Goal: Task Accomplishment & Management: Use online tool/utility

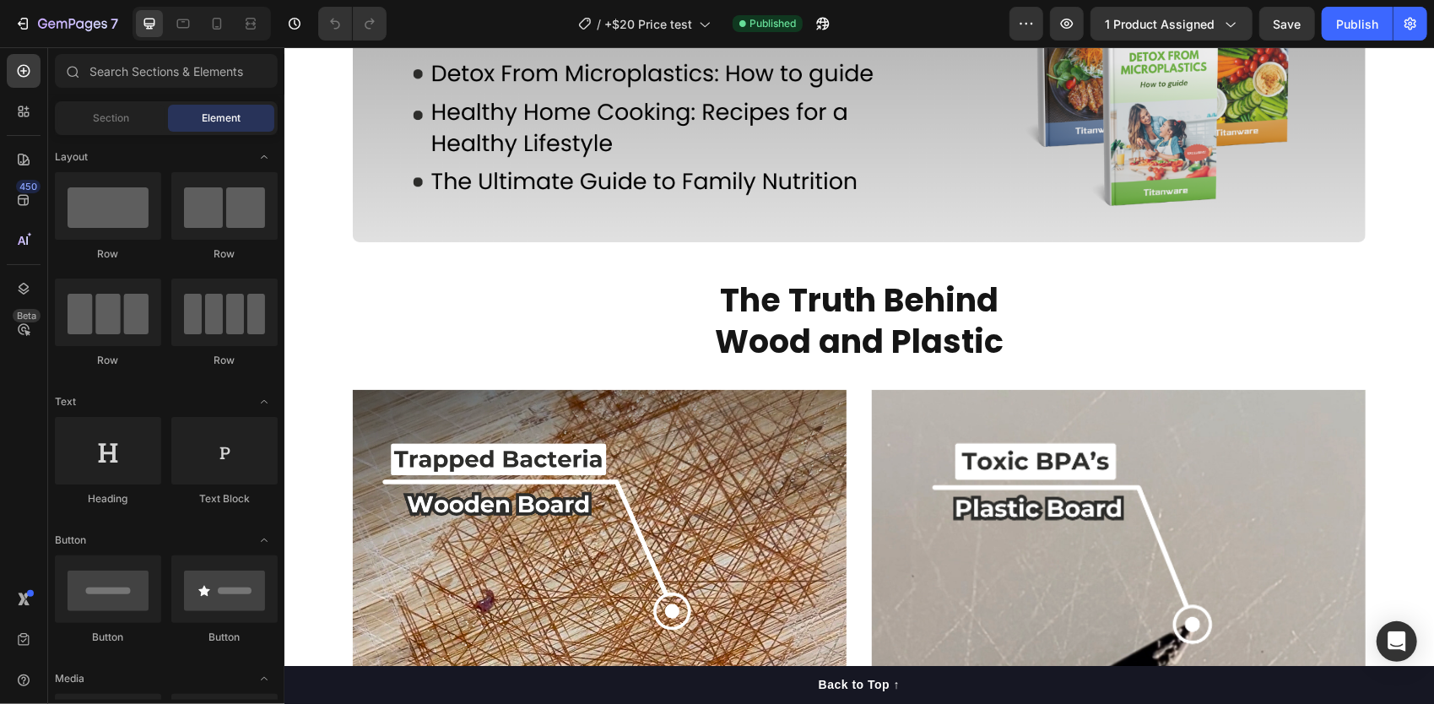
scroll to position [1598, 0]
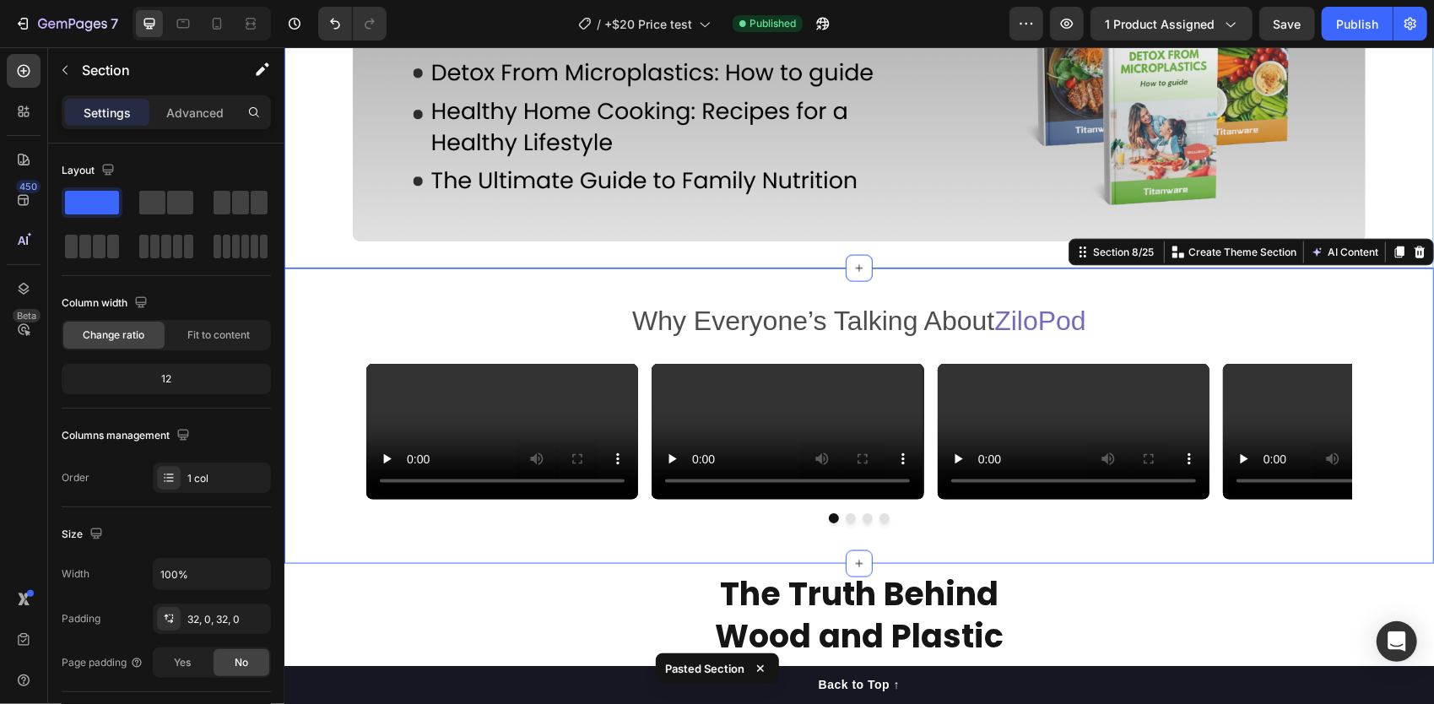
click at [729, 244] on div "Image Section 7/25" at bounding box center [859, 72] width 1150 height 392
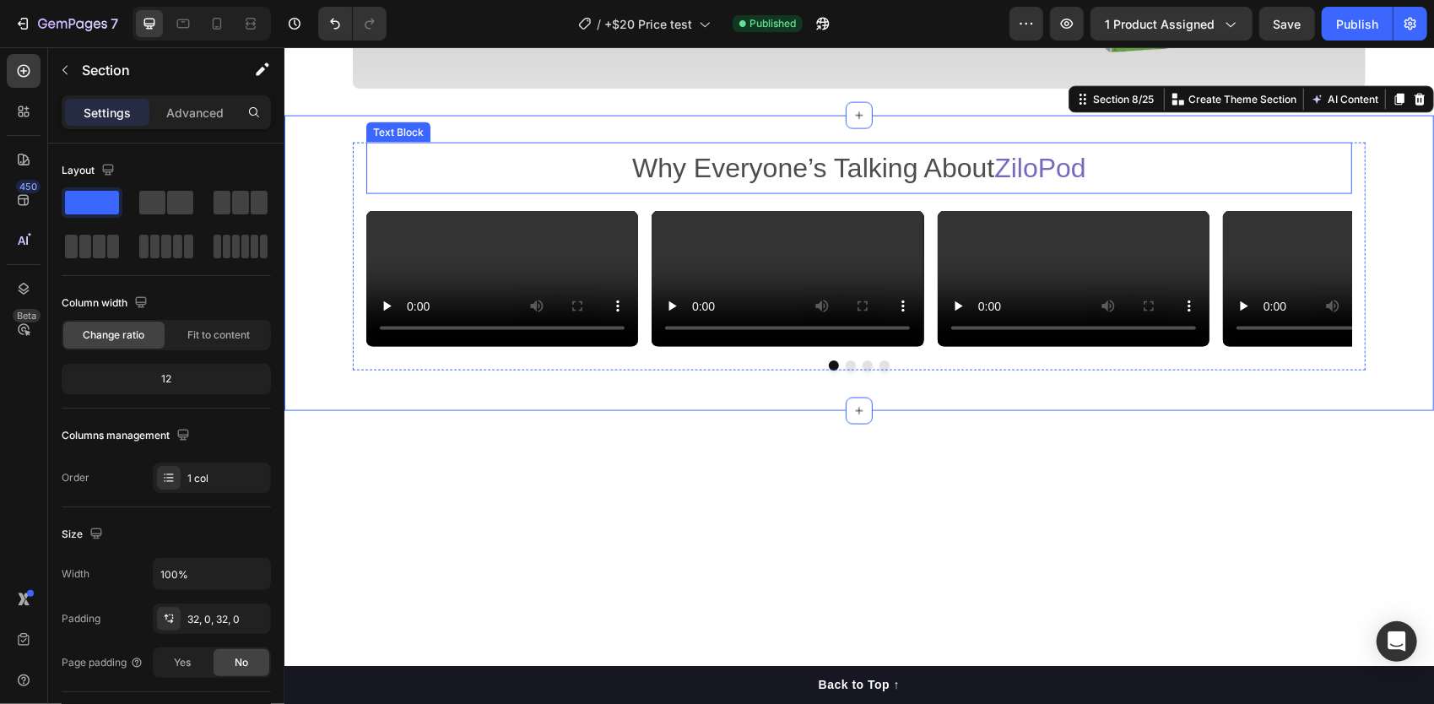
scroll to position [1722, 0]
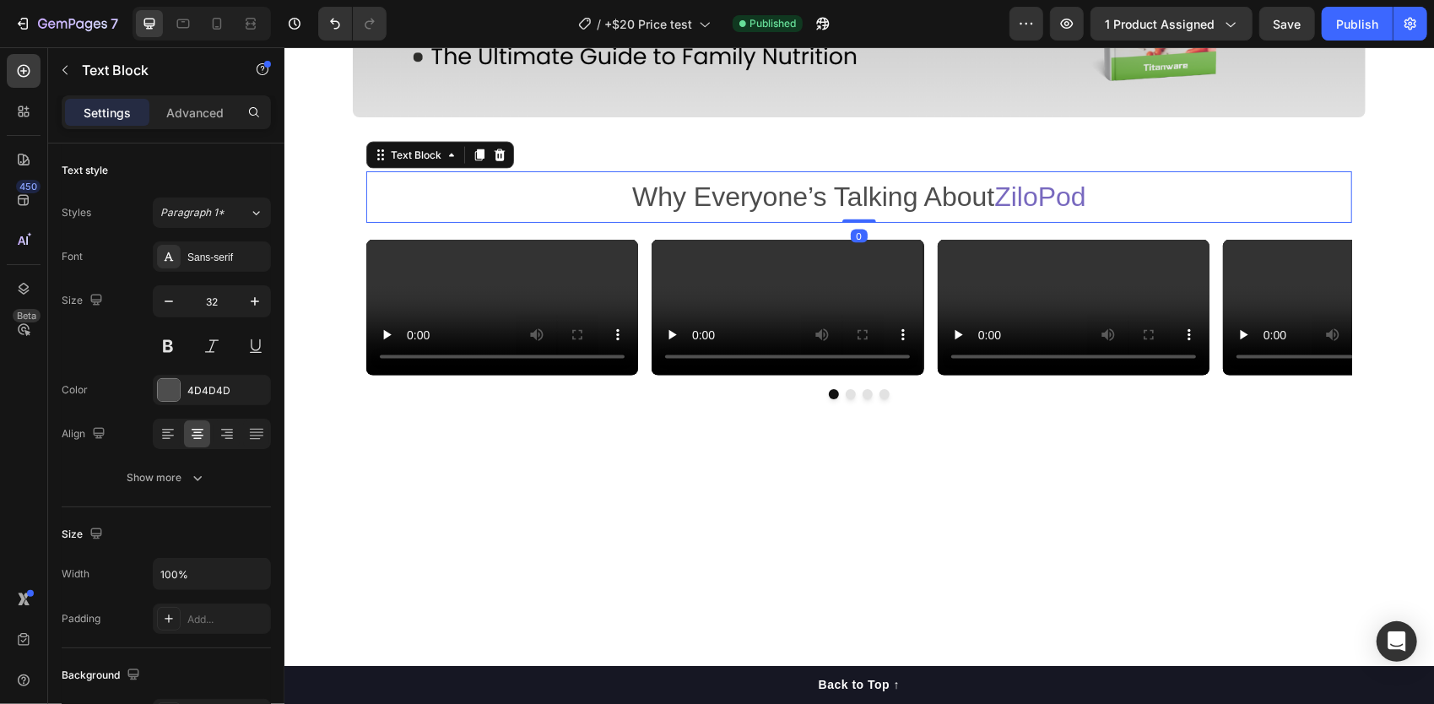
click at [1103, 192] on p "Why Everyone’s Talking About ZiloPod" at bounding box center [858, 196] width 983 height 49
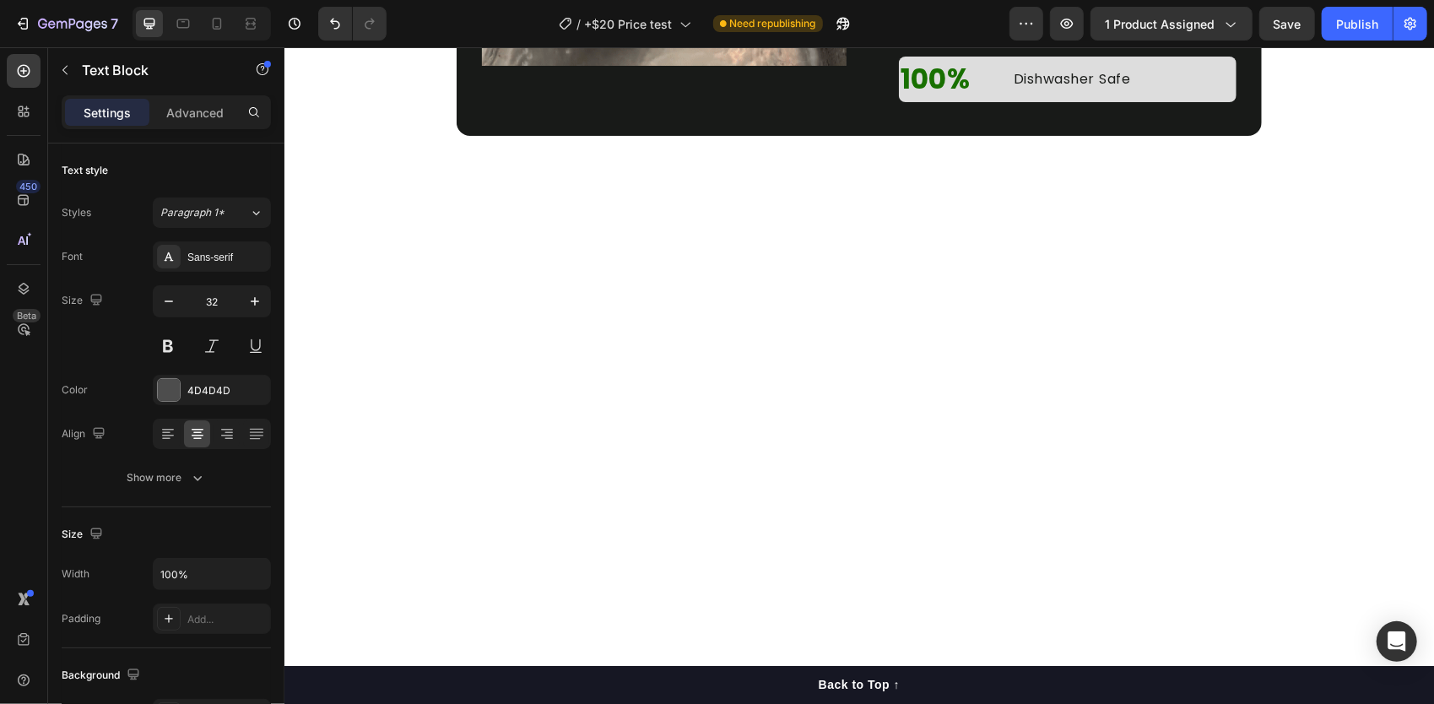
scroll to position [4784, 0]
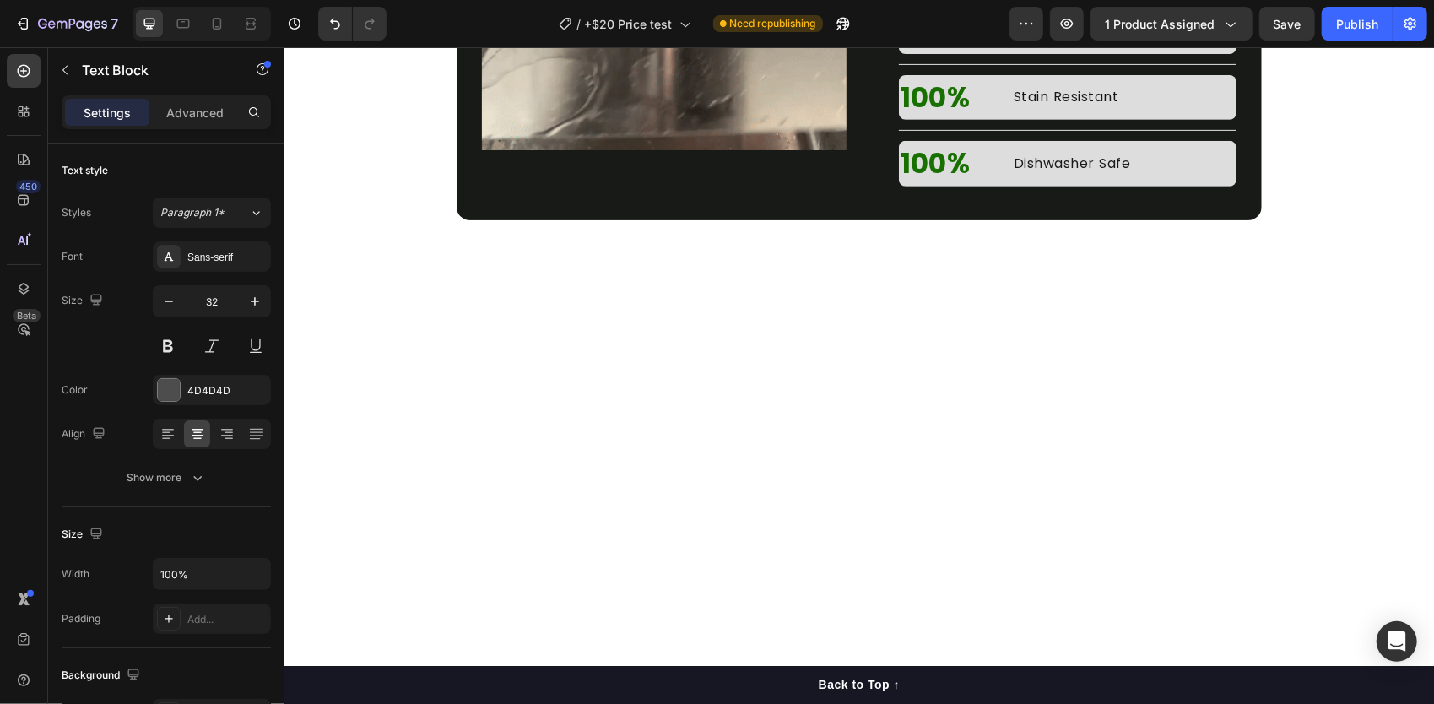
drag, startPoint x: 1017, startPoint y: 166, endPoint x: 924, endPoint y: 230, distance: 112.9
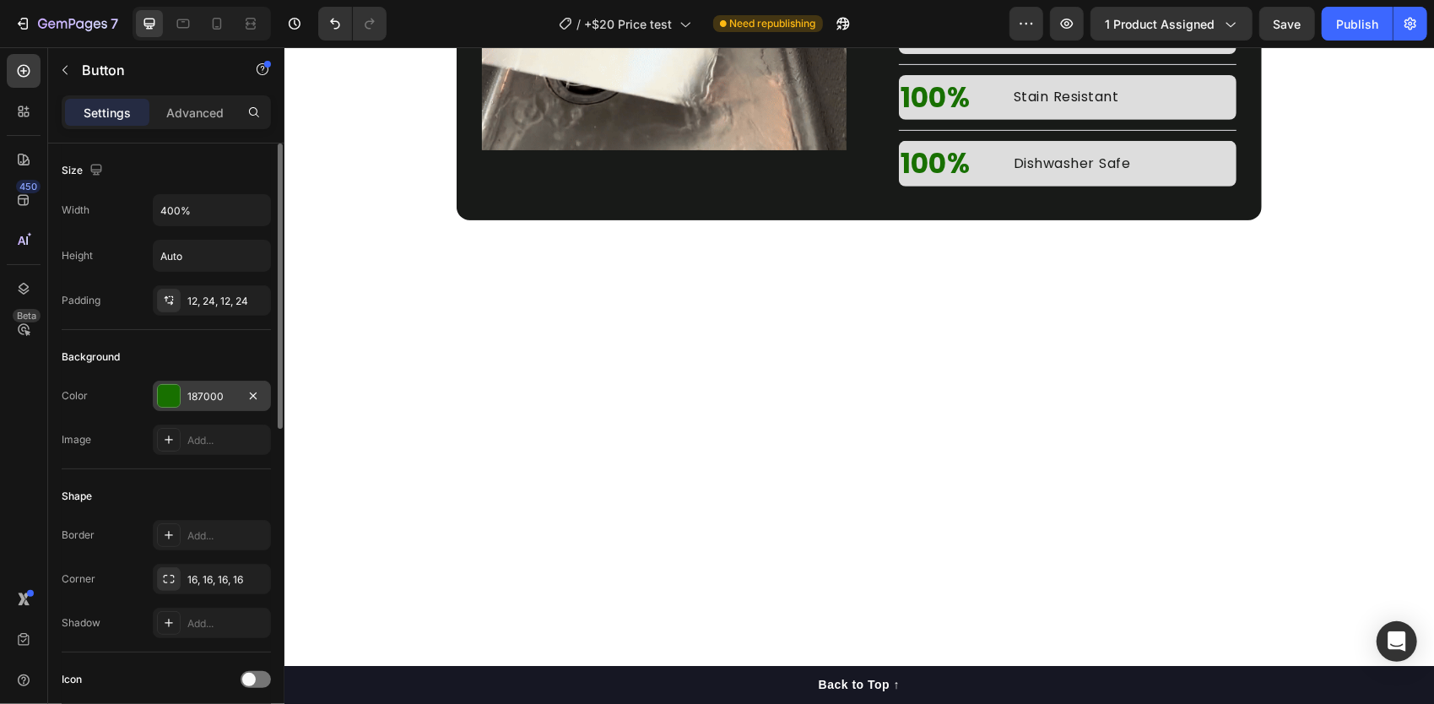
click at [196, 395] on div "187000" at bounding box center [211, 396] width 49 height 15
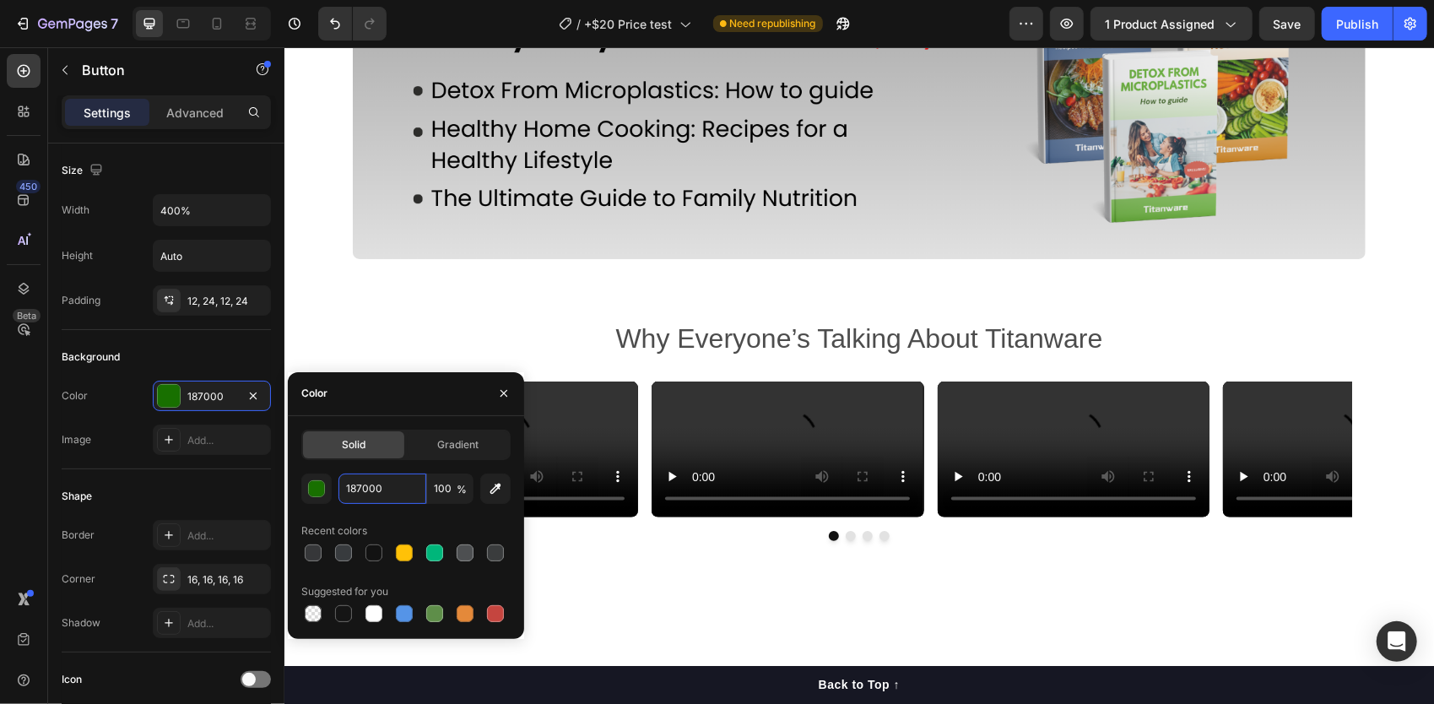
scroll to position [1579, 0]
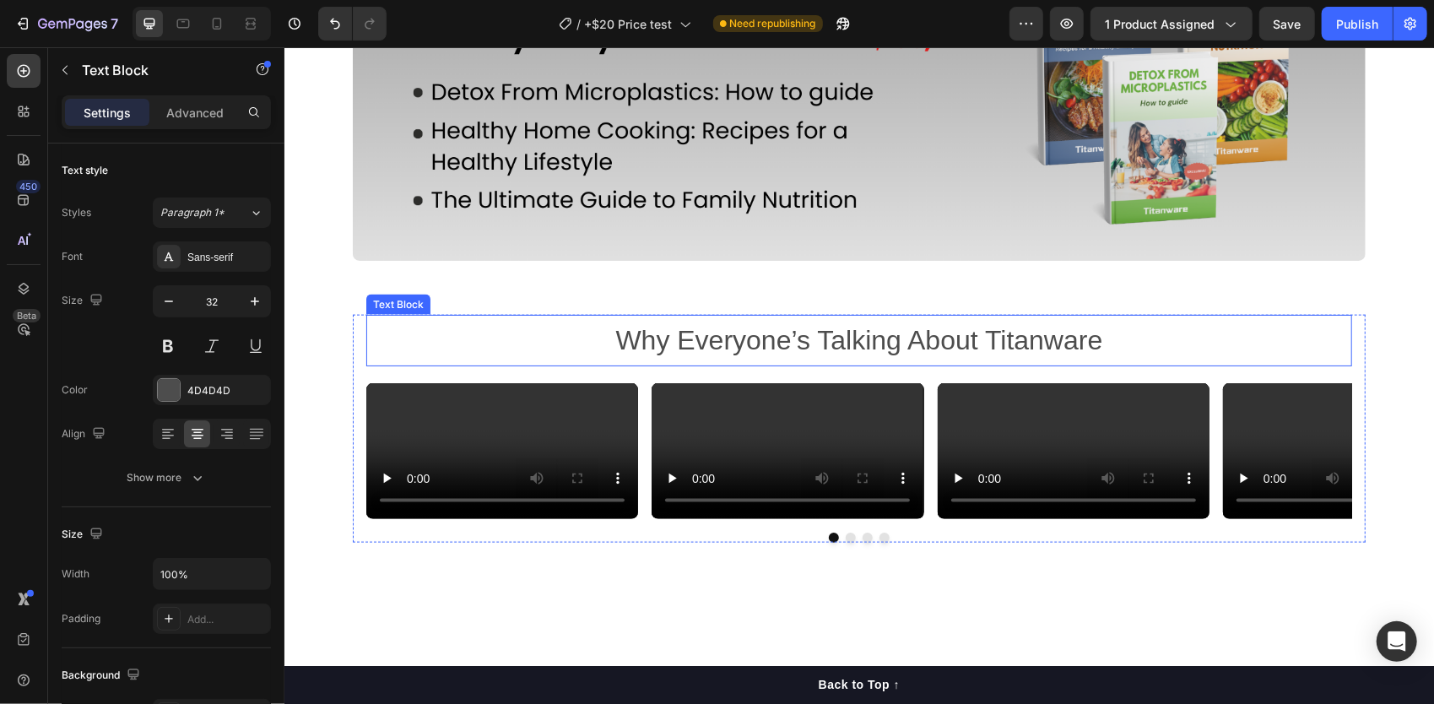
click at [1076, 342] on p "Why Everyone’s Talking About Titanware" at bounding box center [858, 340] width 983 height 49
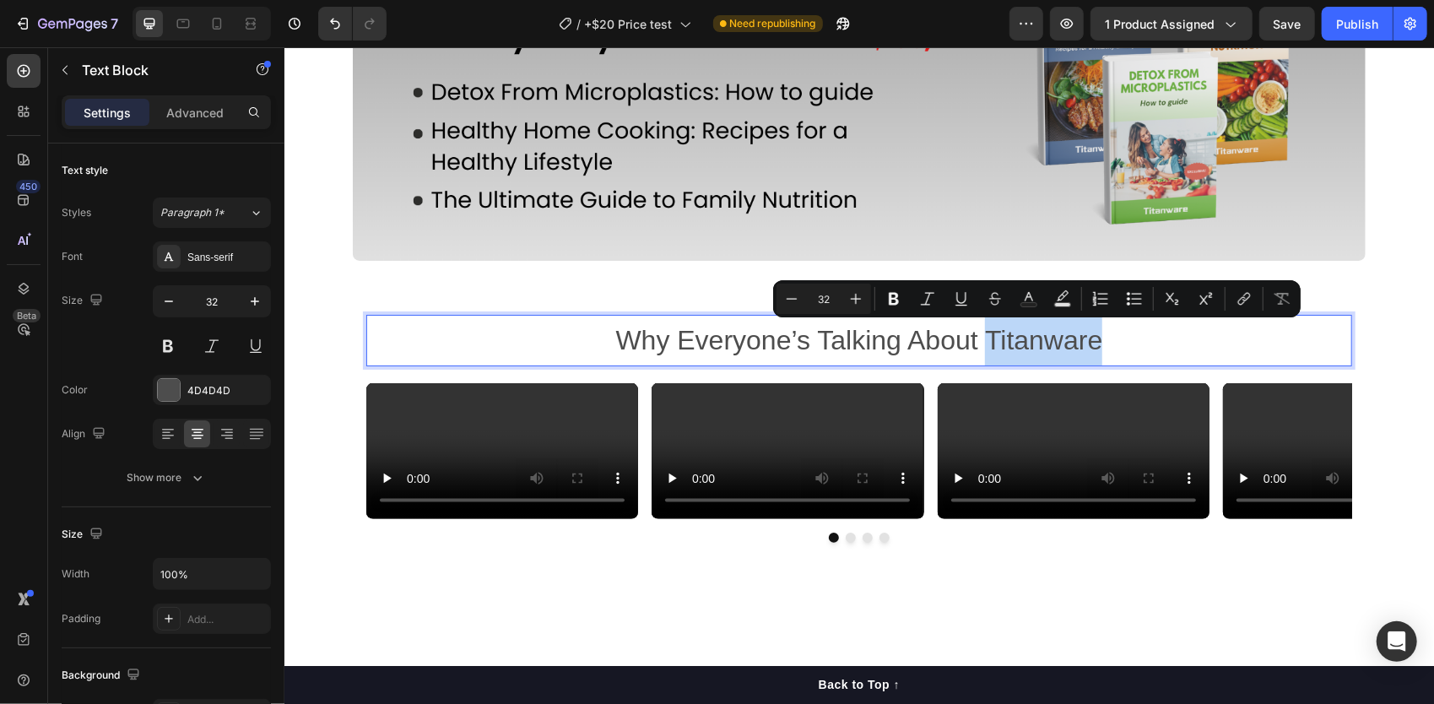
drag, startPoint x: 1109, startPoint y: 339, endPoint x: 983, endPoint y: 347, distance: 126.9
click at [983, 347] on p "Why Everyone’s Talking About Titanware" at bounding box center [858, 340] width 983 height 49
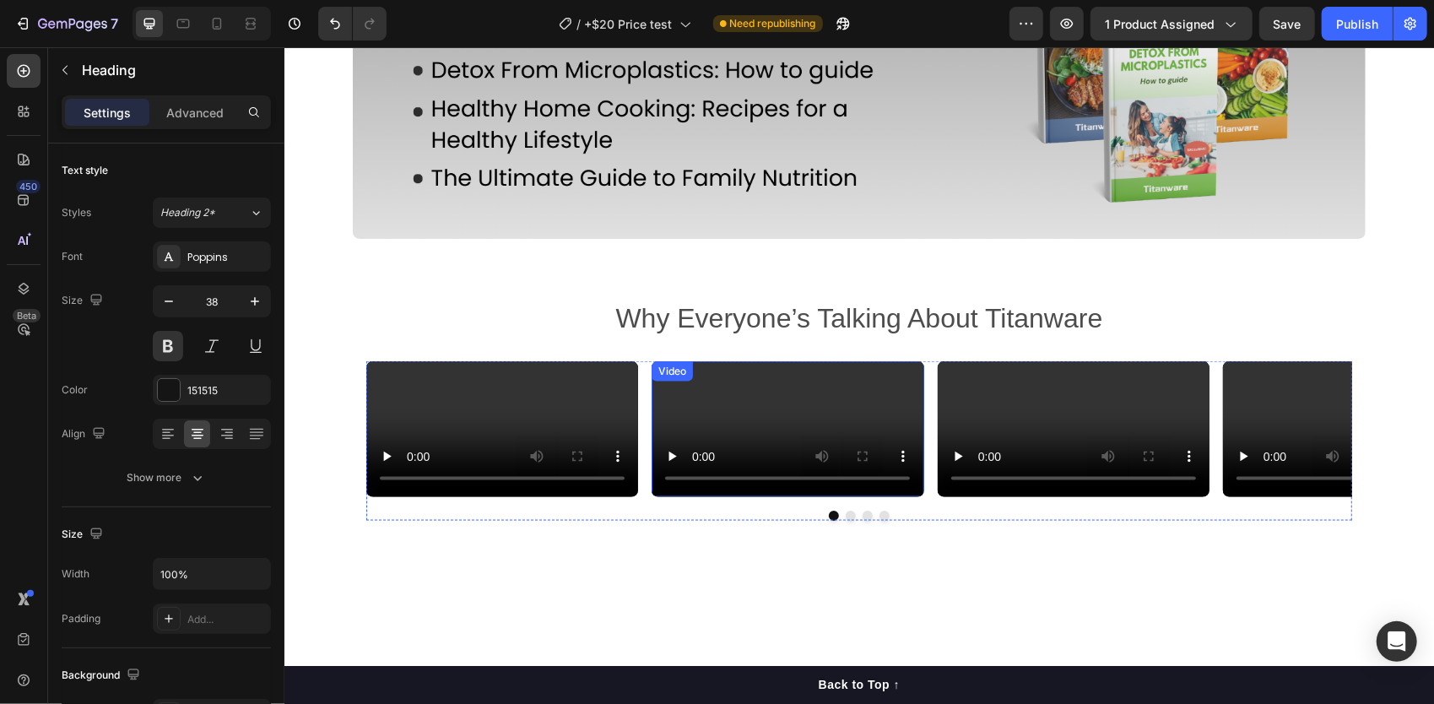
scroll to position [1584, 0]
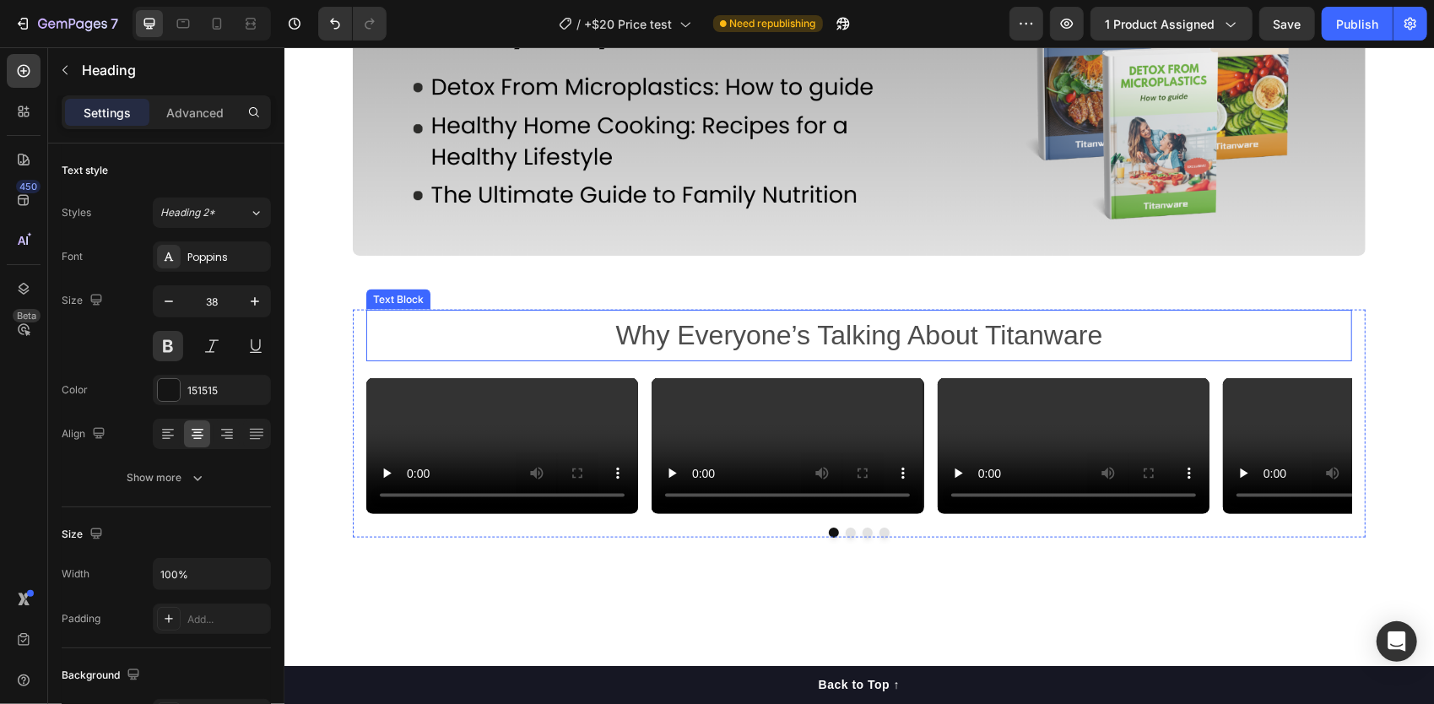
click at [745, 333] on p "Why Everyone’s Talking About Titanware" at bounding box center [858, 335] width 983 height 49
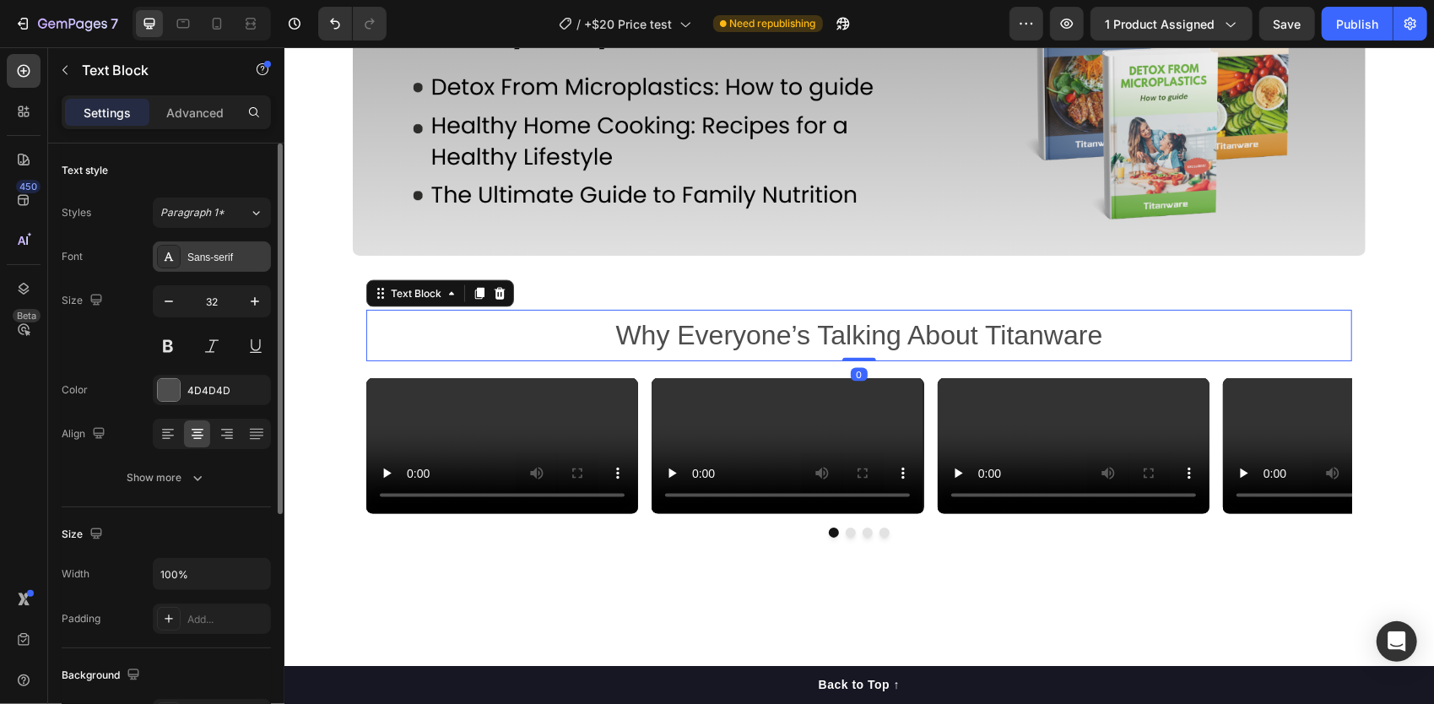
click at [204, 260] on div "Sans-serif" at bounding box center [226, 257] width 79 height 15
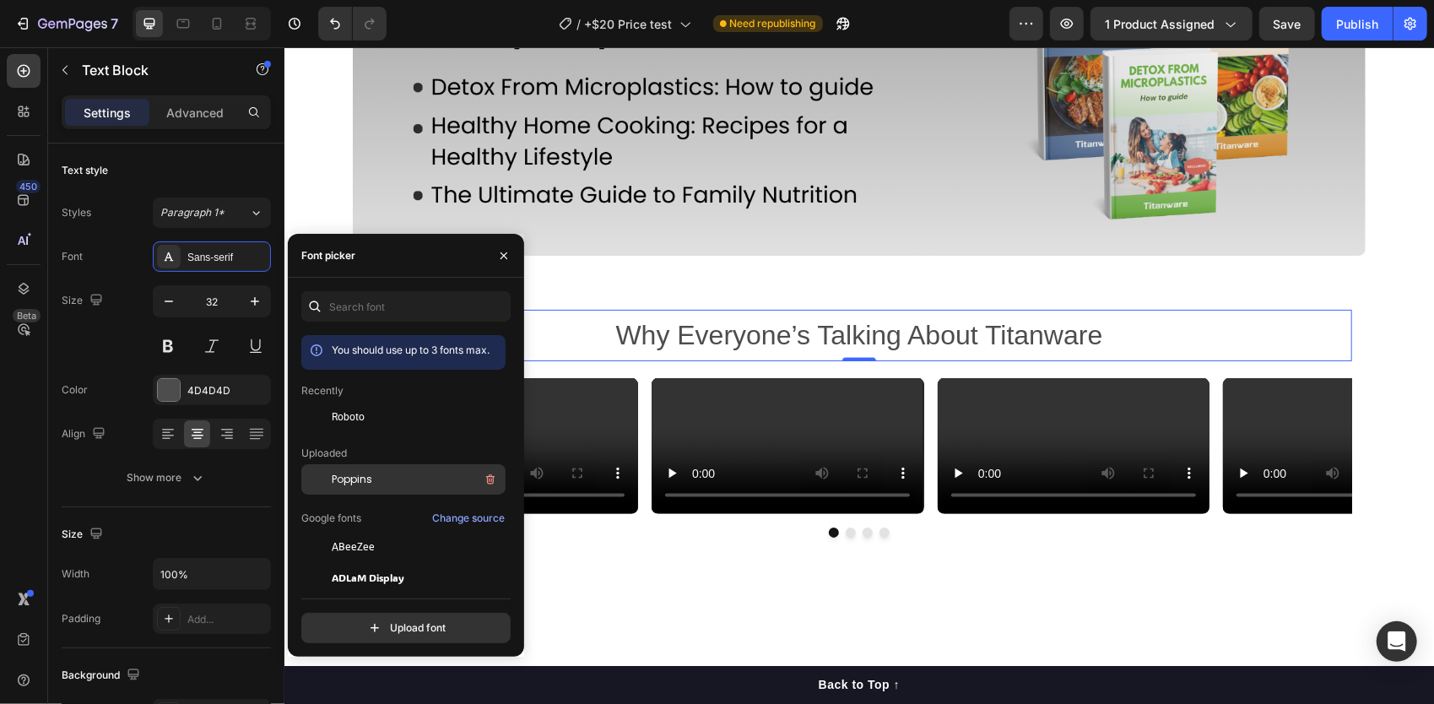
click at [348, 484] on span "Poppins" at bounding box center [352, 479] width 41 height 15
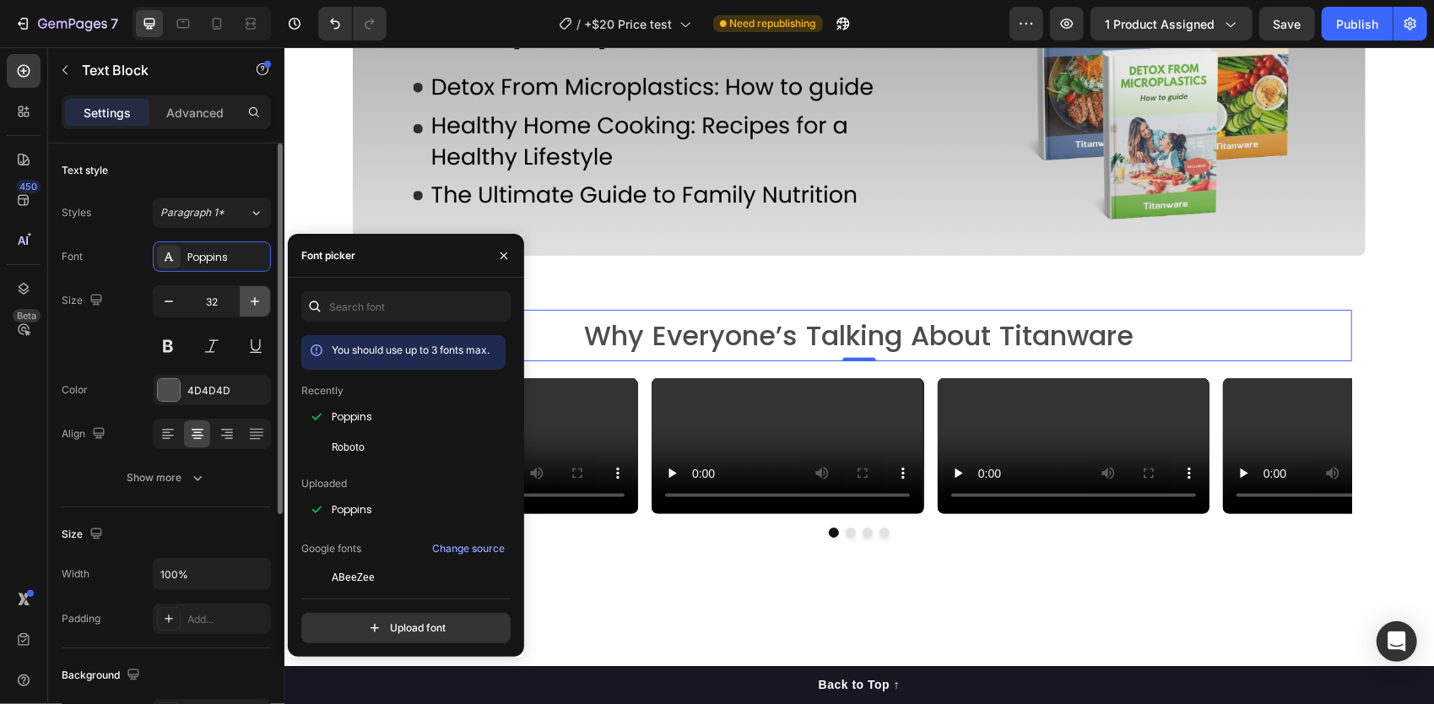
click at [253, 299] on icon "button" at bounding box center [255, 301] width 17 height 17
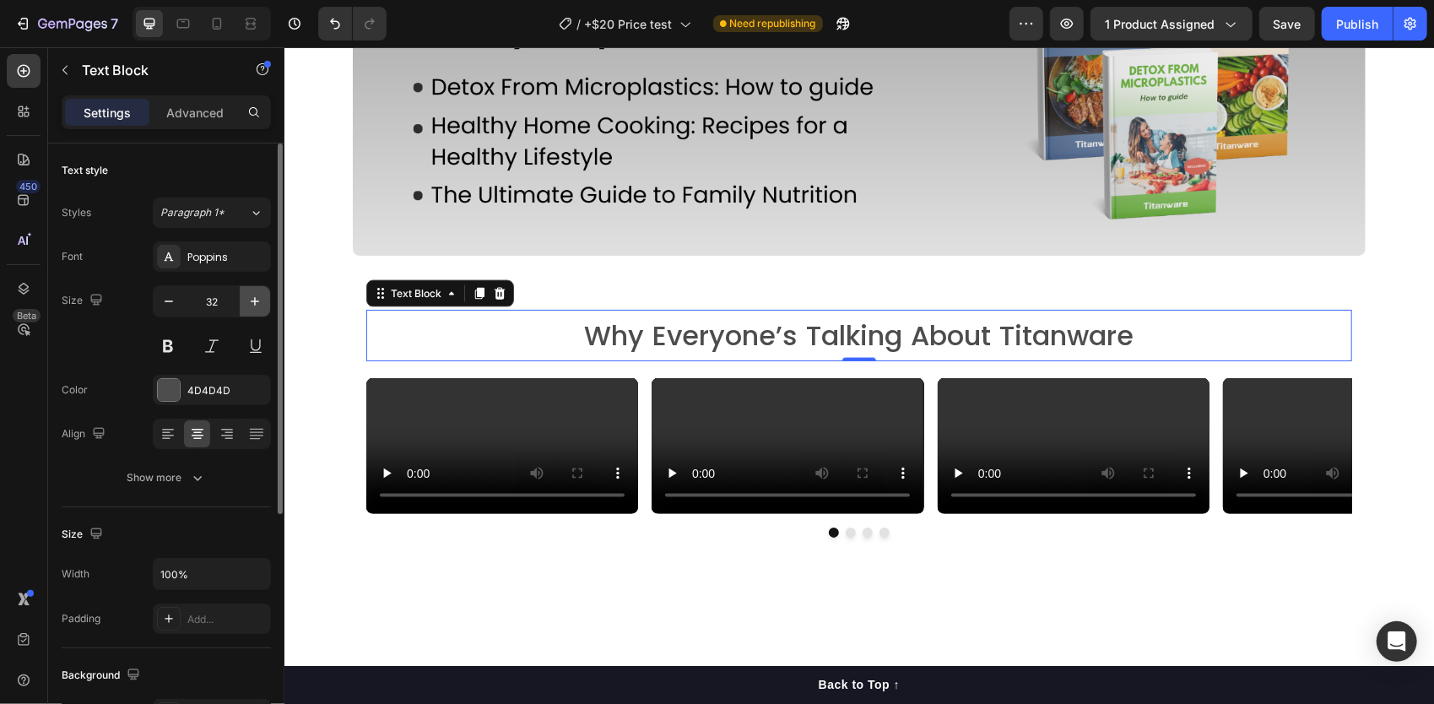
click at [253, 299] on icon "button" at bounding box center [255, 301] width 17 height 17
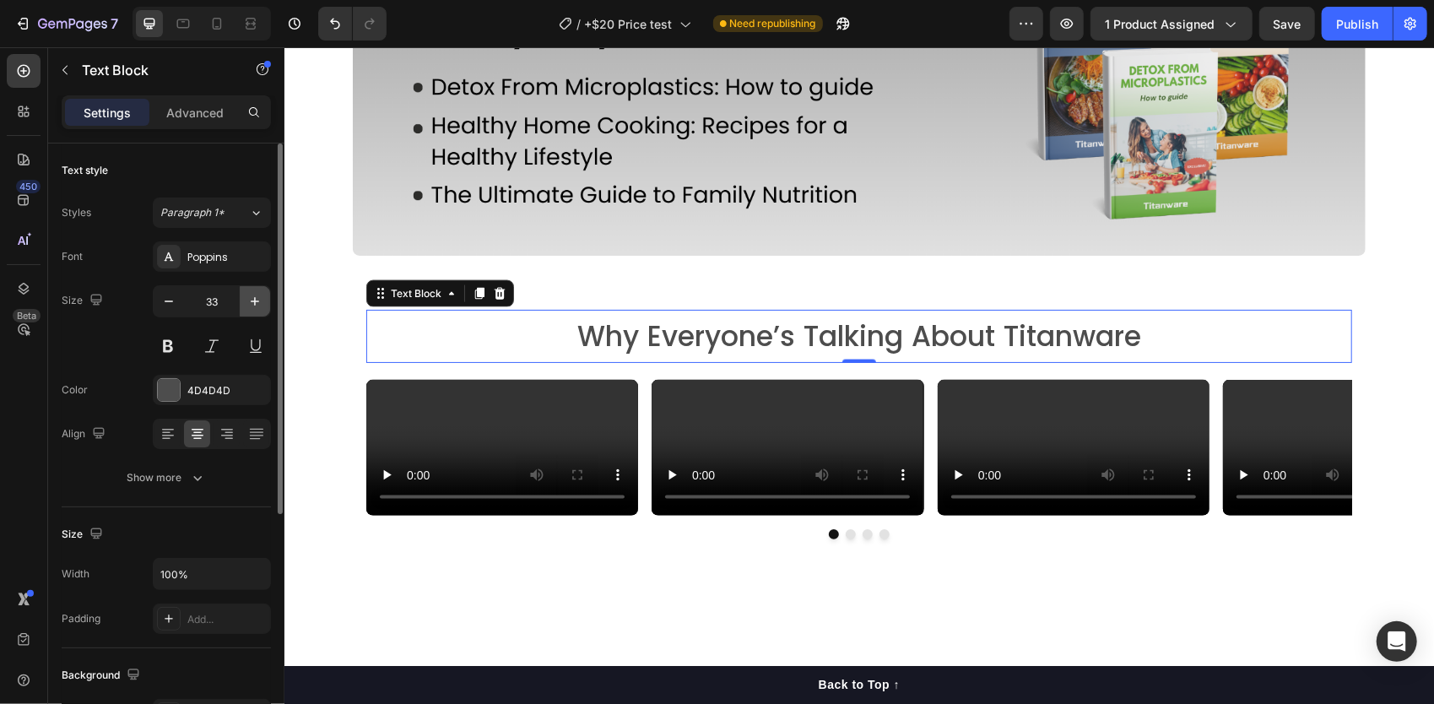
click at [253, 299] on icon "button" at bounding box center [255, 301] width 17 height 17
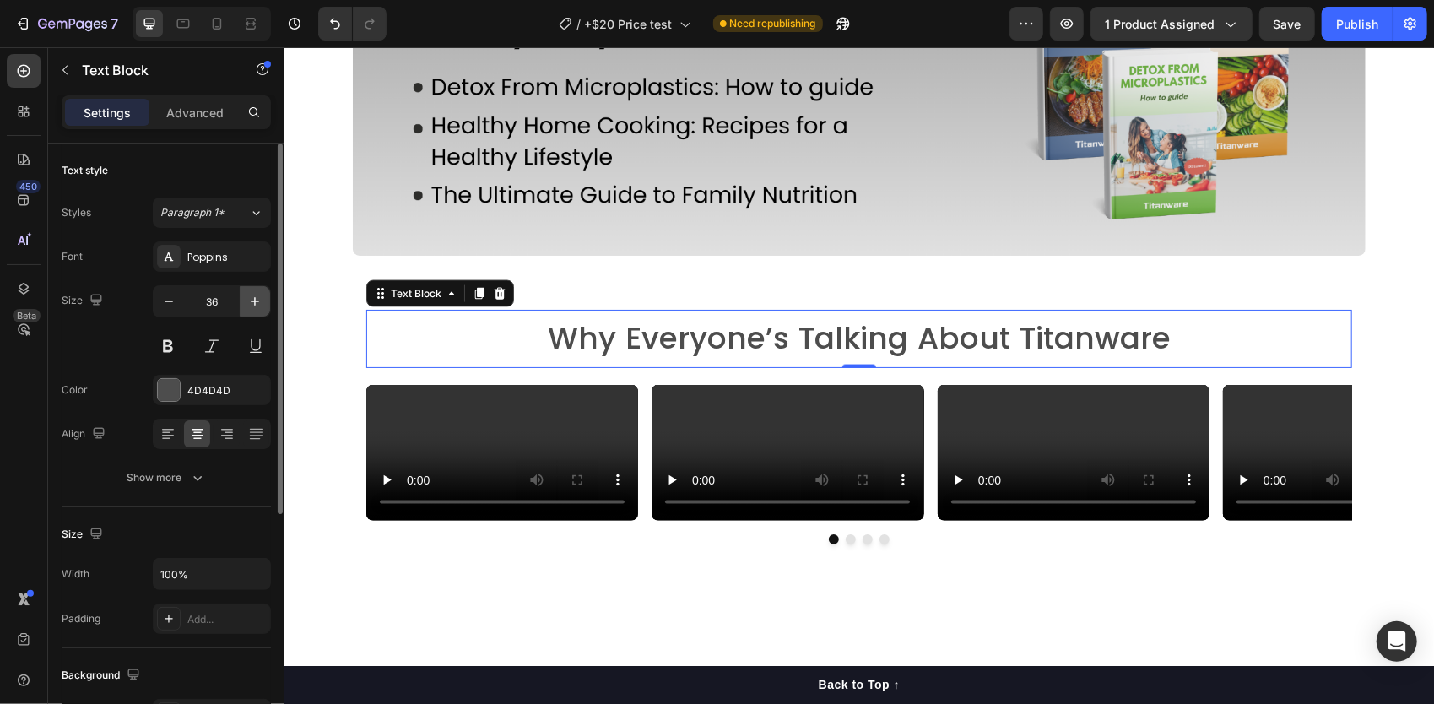
click at [253, 299] on icon "button" at bounding box center [255, 301] width 17 height 17
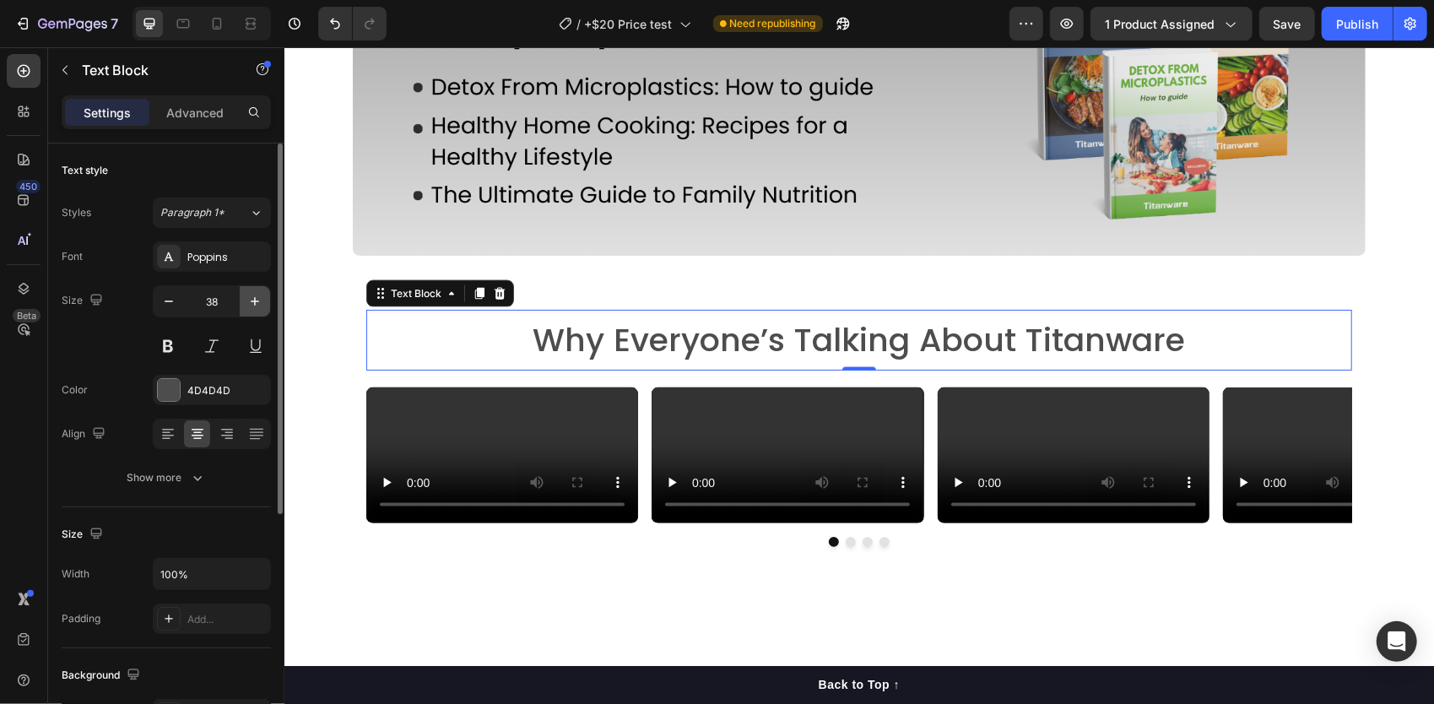
click at [253, 299] on icon "button" at bounding box center [255, 301] width 17 height 17
type input "39"
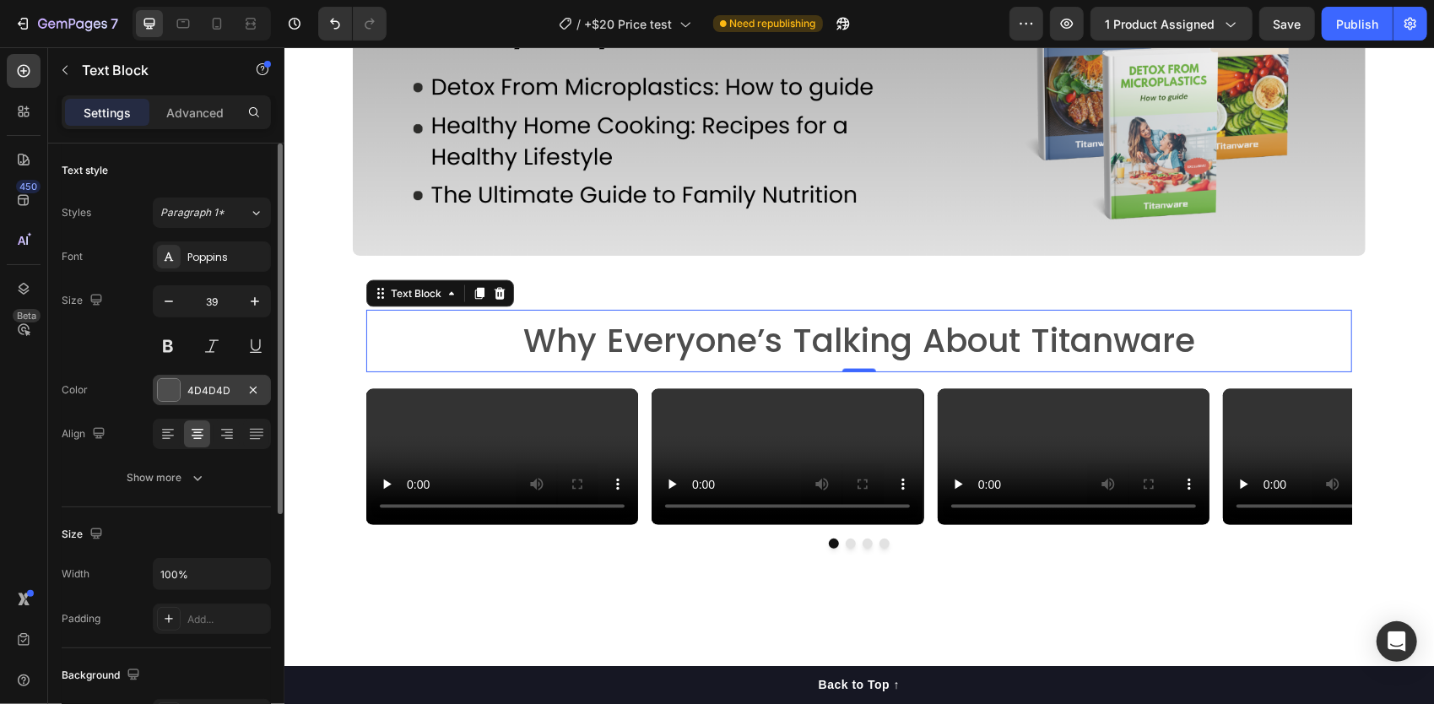
drag, startPoint x: 216, startPoint y: 397, endPoint x: 63, endPoint y: 306, distance: 177.9
click at [216, 397] on div "4D4D4D" at bounding box center [211, 390] width 49 height 15
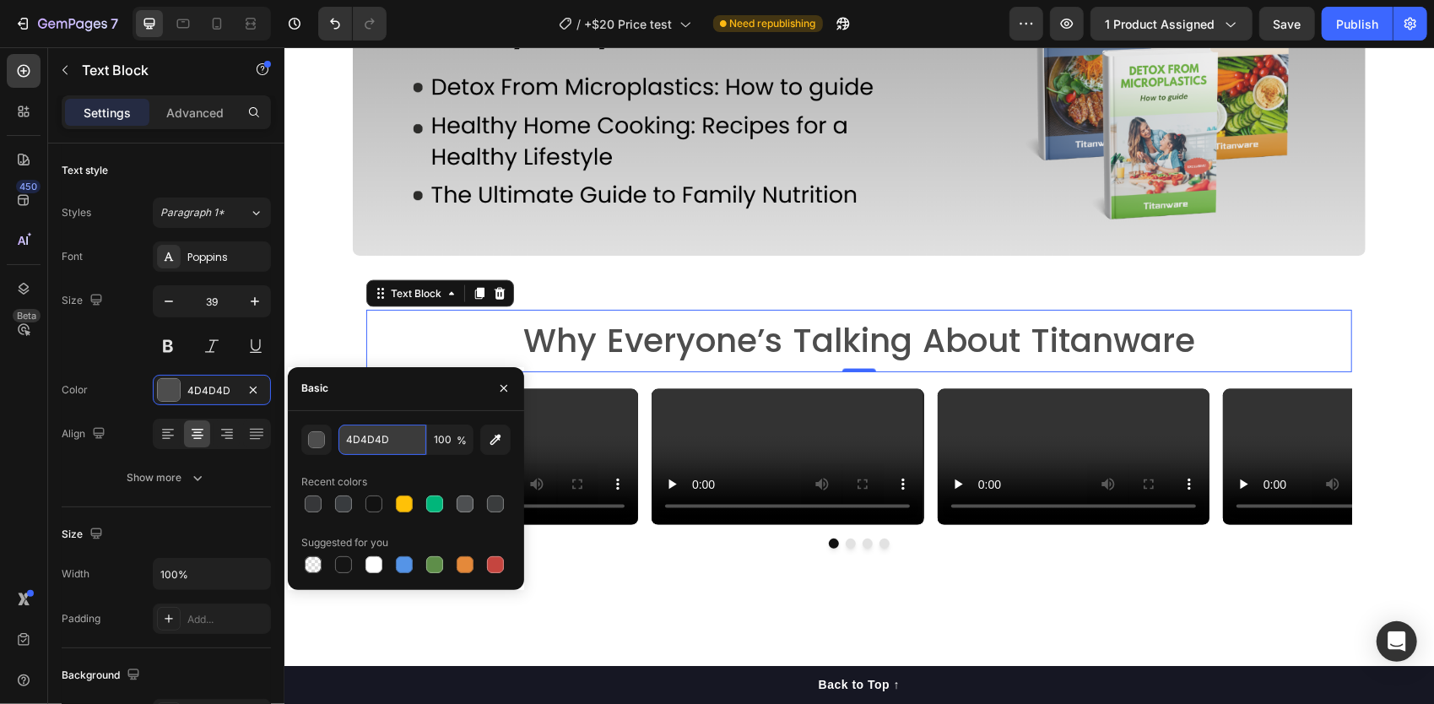
click at [377, 437] on input "4D4D4D" at bounding box center [383, 440] width 88 height 30
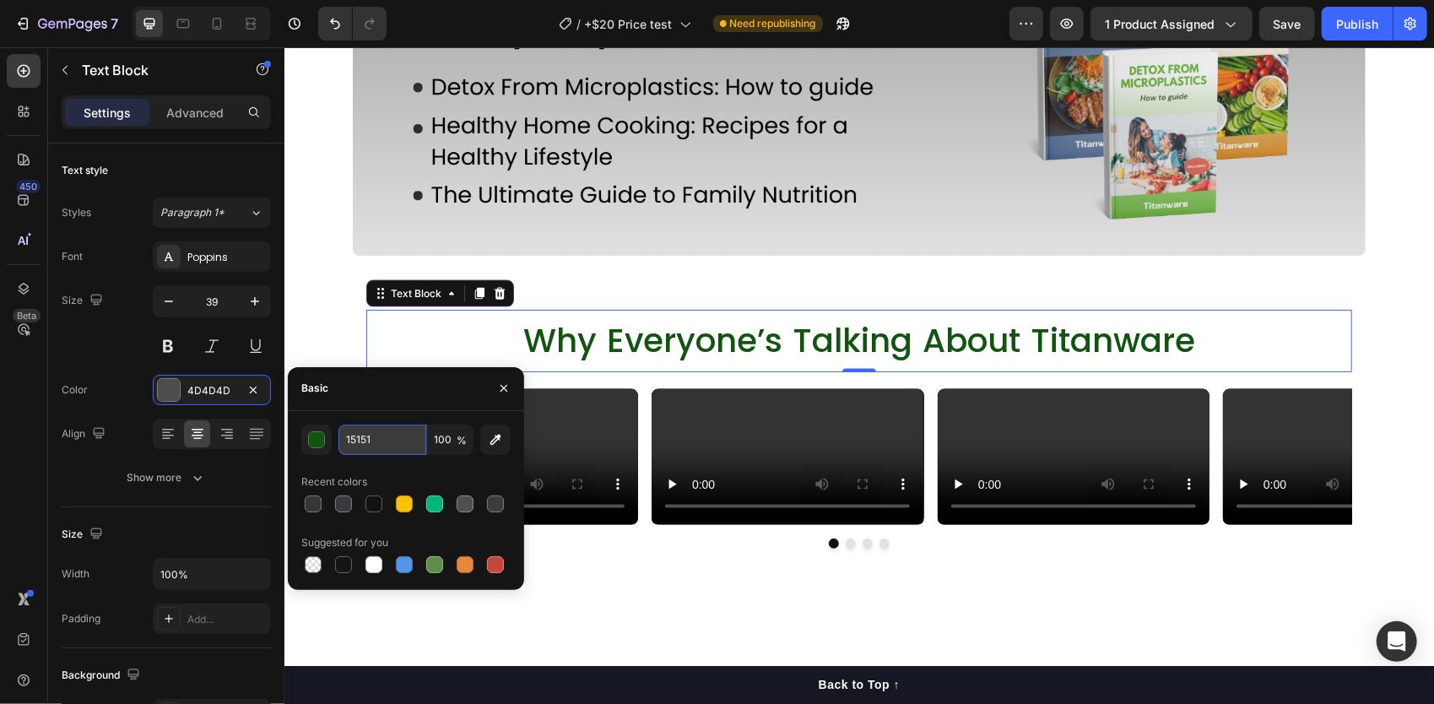
type input "151515"
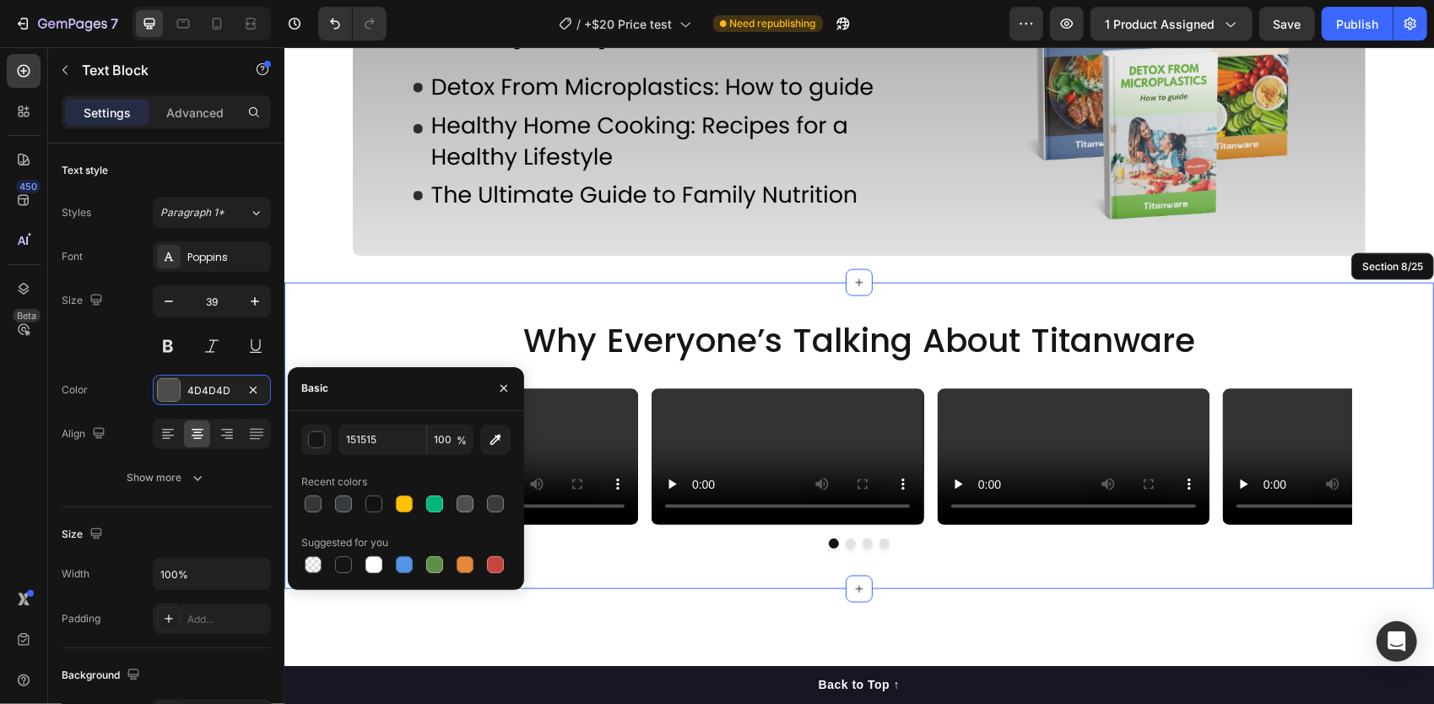
click at [331, 332] on div "Why Everyone’s Talking About Titanware Text Block 0 Video Video Video Video Car…" at bounding box center [859, 435] width 1150 height 252
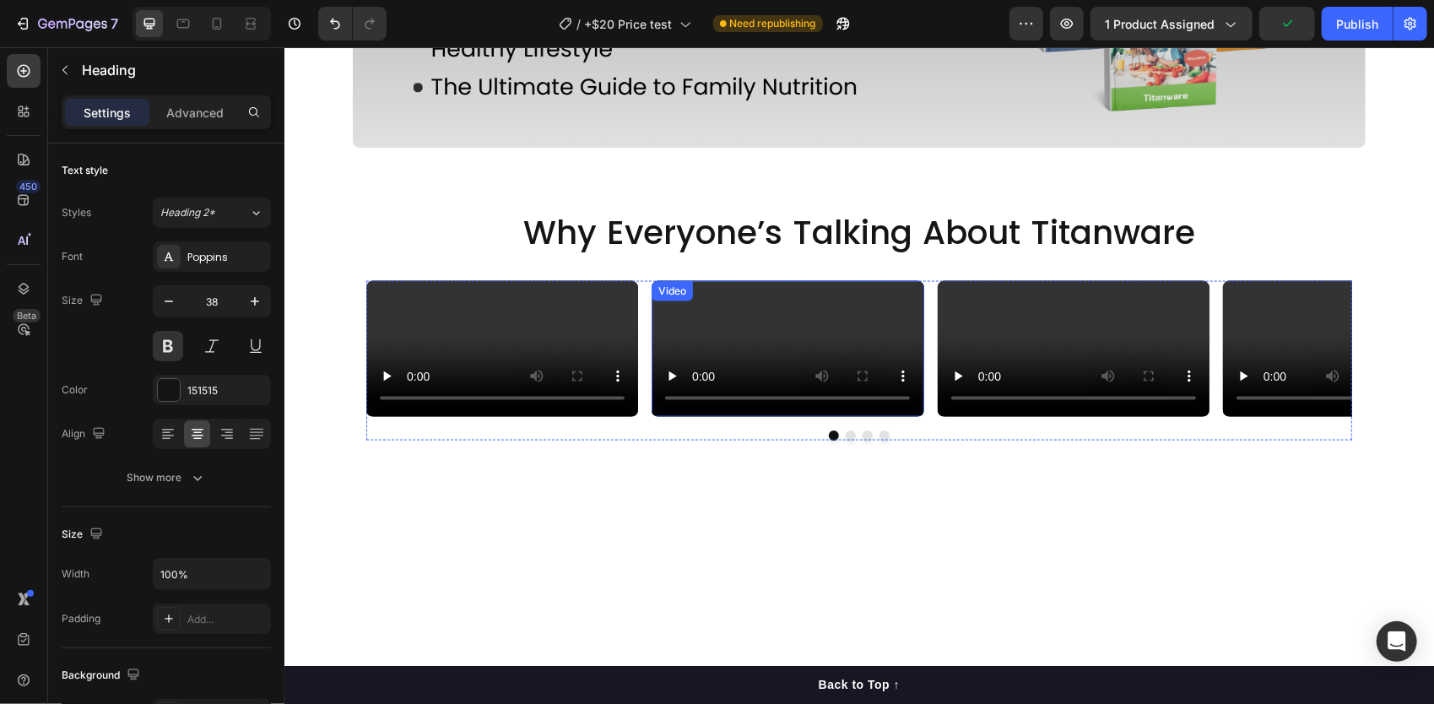
scroll to position [1687, 0]
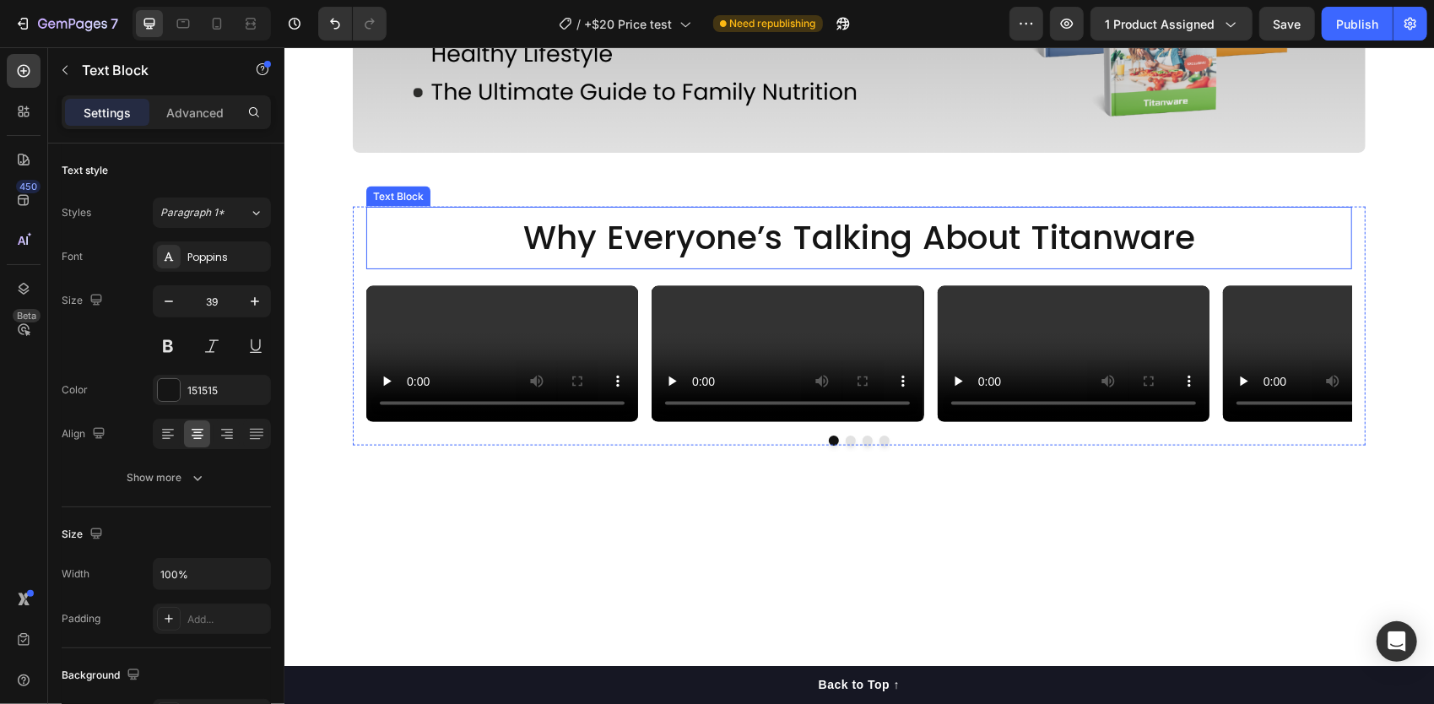
click at [800, 247] on p "Why Everyone’s Talking About Titanware" at bounding box center [858, 237] width 983 height 59
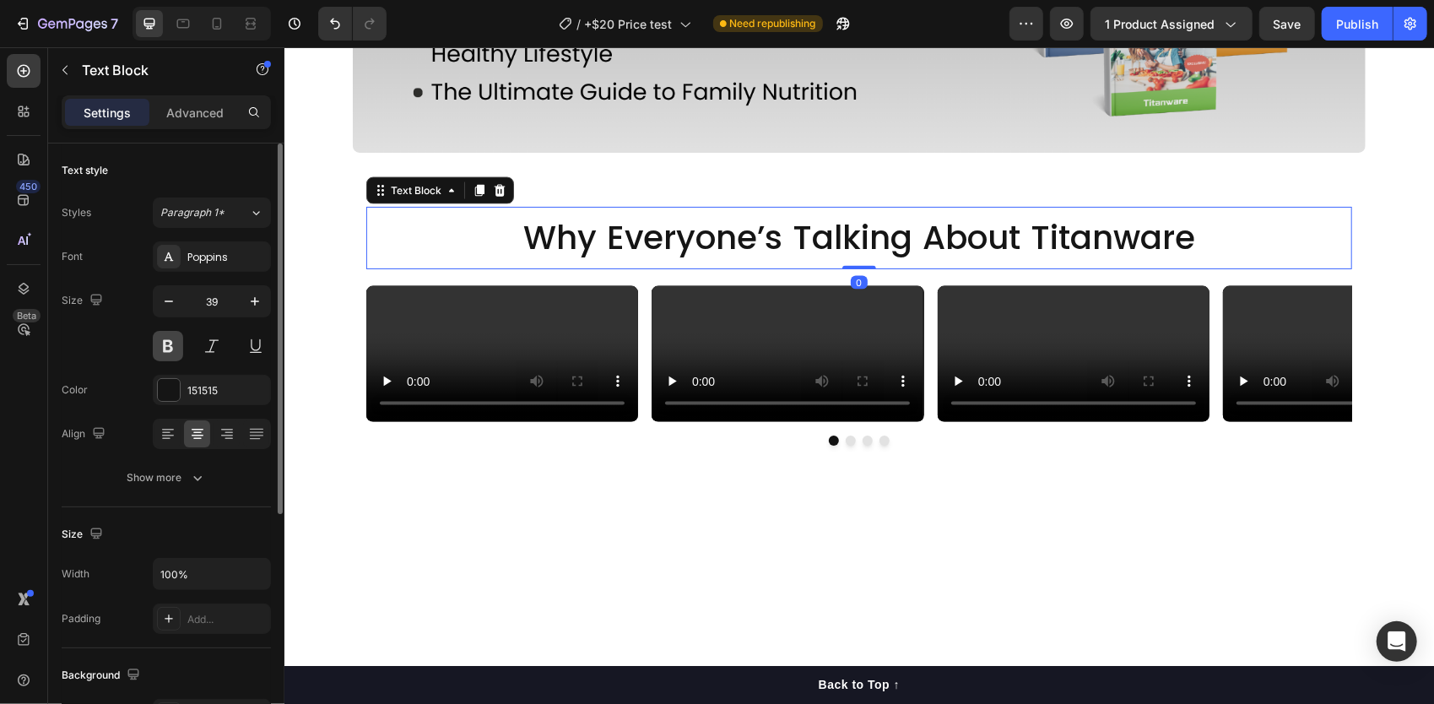
click at [166, 345] on button at bounding box center [168, 346] width 30 height 30
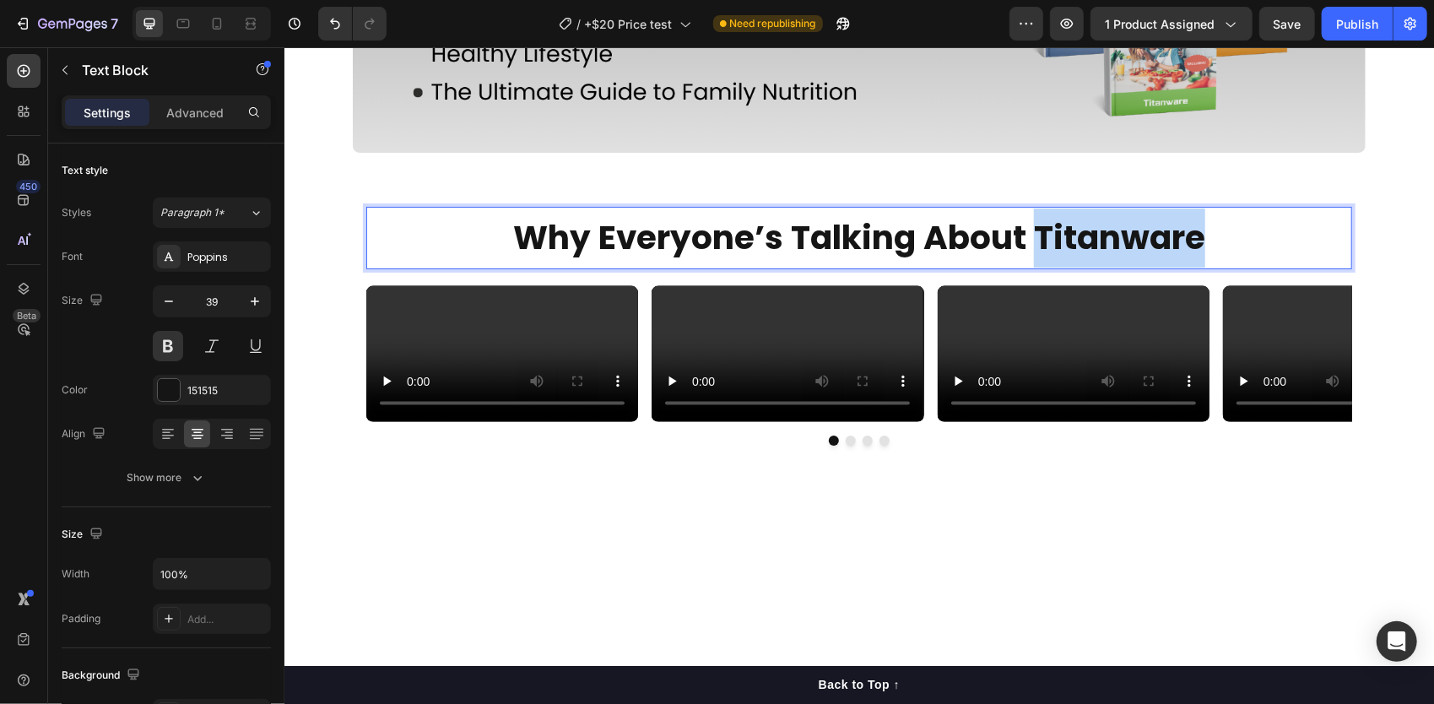
drag, startPoint x: 1216, startPoint y: 241, endPoint x: 1030, endPoint y: 247, distance: 185.8
click at [1030, 247] on p "Why Everyone’s Talking About Titanware" at bounding box center [858, 237] width 983 height 59
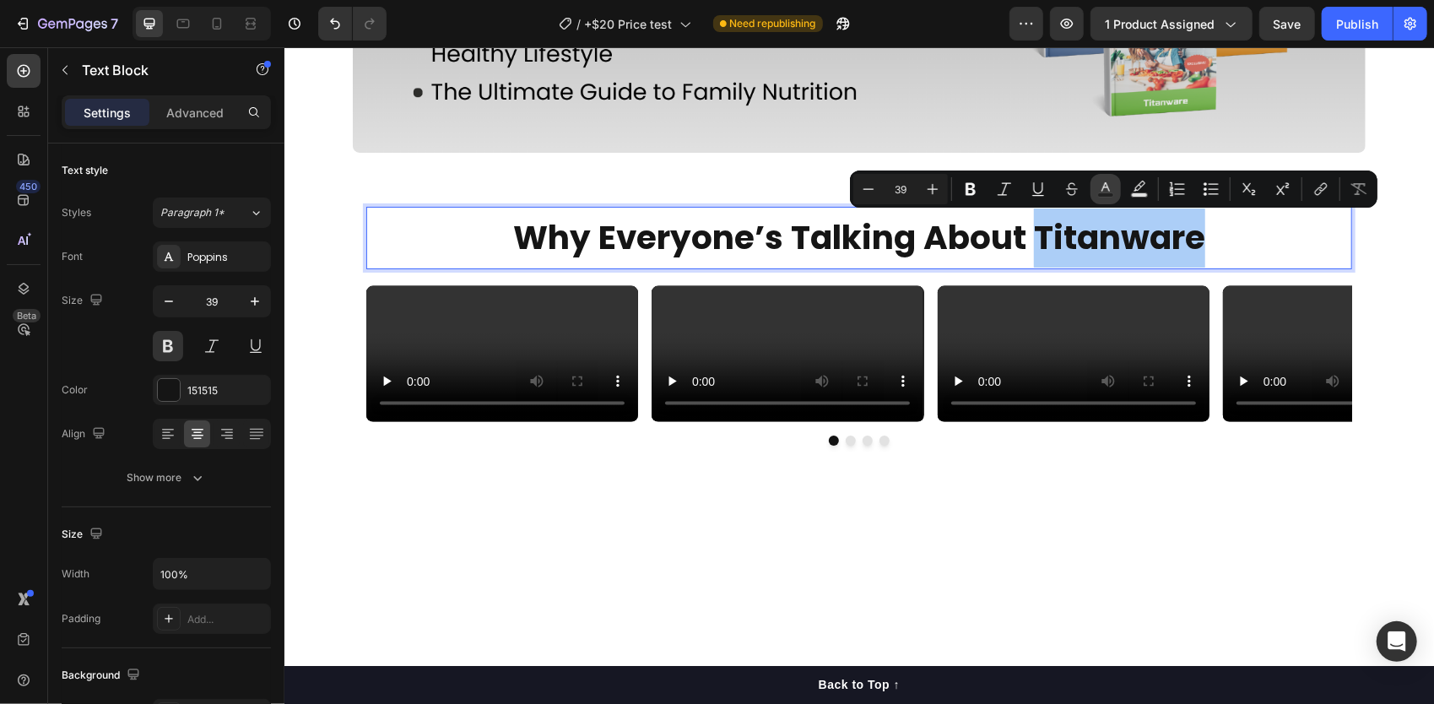
click at [1099, 187] on icon "Editor contextual toolbar" at bounding box center [1106, 189] width 17 height 17
type input "151515"
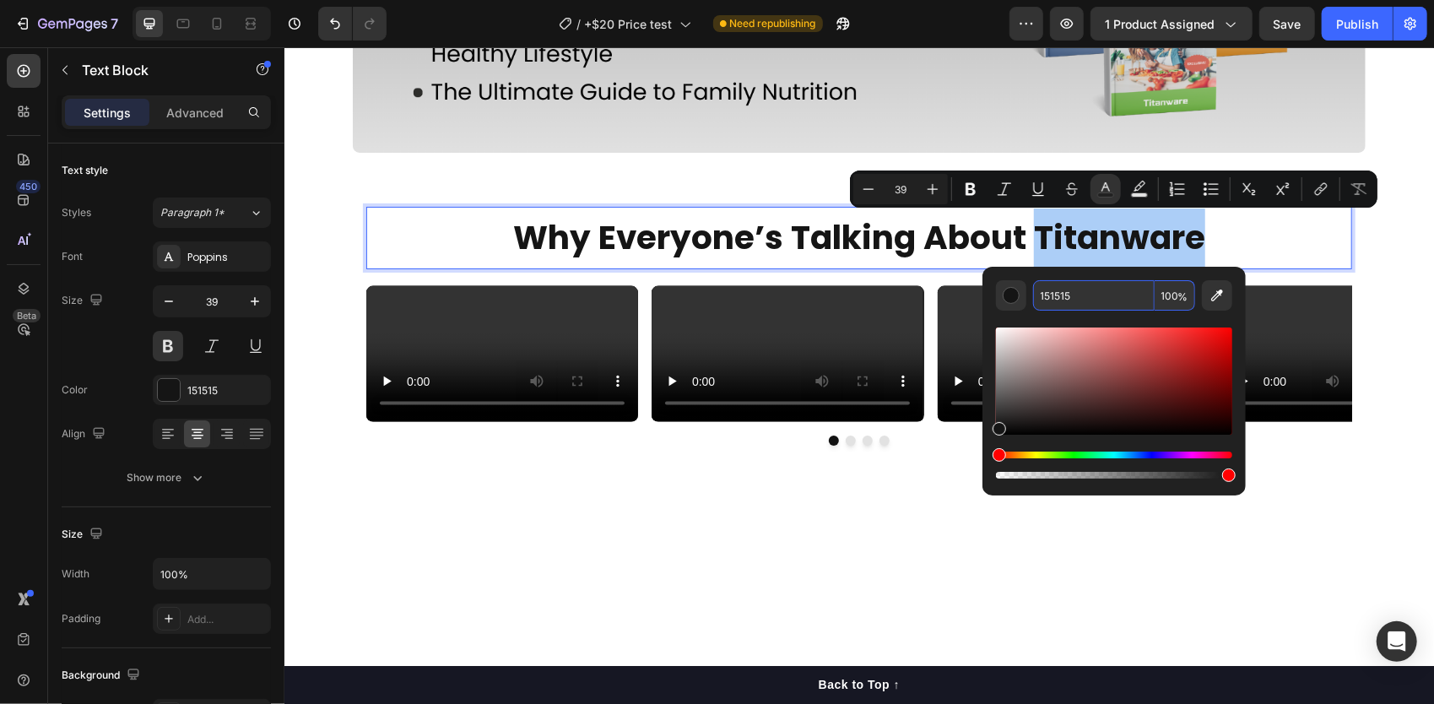
click at [1058, 293] on input "151515" at bounding box center [1094, 295] width 122 height 30
paste input "87000"
type input "187000"
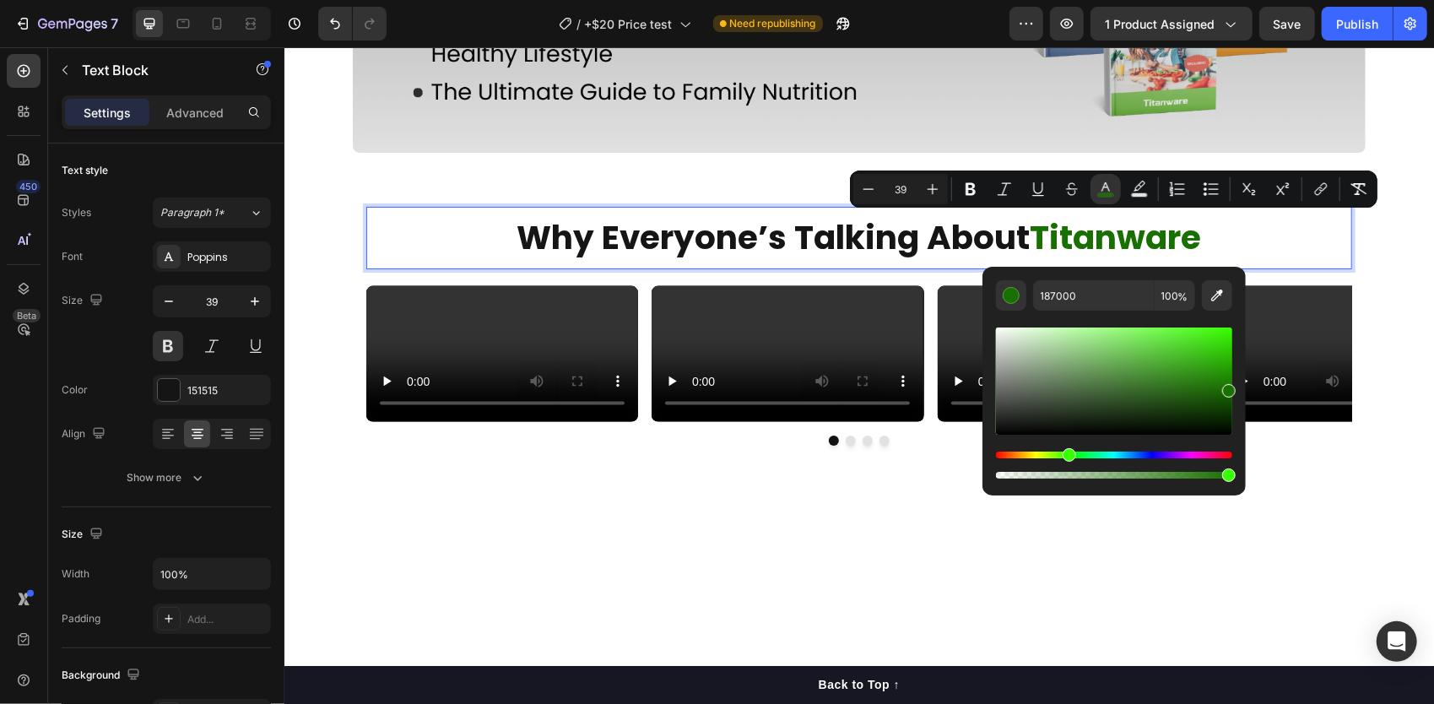
click at [474, 230] on p "Why Everyone’s Talking About Titanware" at bounding box center [858, 237] width 983 height 59
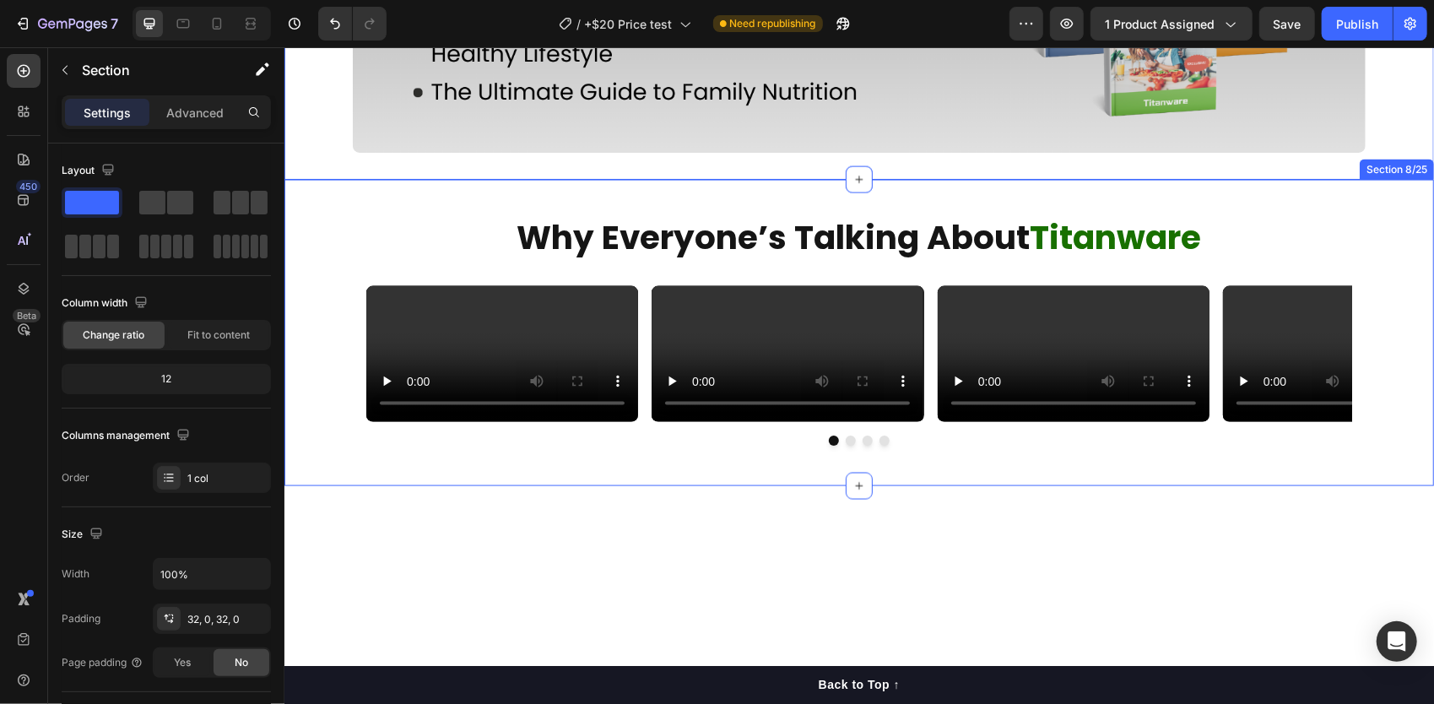
click at [307, 220] on div "Why Everyone’s Talking About Titanware Text Block Video Video Video Video Carou…" at bounding box center [859, 332] width 1150 height 252
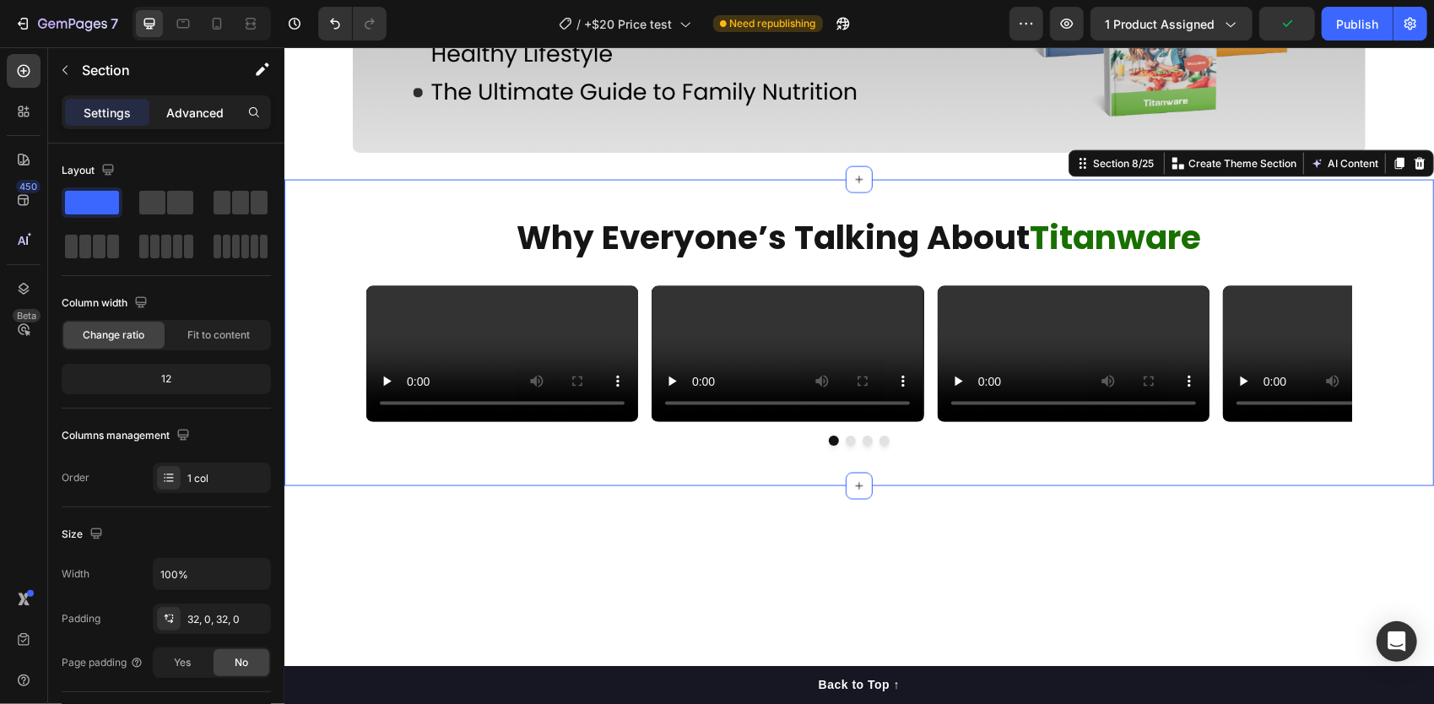
click at [209, 106] on p "Advanced" at bounding box center [194, 113] width 57 height 18
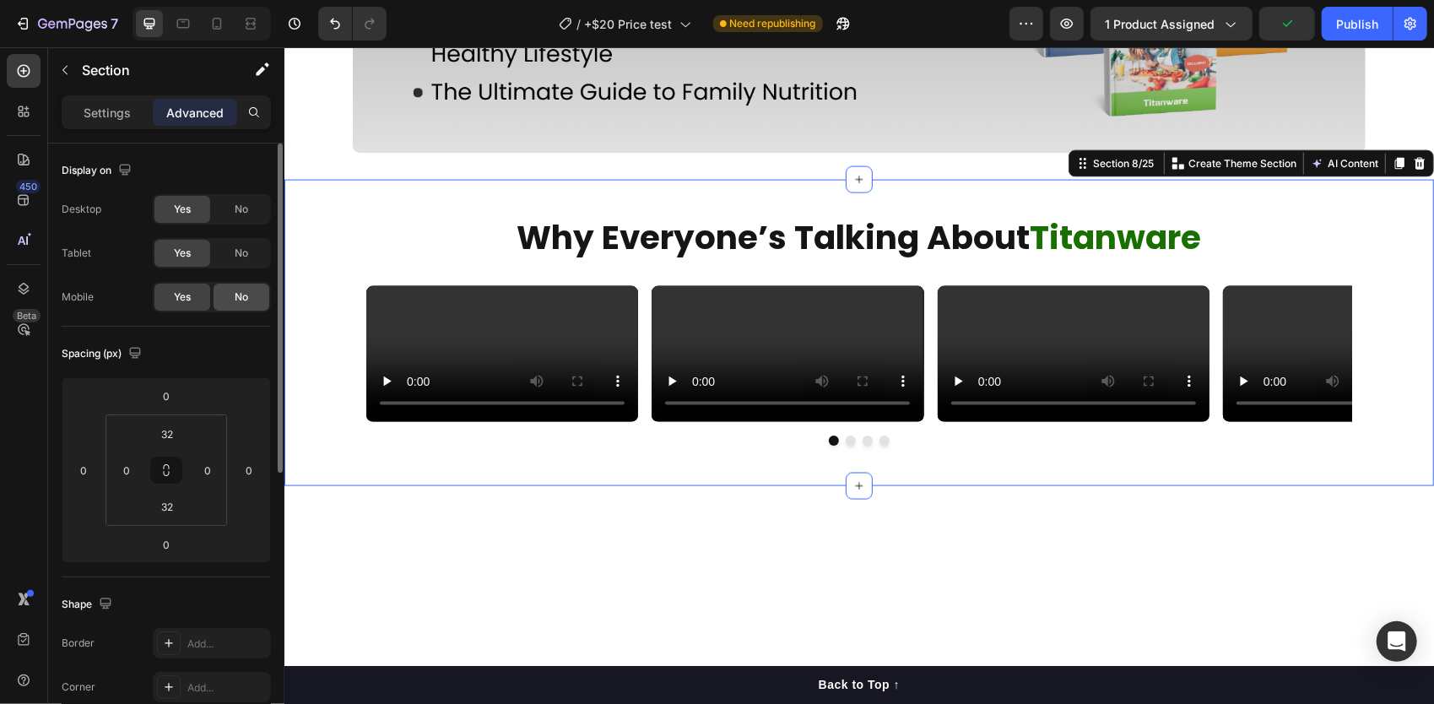
click at [247, 301] on span "No" at bounding box center [242, 297] width 14 height 15
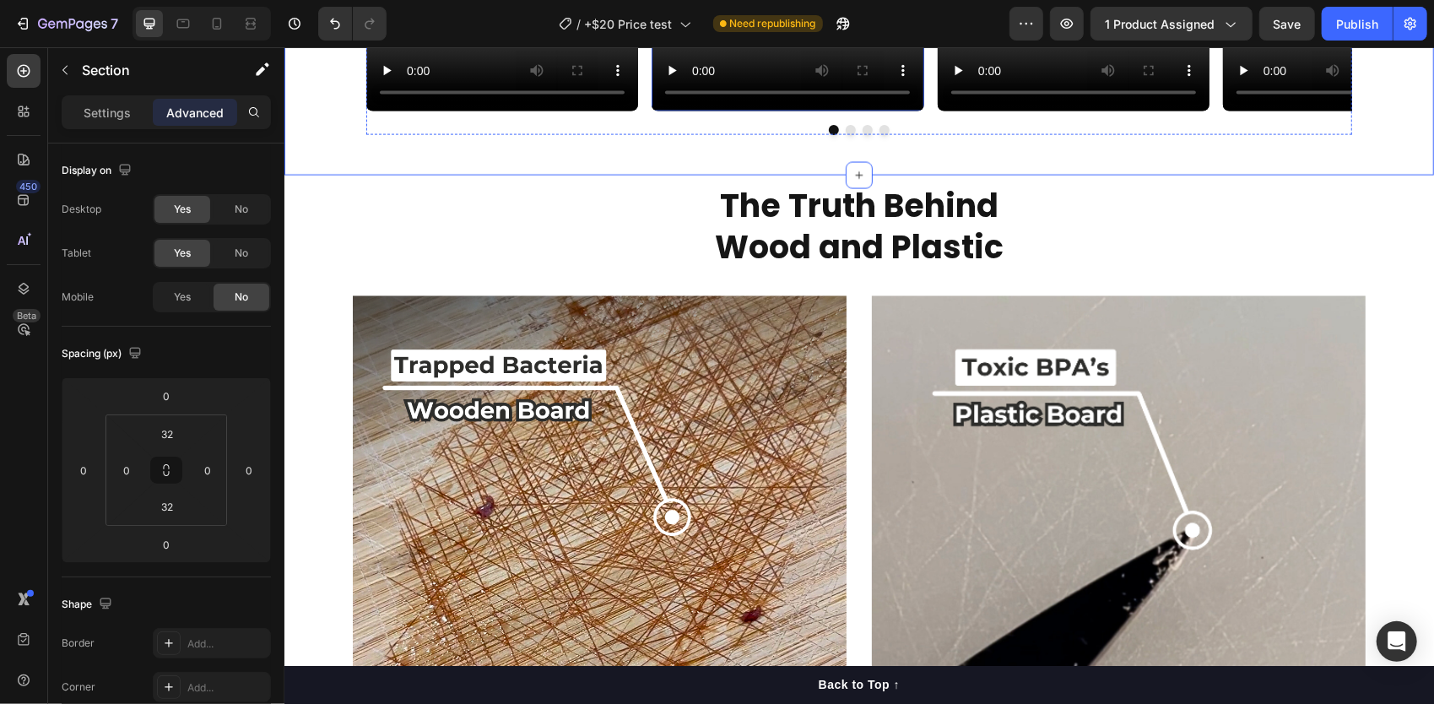
scroll to position [1998, 0]
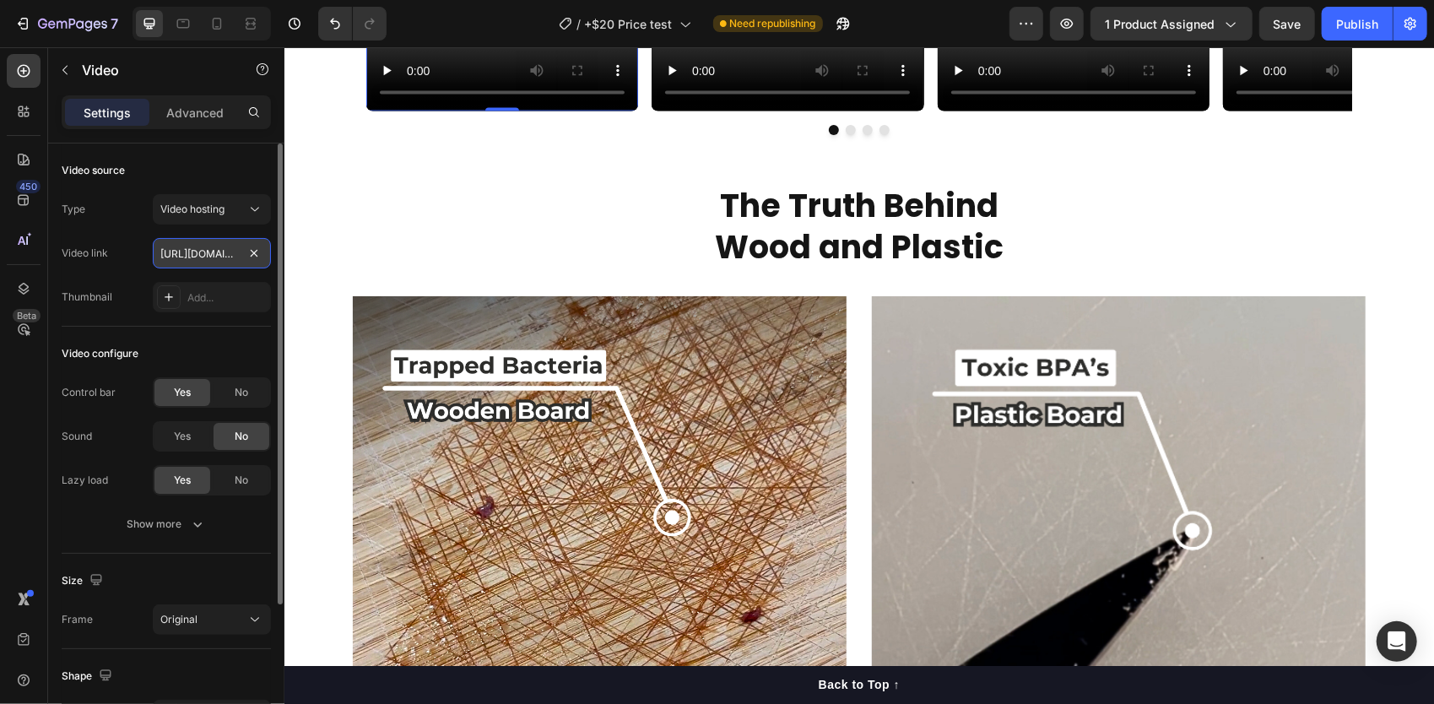
click at [210, 252] on input "[URL][DOMAIN_NAME]" at bounding box center [212, 253] width 118 height 30
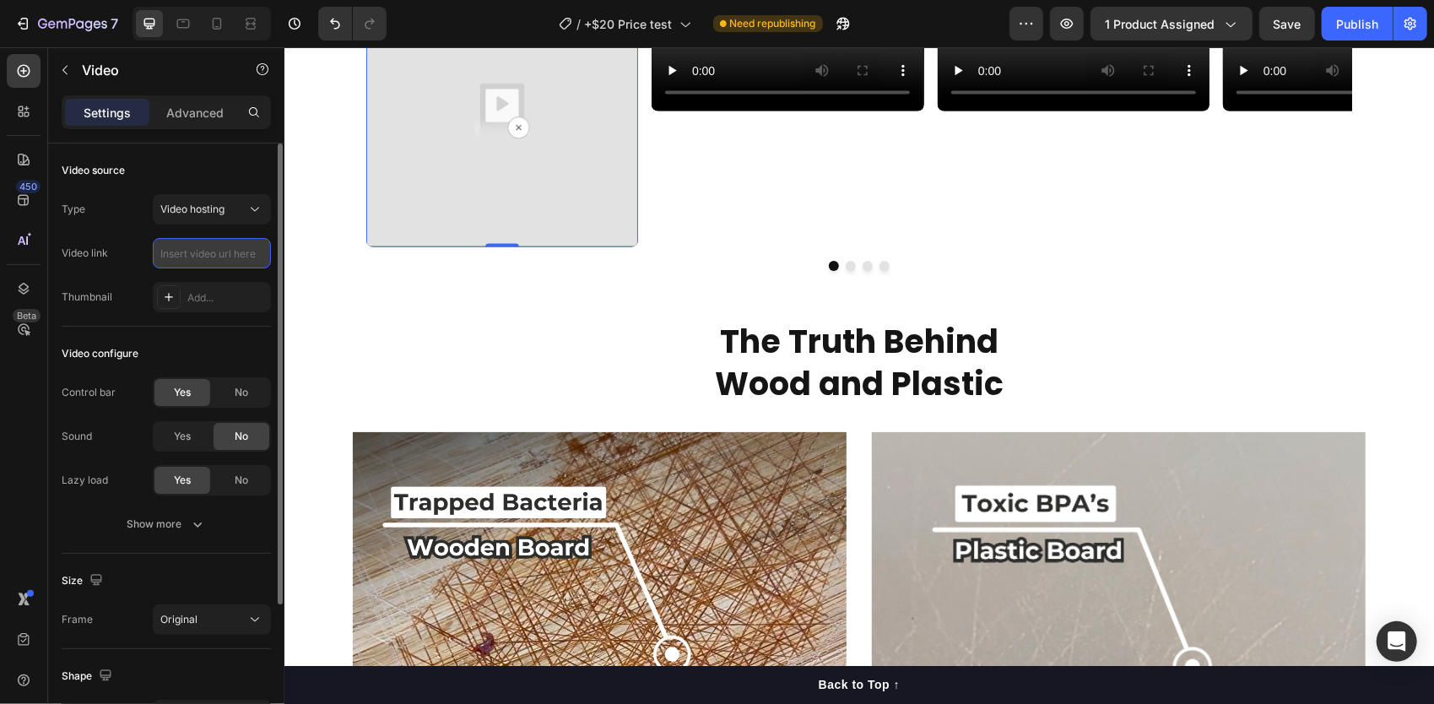
paste input "[URL][DOMAIN_NAME]"
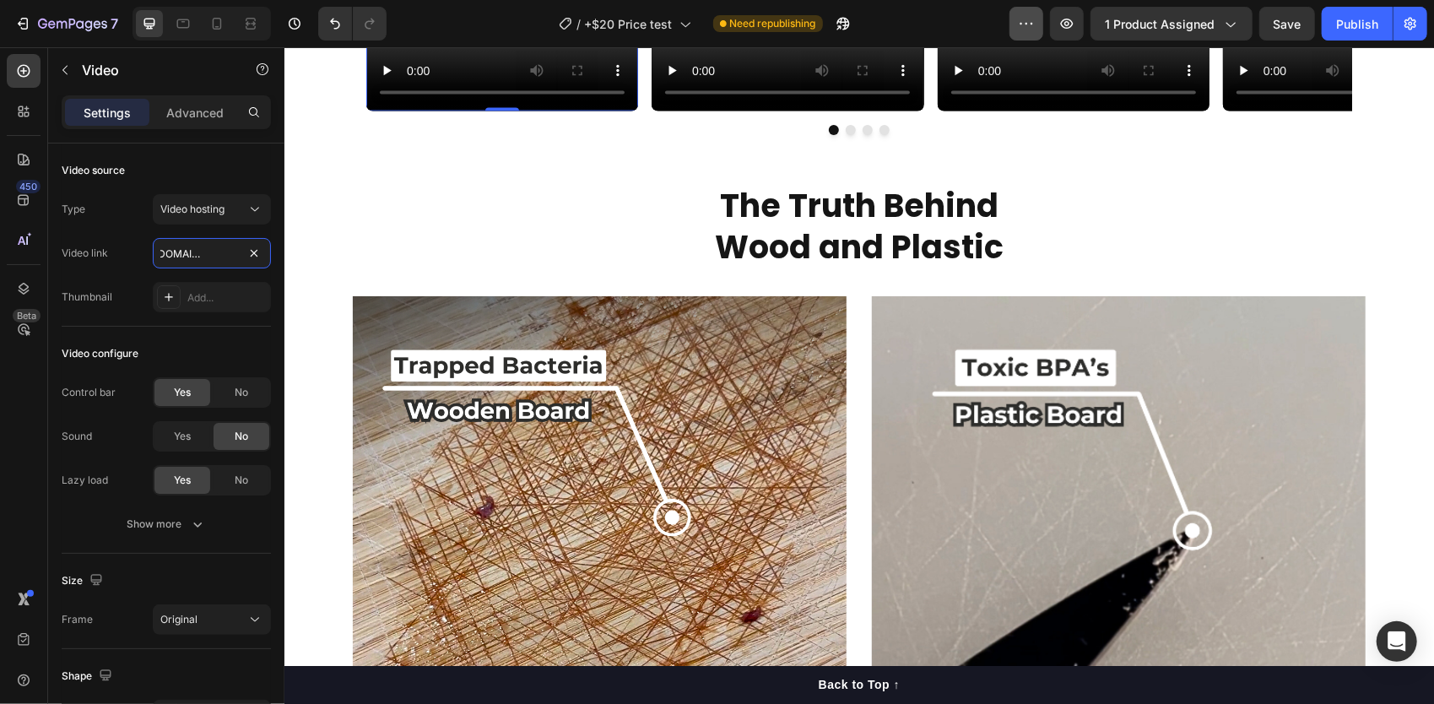
type input "[URL][DOMAIN_NAME]"
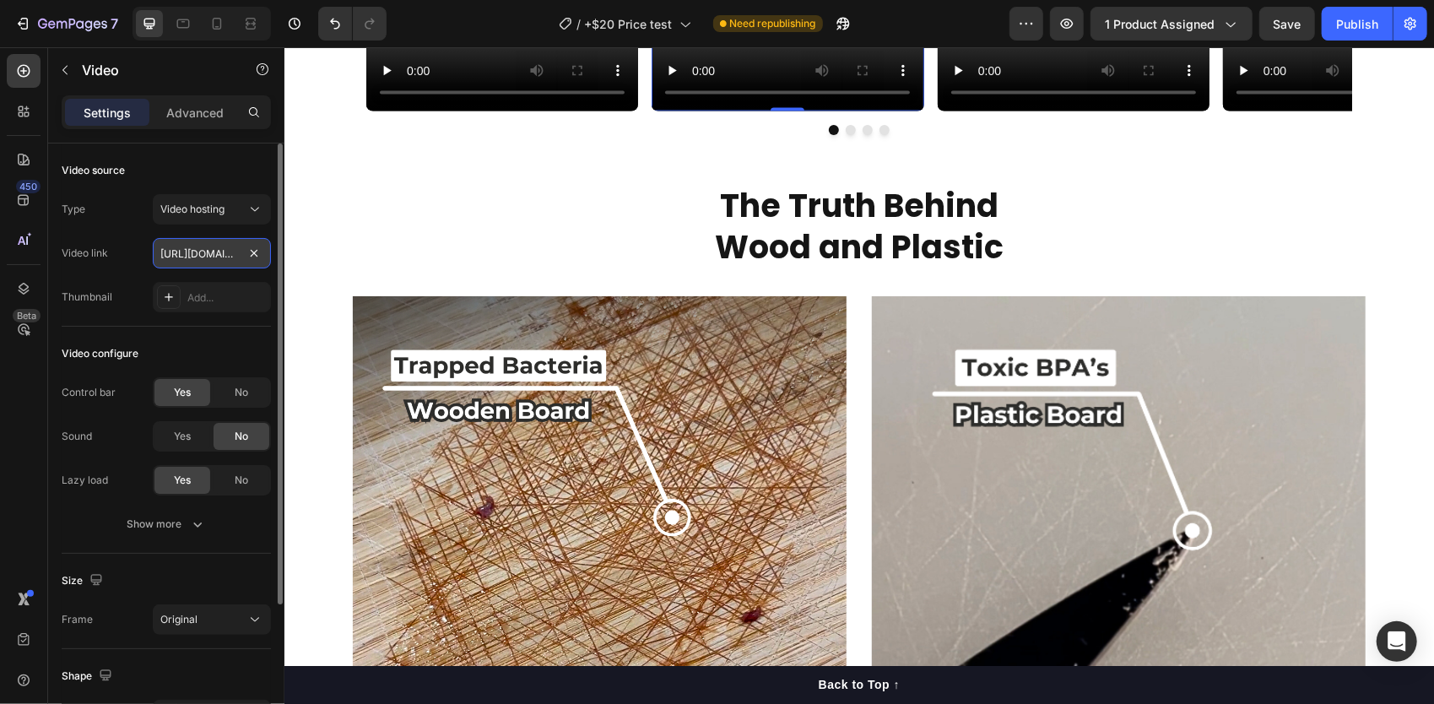
click at [187, 249] on input "[URL][DOMAIN_NAME]" at bounding box center [212, 253] width 118 height 30
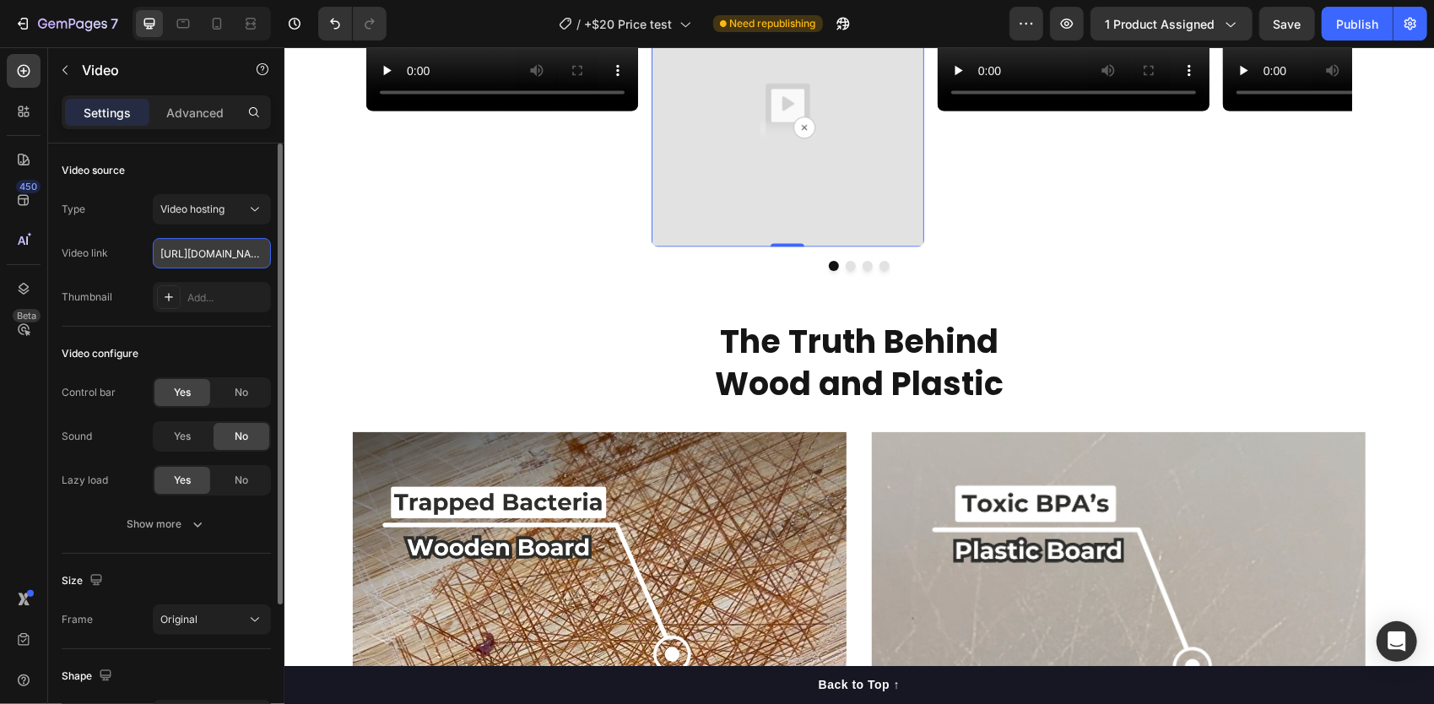
scroll to position [0, 315]
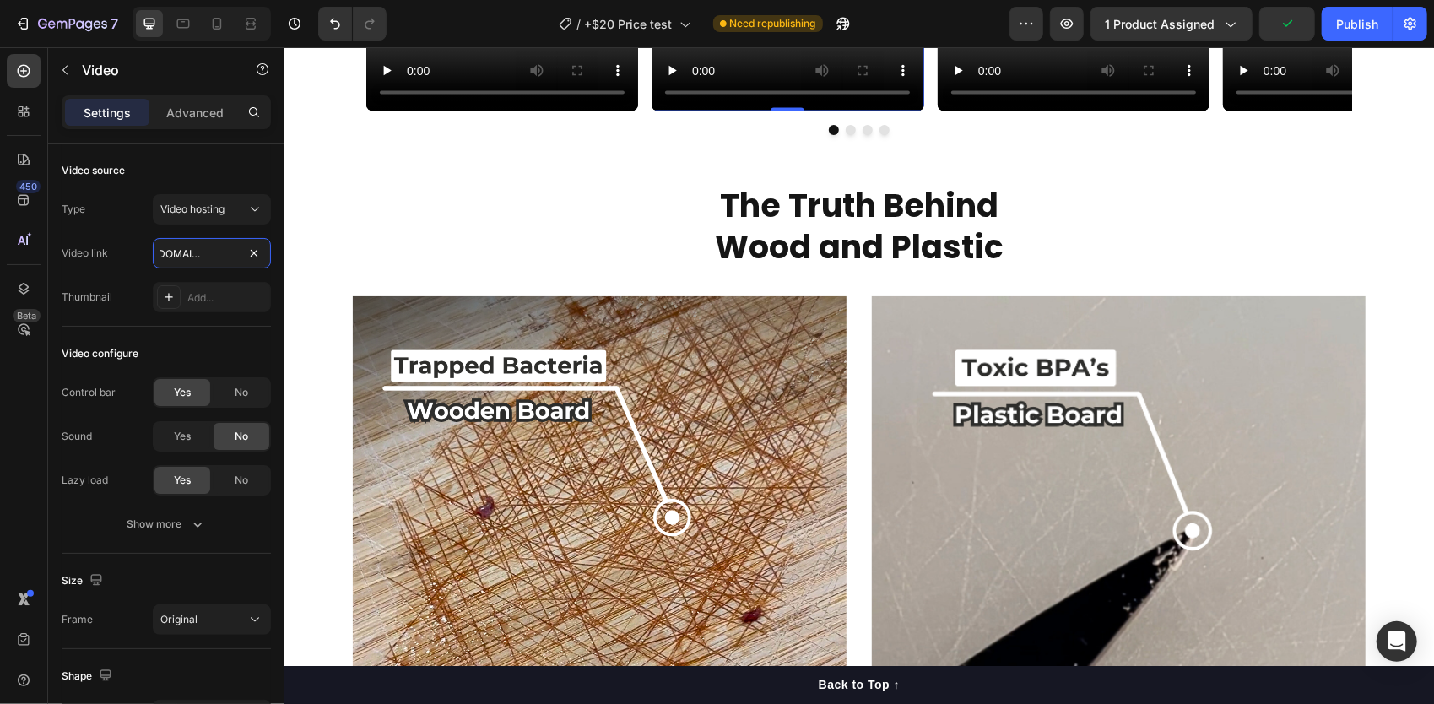
type input "[URL][DOMAIN_NAME]"
click at [1076, 111] on video at bounding box center [1073, 43] width 272 height 136
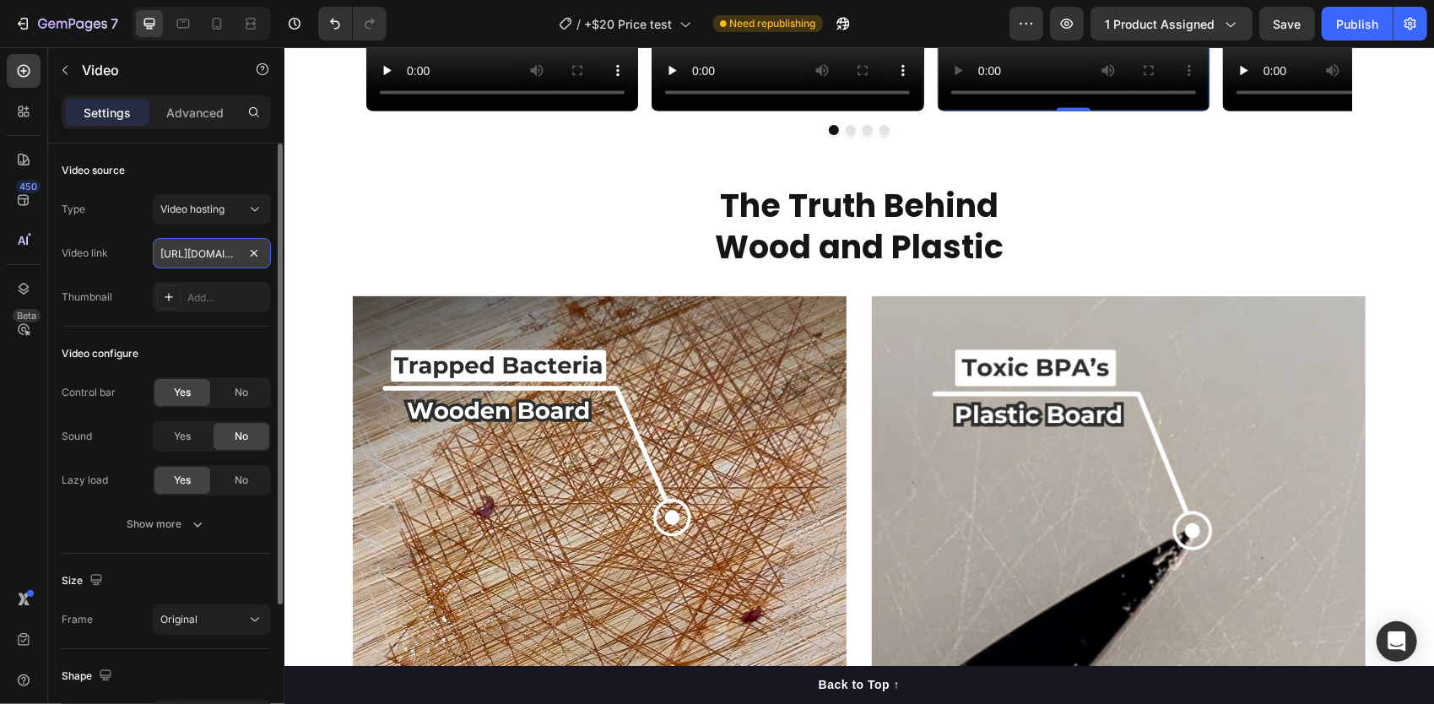
click at [206, 250] on input "[URL][DOMAIN_NAME]" at bounding box center [212, 253] width 118 height 30
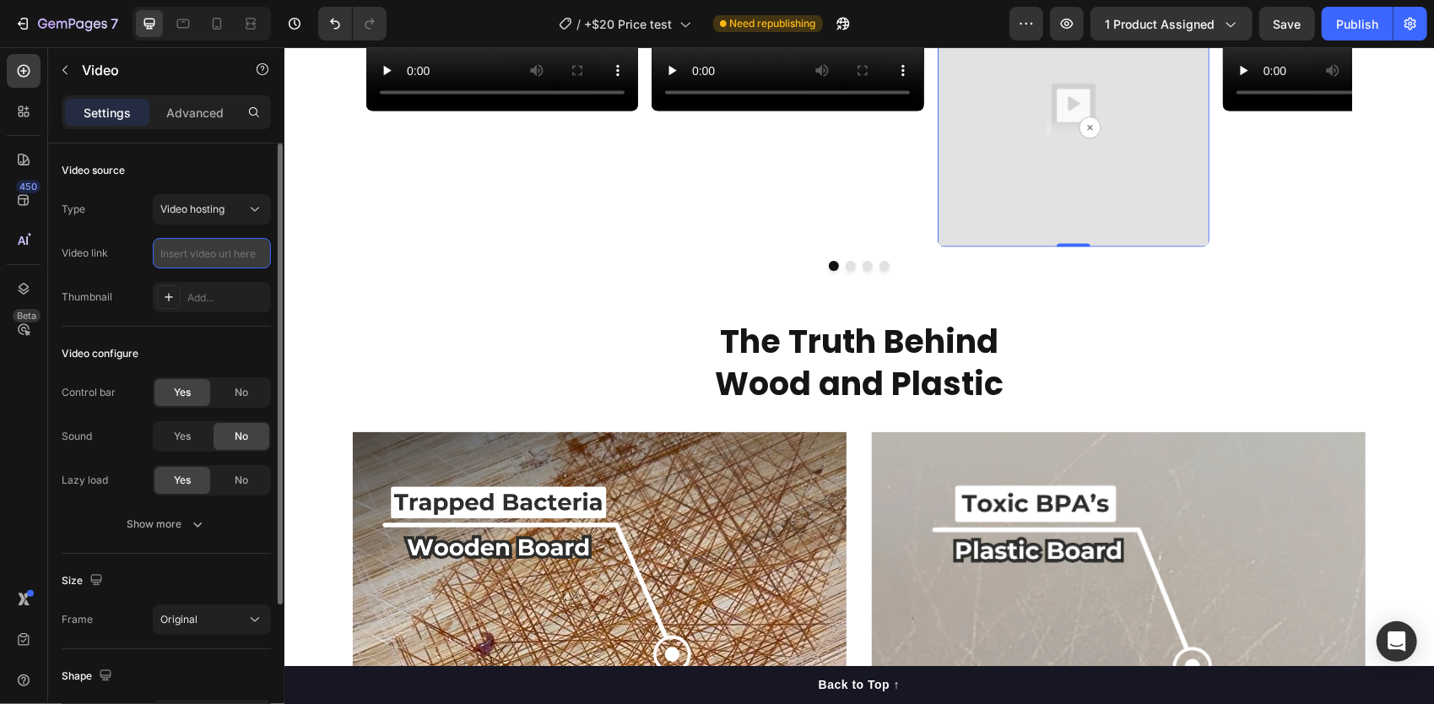
paste input "[URL][DOMAIN_NAME]"
type input "[URL][DOMAIN_NAME]"
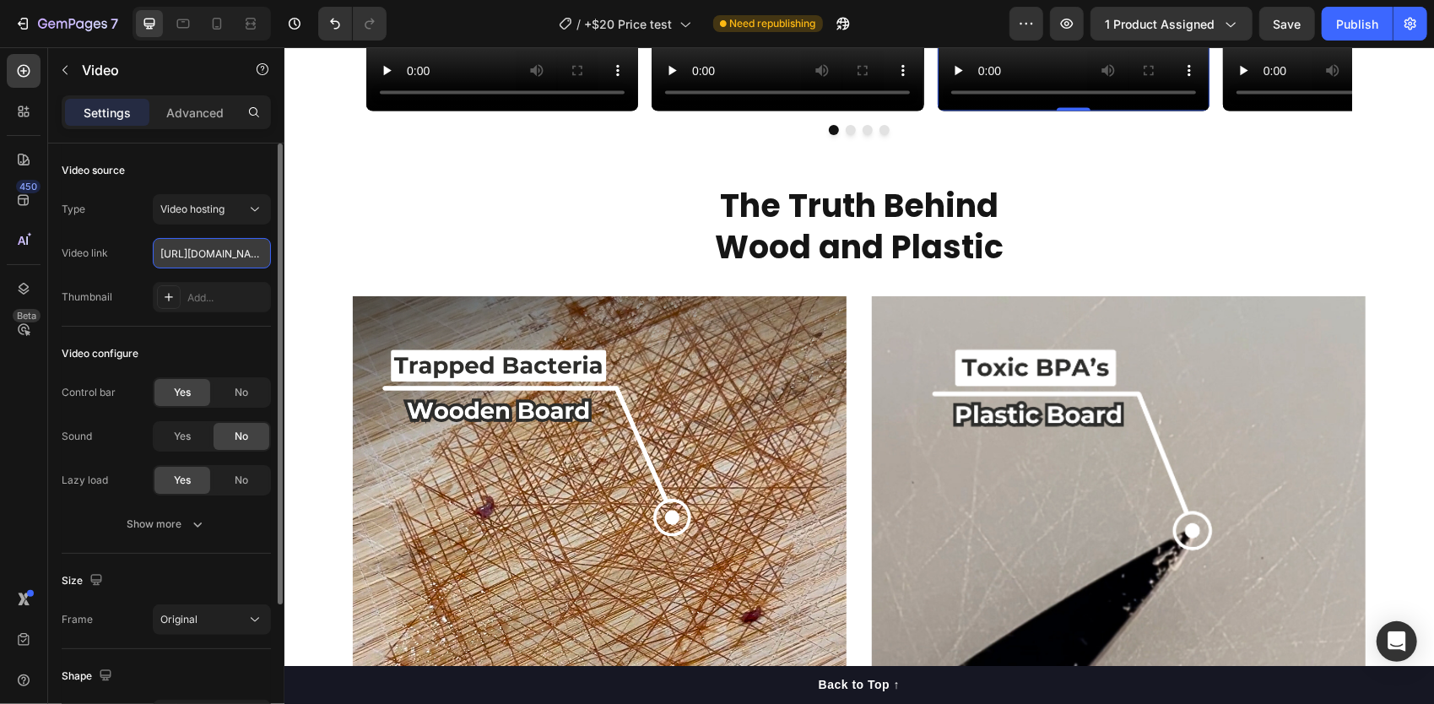
scroll to position [0, 311]
click at [845, 134] on button "Dot" at bounding box center [850, 129] width 10 height 10
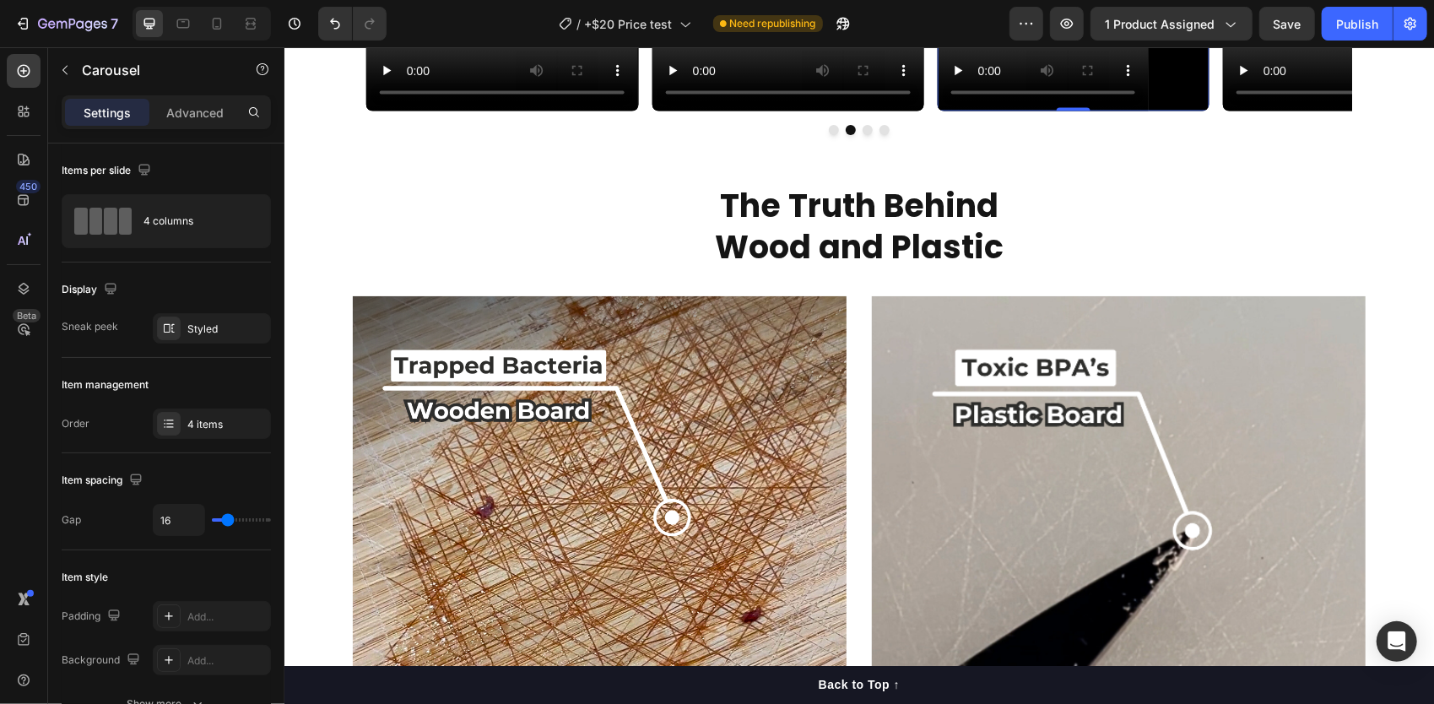
click at [1082, 111] on video at bounding box center [1073, 43] width 272 height 136
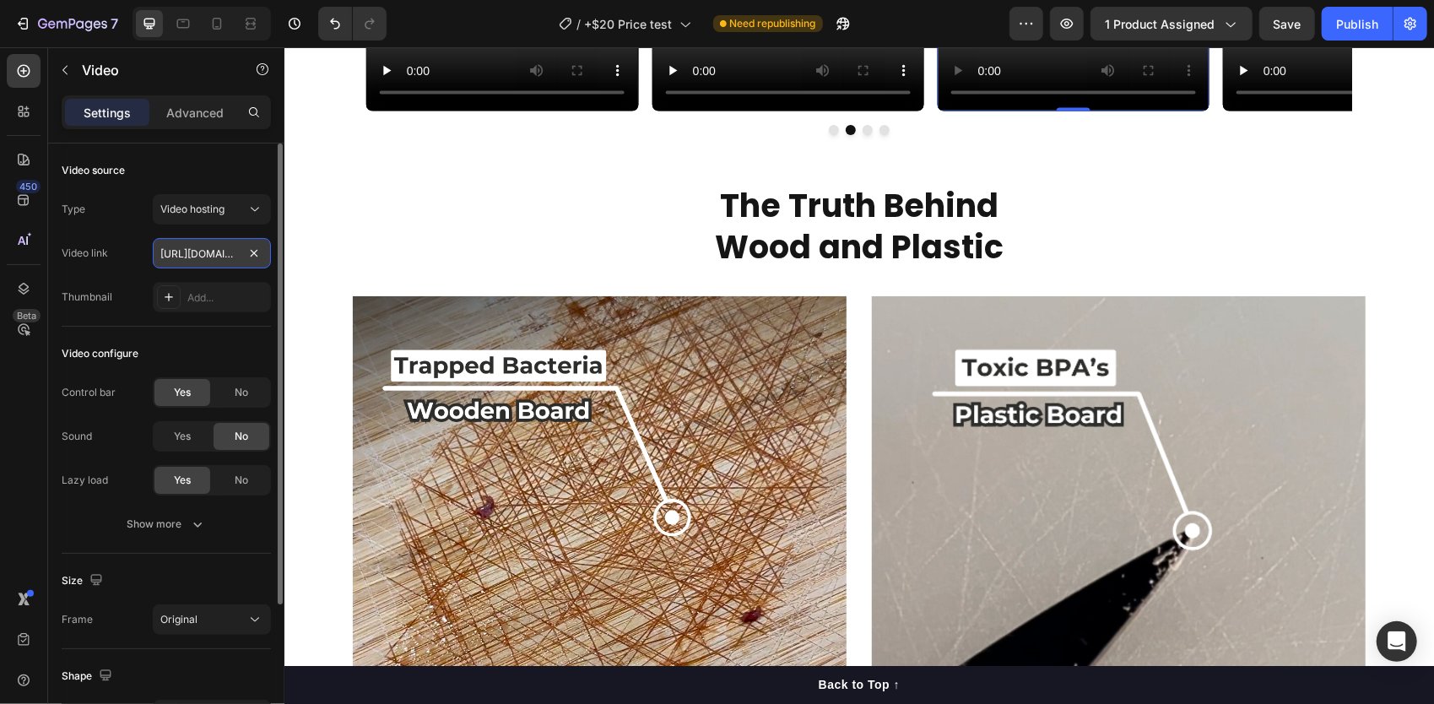
click at [211, 252] on input "[URL][DOMAIN_NAME]" at bounding box center [212, 253] width 118 height 30
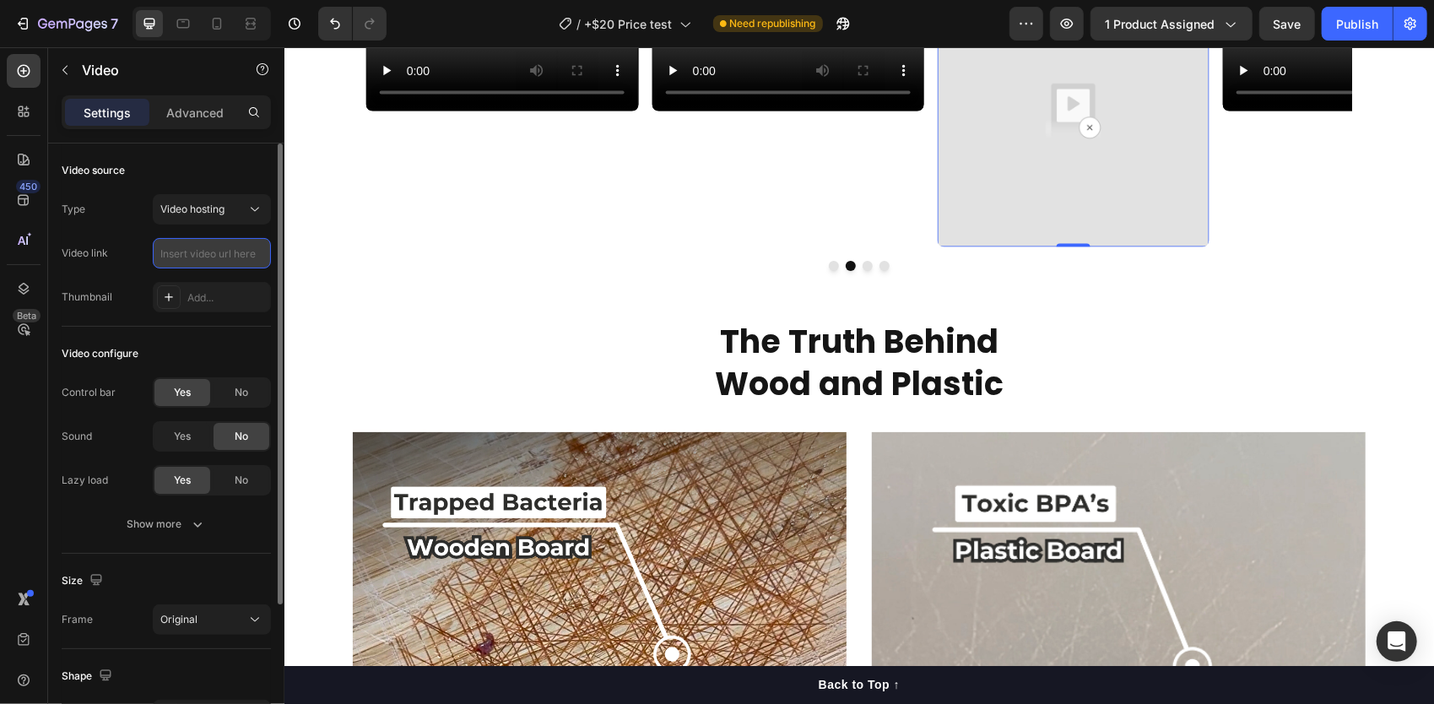
paste input "[URL][DOMAIN_NAME]"
type input "[URL][DOMAIN_NAME]"
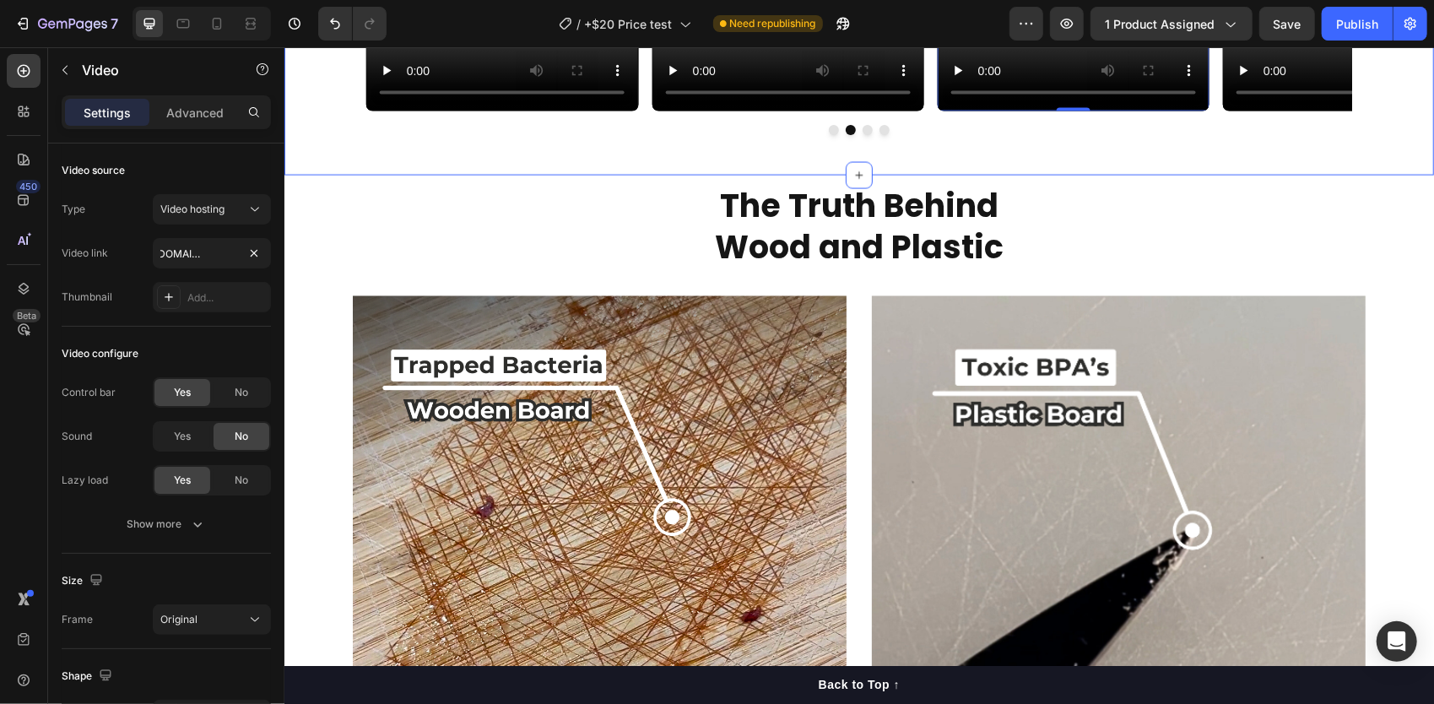
click at [329, 148] on div "Why Everyone’s Talking About Titanware Text Block Video Video Video Video 0 Car…" at bounding box center [859, 21] width 1150 height 252
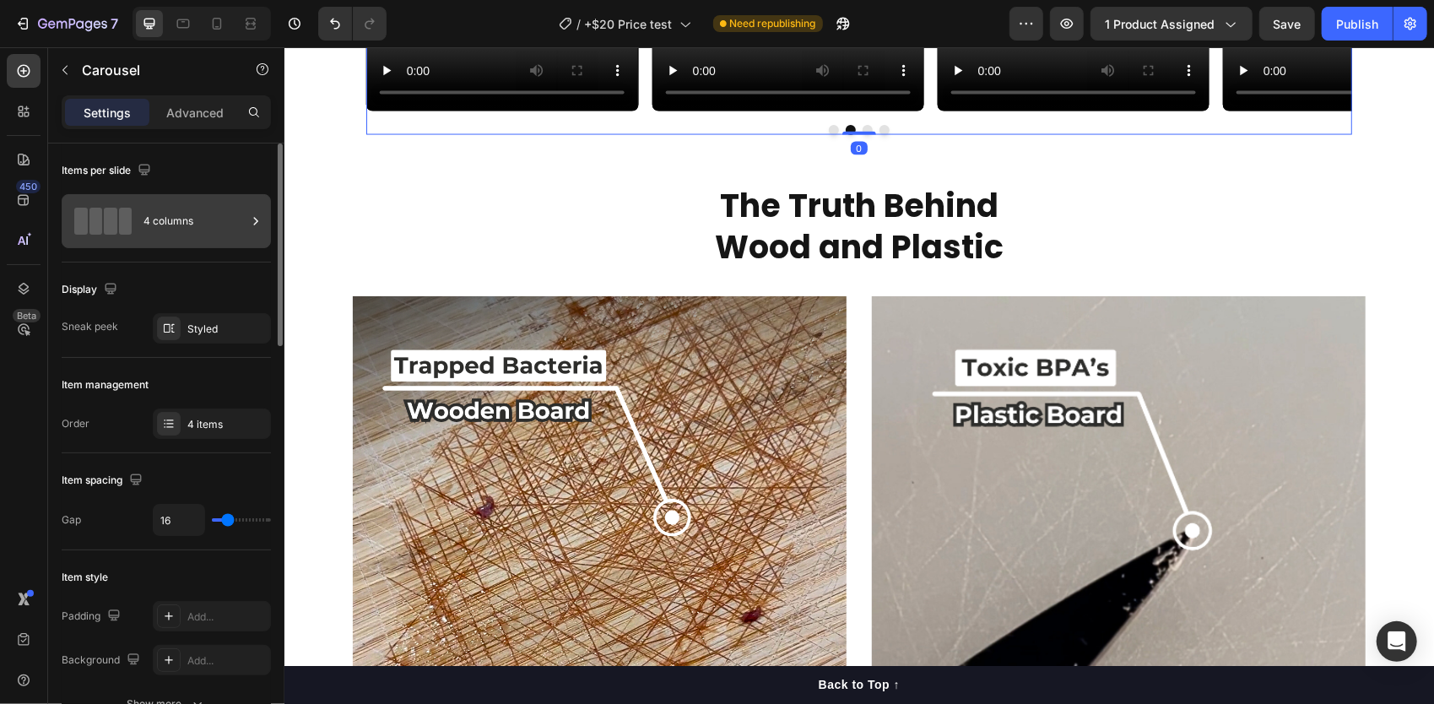
click at [188, 221] on div "4 columns" at bounding box center [195, 221] width 103 height 39
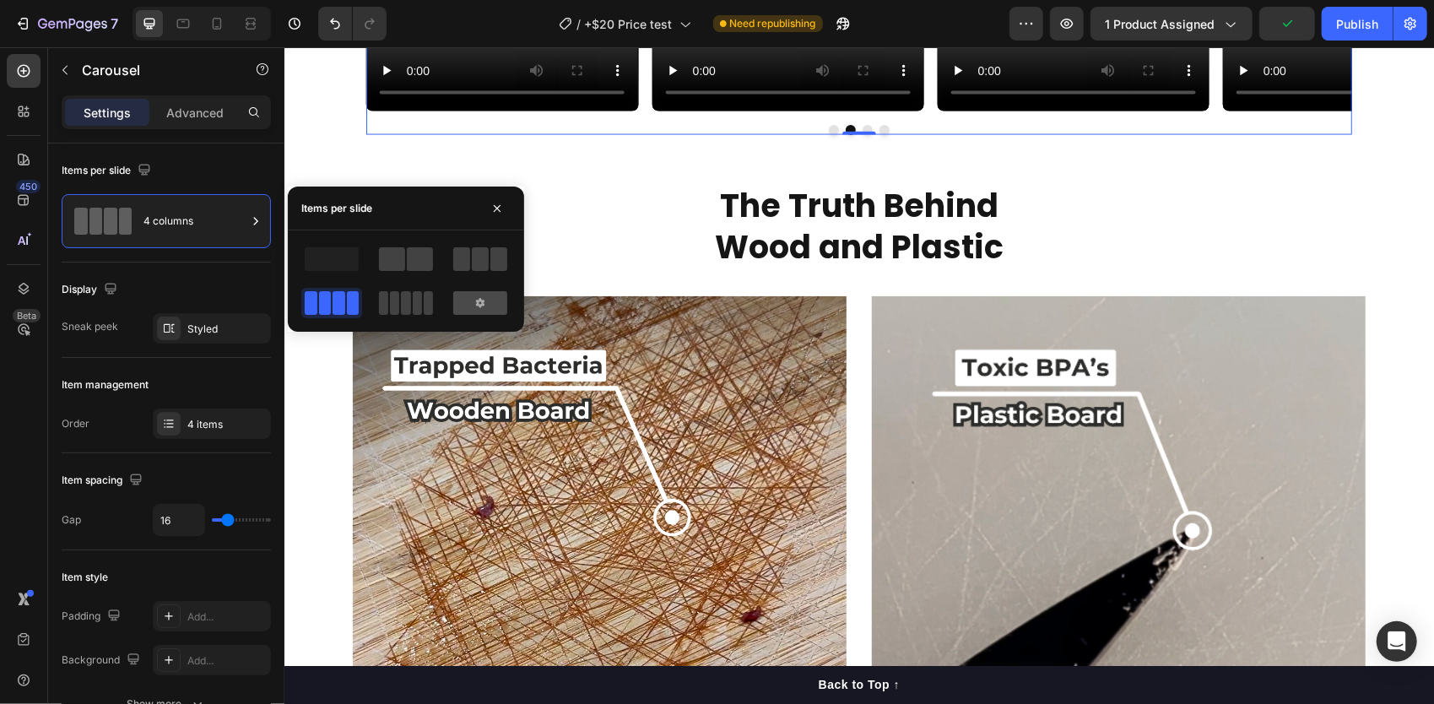
click at [478, 304] on icon at bounding box center [480, 303] width 8 height 9
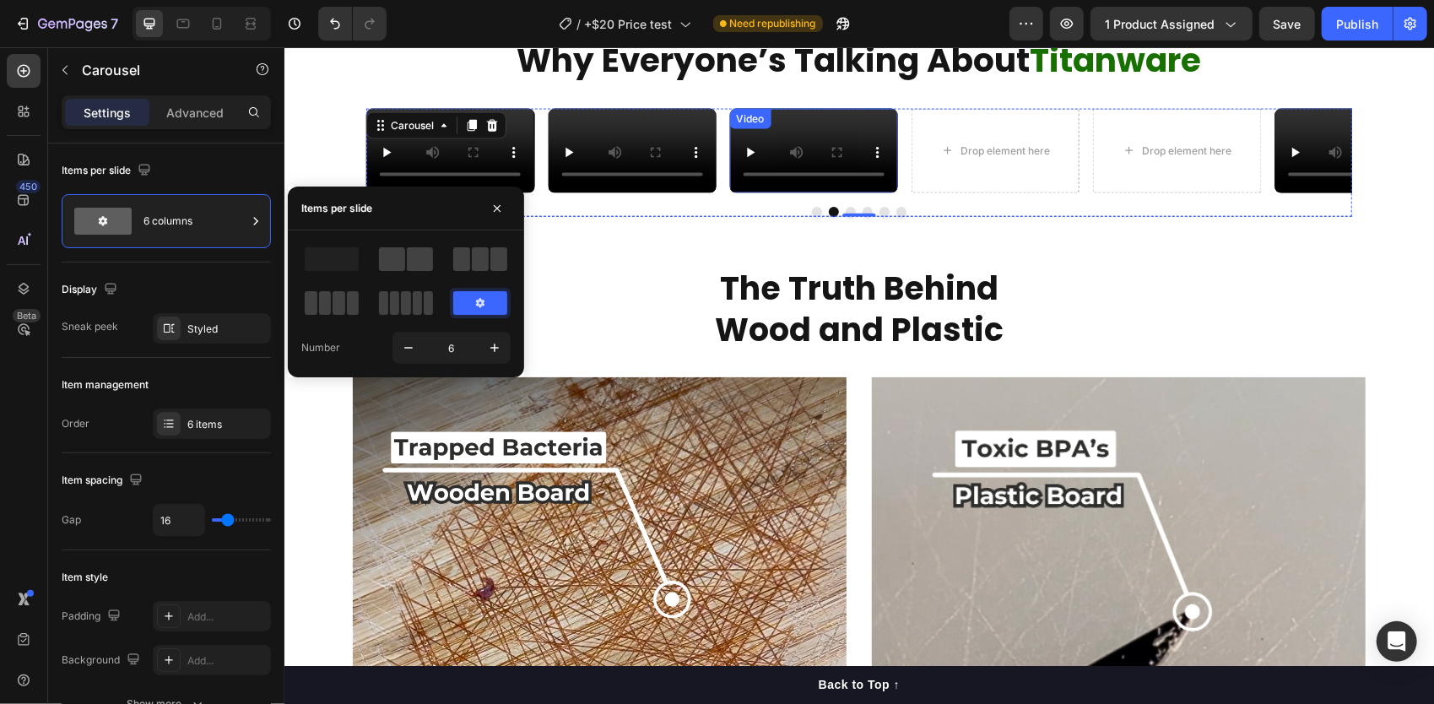
scroll to position [1857, 0]
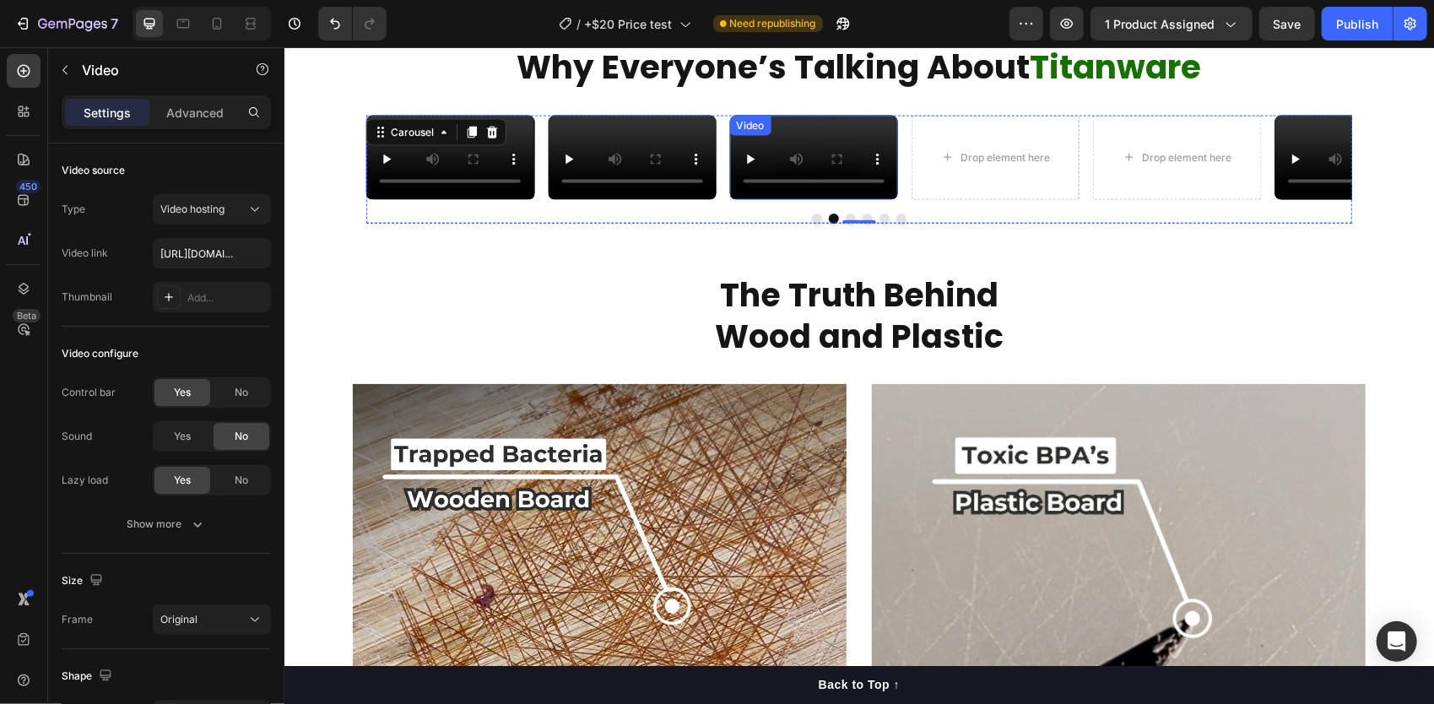
click at [821, 199] on video at bounding box center [813, 157] width 168 height 84
click at [813, 138] on icon at bounding box center [820, 132] width 14 height 14
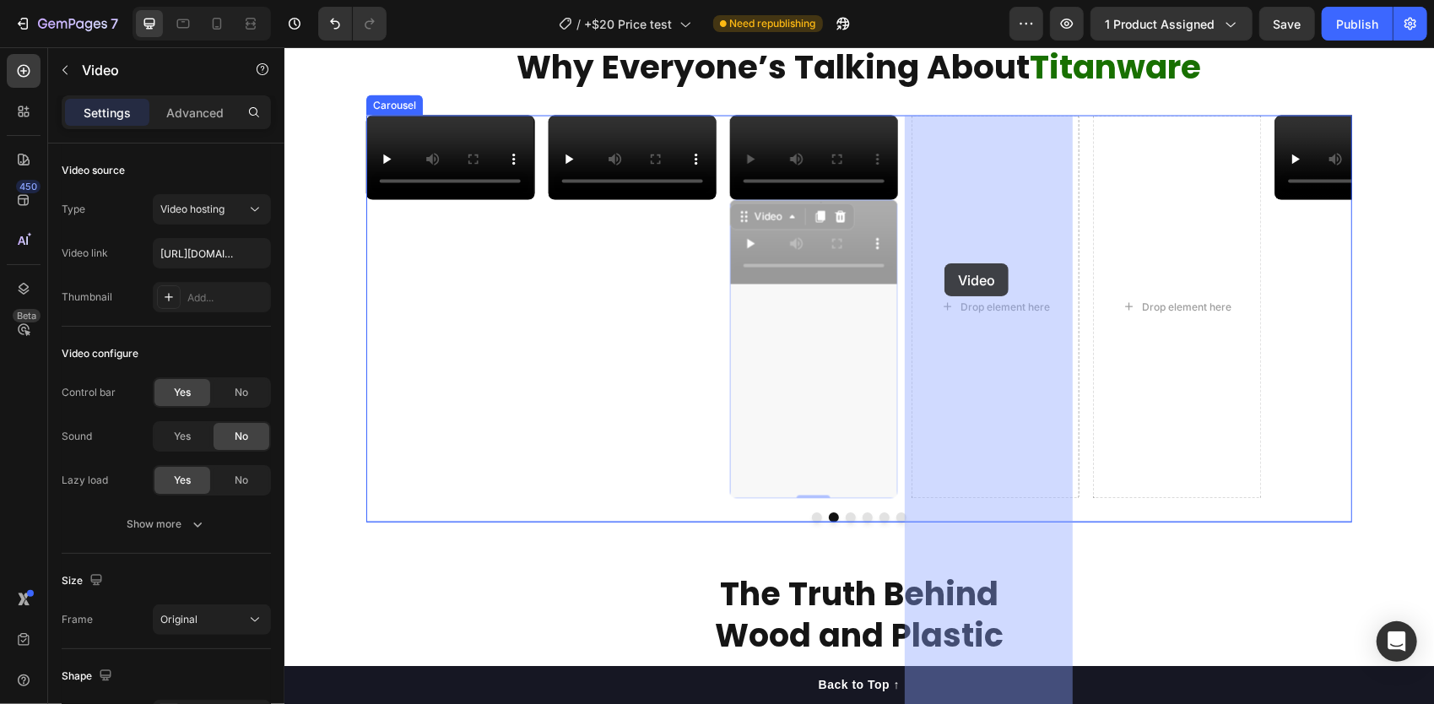
drag, startPoint x: 735, startPoint y: 433, endPoint x: 944, endPoint y: 263, distance: 269.4
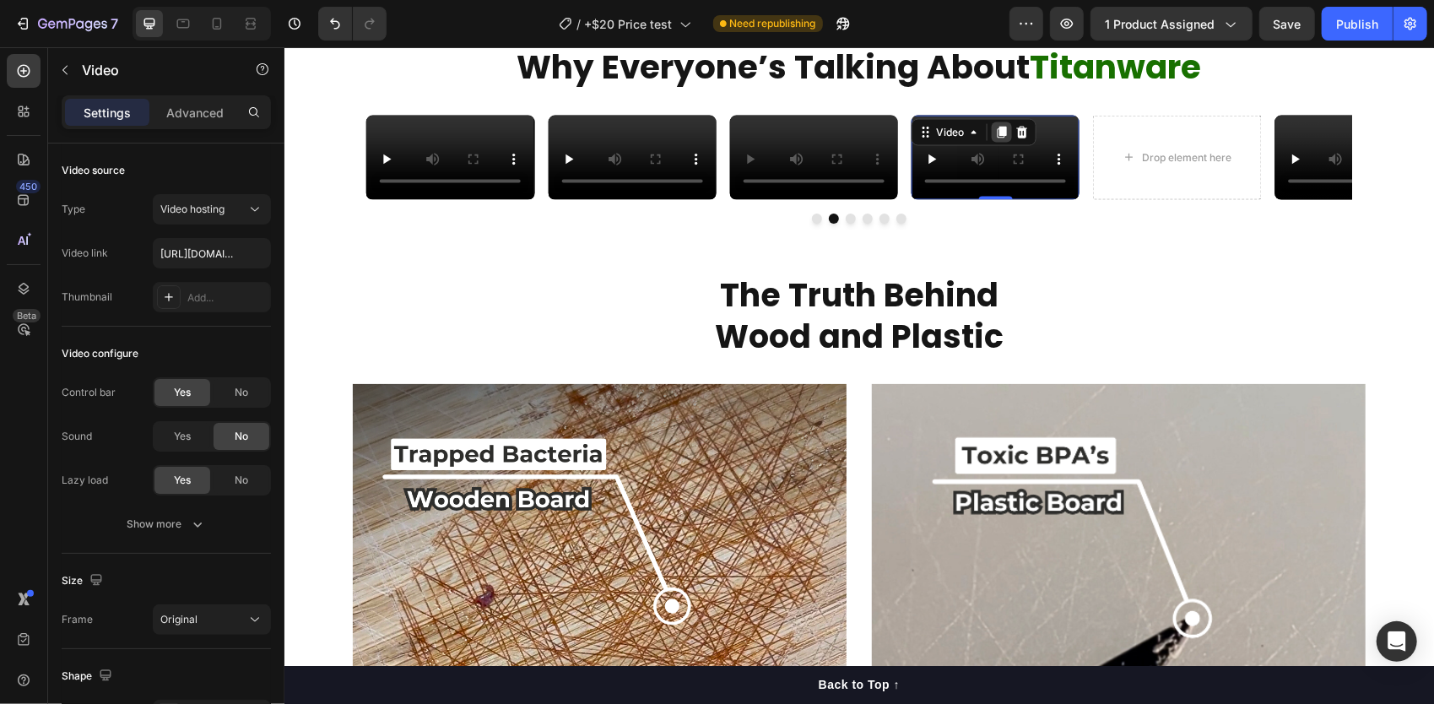
click at [997, 134] on icon at bounding box center [1001, 132] width 9 height 12
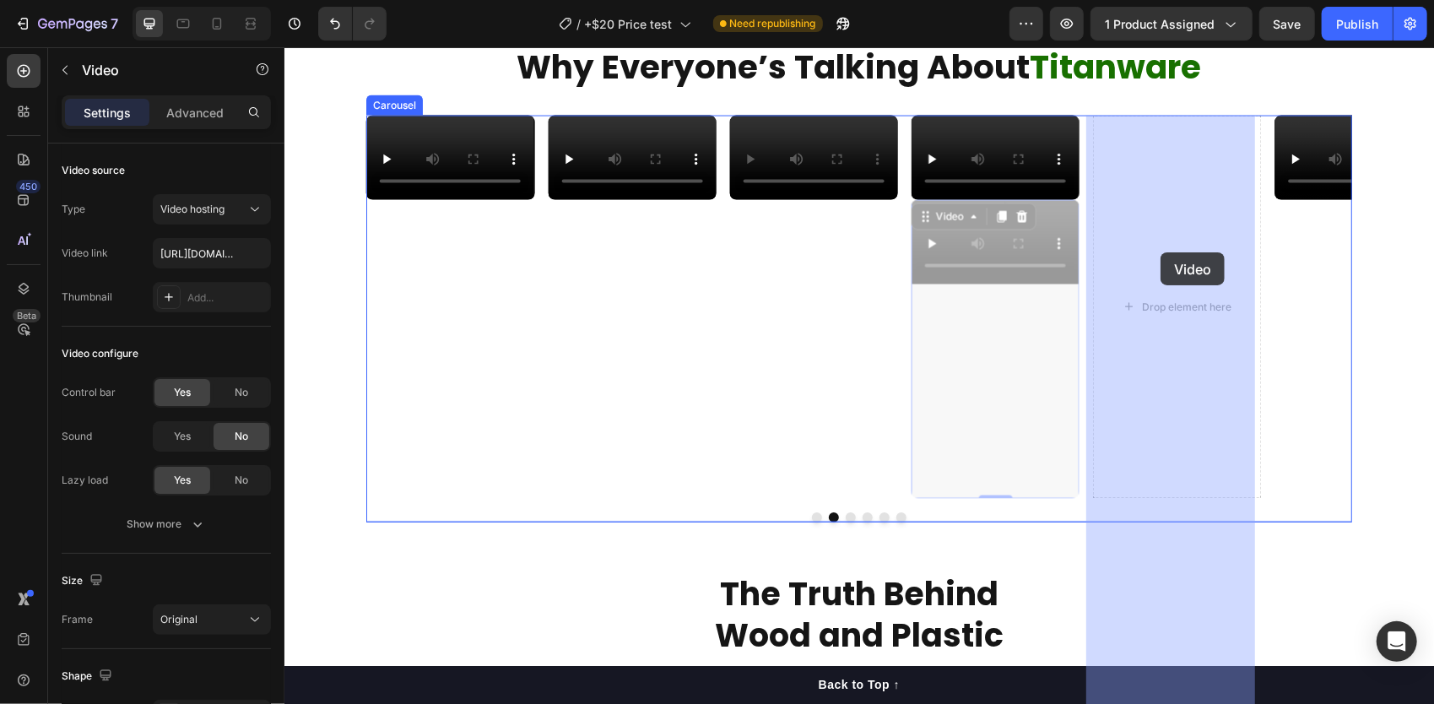
drag, startPoint x: 1017, startPoint y: 506, endPoint x: 1160, endPoint y: 249, distance: 294.1
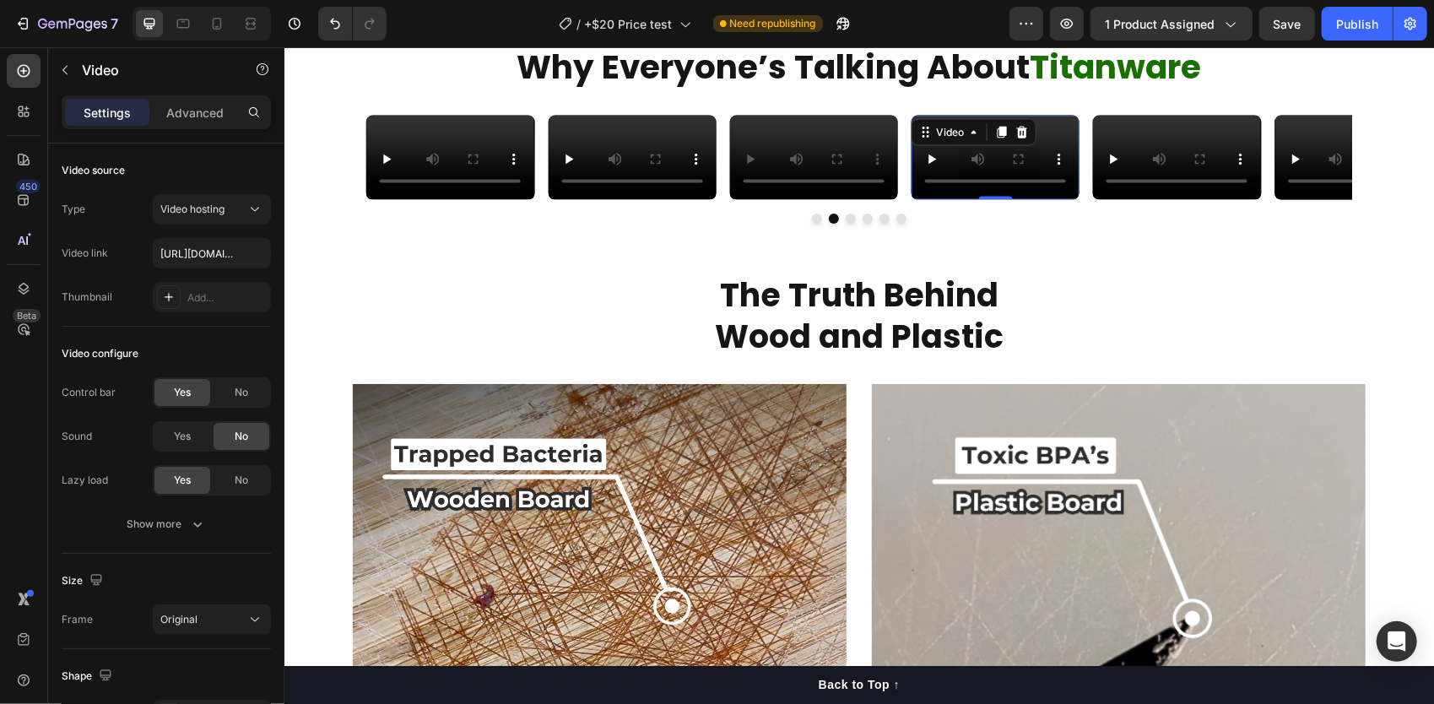
click at [975, 198] on video at bounding box center [995, 157] width 168 height 84
click at [209, 248] on input "[URL][DOMAIN_NAME]" at bounding box center [212, 253] width 118 height 30
type input "[URL][DOMAIN_NAME]"
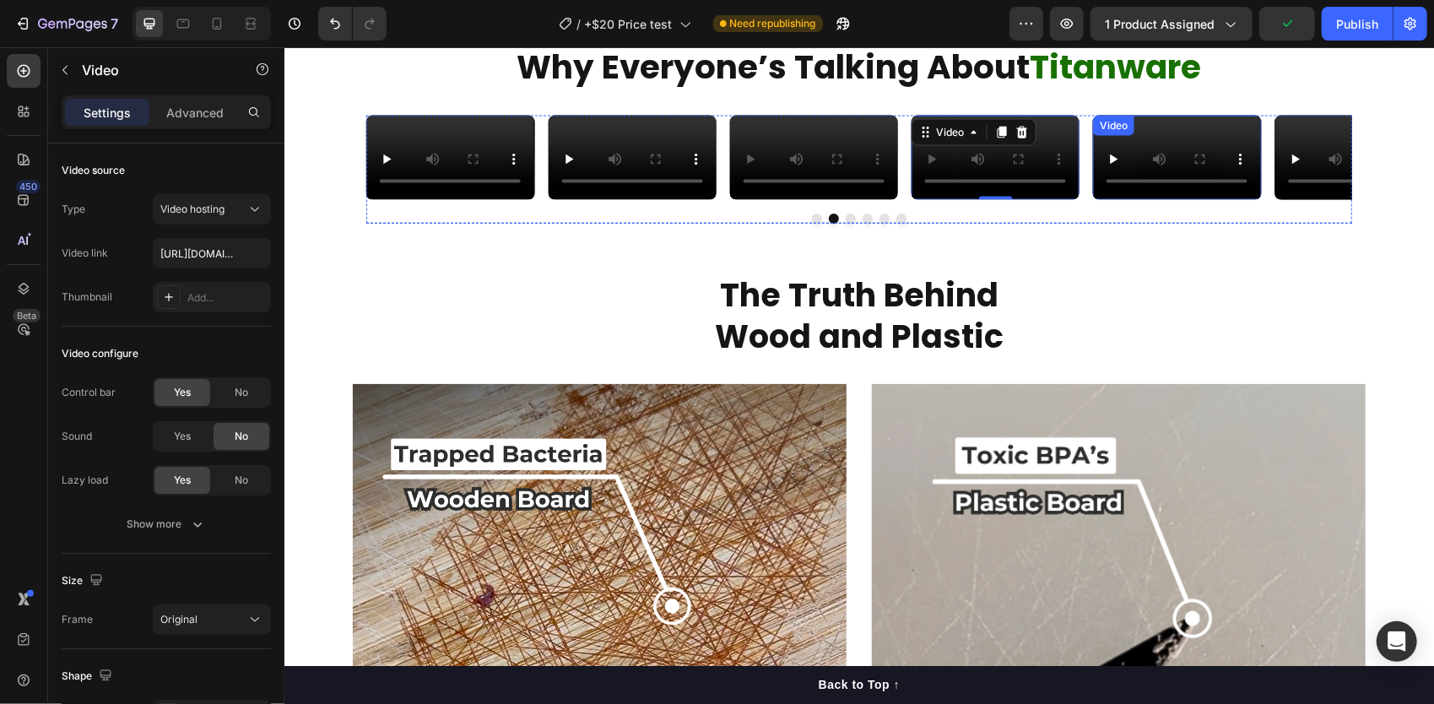
click at [1176, 199] on video at bounding box center [1176, 157] width 168 height 84
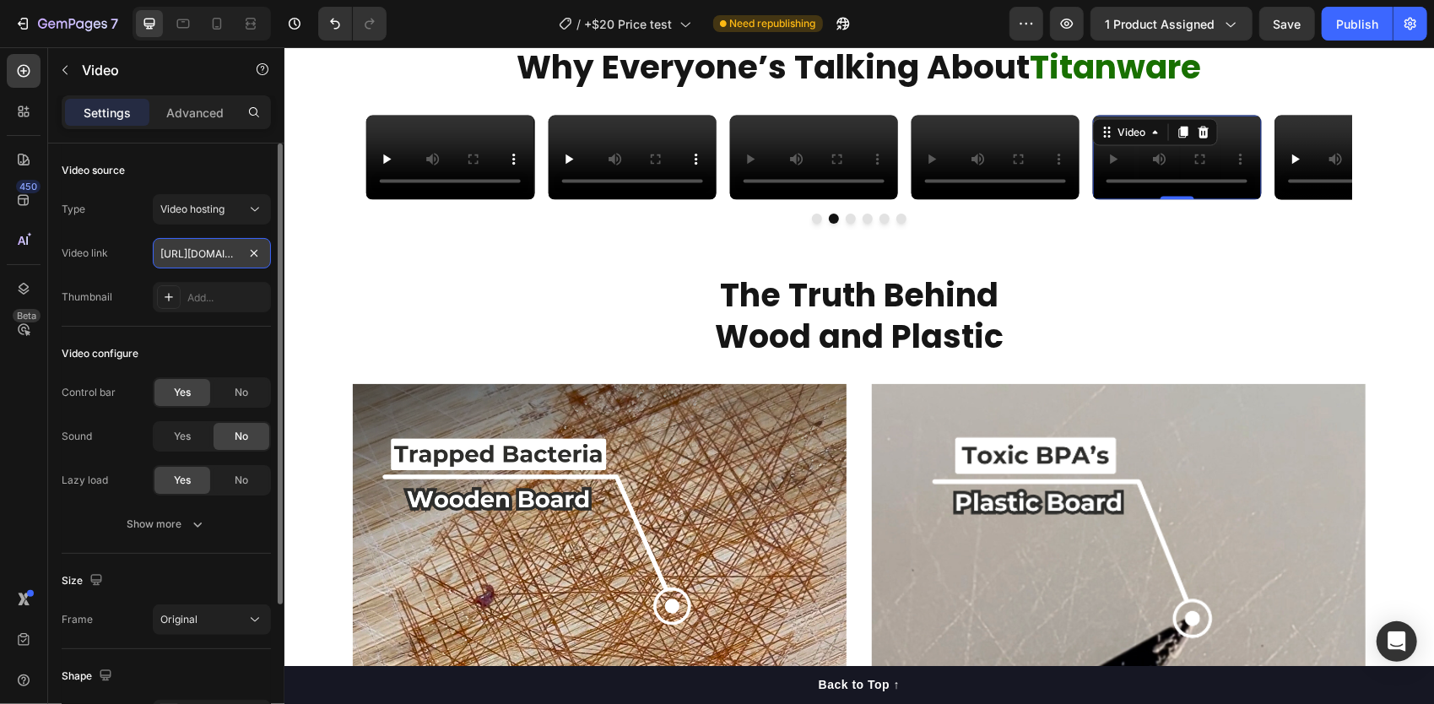
click at [217, 255] on input "[URL][DOMAIN_NAME]" at bounding box center [212, 253] width 118 height 30
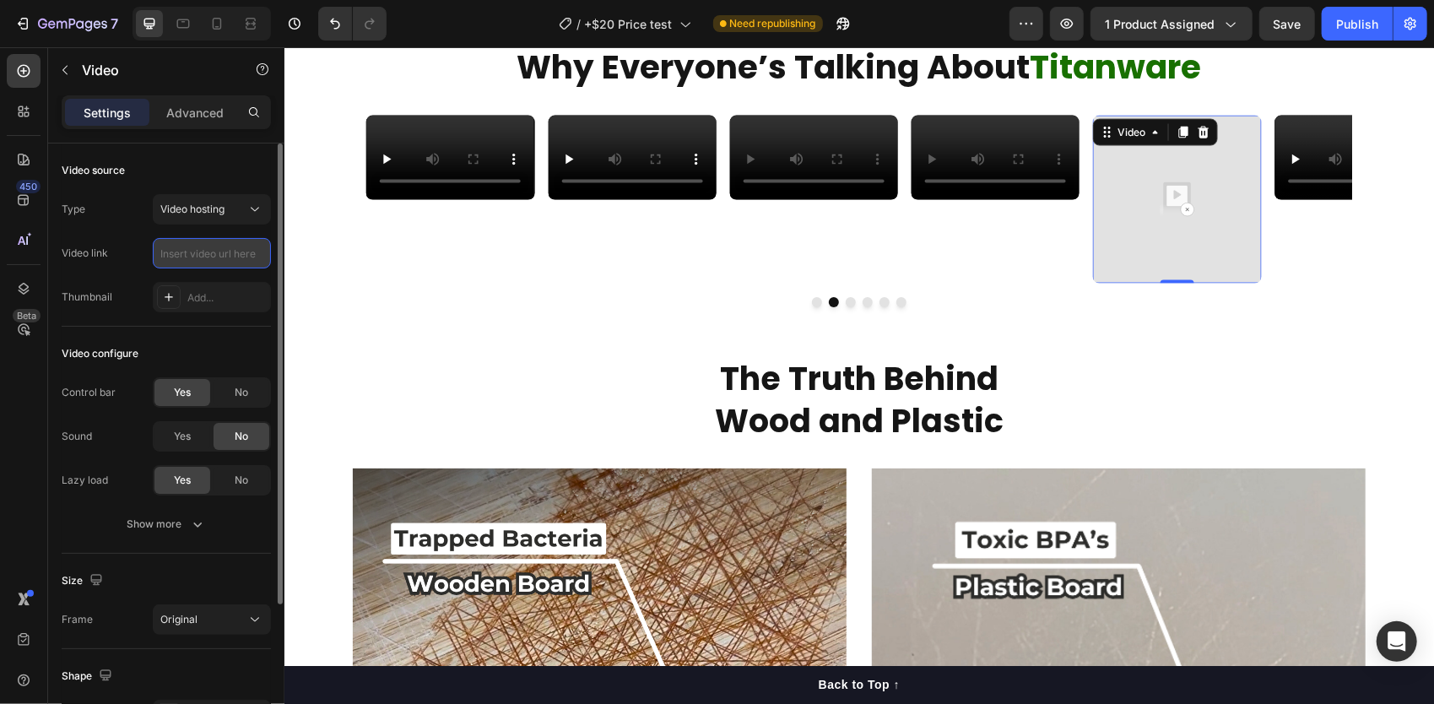
type input "[URL][DOMAIN_NAME]"
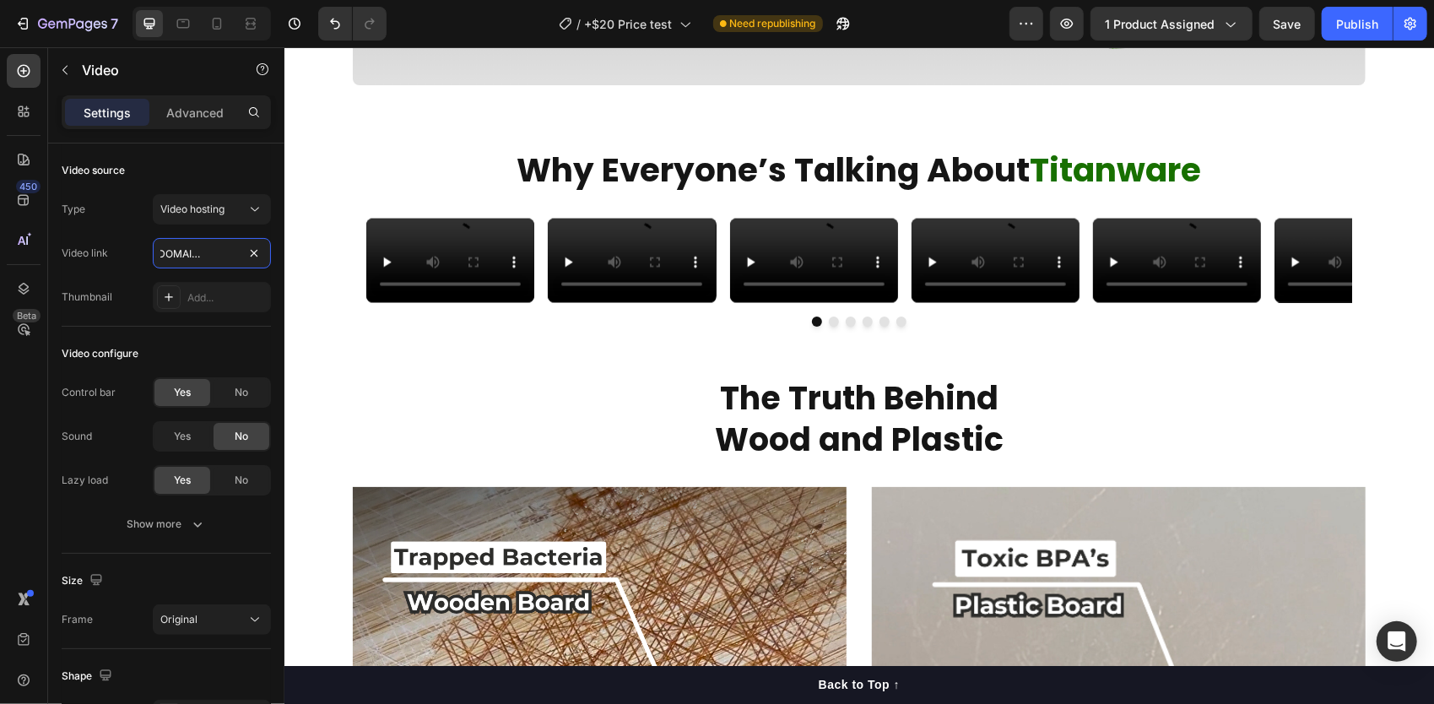
scroll to position [1758, 0]
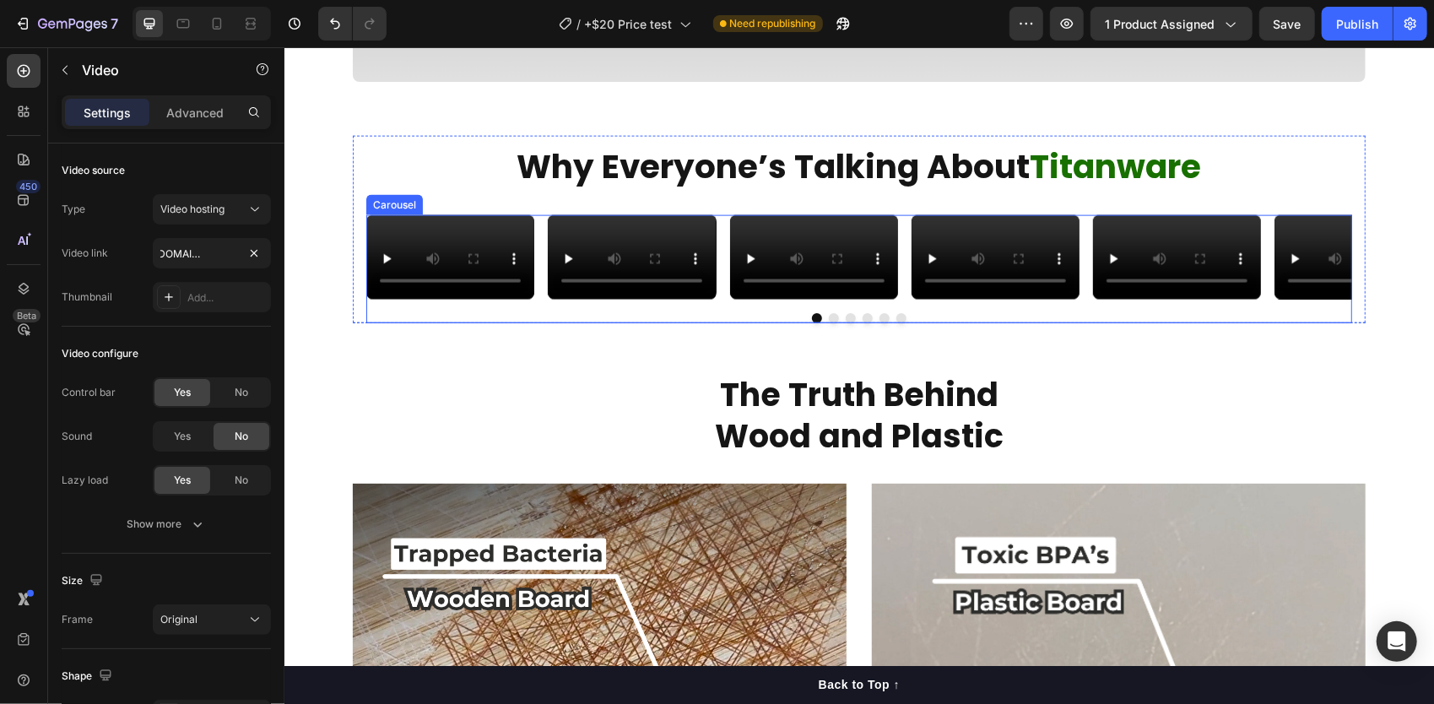
click at [828, 323] on button "Dot" at bounding box center [833, 317] width 10 height 10
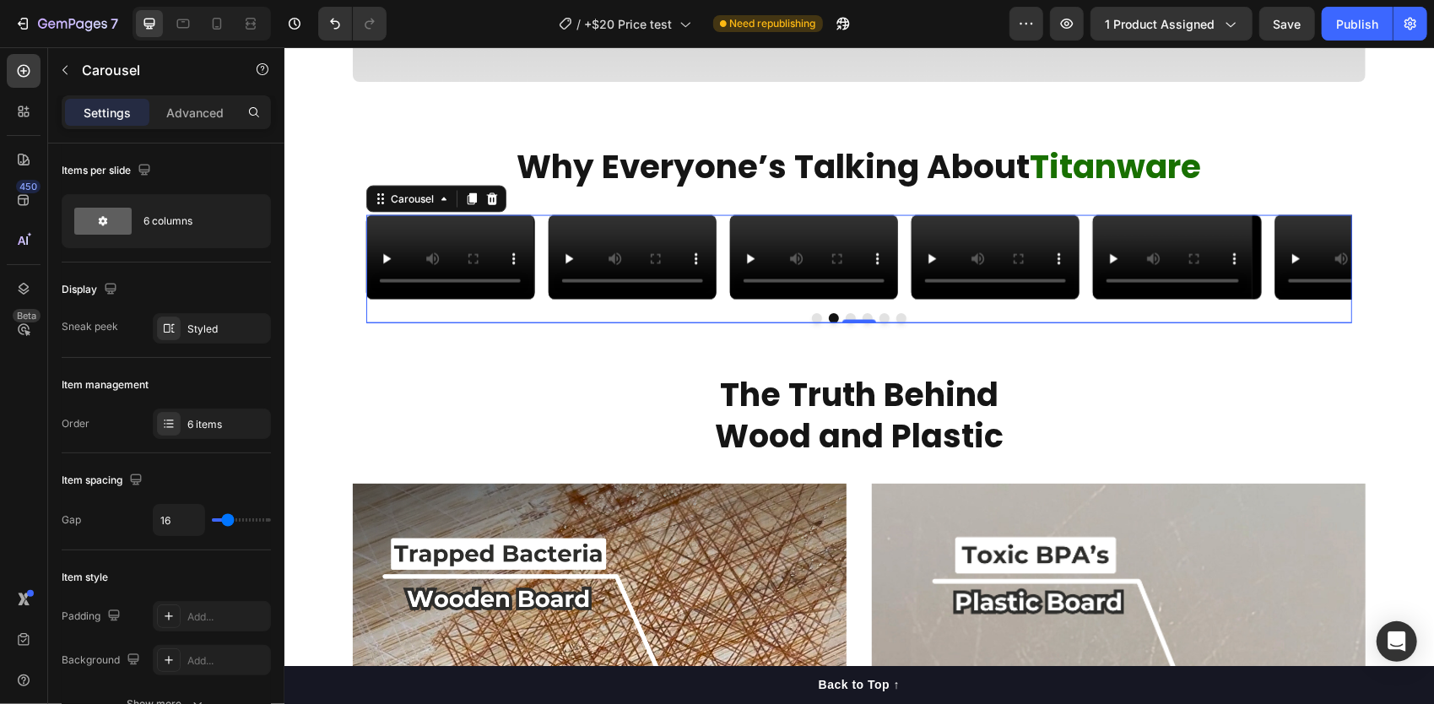
click at [845, 323] on button "Dot" at bounding box center [850, 317] width 10 height 10
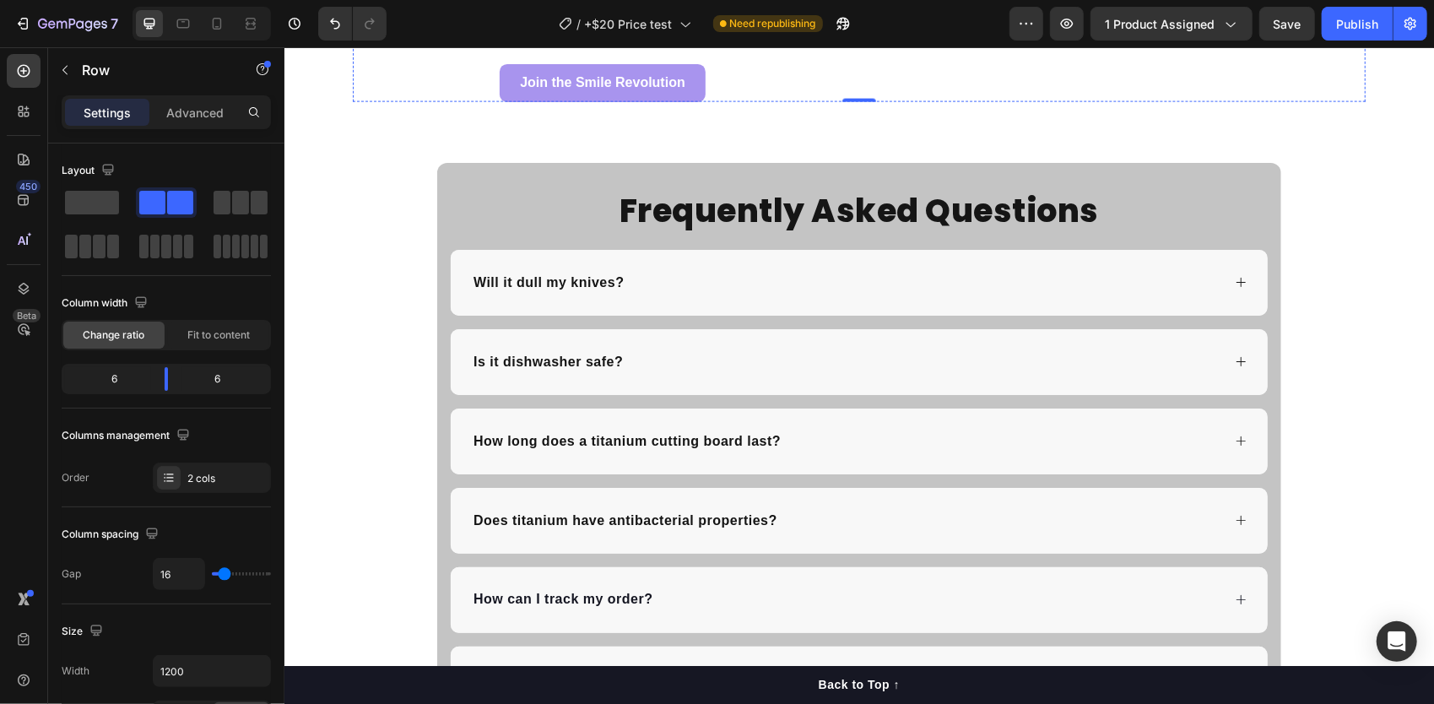
scroll to position [5962, 0]
click at [214, 102] on div "Advanced" at bounding box center [195, 112] width 84 height 27
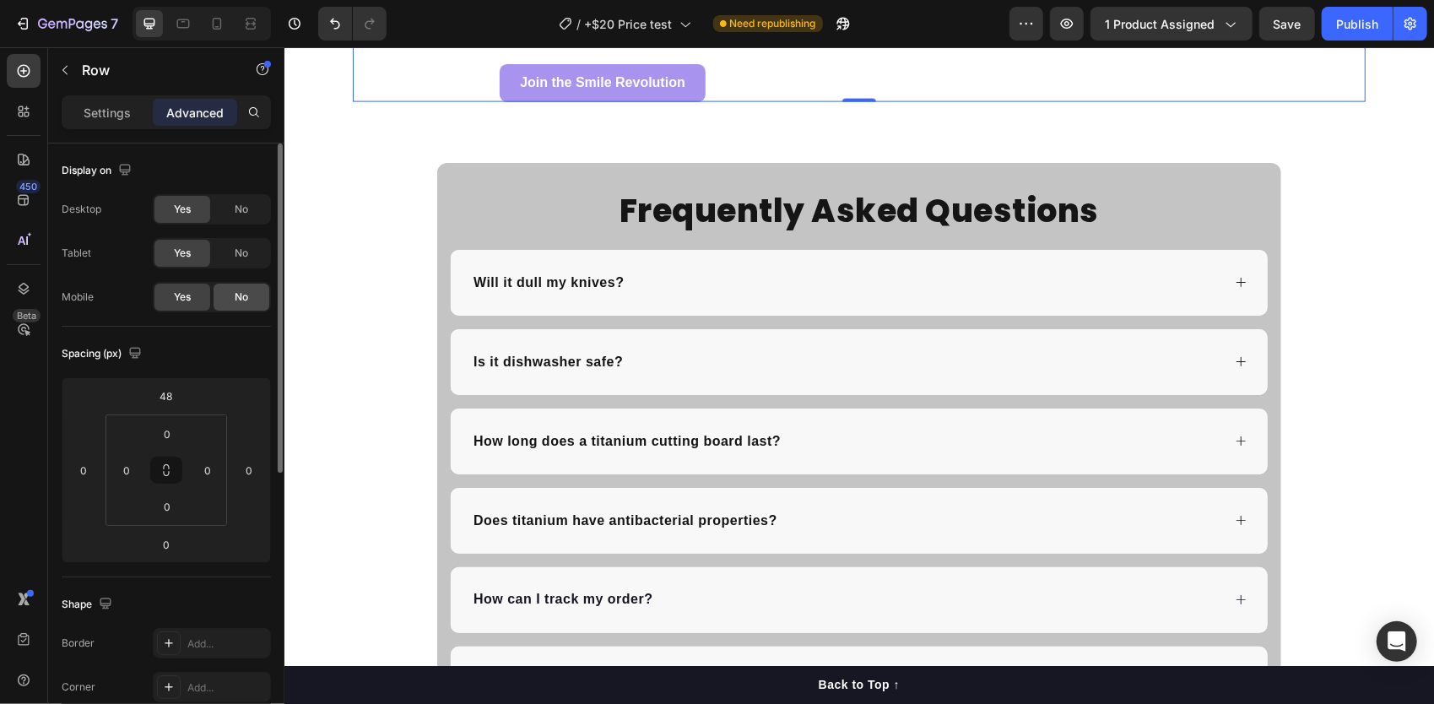
click at [241, 303] on span "No" at bounding box center [242, 297] width 14 height 15
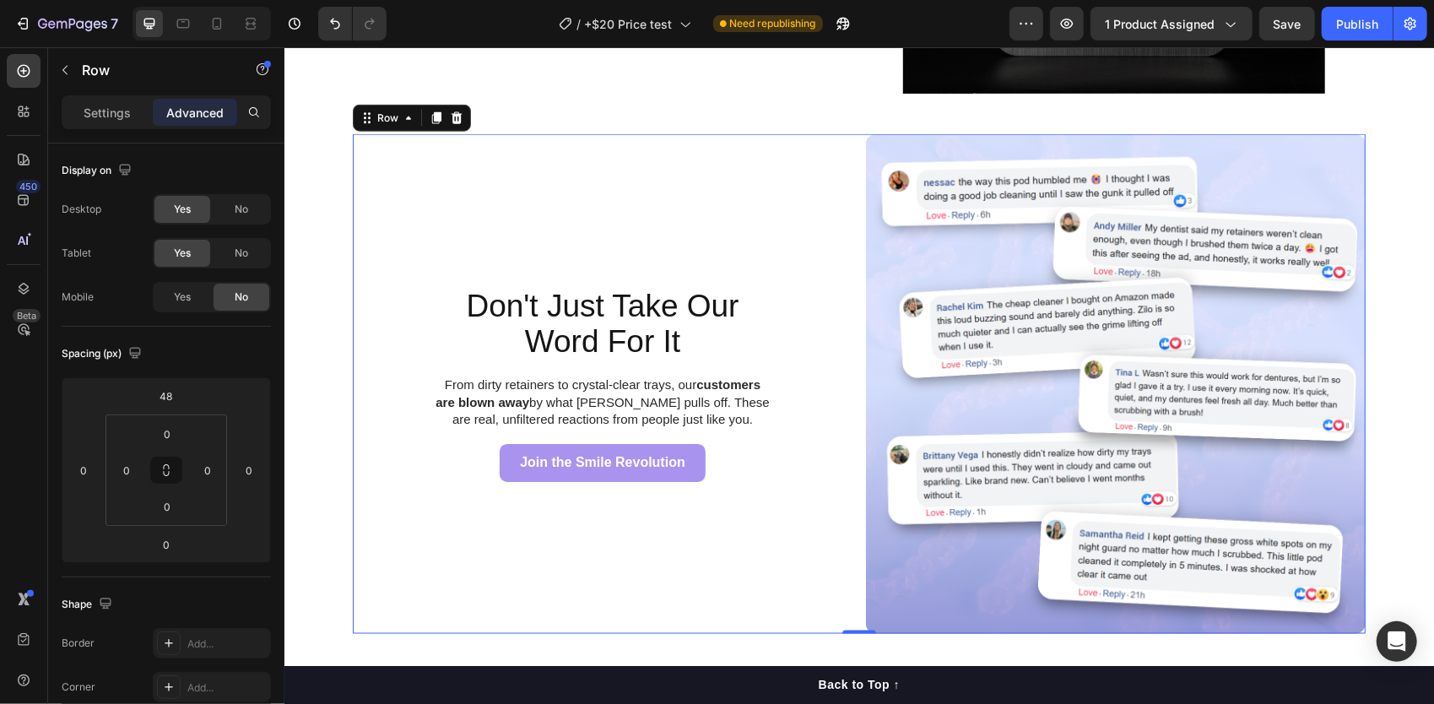
scroll to position [5736, 0]
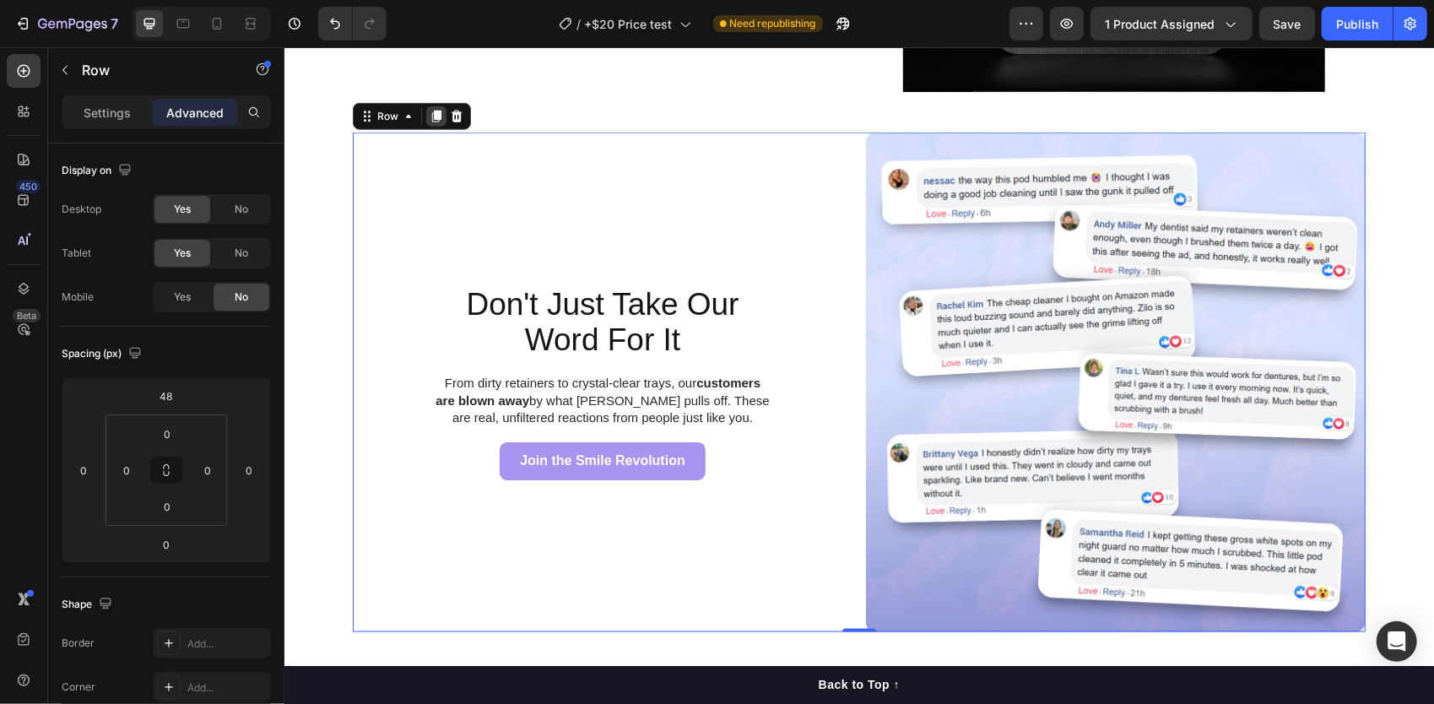
click at [431, 121] on icon at bounding box center [435, 116] width 9 height 12
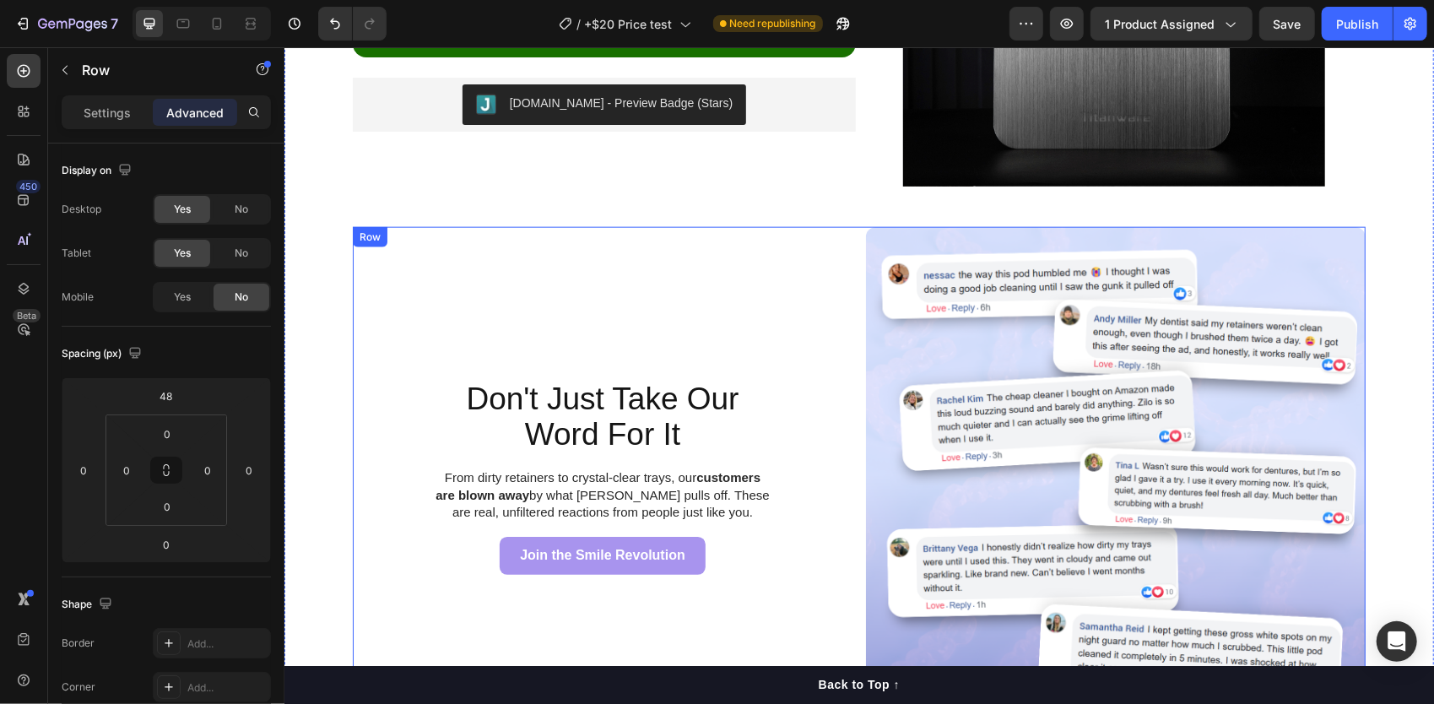
scroll to position [5641, 0]
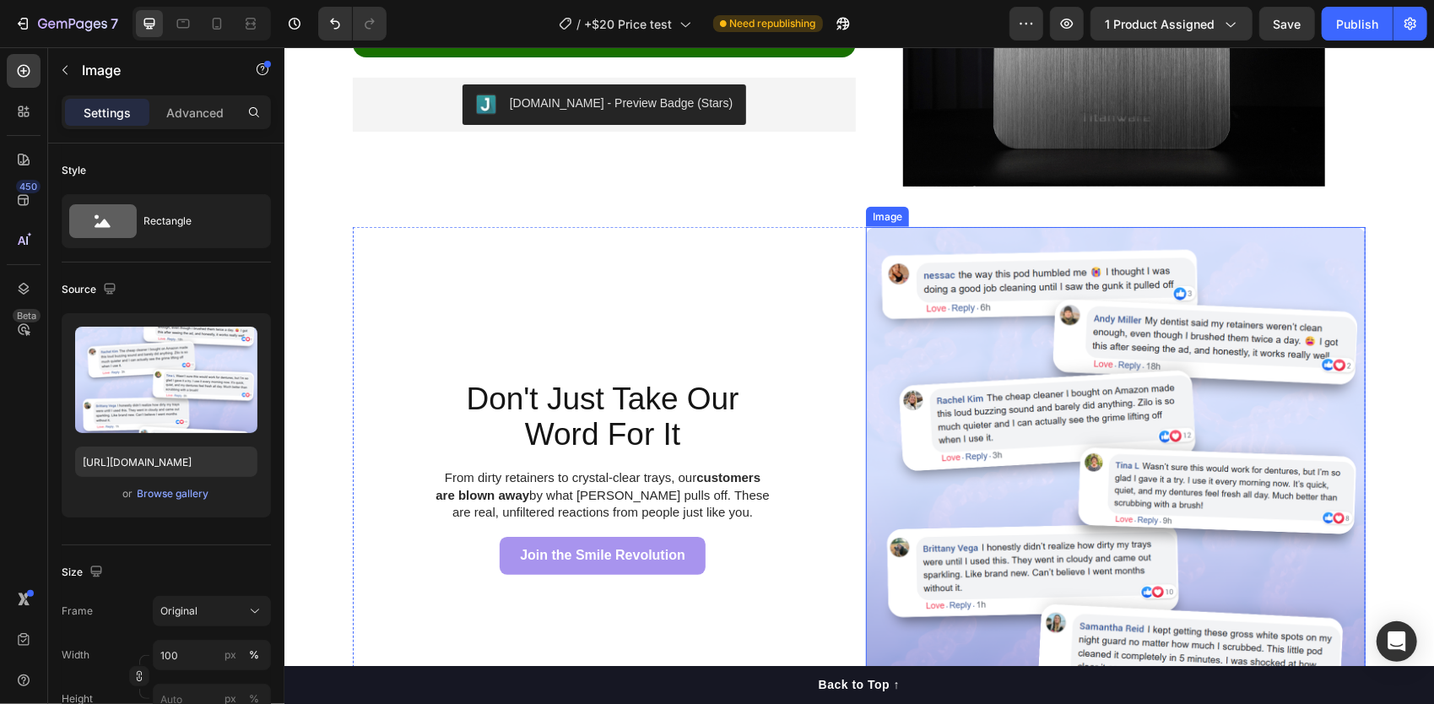
click at [1082, 366] on img at bounding box center [1115, 476] width 500 height 500
click at [975, 209] on icon at bounding box center [978, 210] width 14 height 14
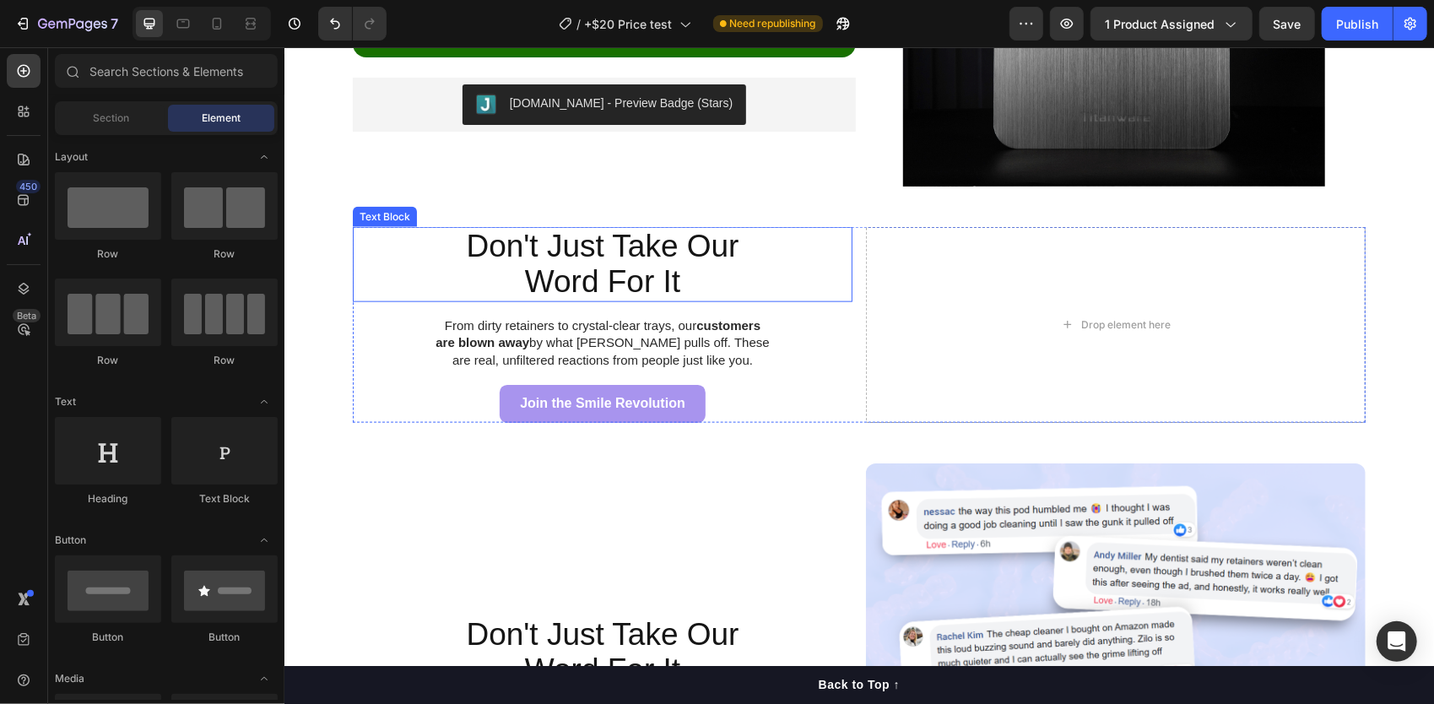
click at [653, 264] on p "Word For It" at bounding box center [602, 280] width 397 height 35
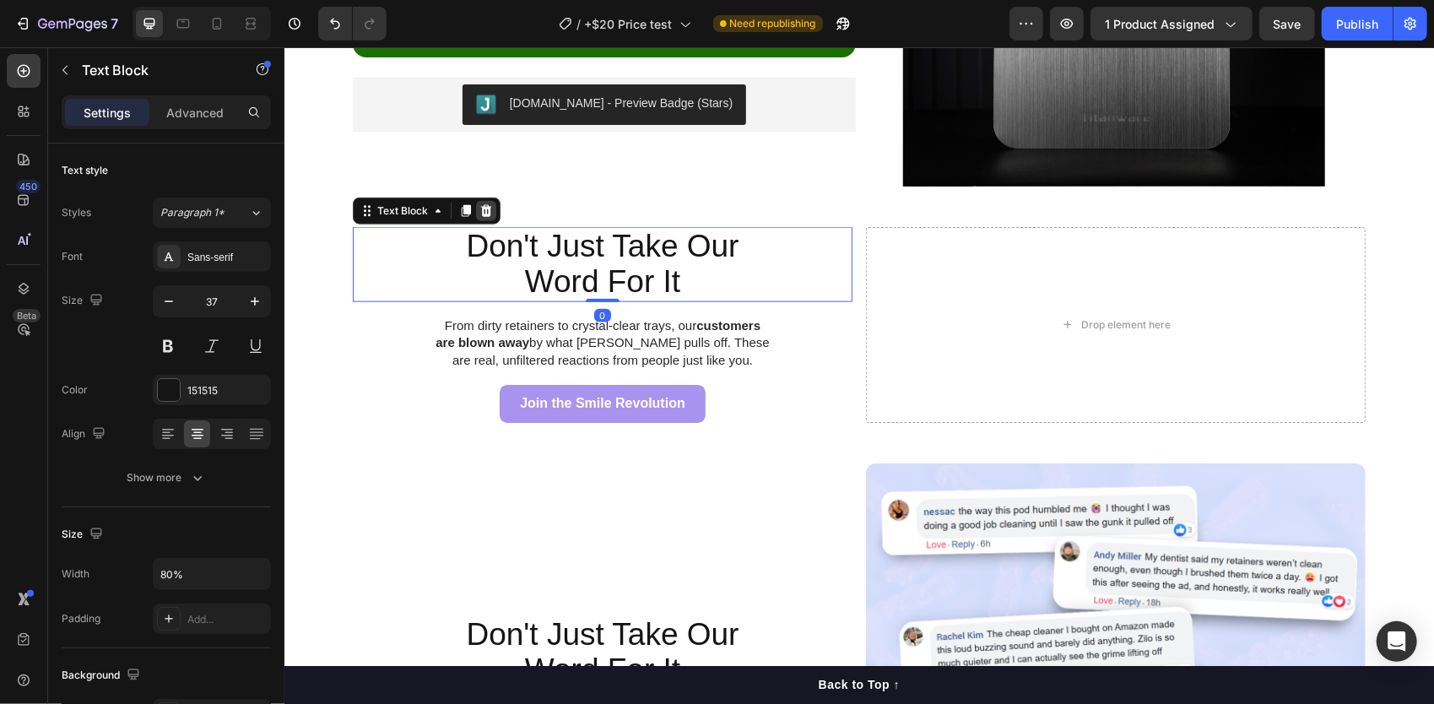
click at [481, 203] on icon at bounding box center [486, 210] width 14 height 14
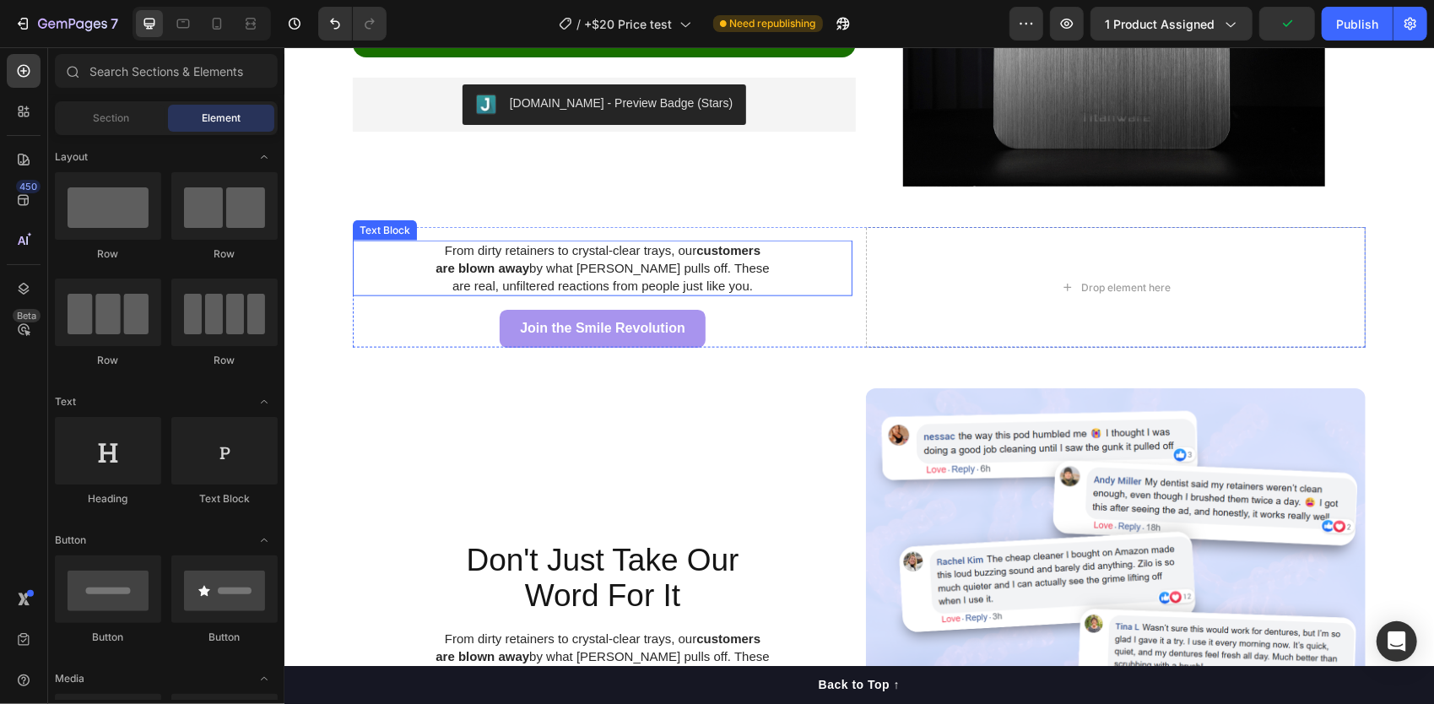
click at [609, 267] on p "From dirty retainers to crystal-clear trays, our customers are blown away by wh…" at bounding box center [602, 267] width 337 height 52
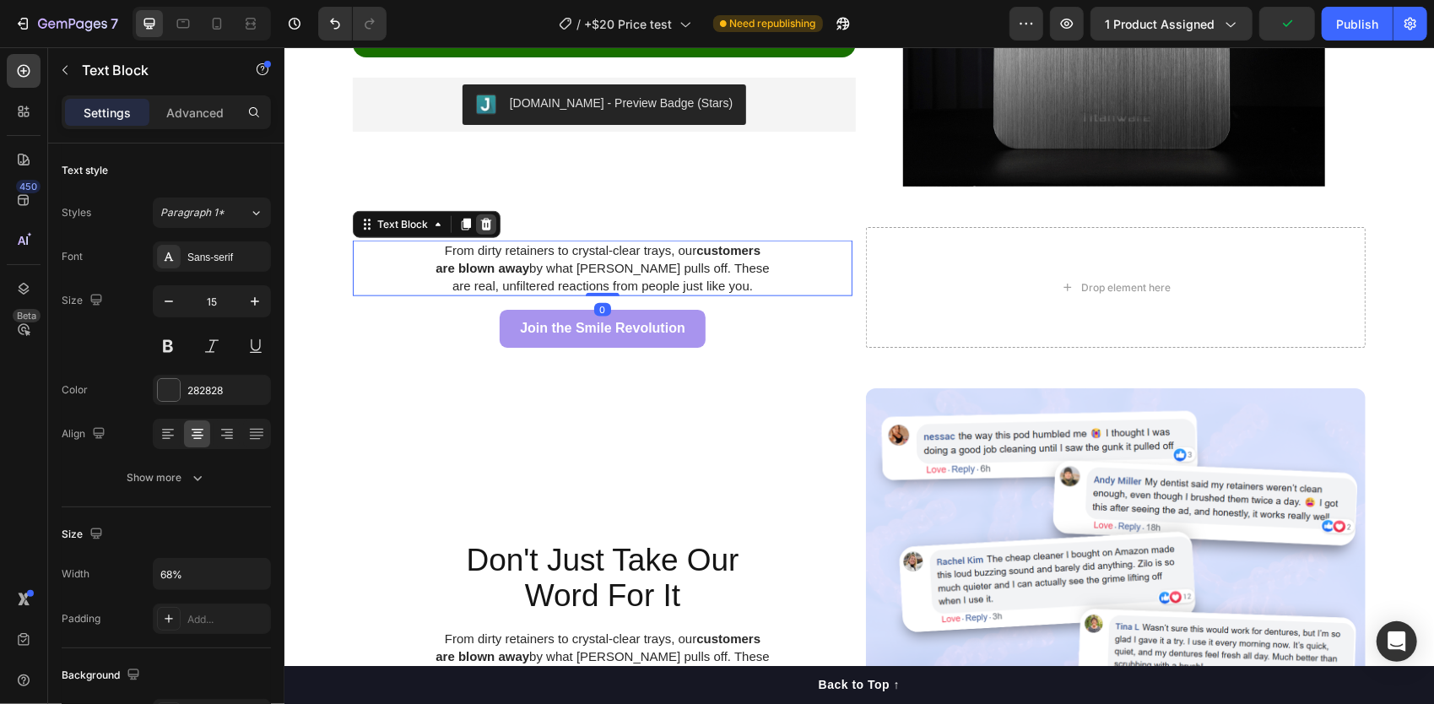
click at [481, 218] on icon at bounding box center [486, 224] width 14 height 14
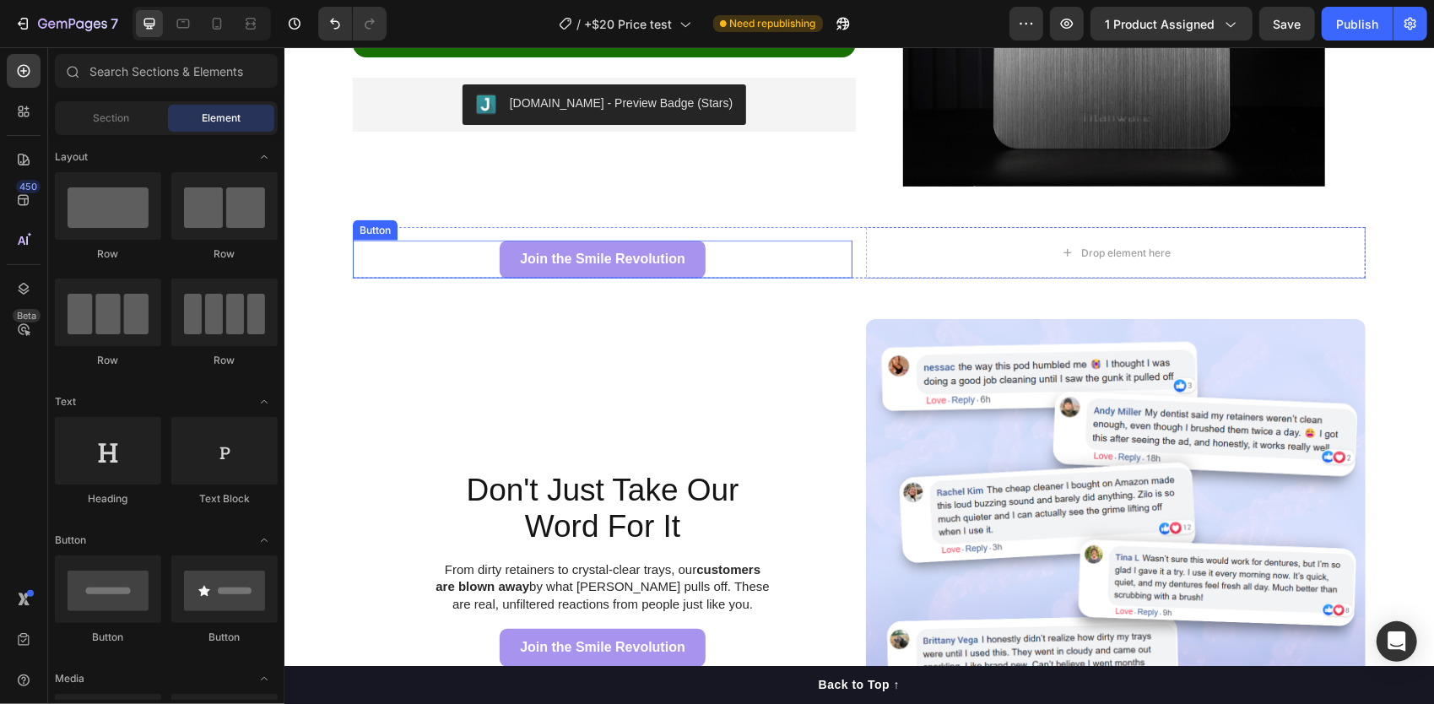
click at [736, 265] on div "Join the Smile Revolution Button" at bounding box center [602, 259] width 500 height 38
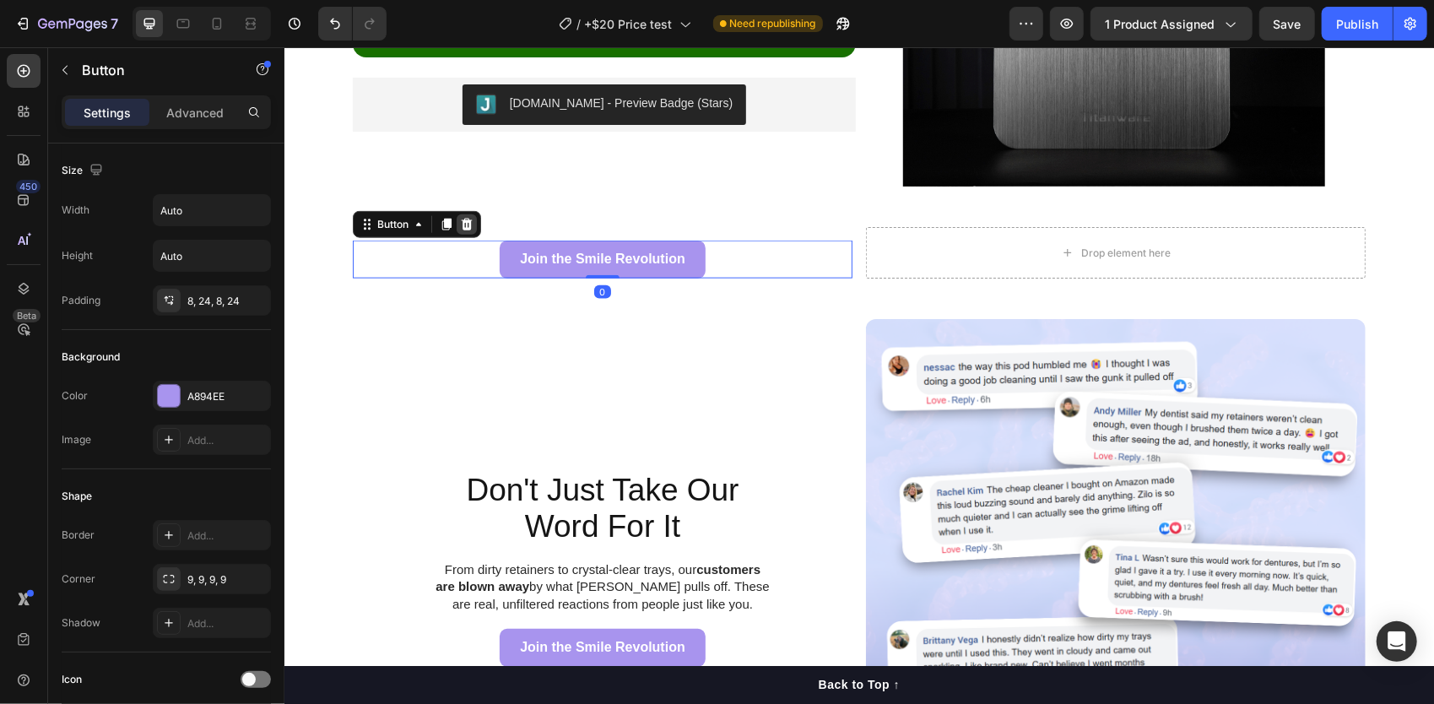
click at [461, 224] on icon at bounding box center [466, 224] width 11 height 12
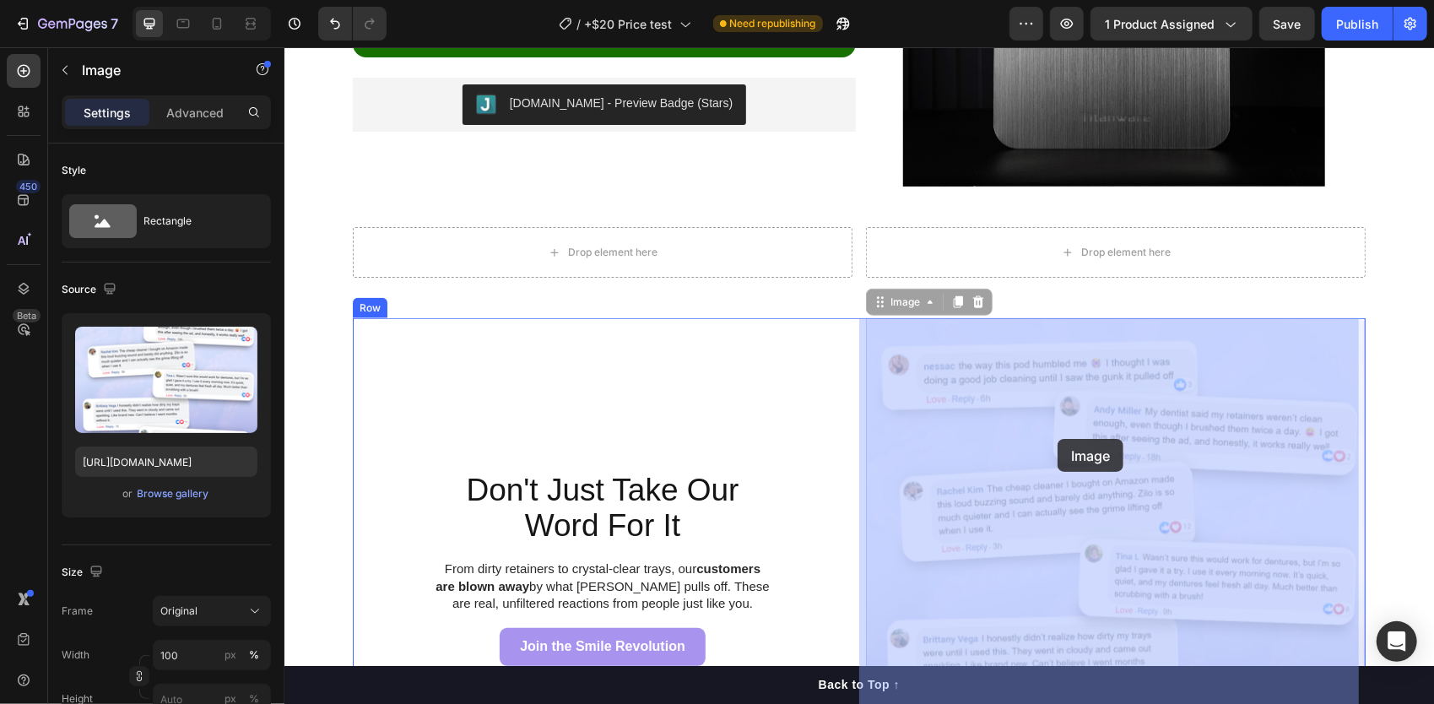
drag, startPoint x: 1027, startPoint y: 406, endPoint x: 1057, endPoint y: 438, distance: 43.6
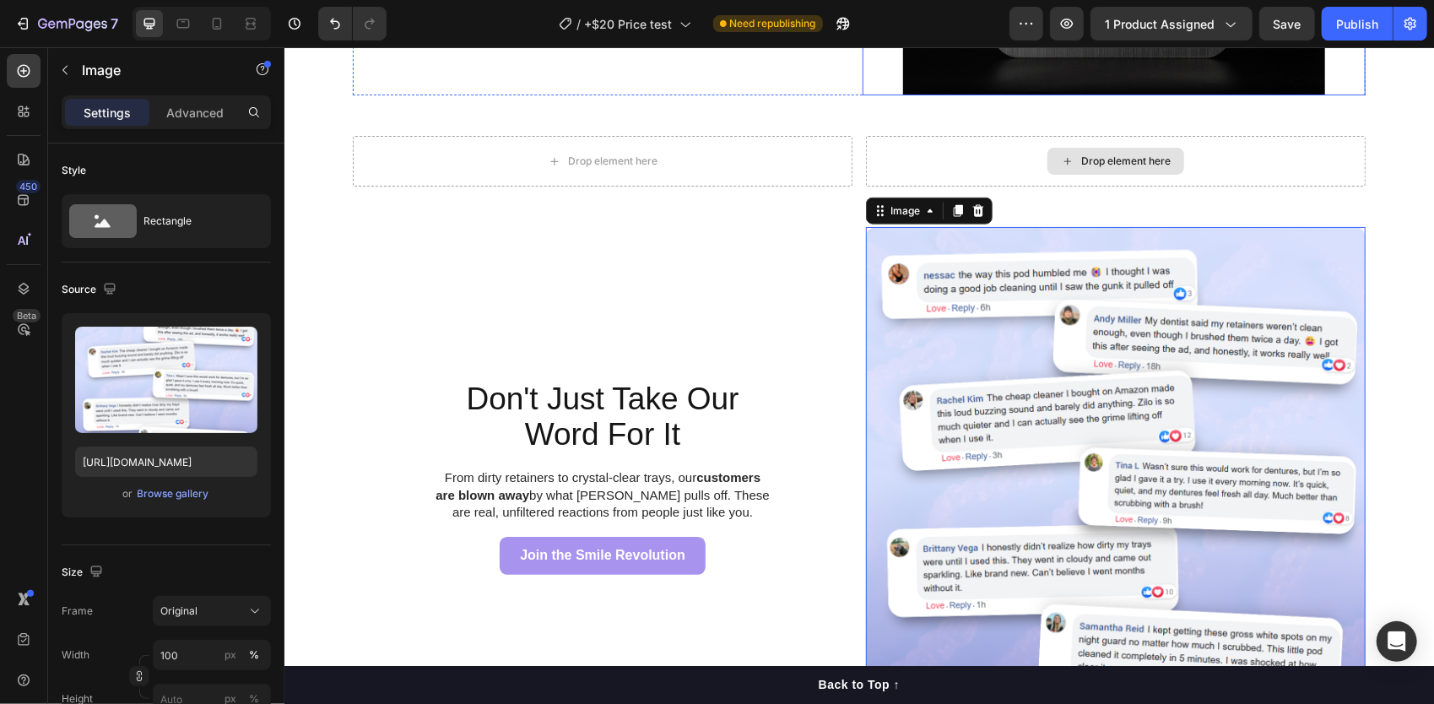
scroll to position [5717, 0]
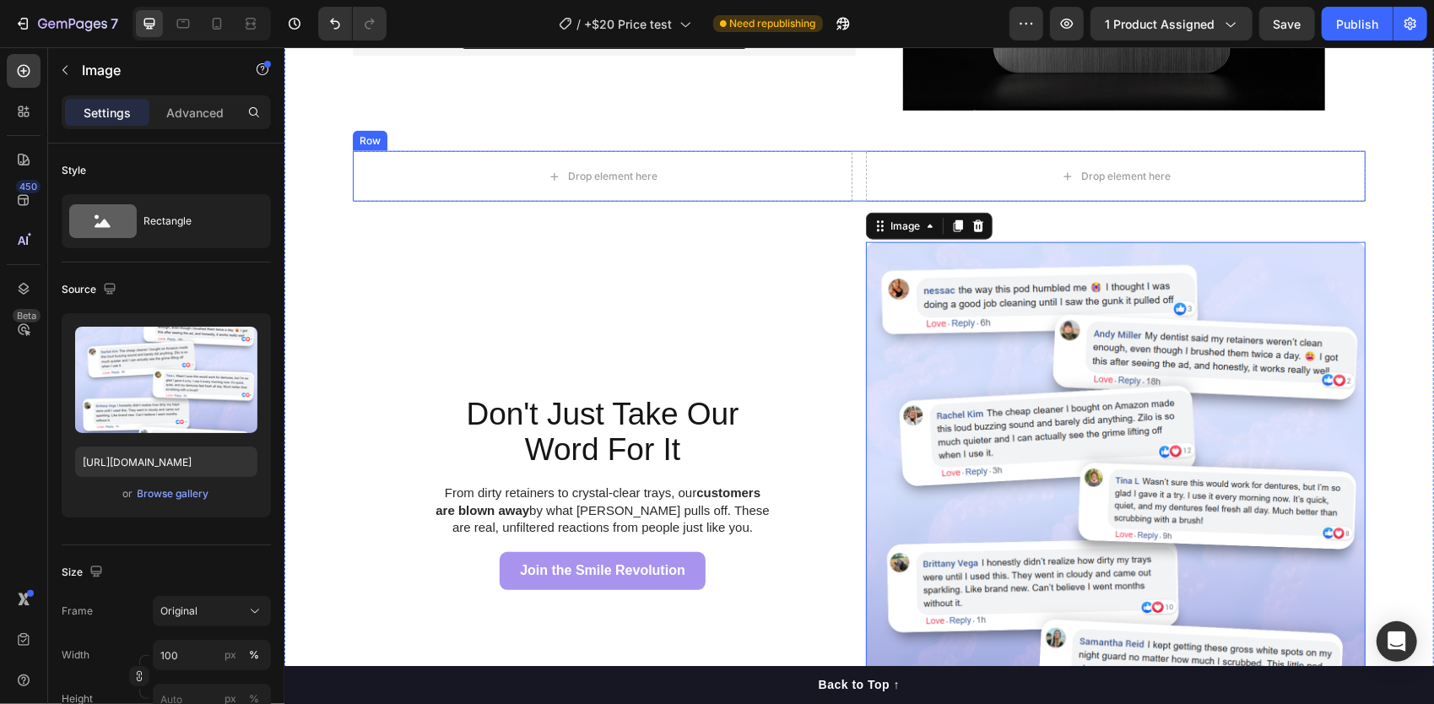
click at [851, 176] on div "Drop element here Drop element here Row" at bounding box center [858, 175] width 1013 height 51
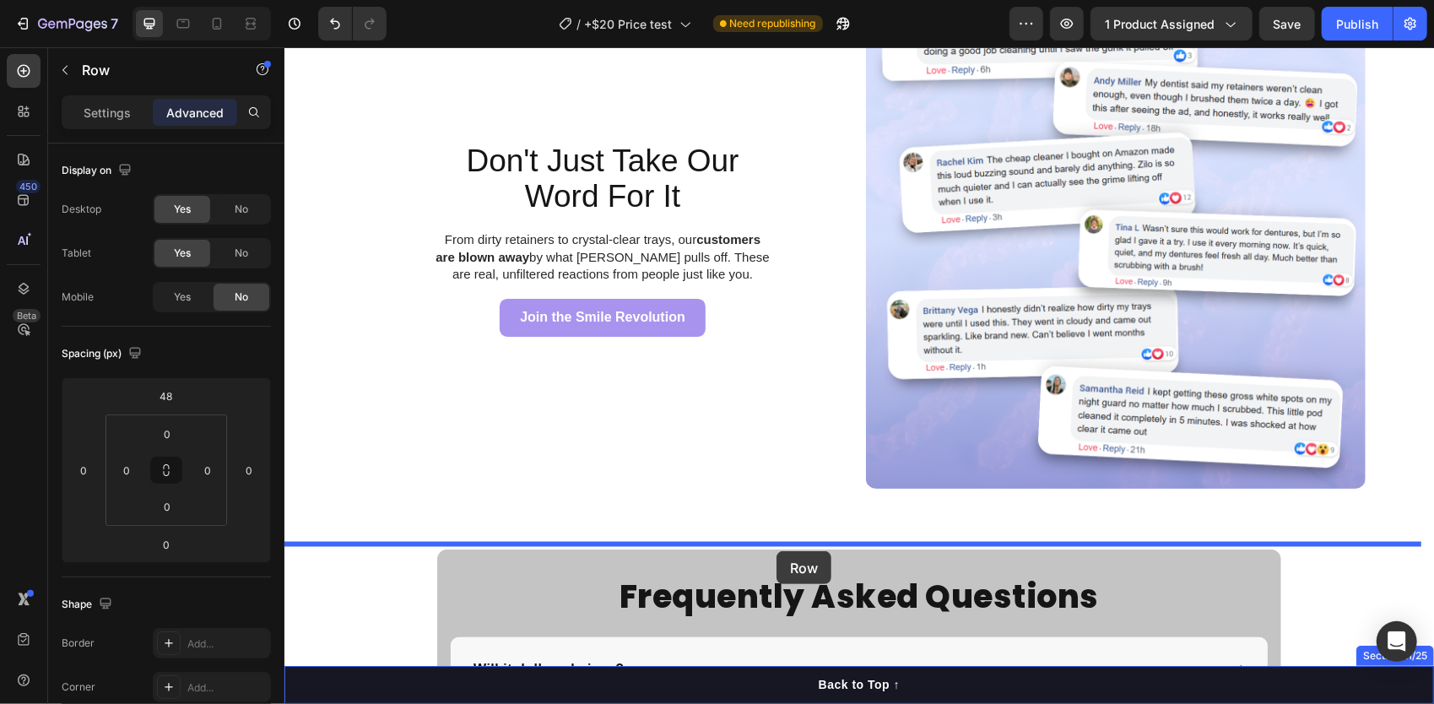
scroll to position [6011, 0]
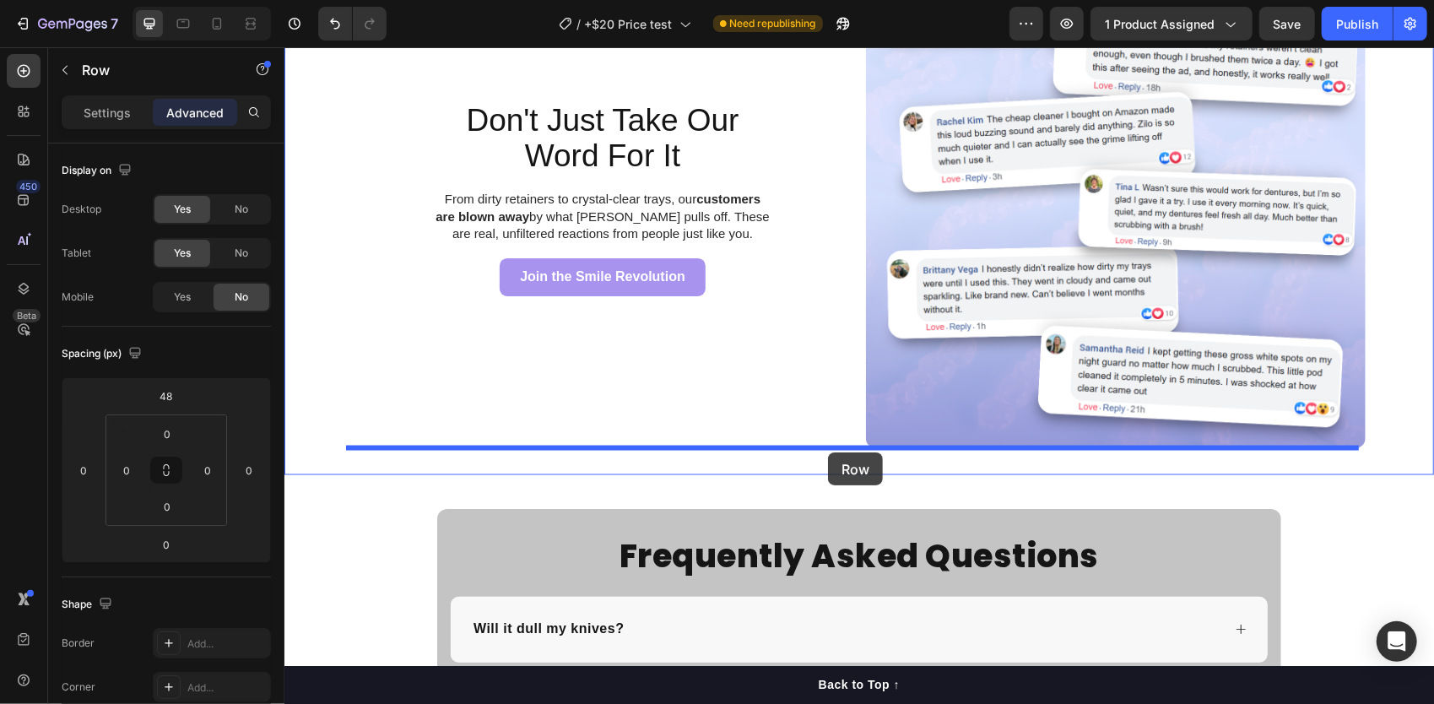
drag, startPoint x: 355, startPoint y: 135, endPoint x: 827, endPoint y: 452, distance: 568.3
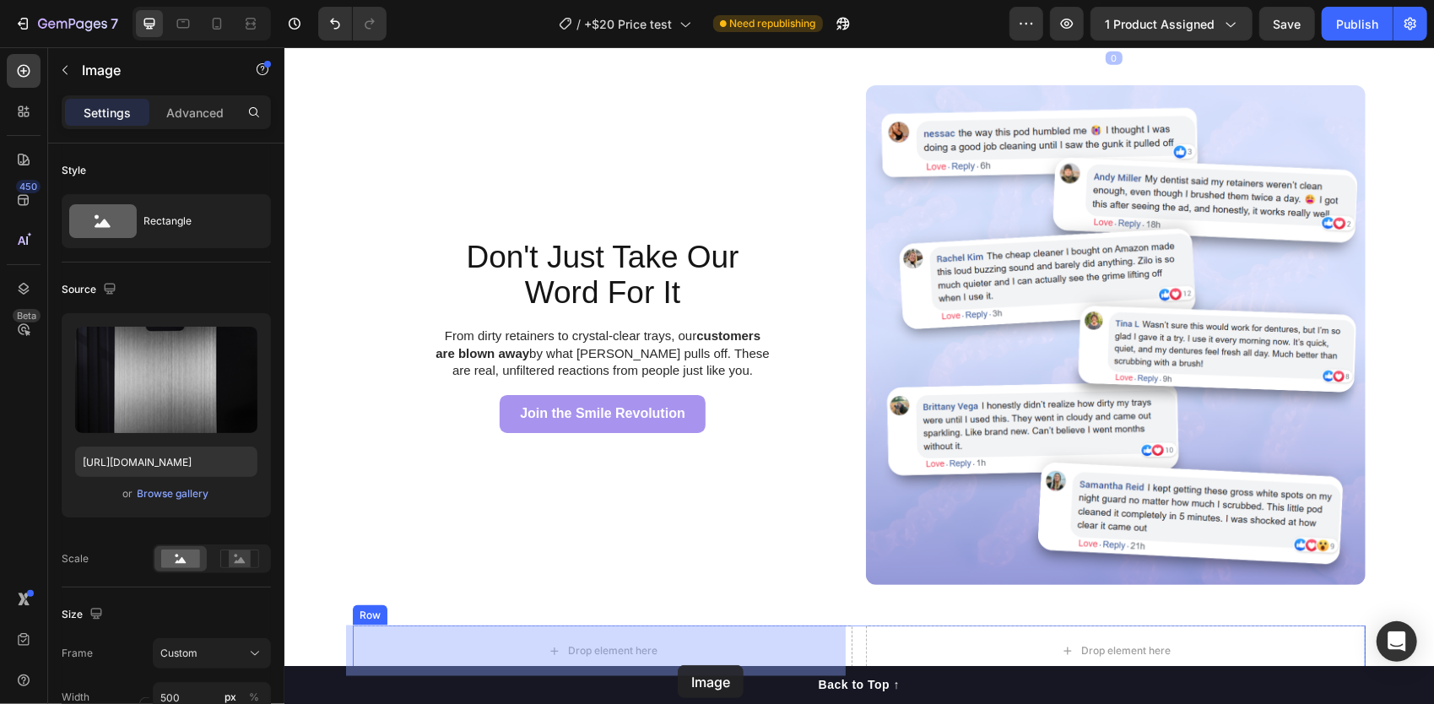
scroll to position [5880, 0]
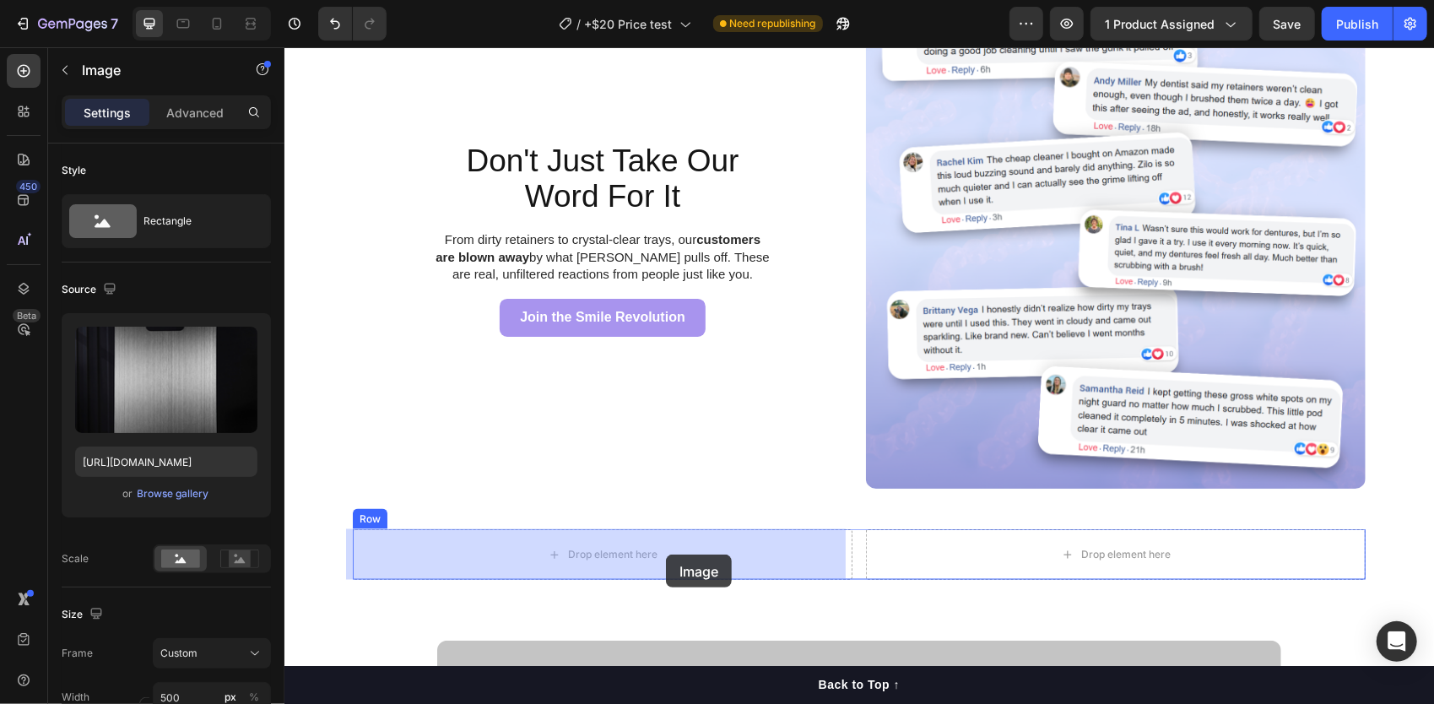
drag, startPoint x: 1038, startPoint y: 63, endPoint x: 665, endPoint y: 554, distance: 615.8
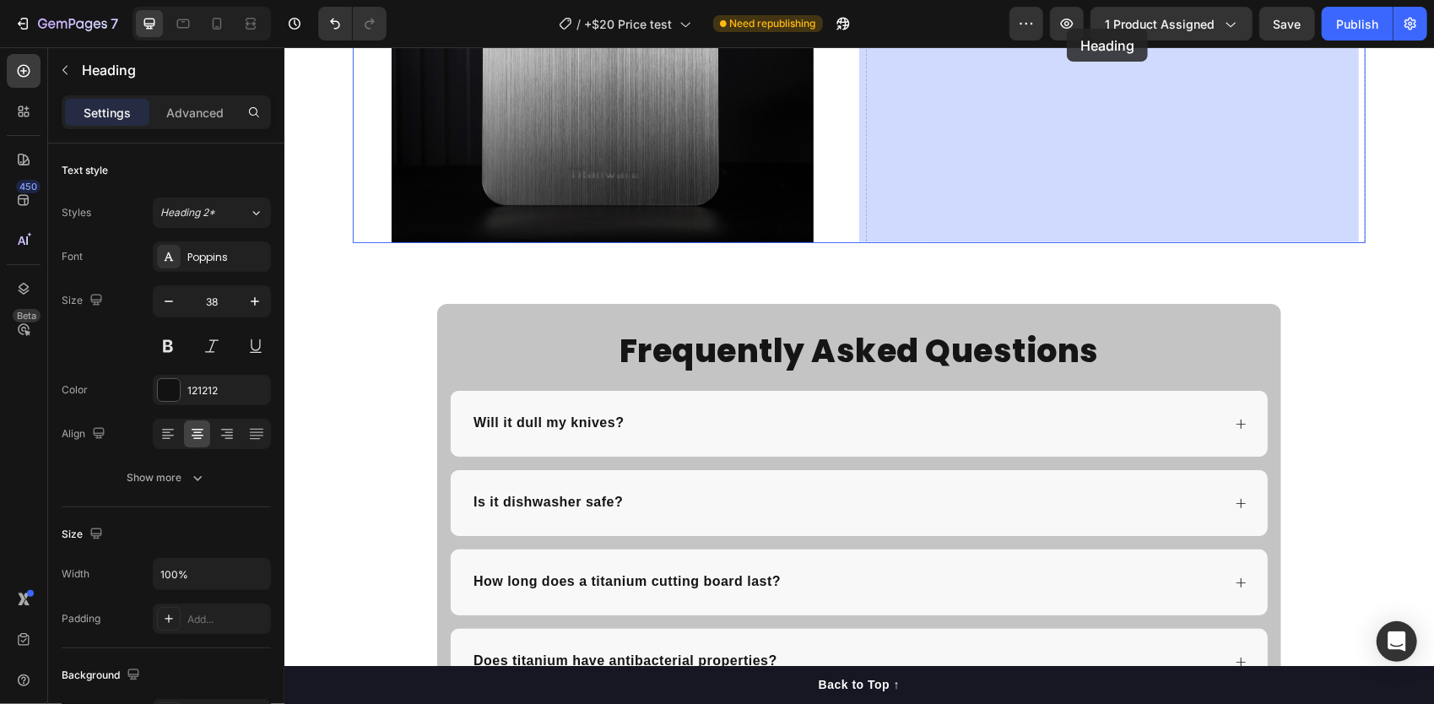
scroll to position [6289, 0]
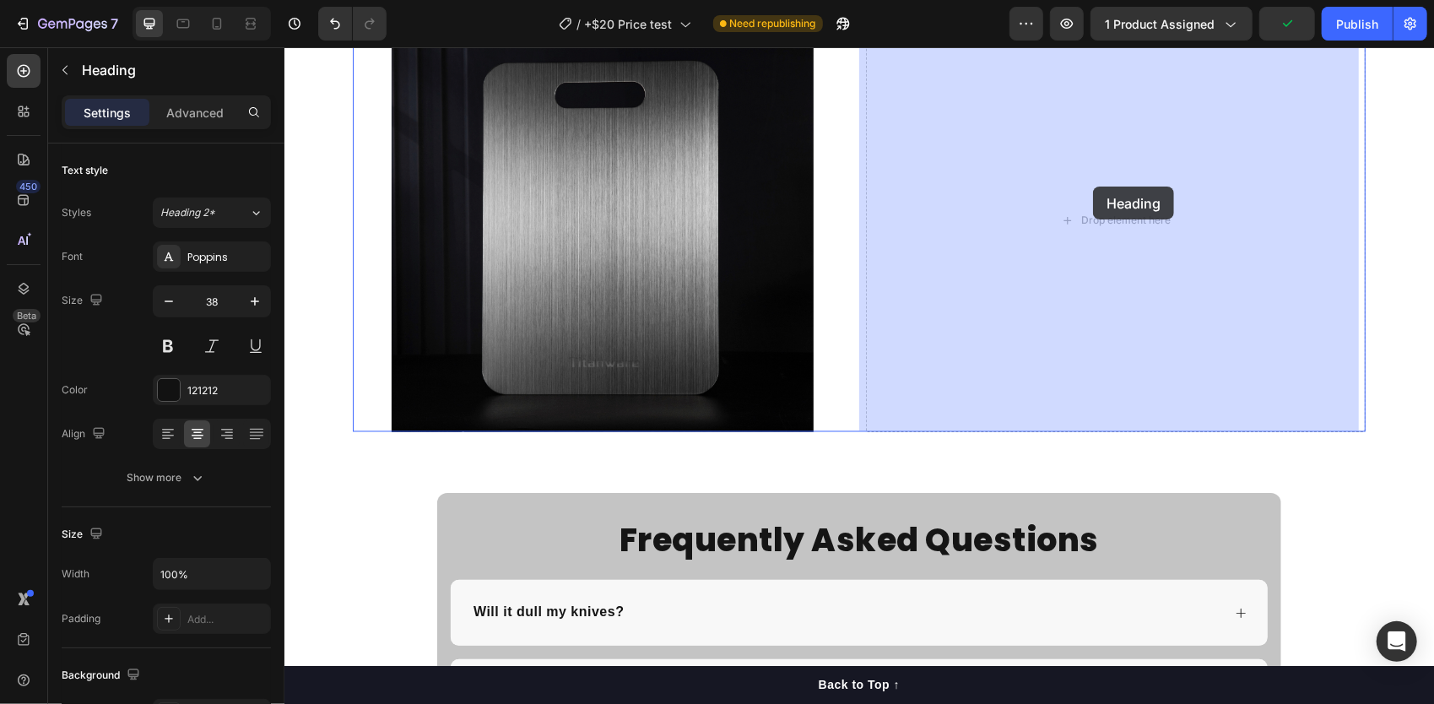
drag, startPoint x: 661, startPoint y: 250, endPoint x: 1092, endPoint y: 186, distance: 436.2
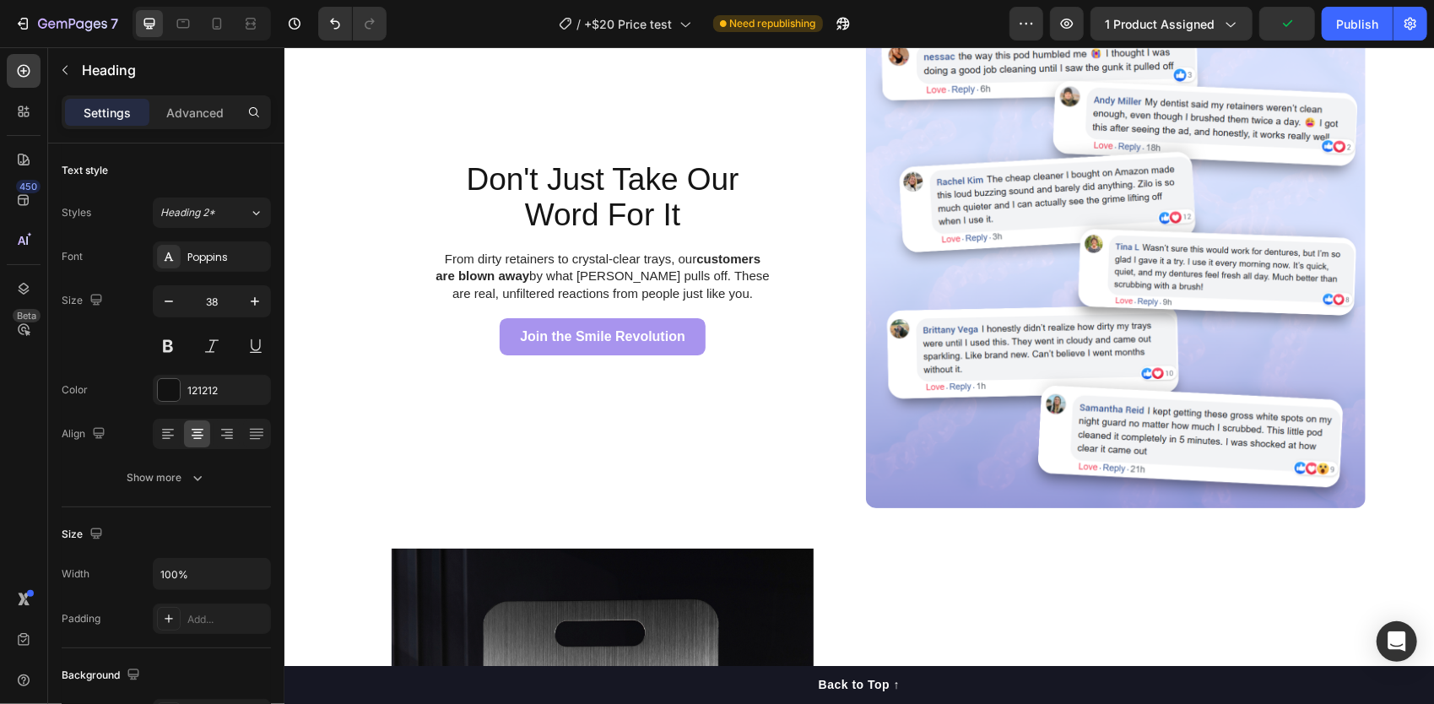
scroll to position [5625, 0]
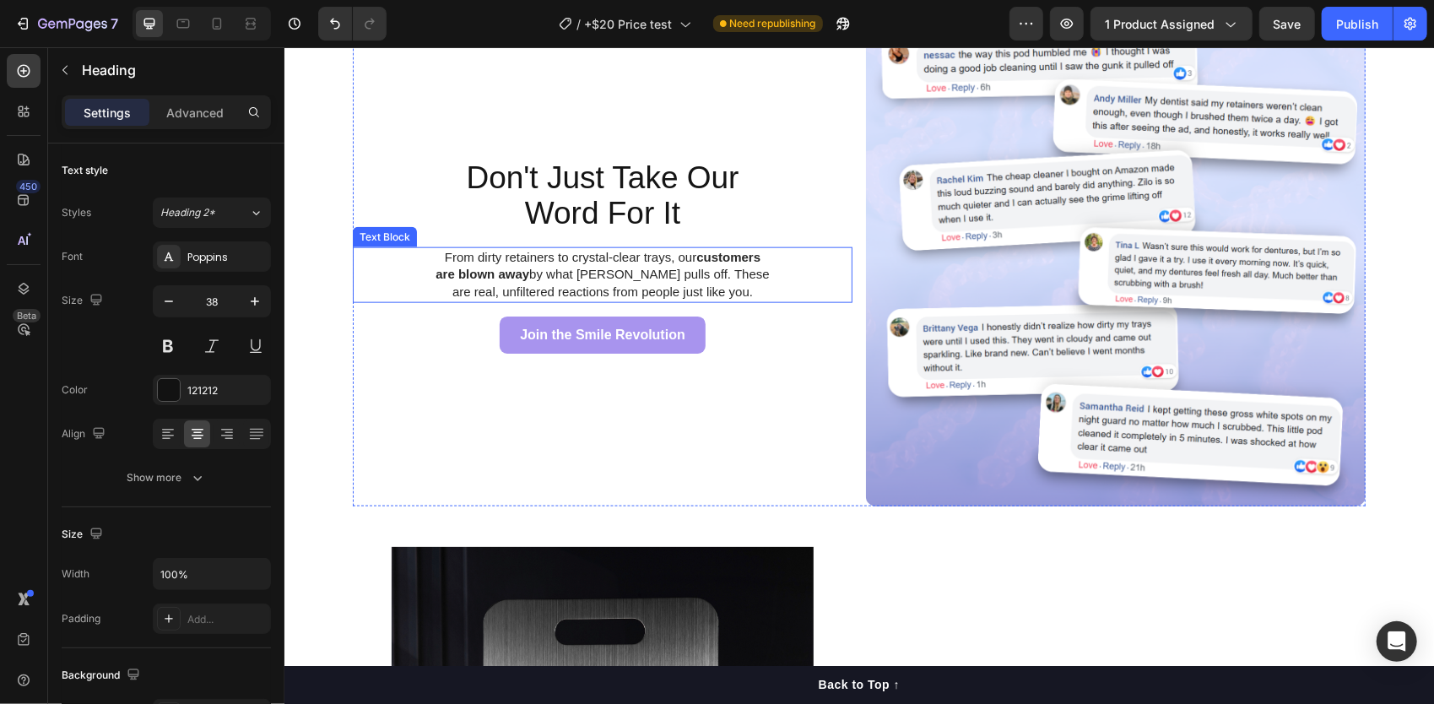
click at [794, 283] on div "From dirty retainers to crystal-clear trays, our customers are blown away by wh…" at bounding box center [602, 275] width 500 height 56
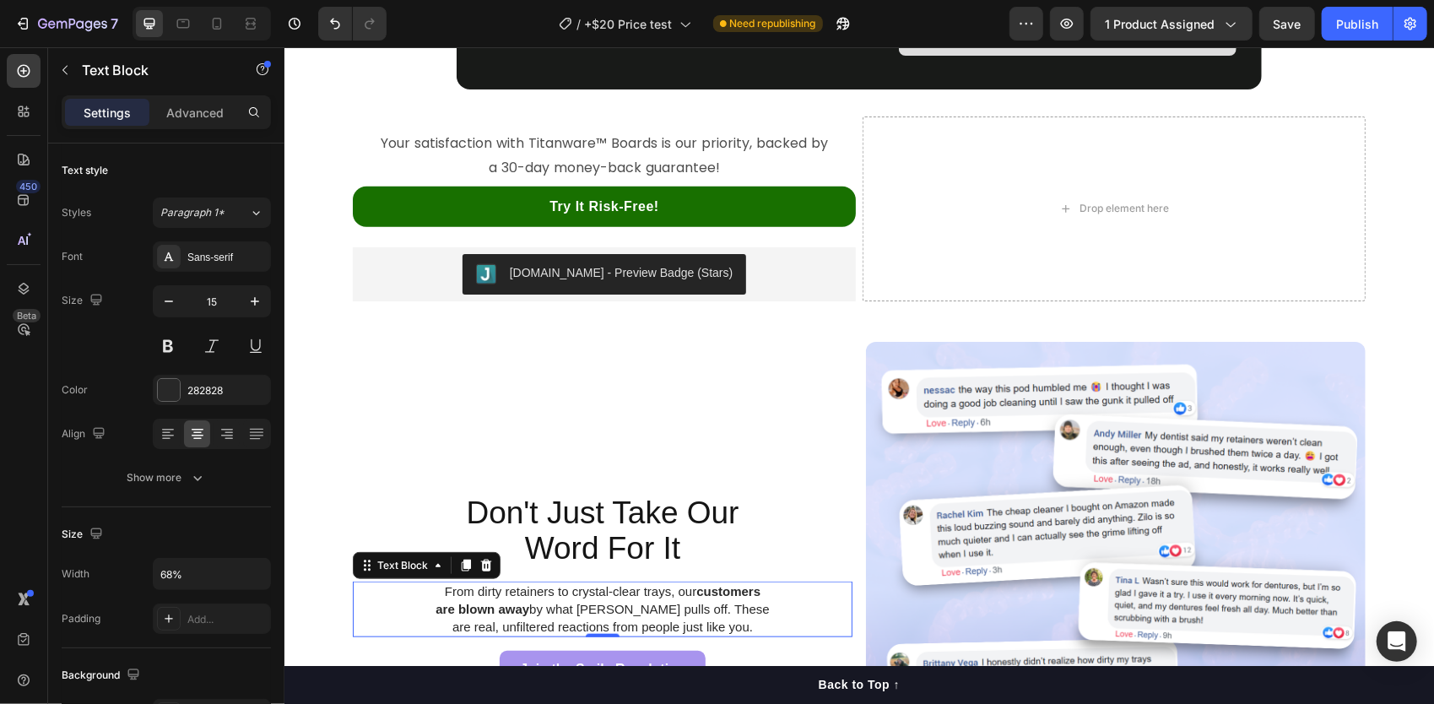
scroll to position [5159, 0]
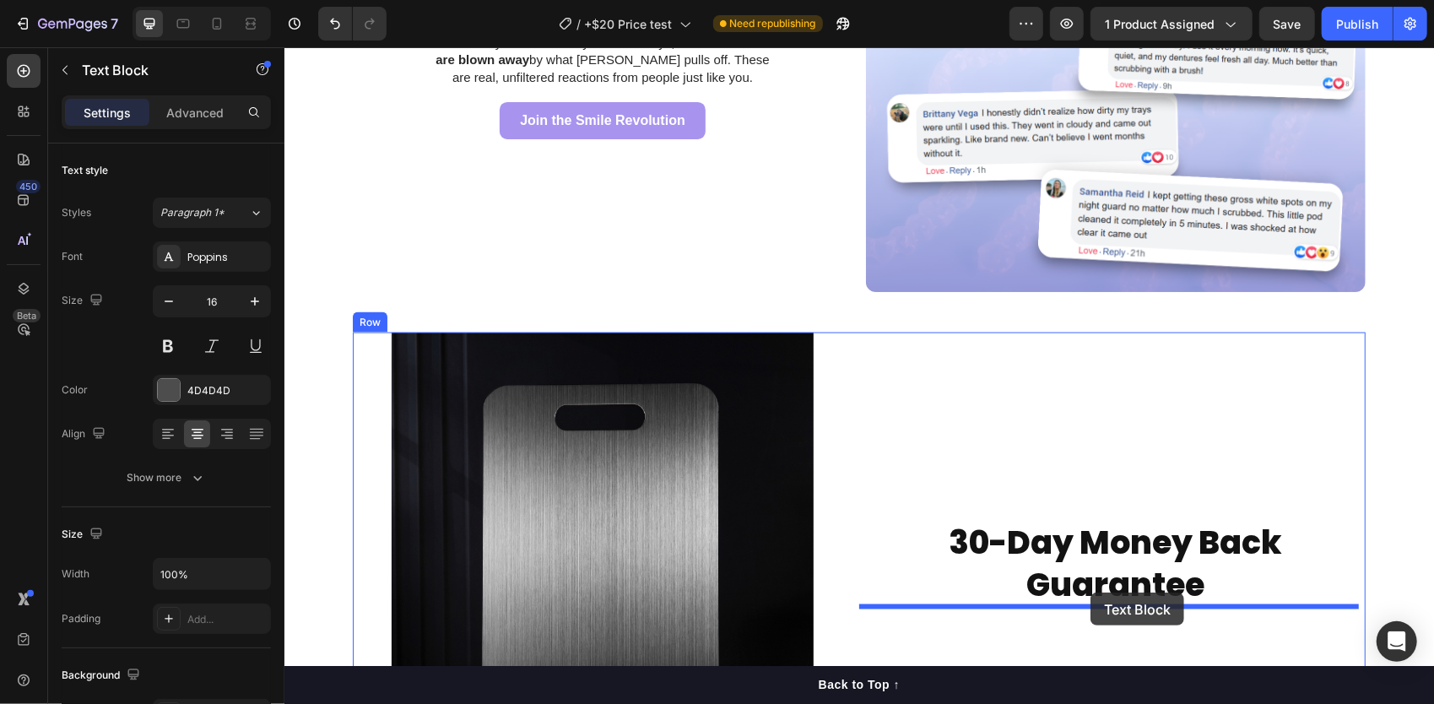
drag, startPoint x: 696, startPoint y: 274, endPoint x: 1090, endPoint y: 592, distance: 506.2
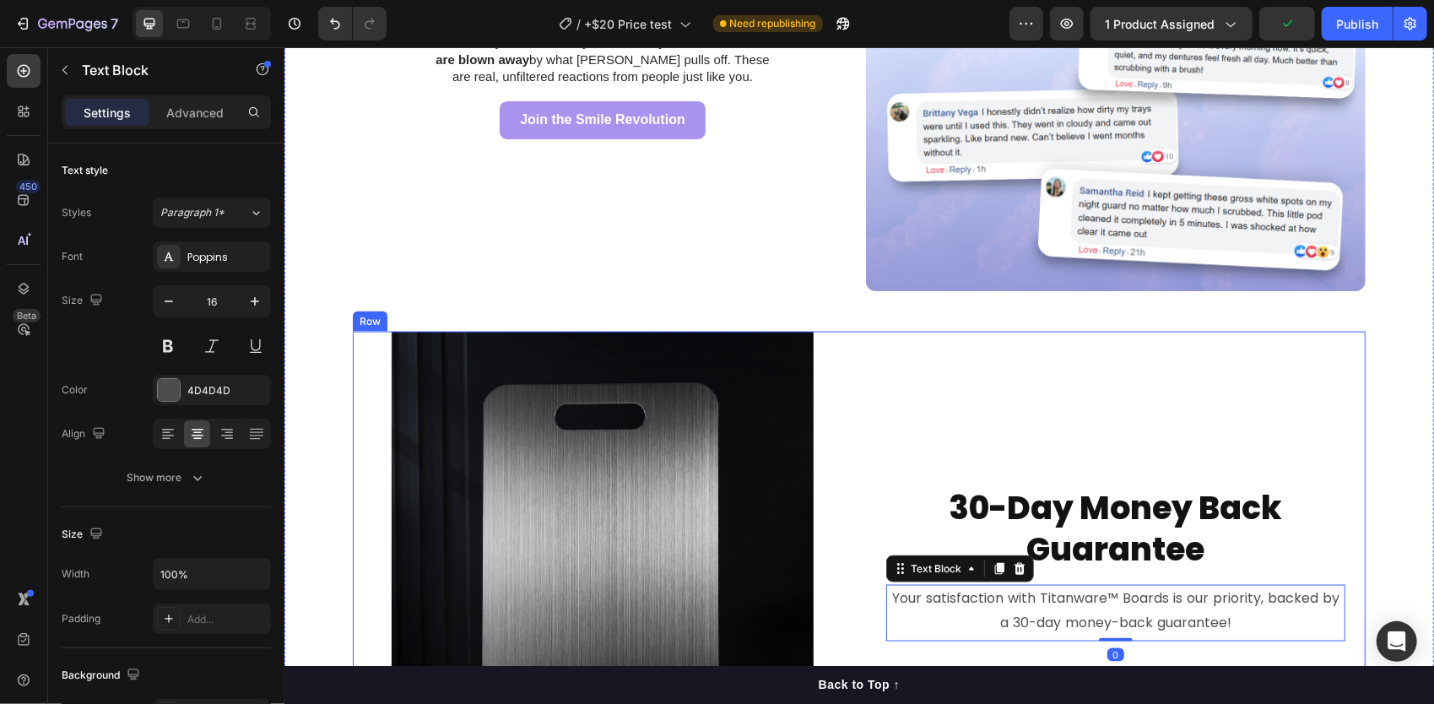
scroll to position [5206, 0]
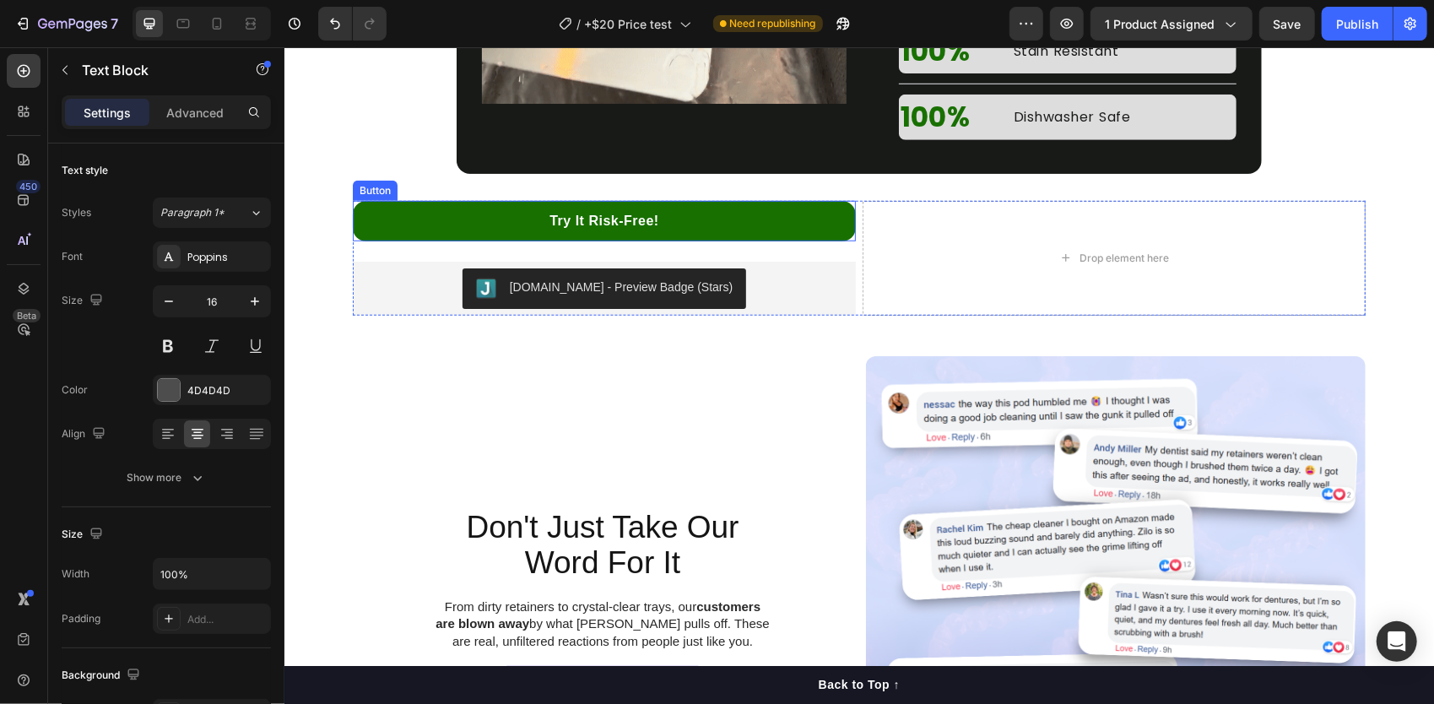
click at [846, 236] on div "Try It Risk-Free! Button" at bounding box center [603, 220] width 503 height 41
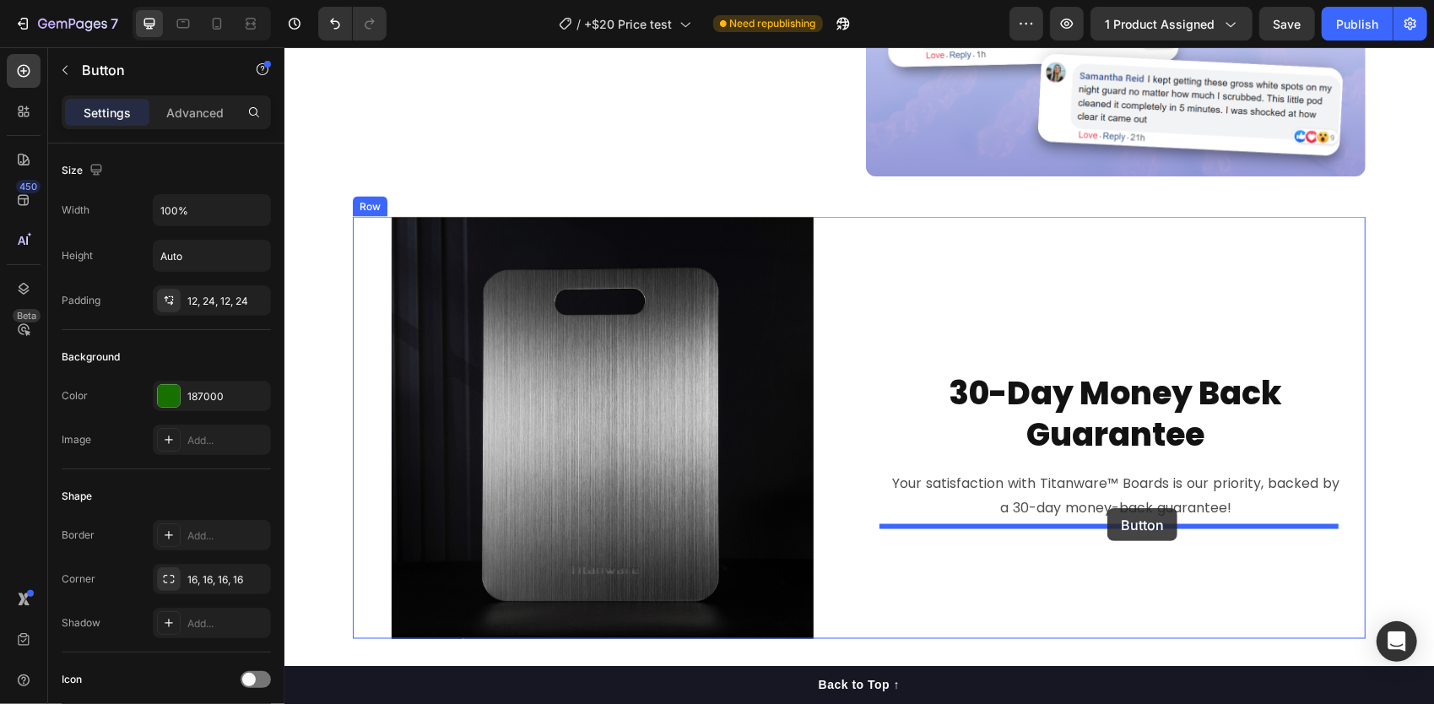
drag, startPoint x: 356, startPoint y: 180, endPoint x: 1107, endPoint y: 507, distance: 818.9
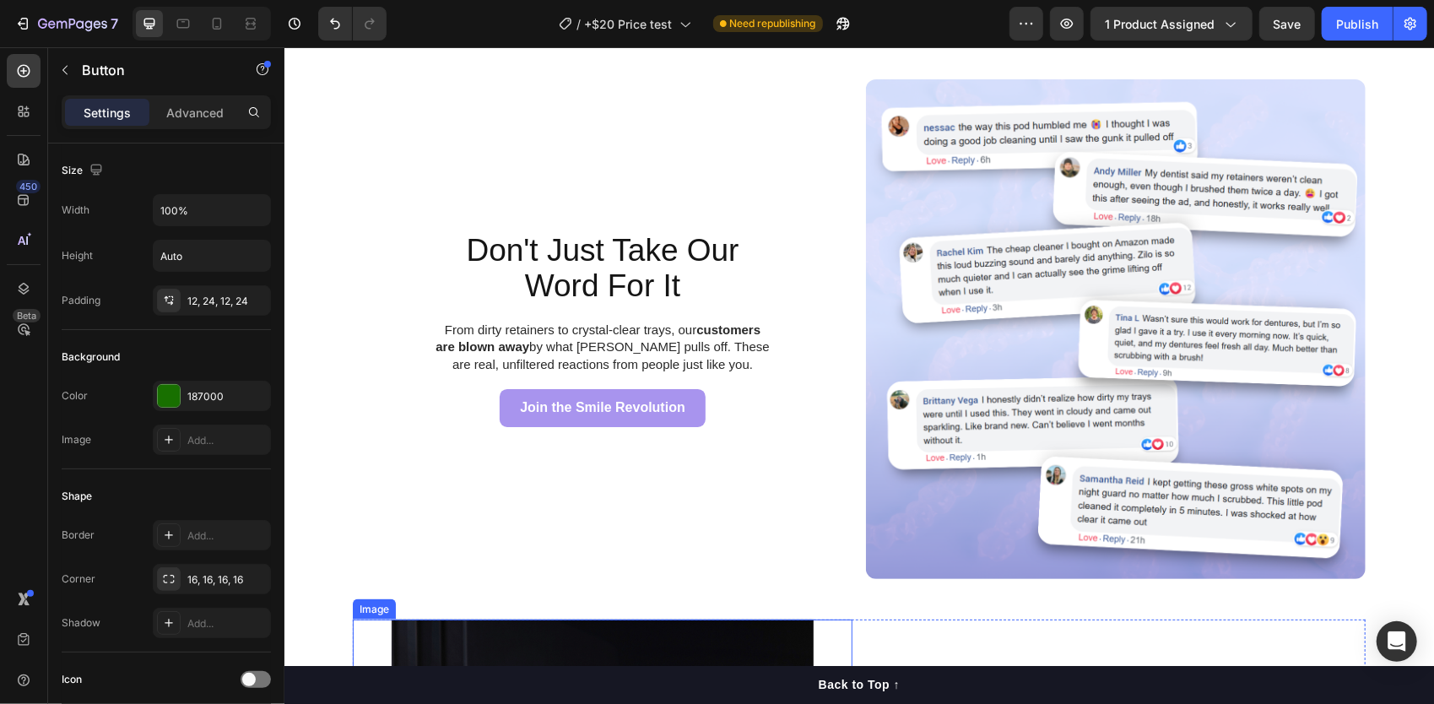
scroll to position [5213, 0]
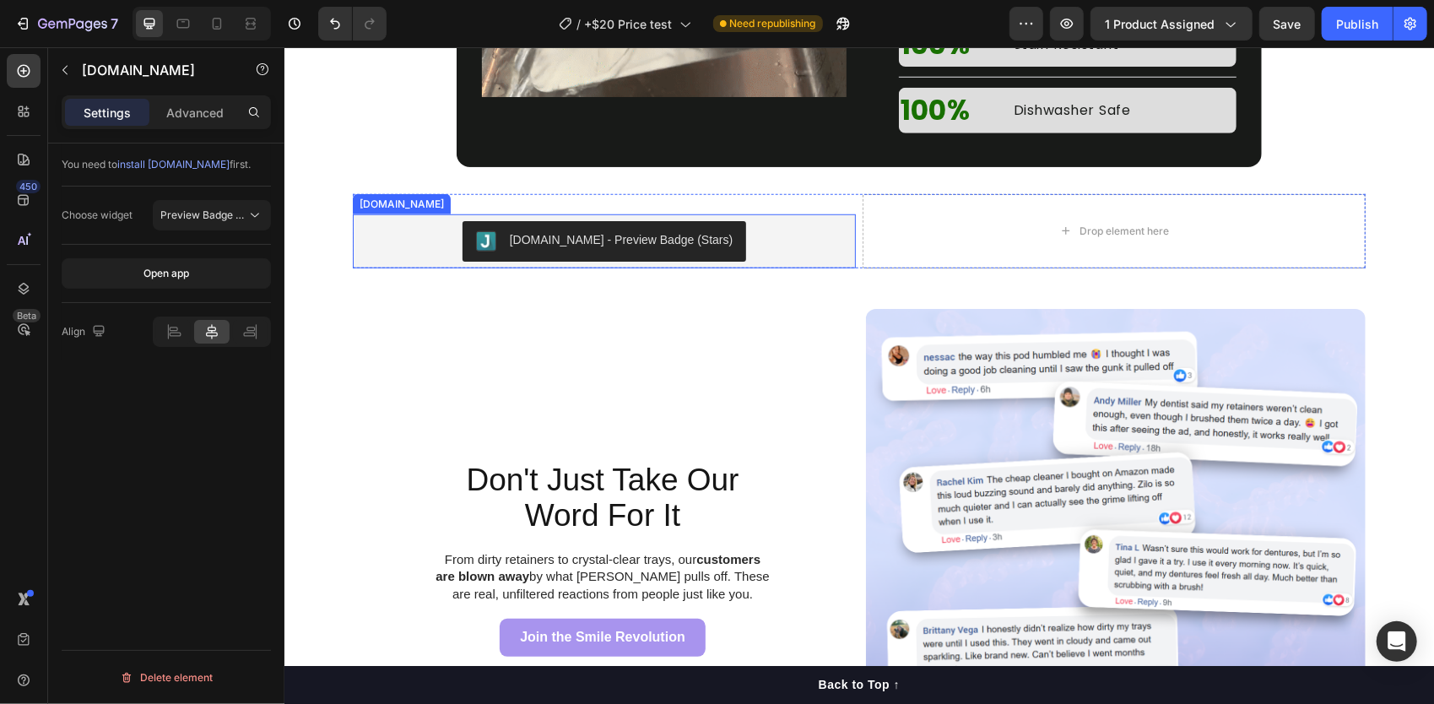
click at [794, 249] on div "[DOMAIN_NAME] - Preview Badge (Stars)" at bounding box center [604, 240] width 490 height 41
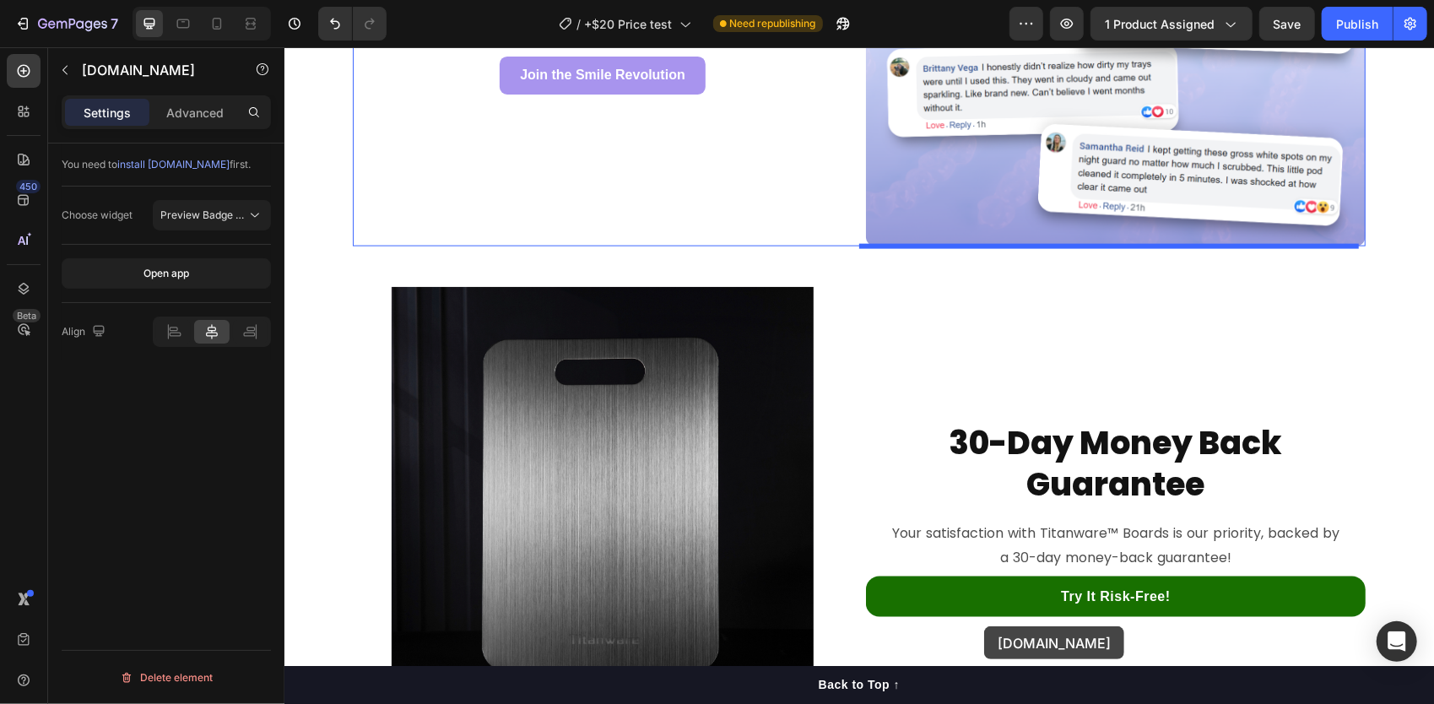
scroll to position [5920, 0]
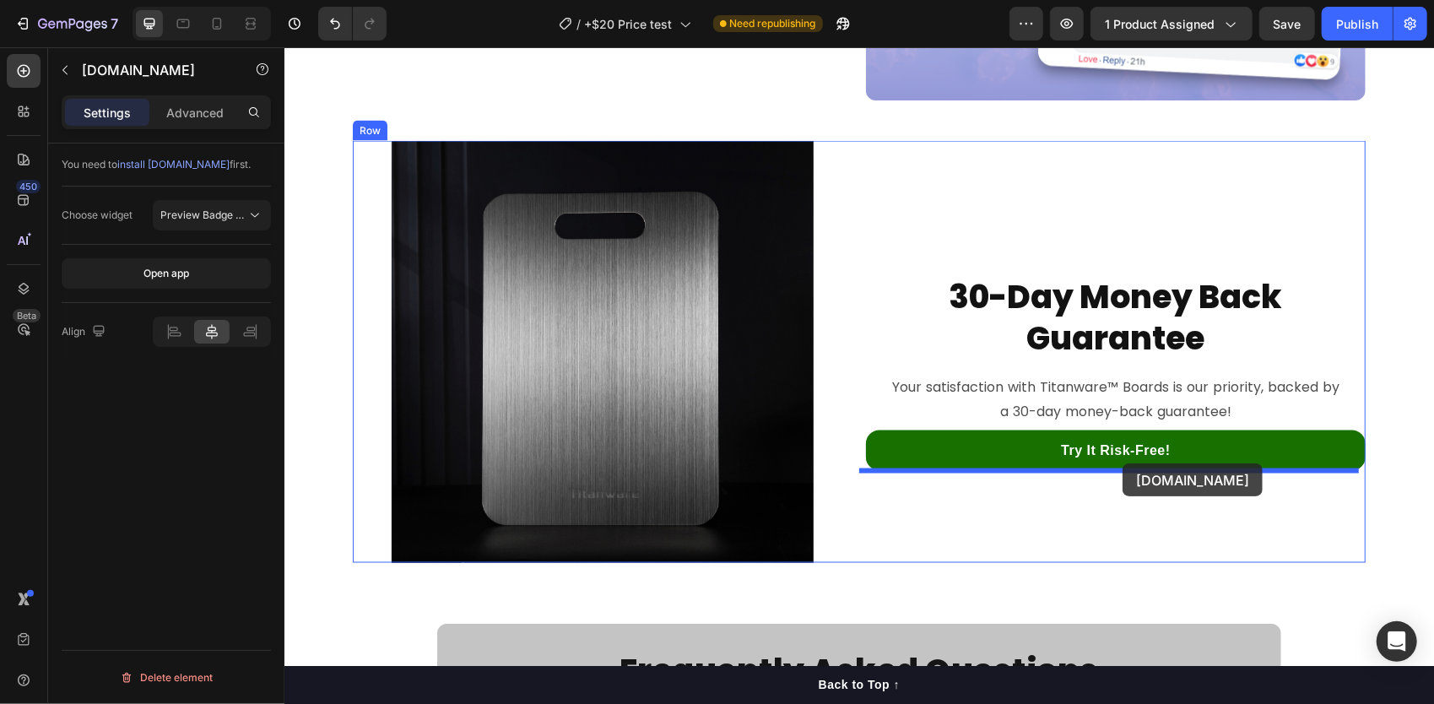
drag, startPoint x: 359, startPoint y: 206, endPoint x: 1122, endPoint y: 463, distance: 805.2
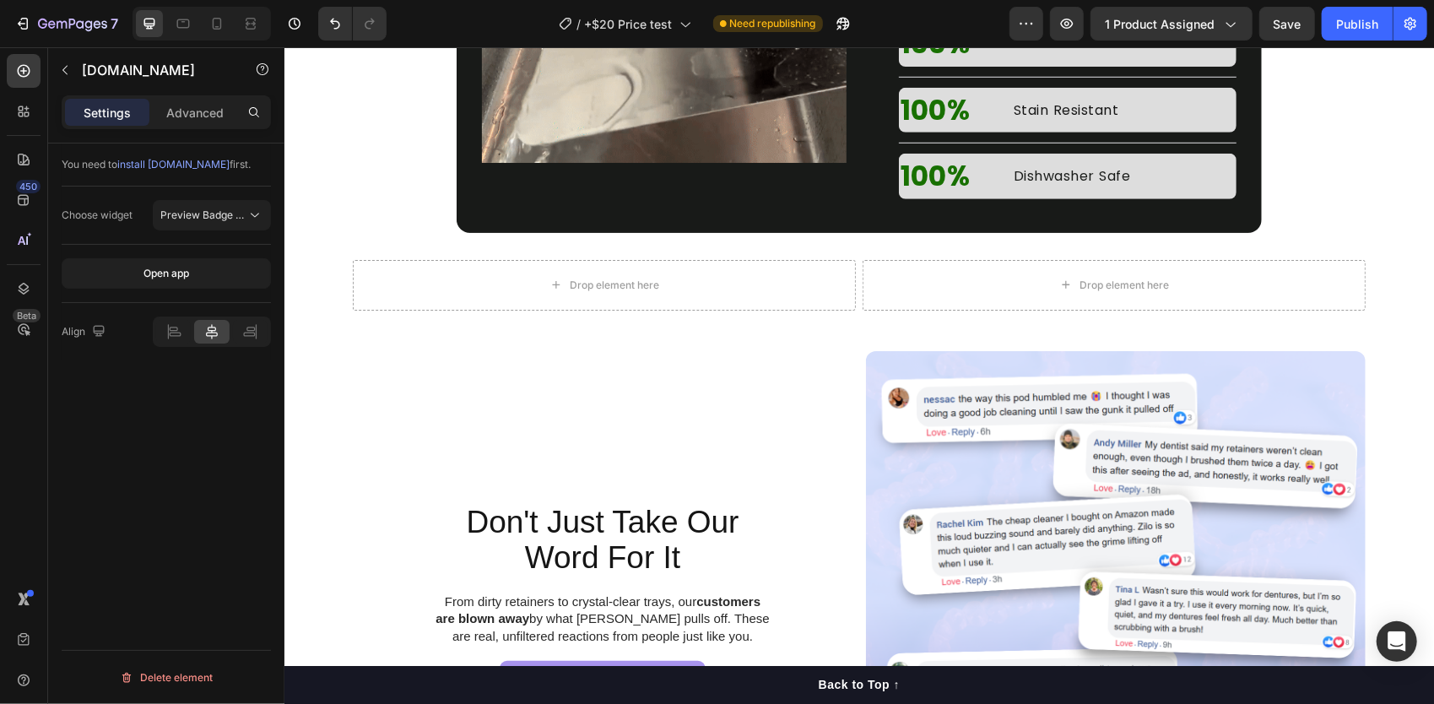
scroll to position [5148, 0]
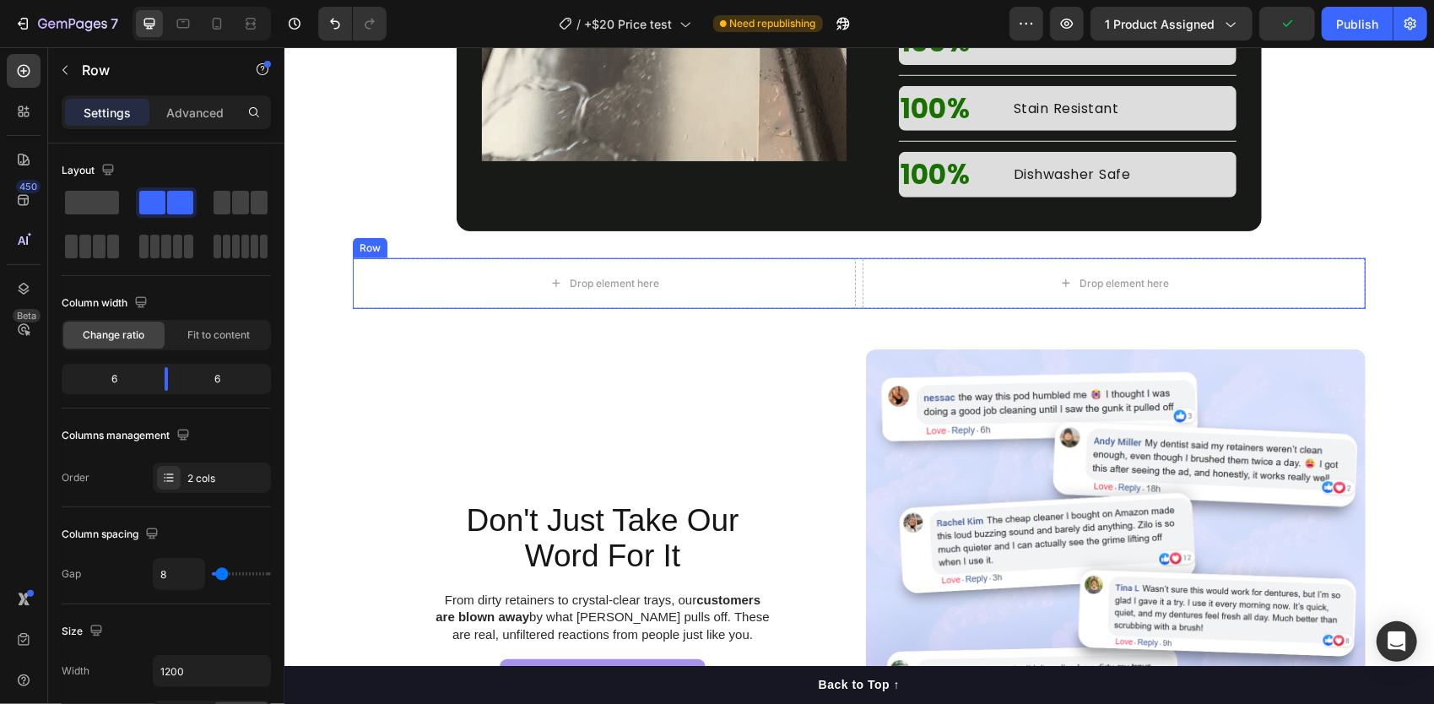
click at [854, 297] on div "Drop element here Drop element here Row" at bounding box center [858, 283] width 1013 height 51
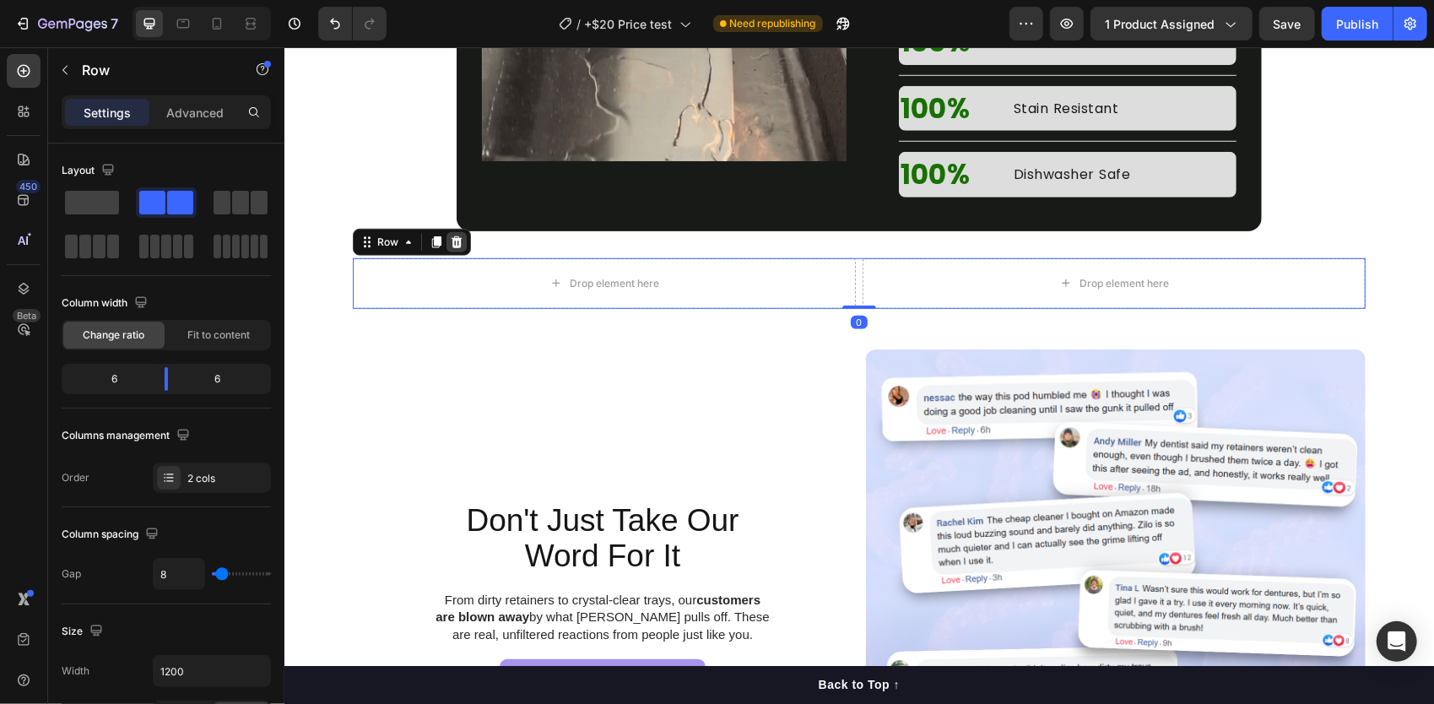
click at [449, 241] on icon at bounding box center [456, 242] width 14 height 14
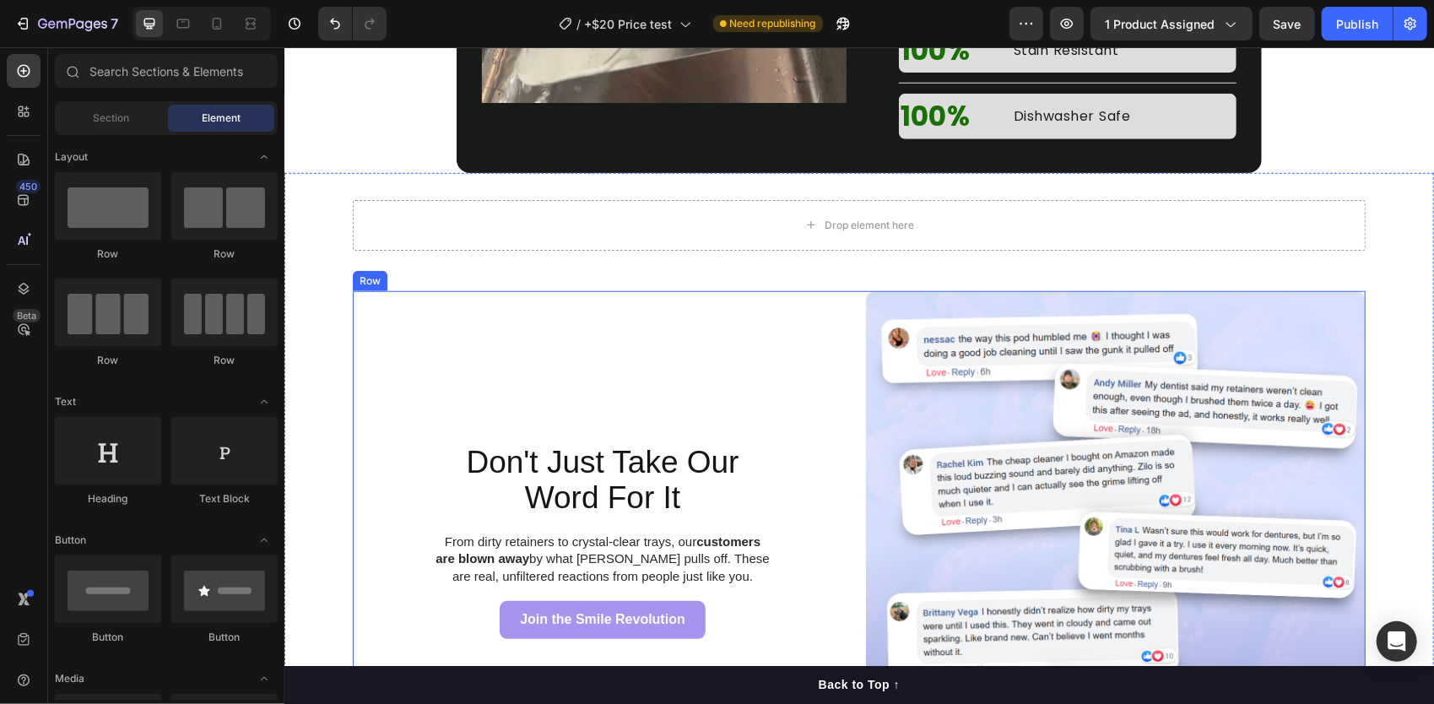
scroll to position [5206, 0]
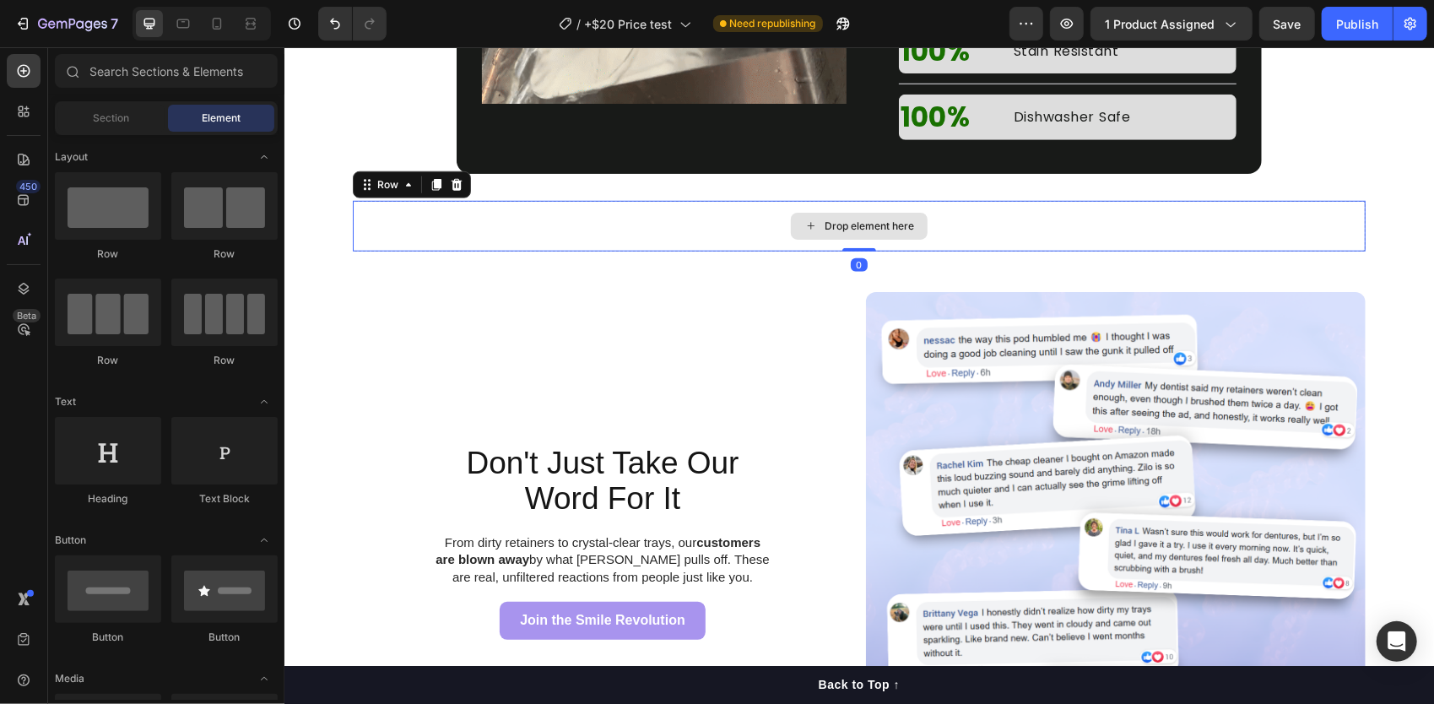
click at [706, 221] on div "Drop element here" at bounding box center [858, 225] width 1013 height 51
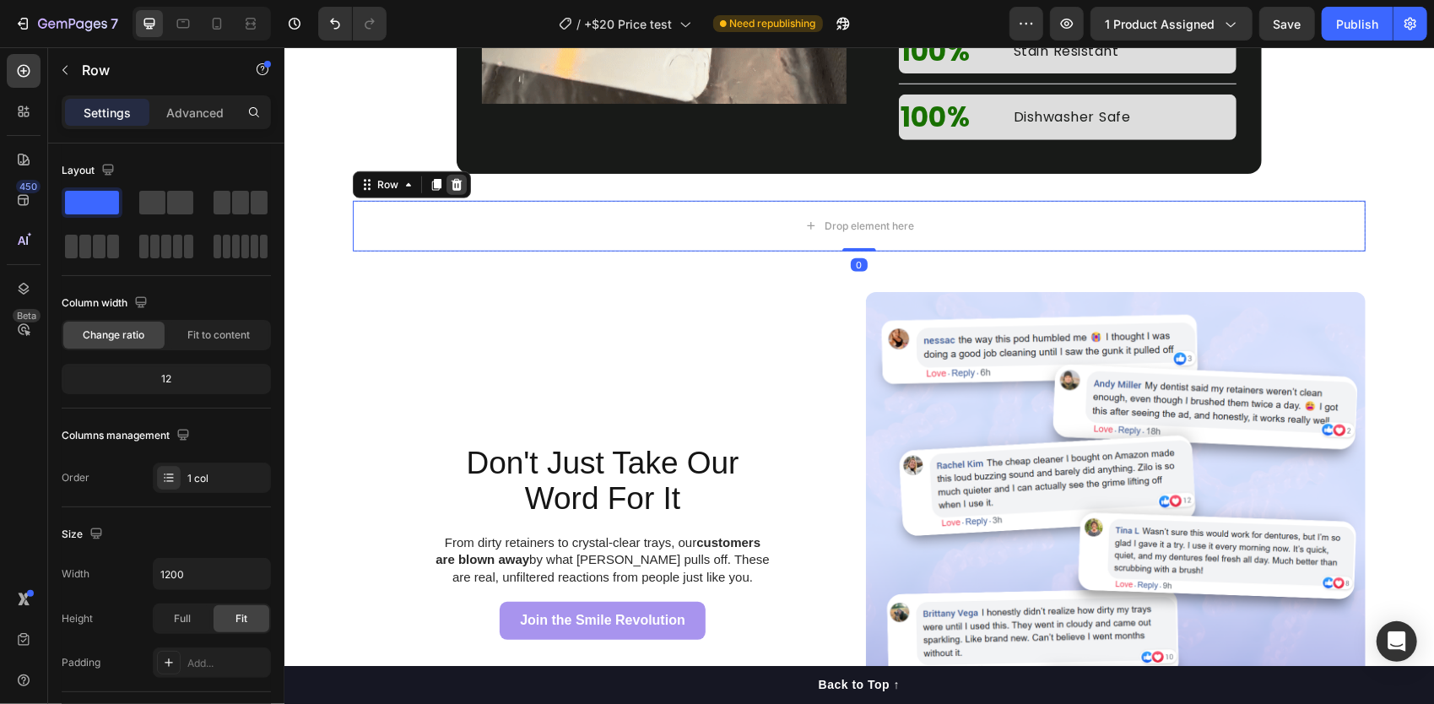
click at [451, 182] on icon at bounding box center [456, 184] width 11 height 12
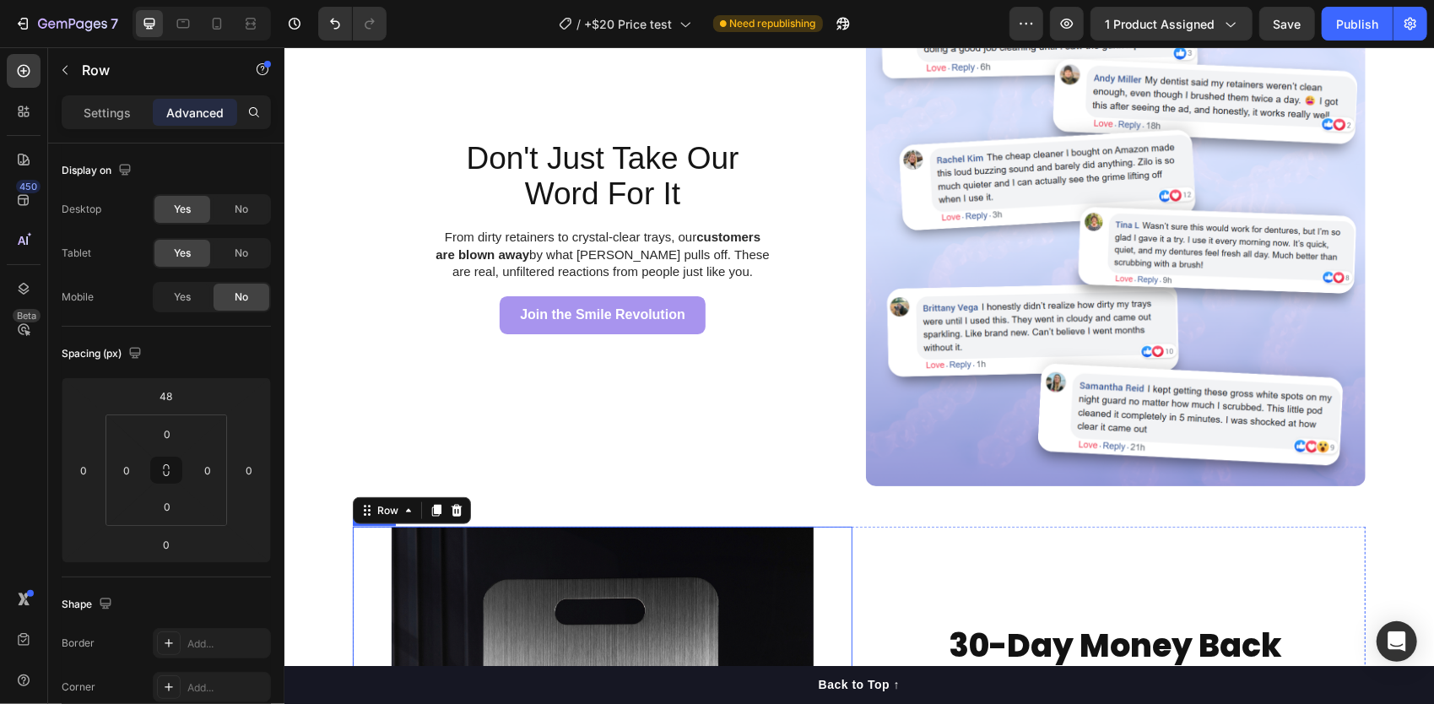
scroll to position [5692, 0]
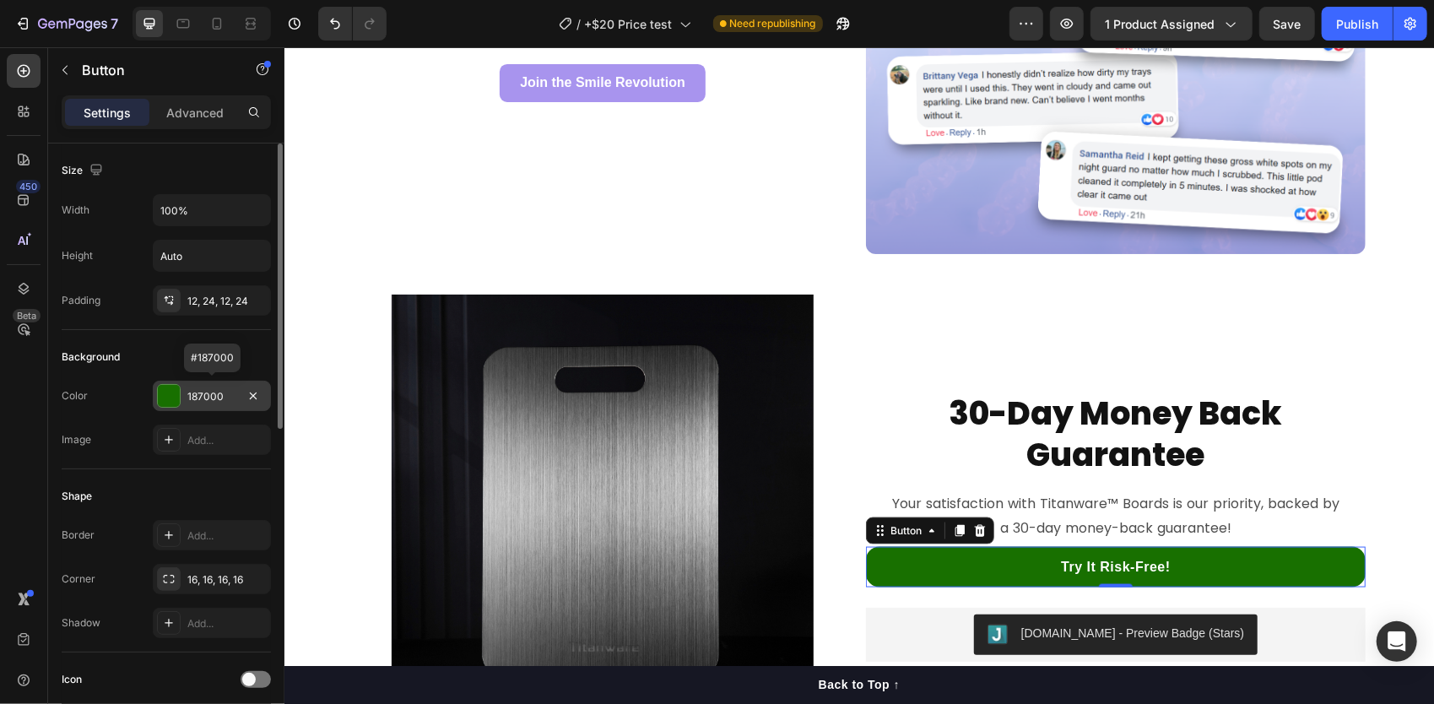
click at [201, 397] on div "187000" at bounding box center [211, 396] width 49 height 15
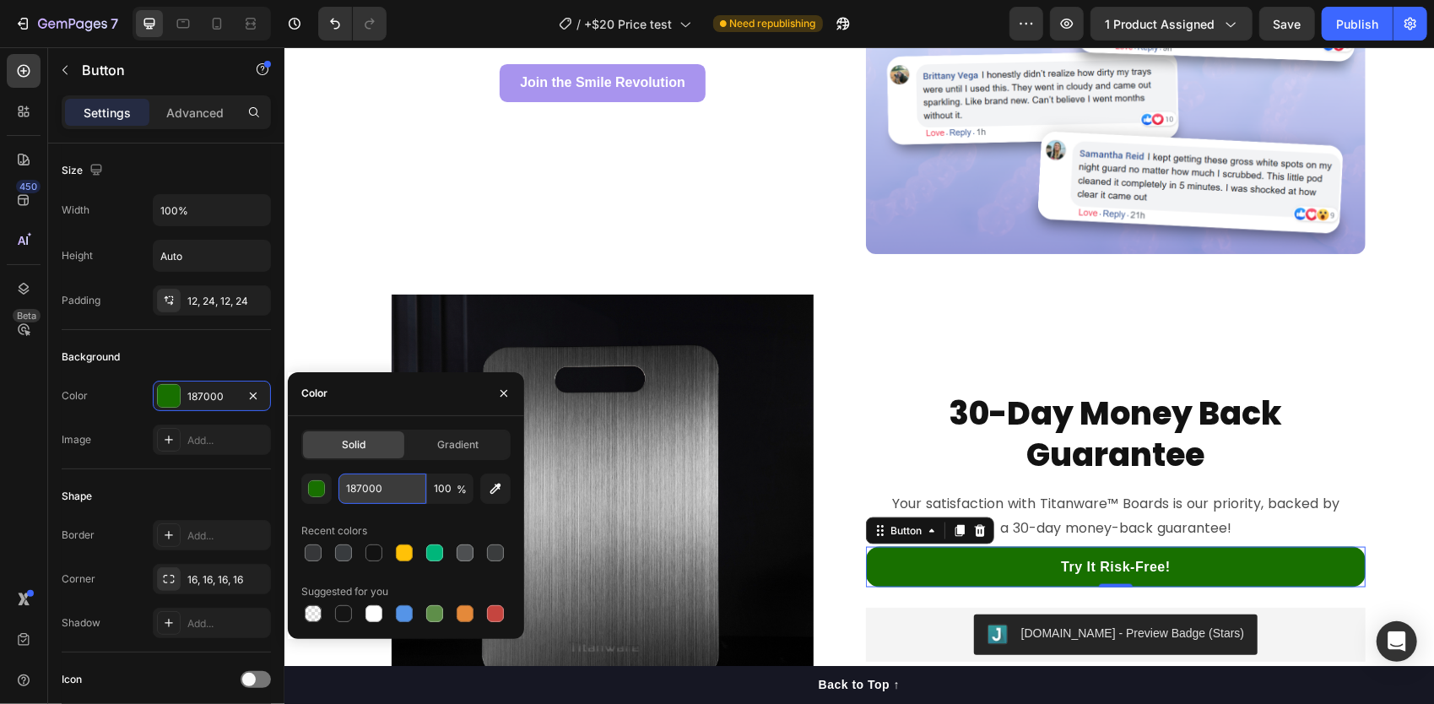
click at [366, 490] on input "187000" at bounding box center [383, 489] width 88 height 30
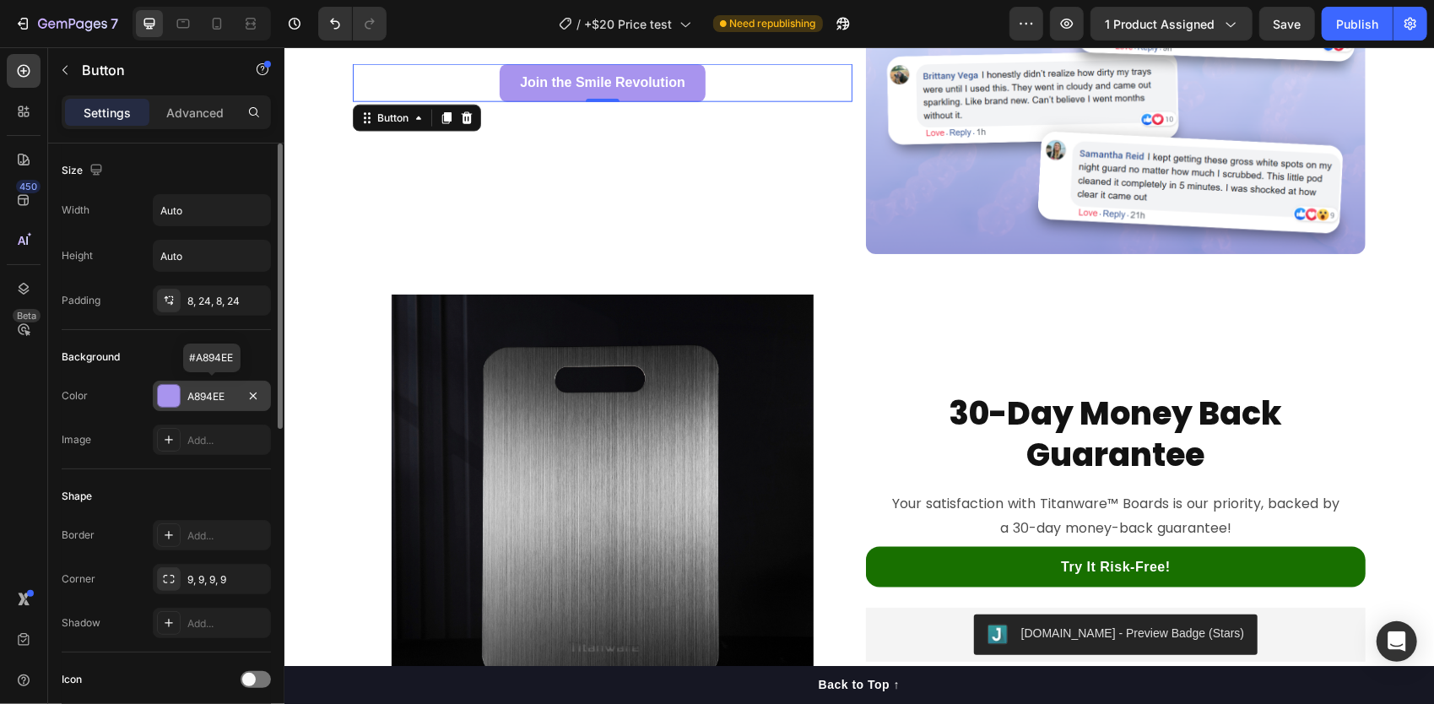
click at [171, 390] on div at bounding box center [169, 396] width 22 height 22
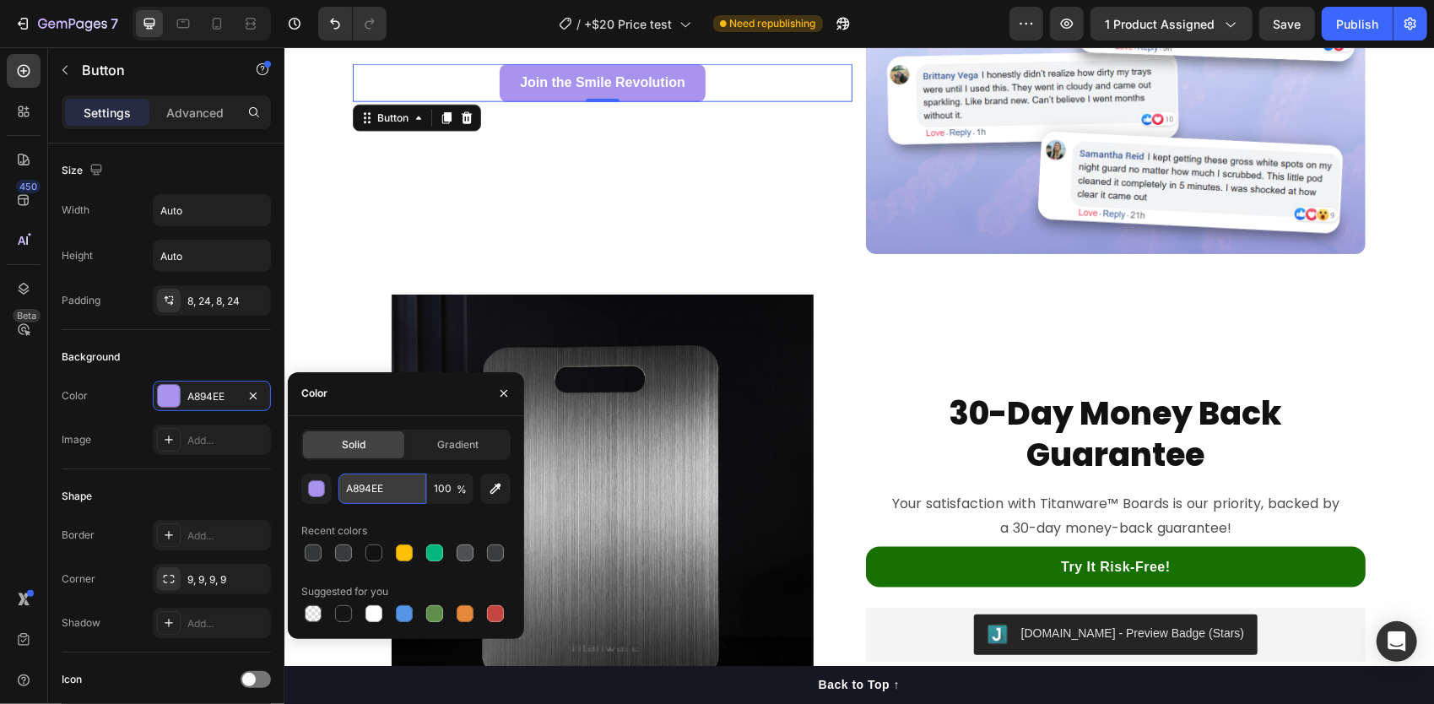
click at [394, 481] on input "A894EE" at bounding box center [383, 489] width 88 height 30
paste input "187000"
type input "187000"
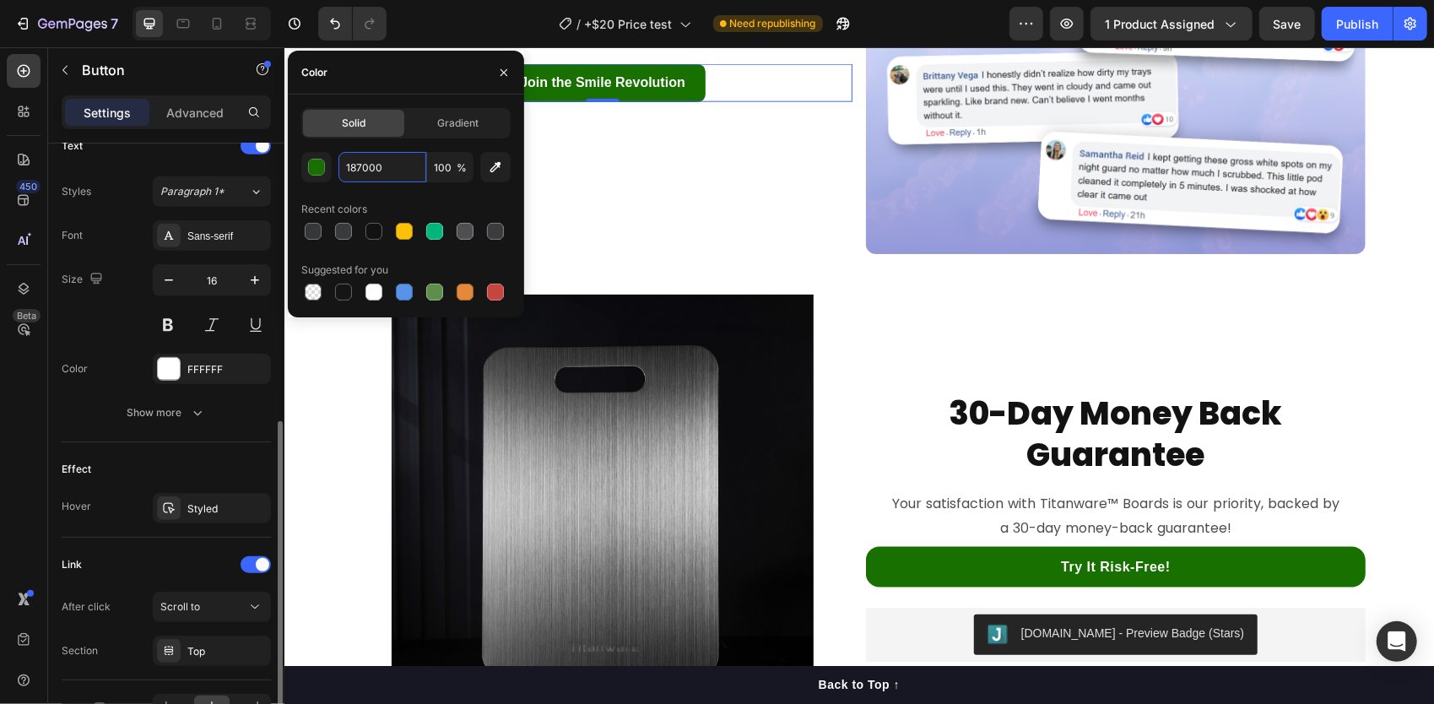
scroll to position [591, 0]
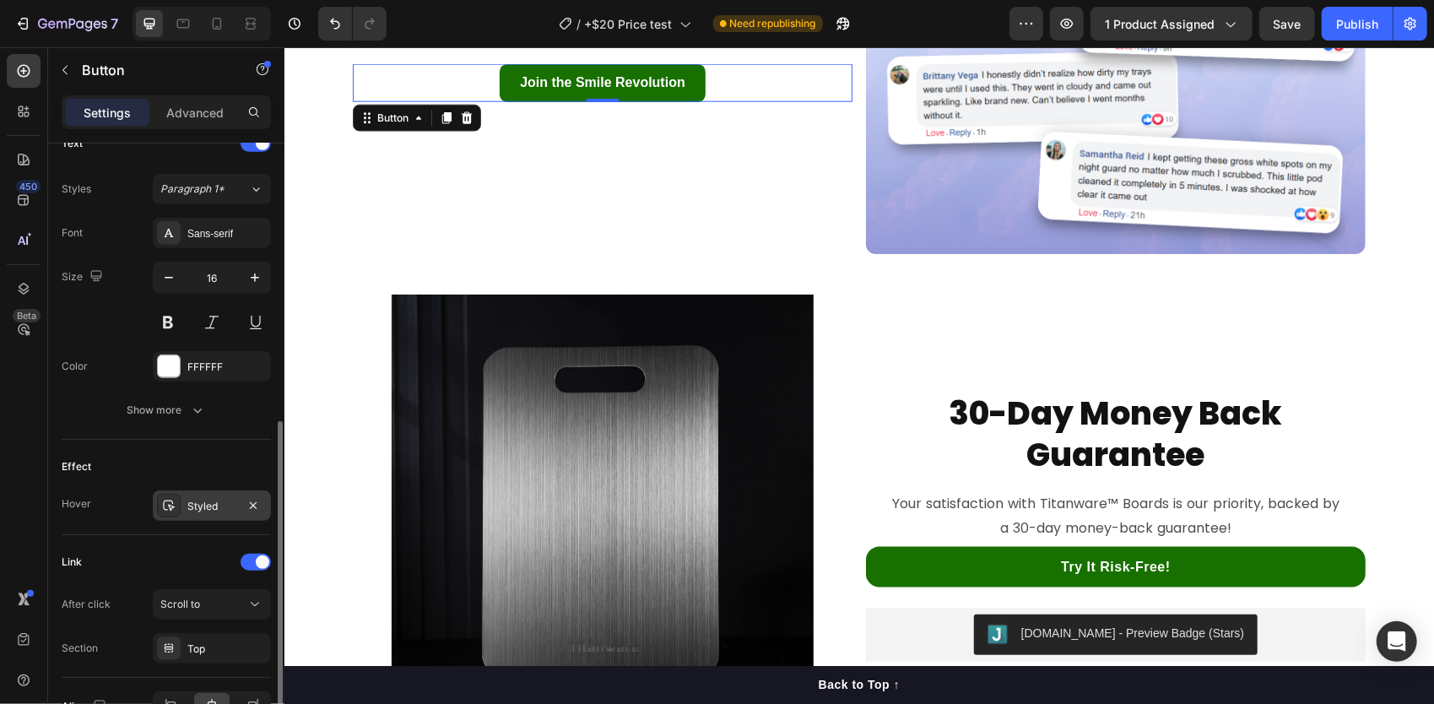
click at [193, 501] on div "Styled" at bounding box center [211, 506] width 49 height 15
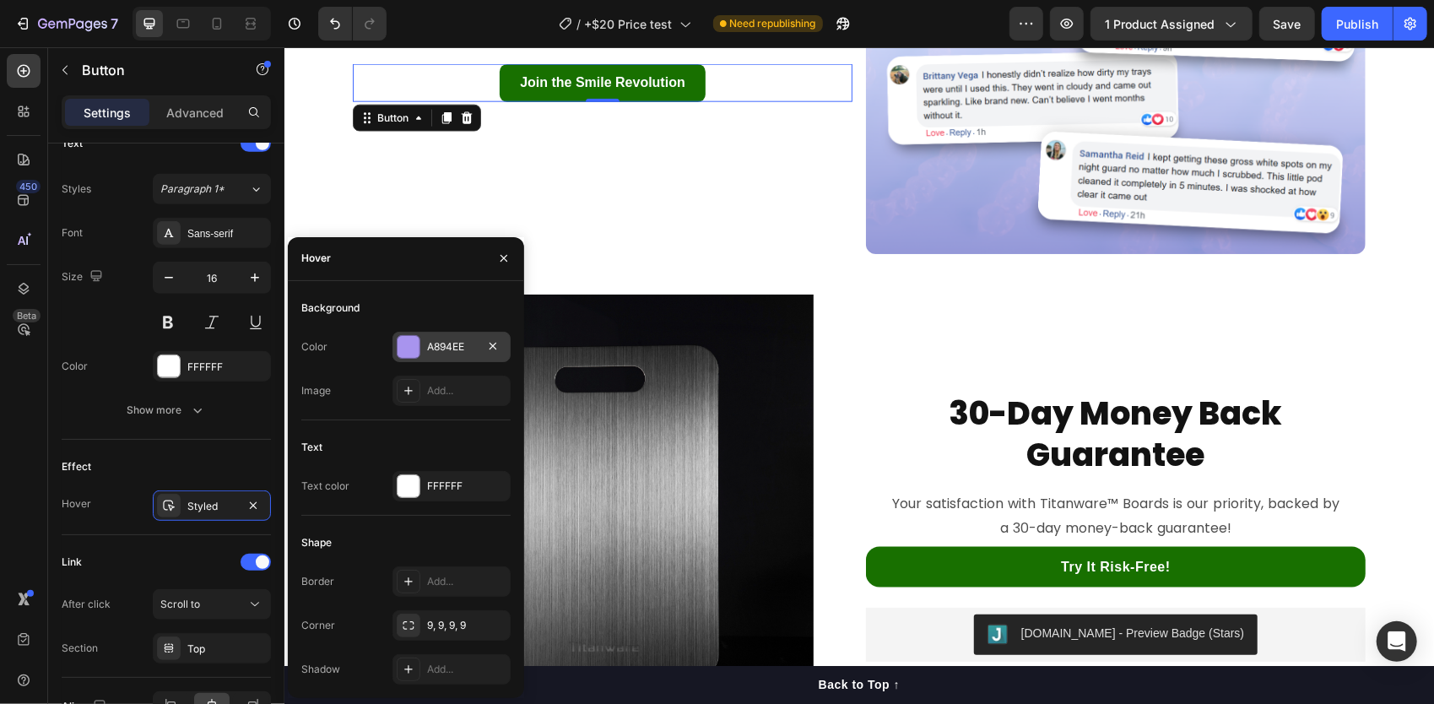
click at [464, 340] on div "A894EE" at bounding box center [451, 346] width 49 height 15
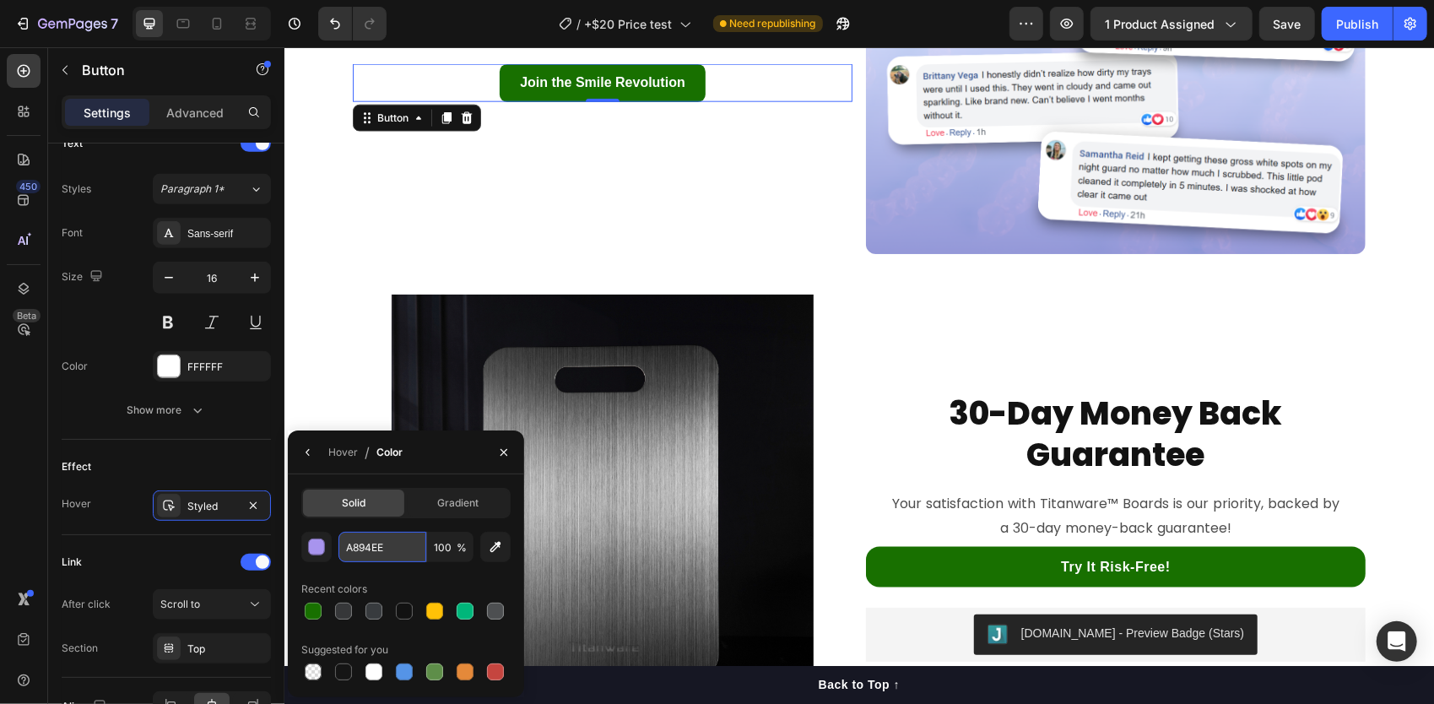
click at [0, 0] on input "A894EE" at bounding box center [0, 0] width 0 height 0
click at [312, 605] on div at bounding box center [313, 611] width 17 height 17
type input "187000"
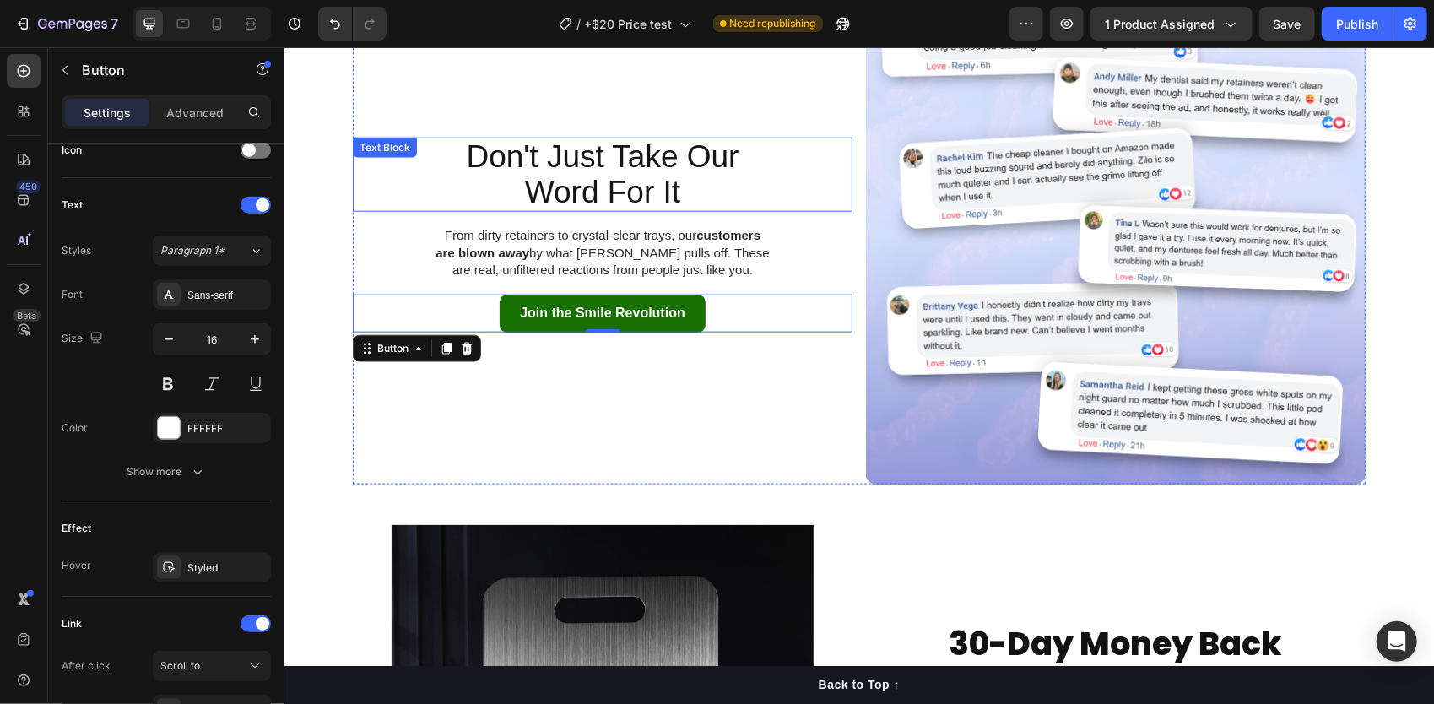
scroll to position [5461, 0]
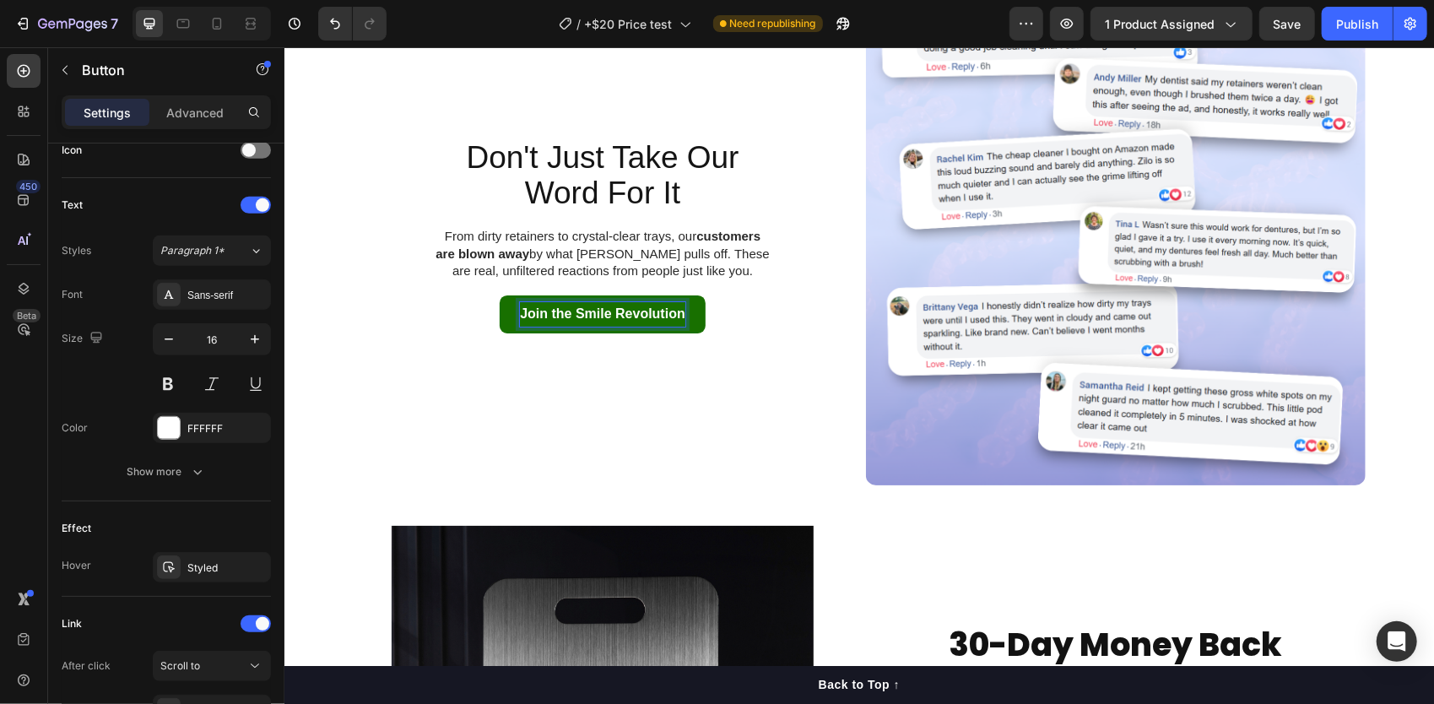
click at [602, 312] on p "Join the Smile Revolution" at bounding box center [601, 313] width 165 height 24
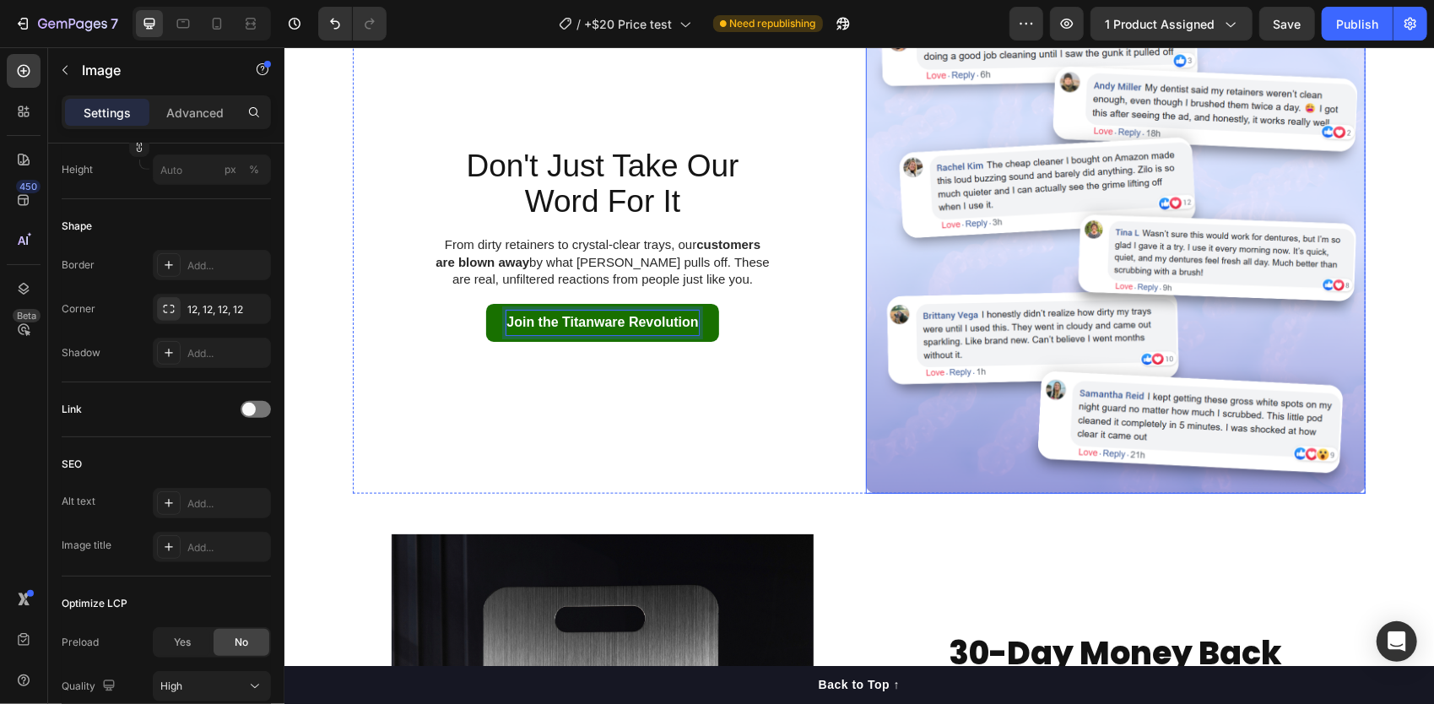
scroll to position [0, 0]
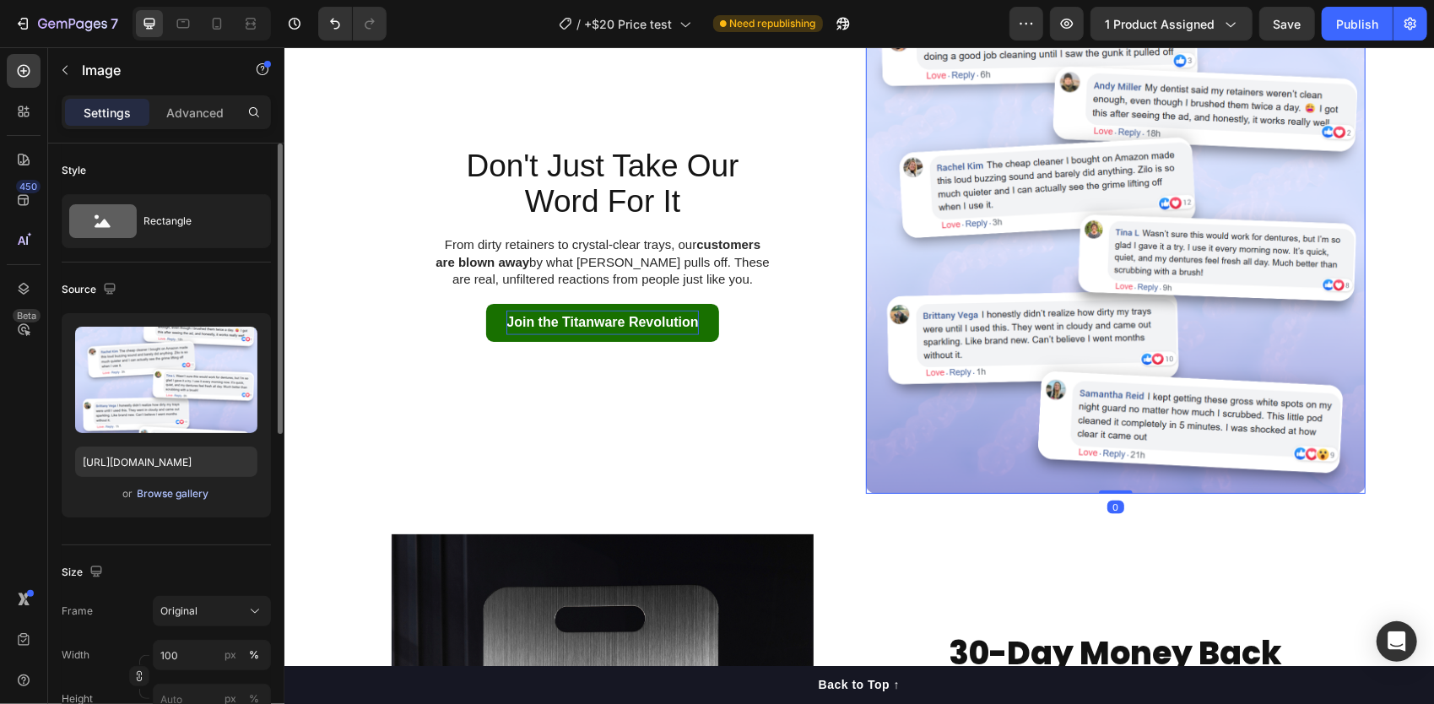
click at [186, 486] on div "Browse gallery" at bounding box center [174, 493] width 72 height 15
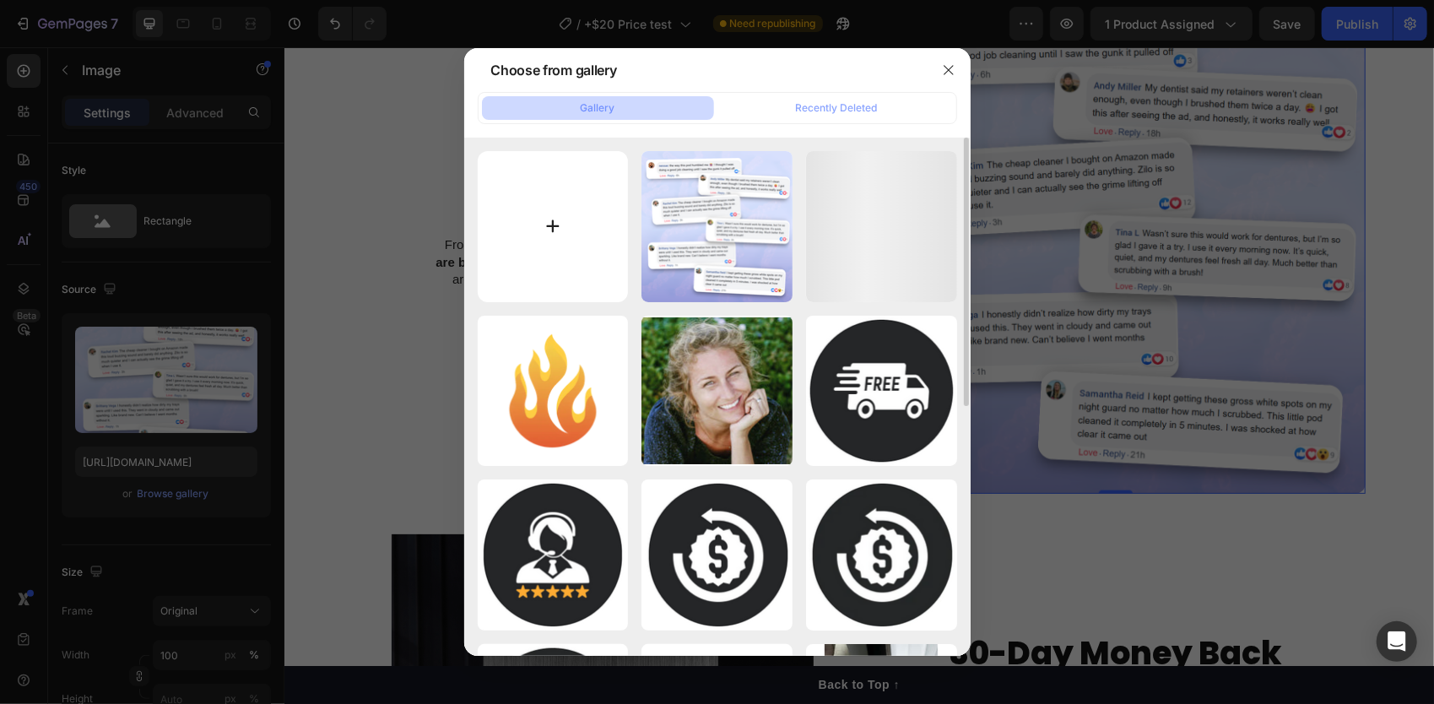
click at [534, 183] on input "file" at bounding box center [553, 226] width 151 height 151
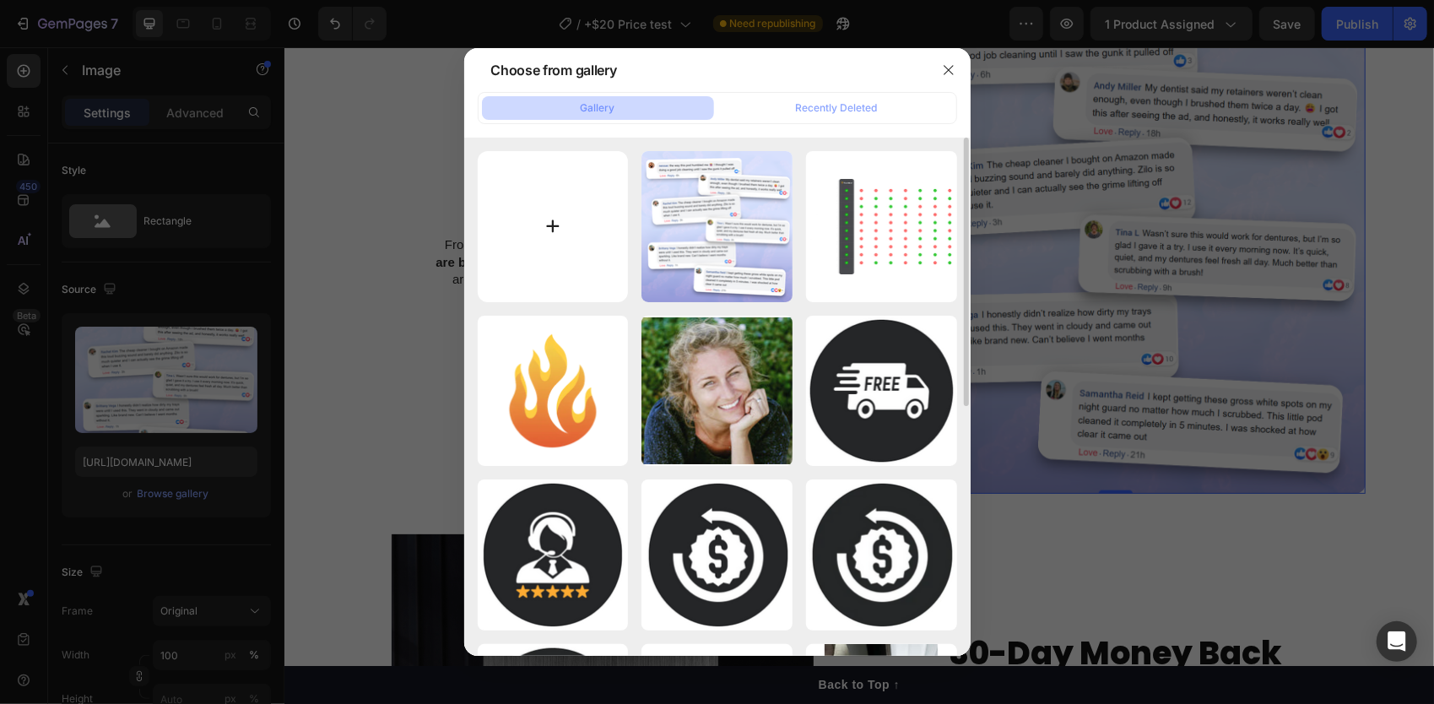
type input "C:\fakepath\06-28_FB_Comment Section.png"
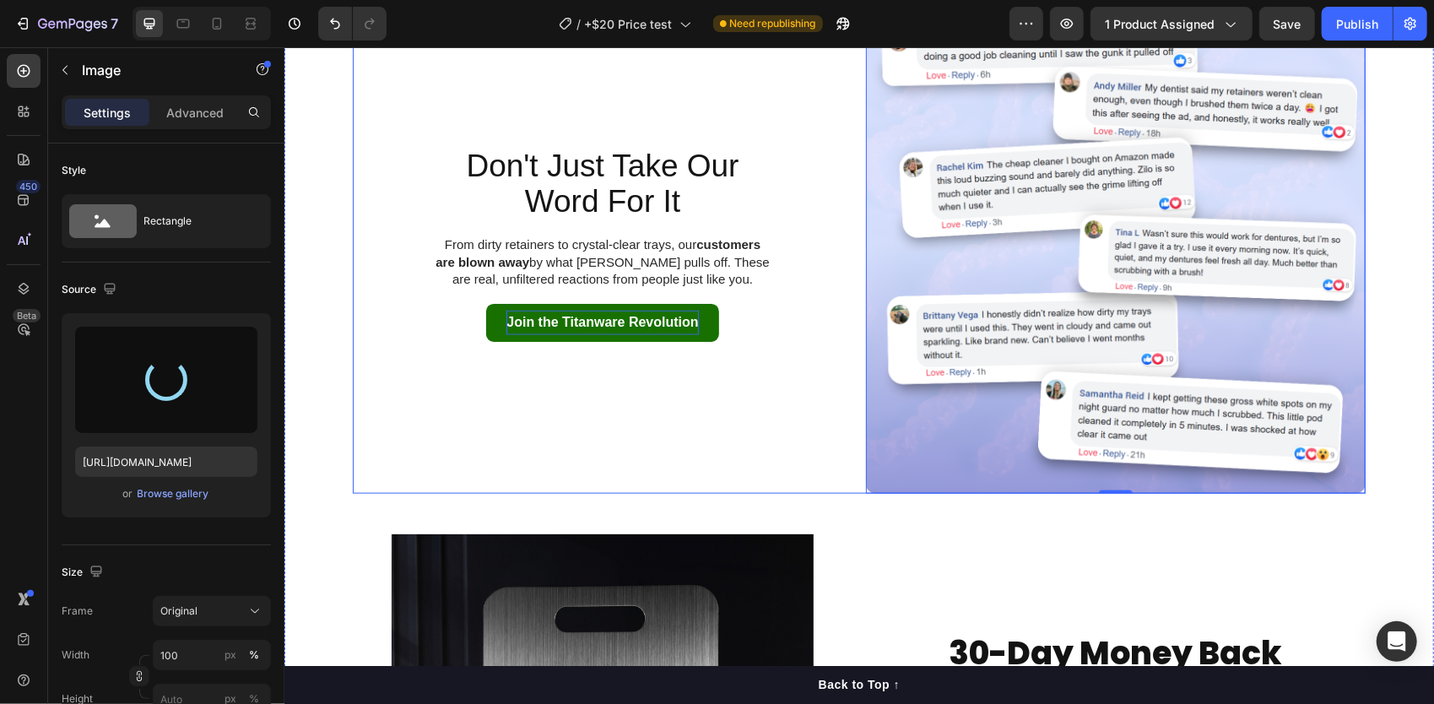
type input "[URL][DOMAIN_NAME]"
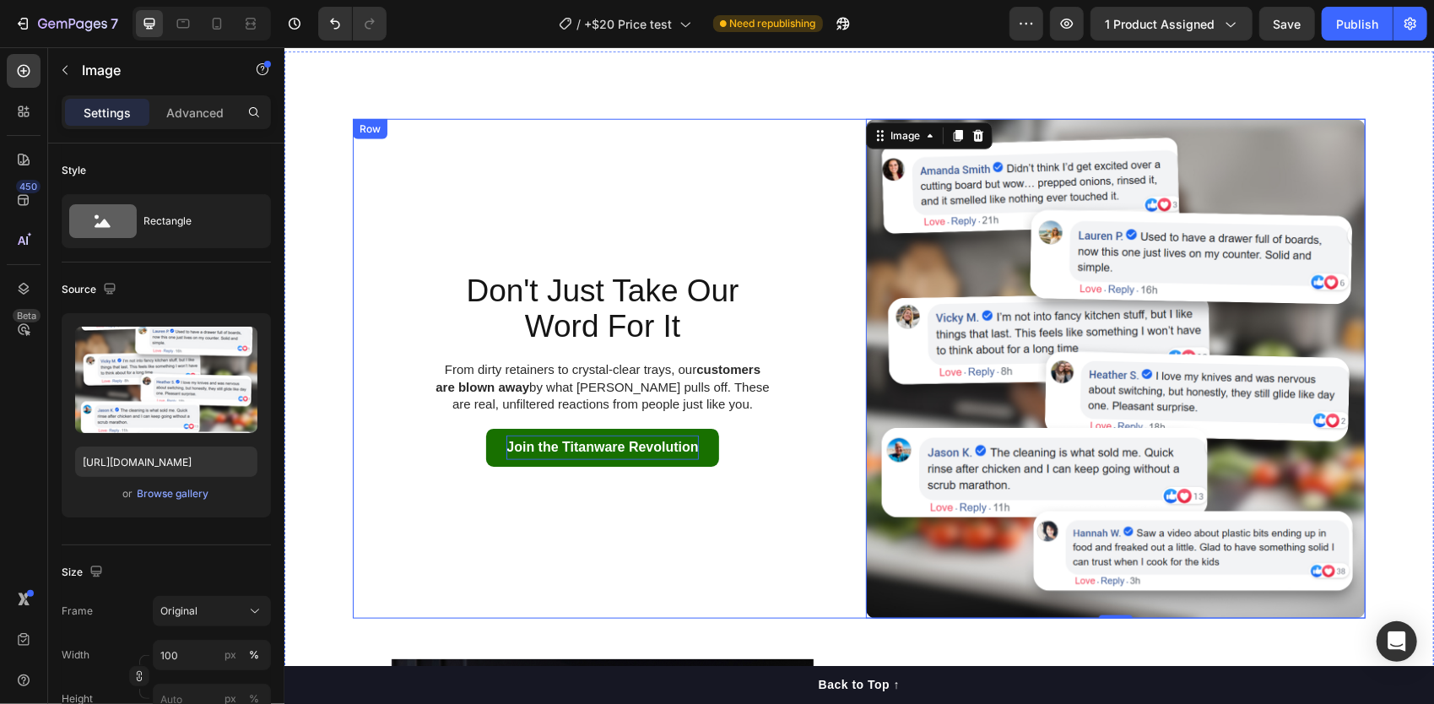
scroll to position [5348, 0]
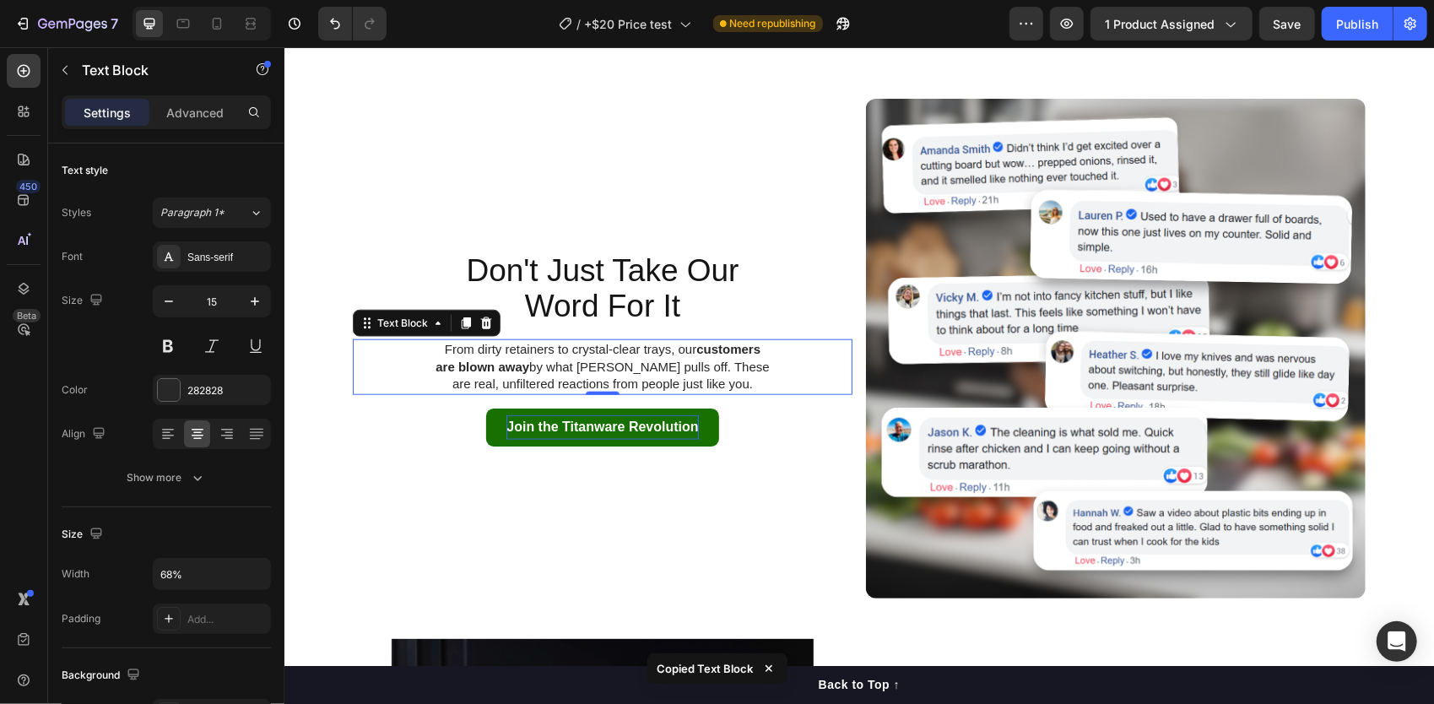
click at [744, 370] on p "From dirty retainers to crystal-clear trays, our customers are blown away by wh…" at bounding box center [602, 366] width 337 height 52
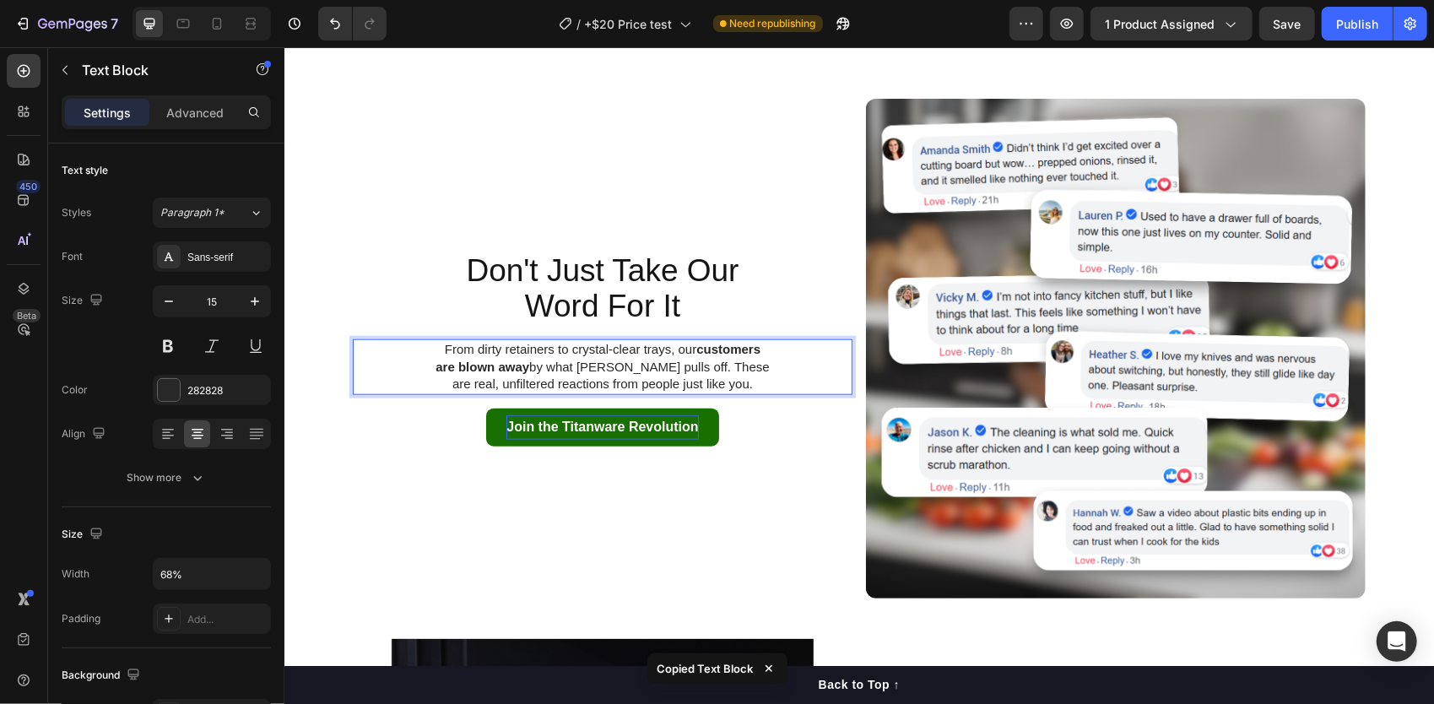
click at [729, 389] on p "From dirty retainers to crystal-clear trays, our customers are blown away by wh…" at bounding box center [602, 366] width 337 height 52
click at [657, 365] on p "From dirty retainers to crystal-clear trays, our customers are blown away by wh…" at bounding box center [602, 366] width 337 height 52
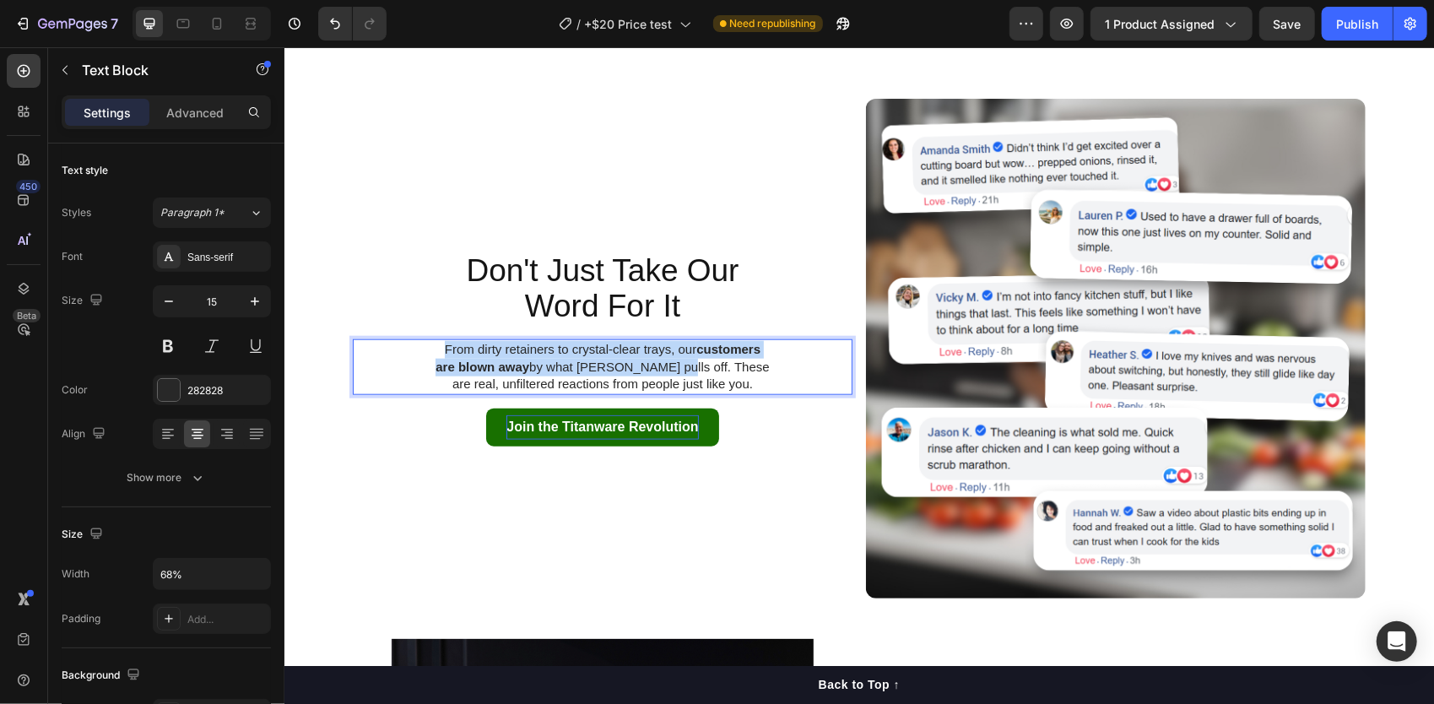
drag, startPoint x: 659, startPoint y: 366, endPoint x: 429, endPoint y: 345, distance: 230.5
click at [434, 345] on p "From dirty retainers to crystal-clear trays, our customers are blown away by wh…" at bounding box center [602, 366] width 337 height 52
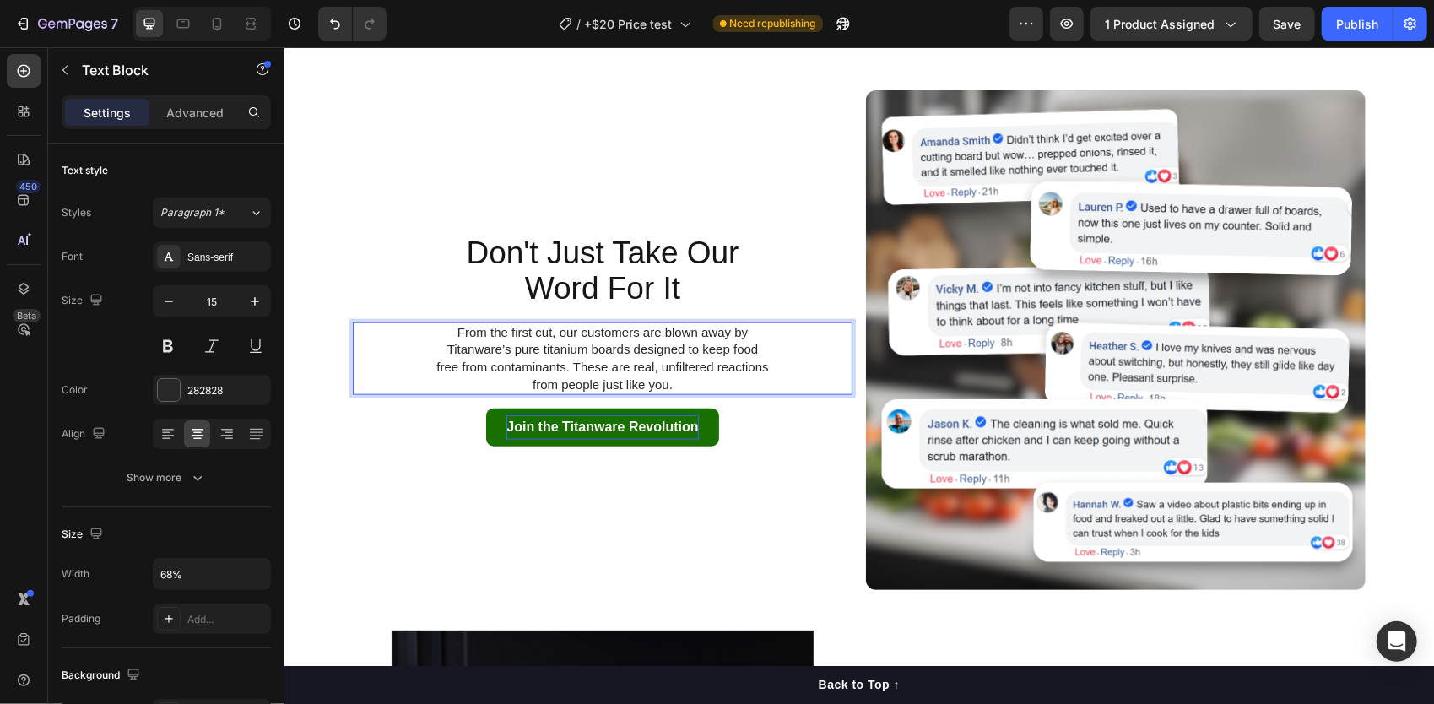
scroll to position [5338, 0]
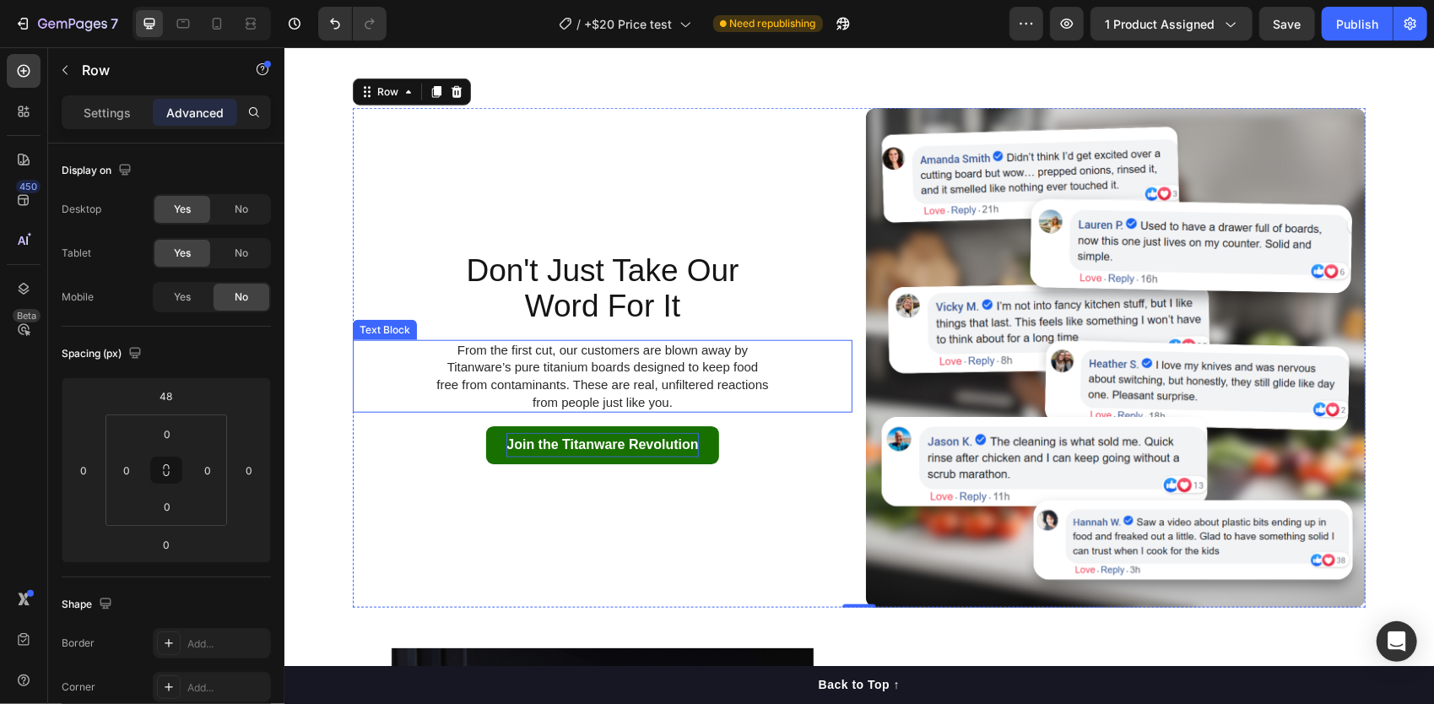
click at [688, 394] on p "From the first cut, our customers are blown away by Titanware’s pure titanium b…" at bounding box center [602, 376] width 337 height 70
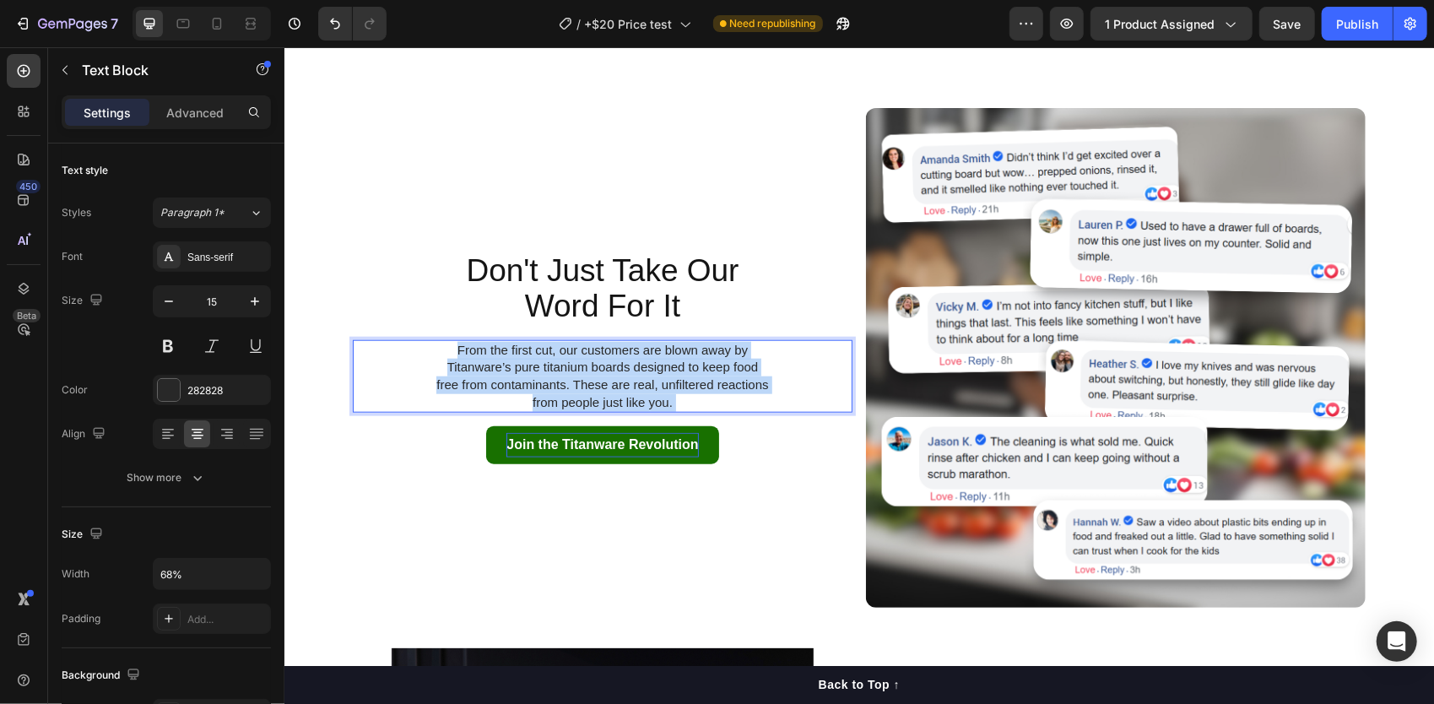
drag, startPoint x: 674, startPoint y: 404, endPoint x: 426, endPoint y: 341, distance: 255.3
click at [434, 341] on p "From the first cut, our customers are blown away by Titanware’s pure titanium b…" at bounding box center [602, 376] width 337 height 70
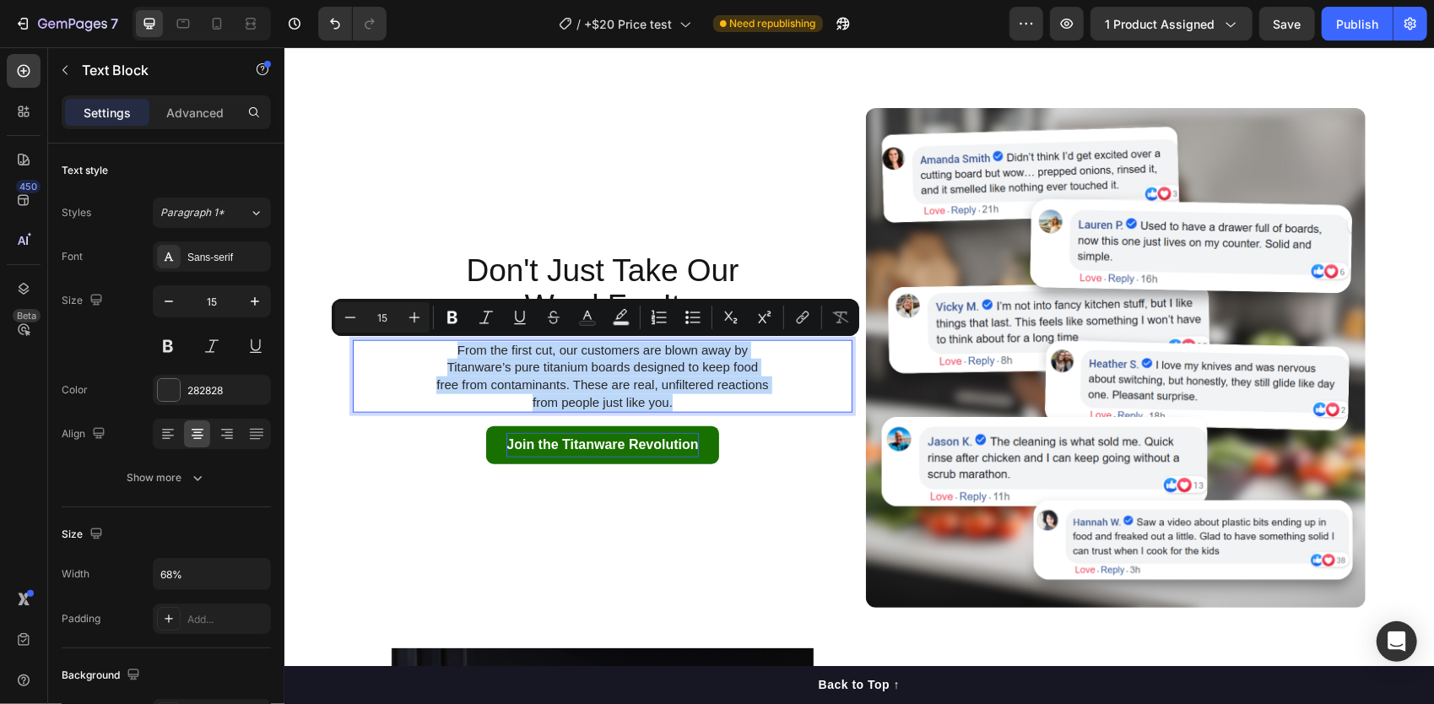
drag, startPoint x: 678, startPoint y: 401, endPoint x: 442, endPoint y: 353, distance: 241.2
click at [442, 353] on p "From the first cut, our customers are blown away by Titanware’s pure titanium b…" at bounding box center [602, 376] width 337 height 70
copy p "From the first cut, our customers are blown away by Titanware’s pure titanium b…"
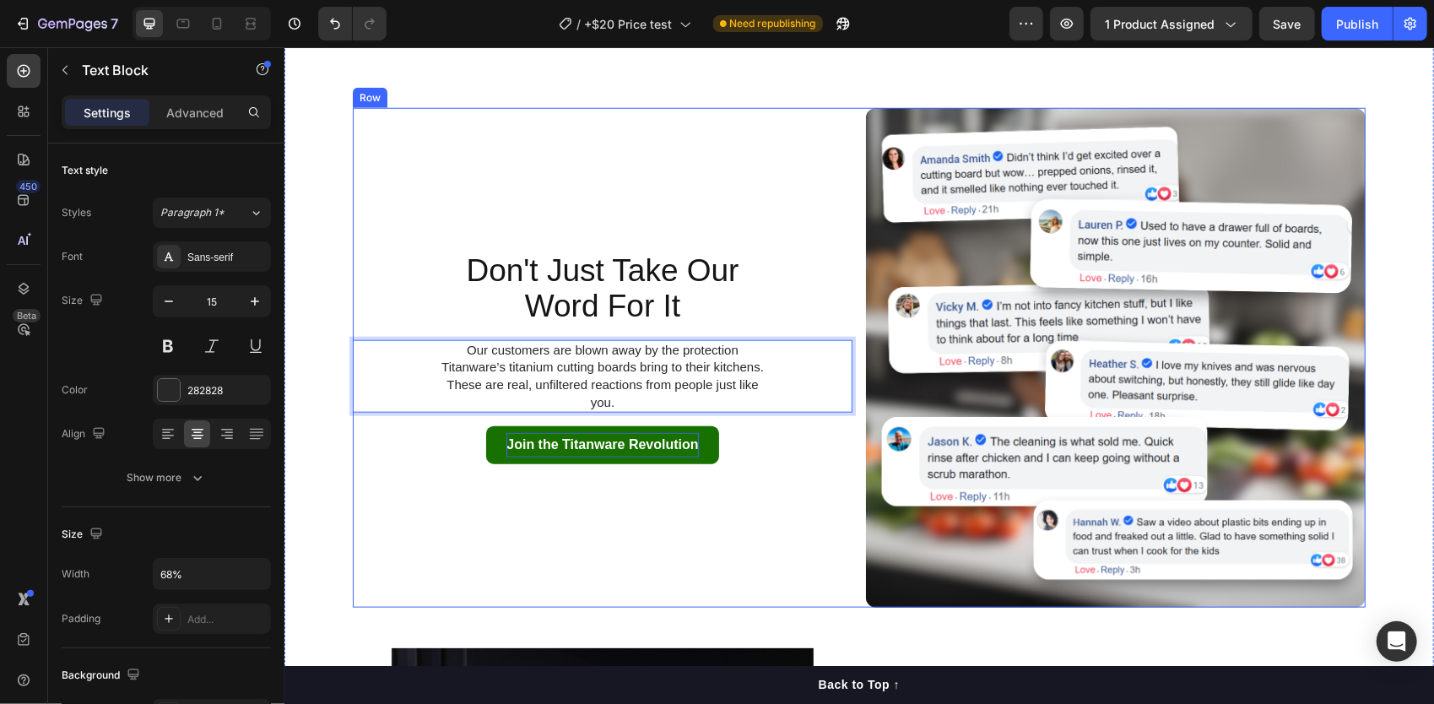
click at [753, 183] on div "Don't Just Take Our Word For It Text Block Our customers are blown away by the …" at bounding box center [602, 357] width 500 height 500
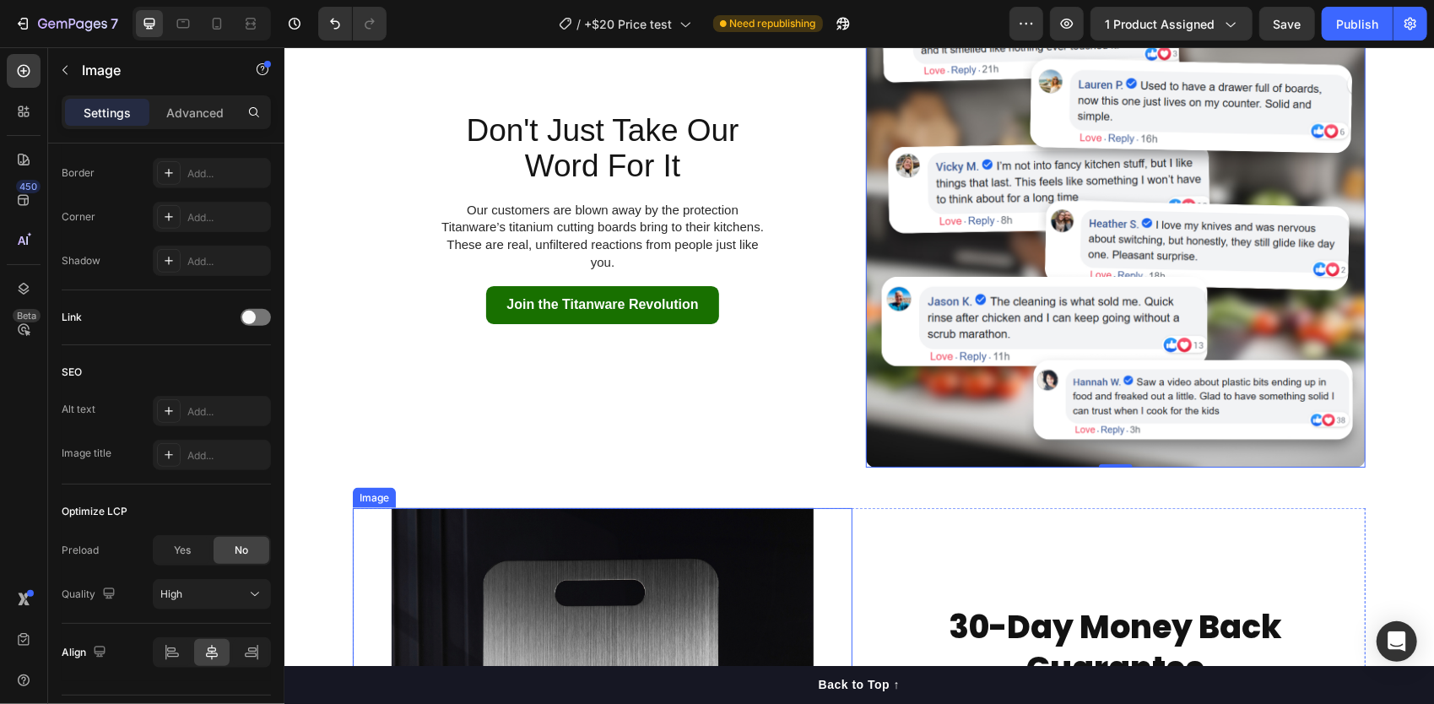
scroll to position [664, 0]
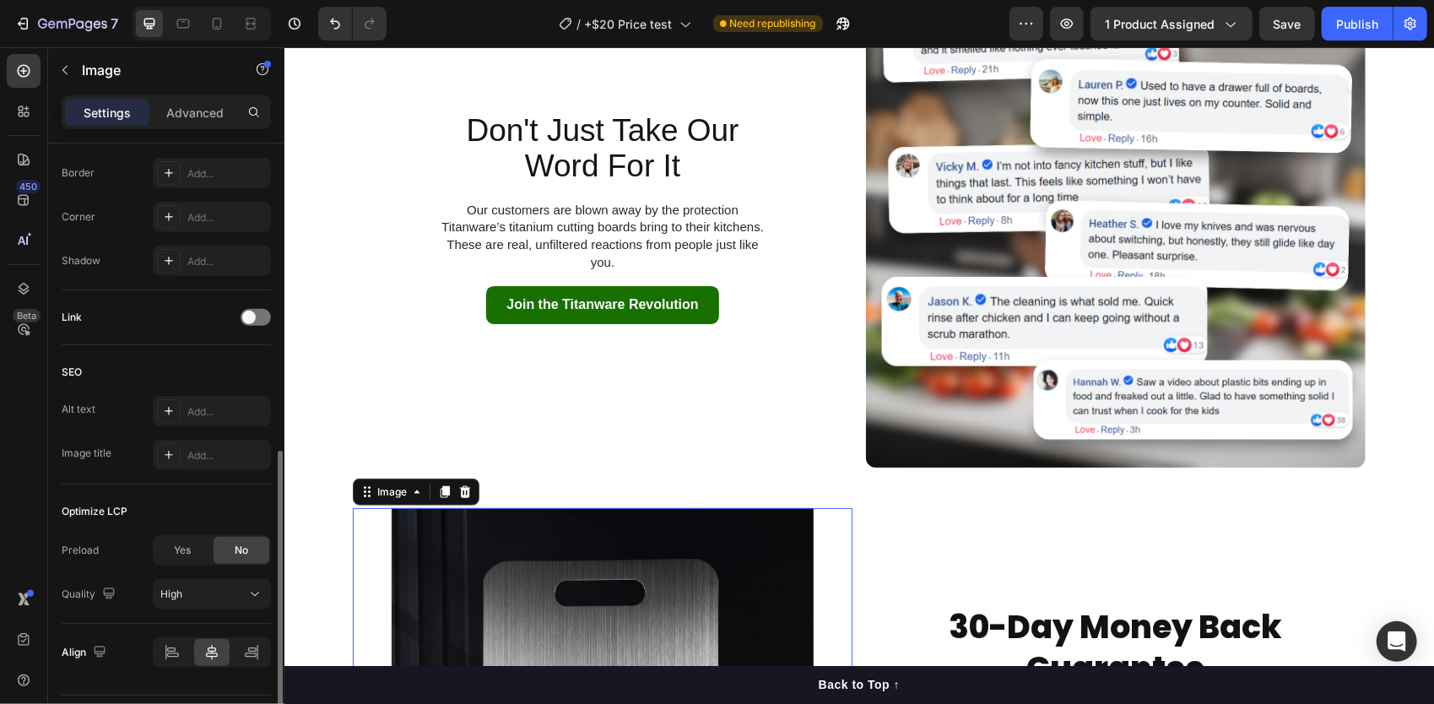
click at [214, 199] on div "Border Add... Corner Add... Shadow Add..." at bounding box center [166, 217] width 209 height 118
click at [204, 214] on div "Add..." at bounding box center [226, 217] width 79 height 15
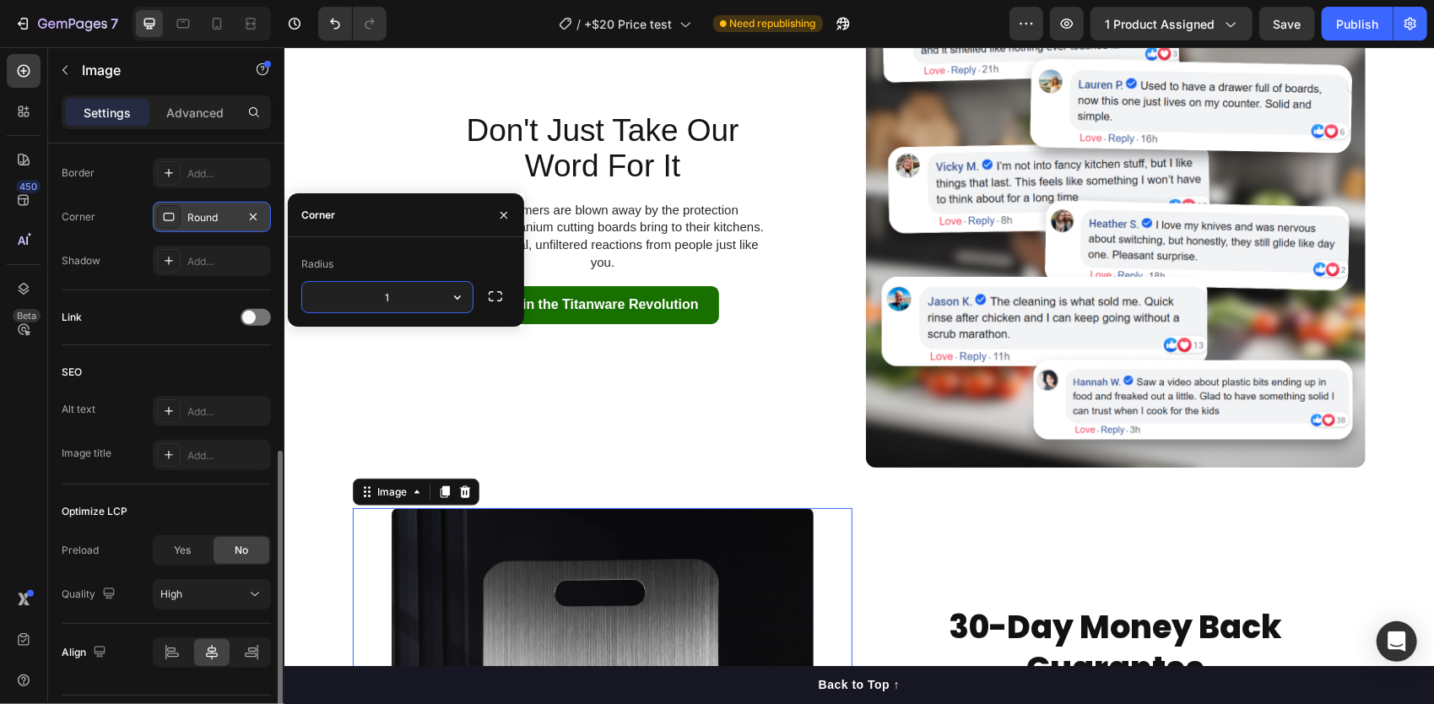
type input "12"
click at [695, 357] on div "Don't Just Take Our Word For It Text Block Our customers are blown away by the …" at bounding box center [602, 217] width 500 height 500
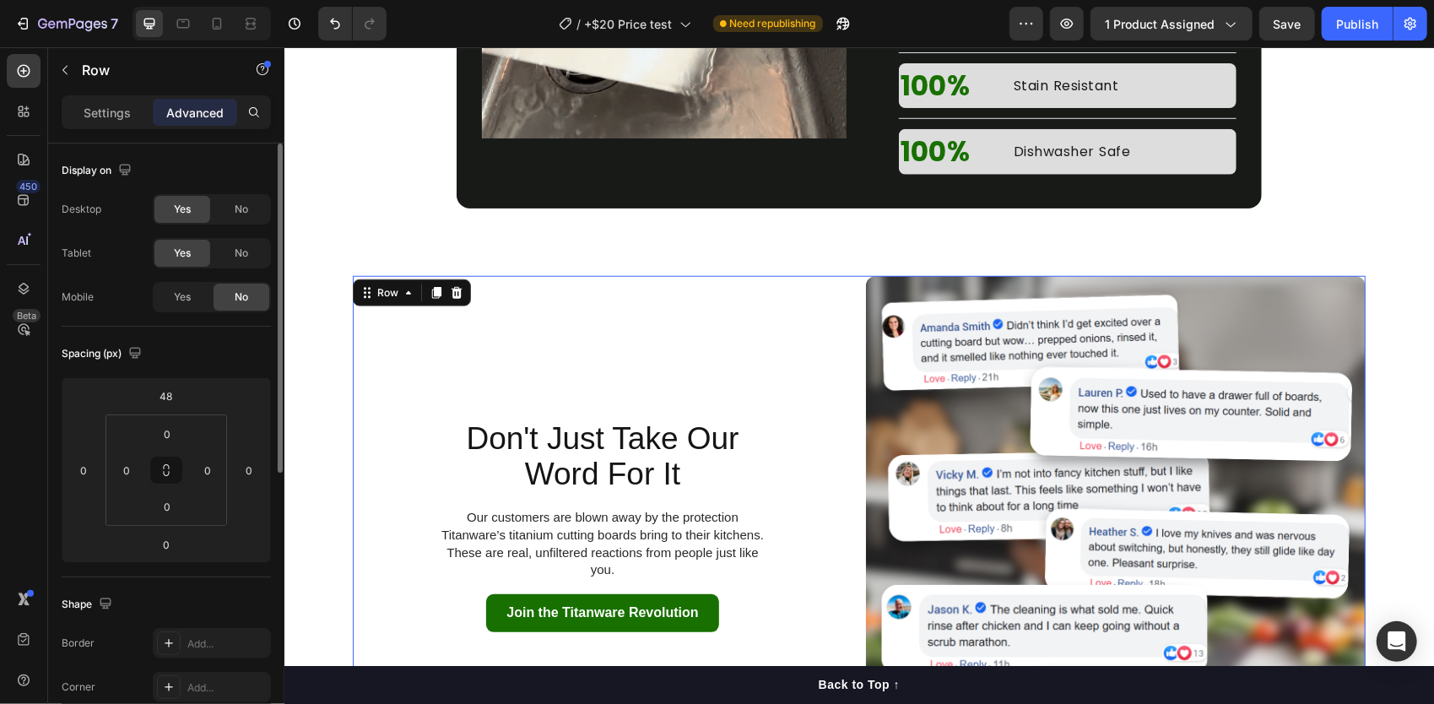
scroll to position [5170, 0]
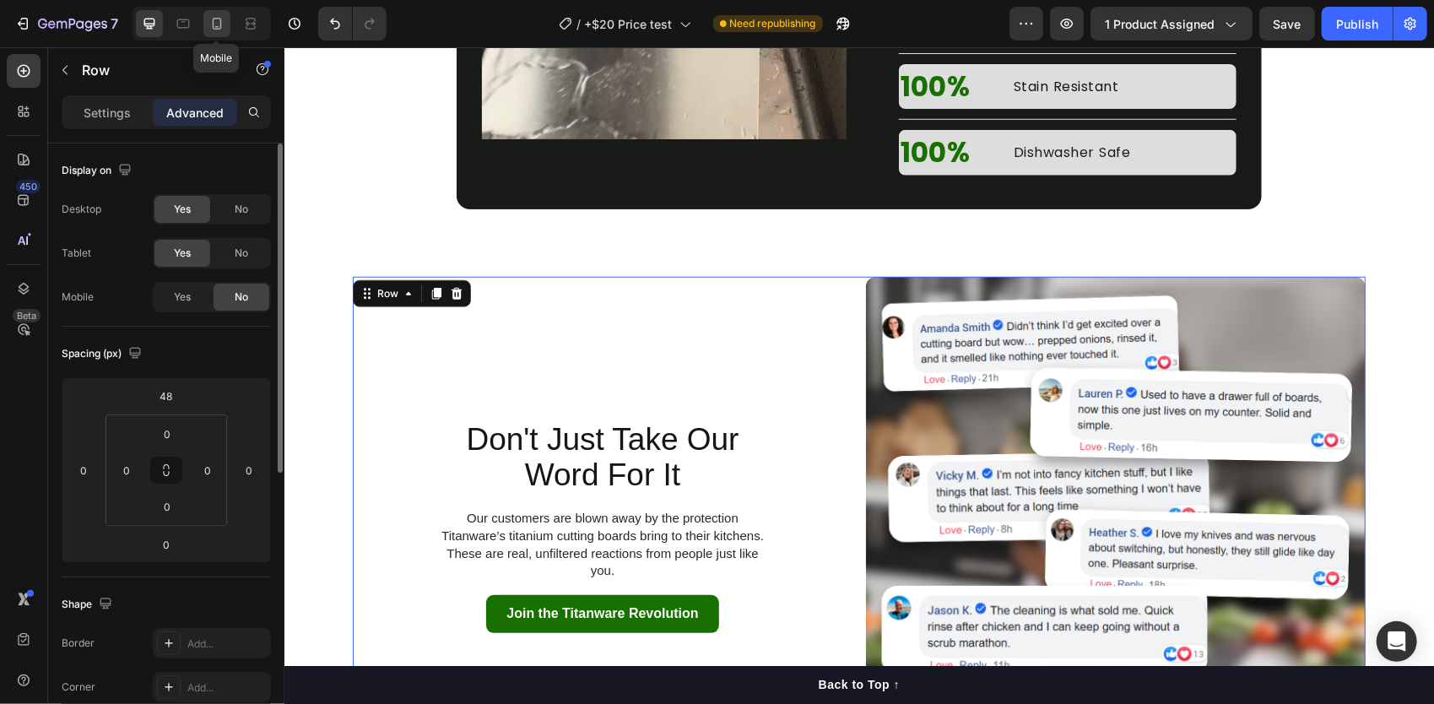
click at [217, 27] on icon at bounding box center [217, 24] width 9 height 12
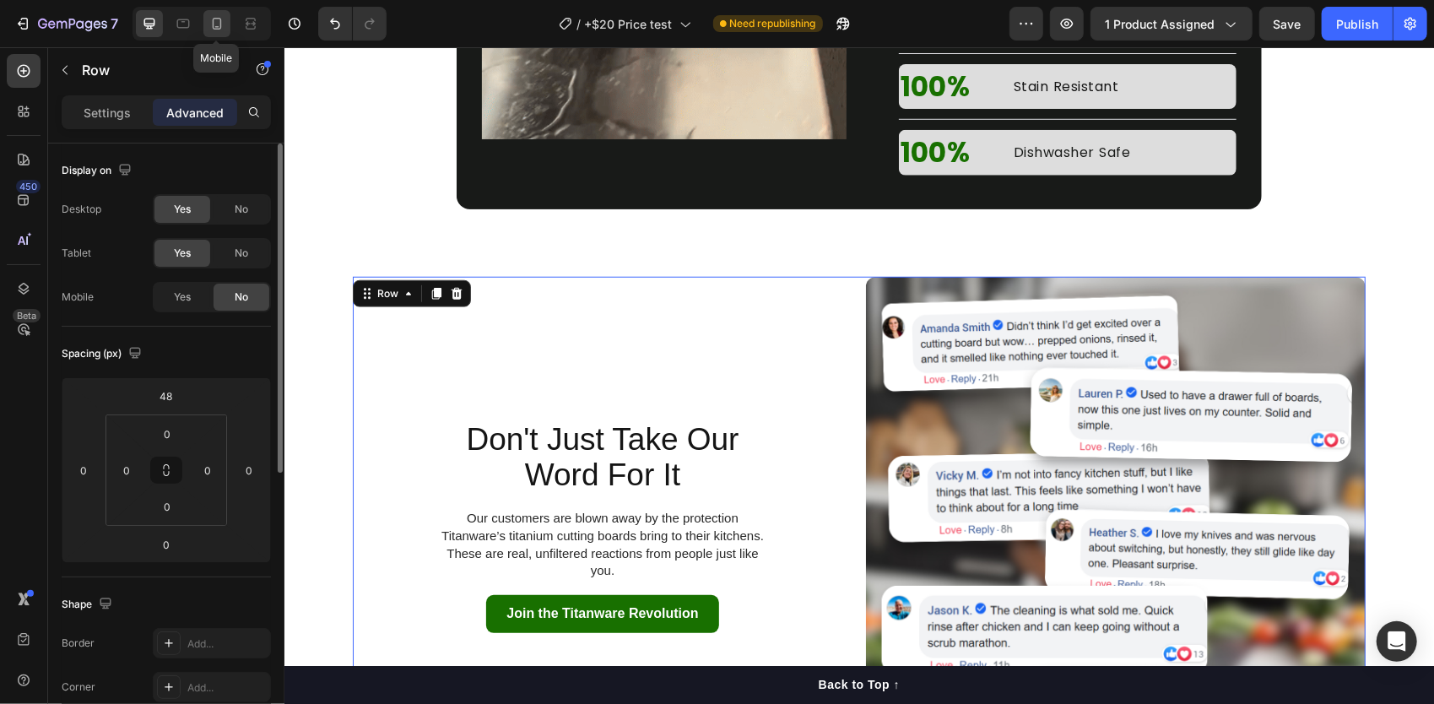
type input "24"
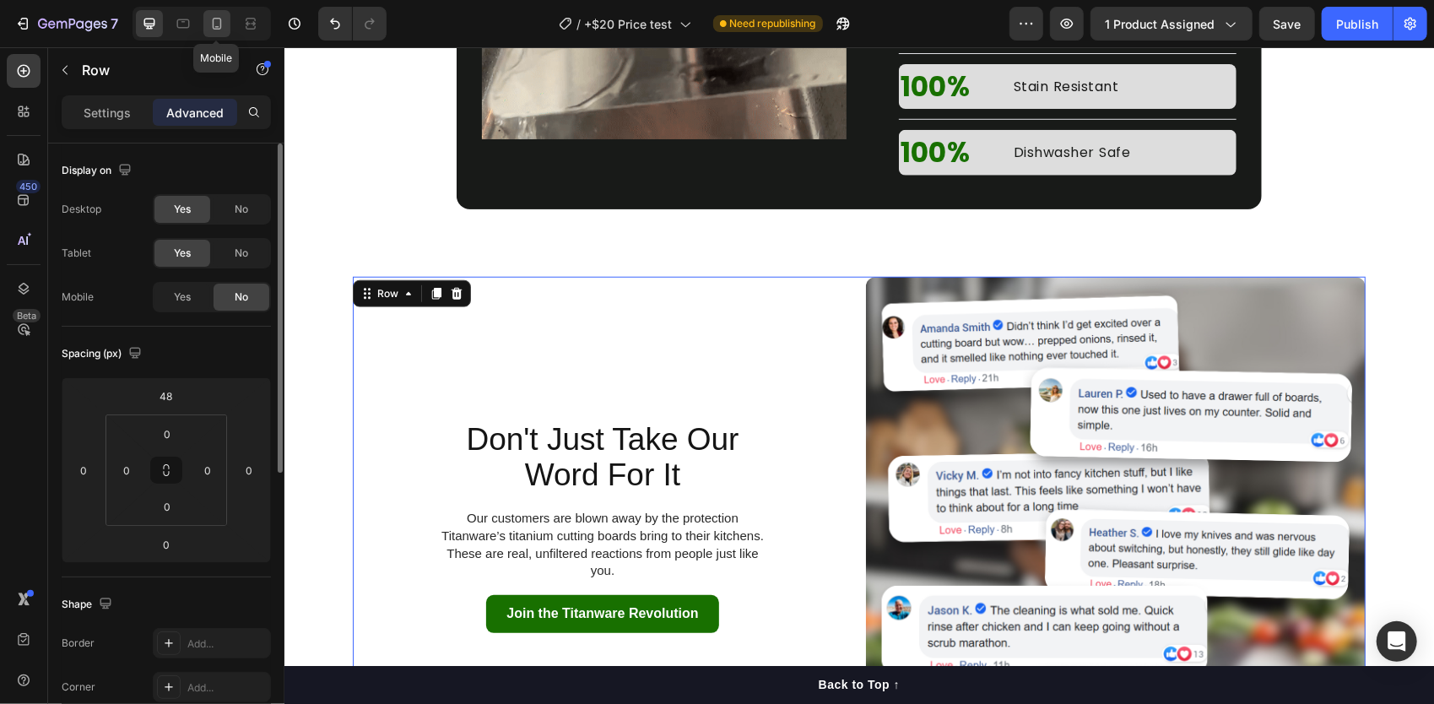
type input "16"
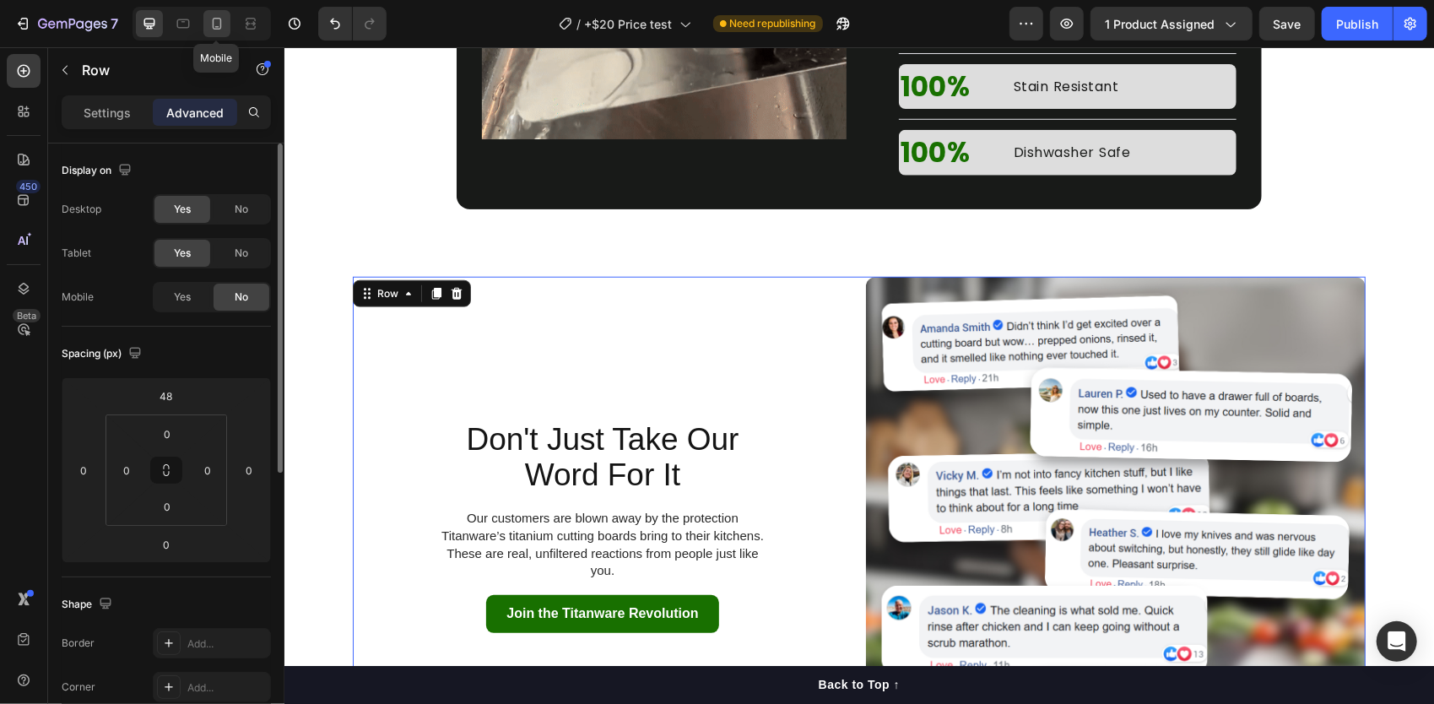
type input "16"
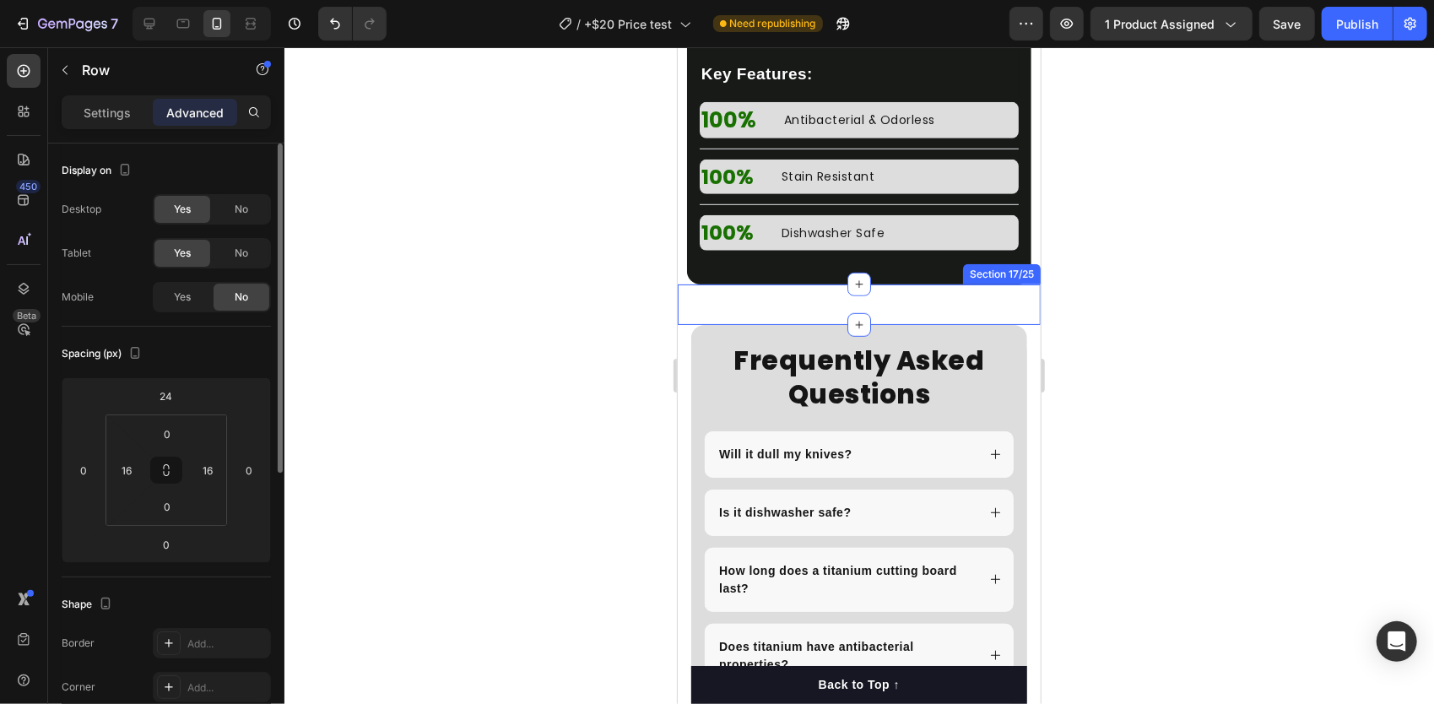
scroll to position [5012, 0]
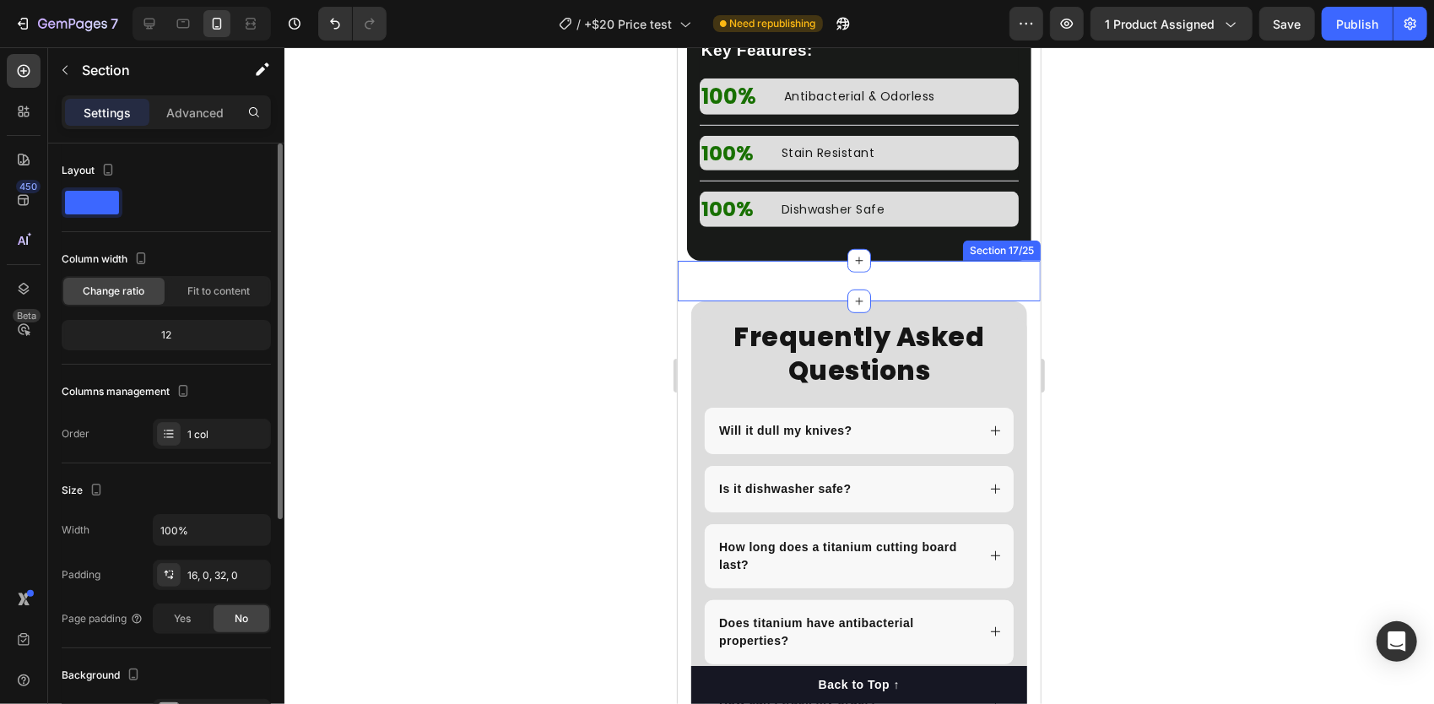
click at [695, 290] on div "Don't Just Take Our Word For It Text Block Our customers are blown away by the …" at bounding box center [858, 280] width 363 height 41
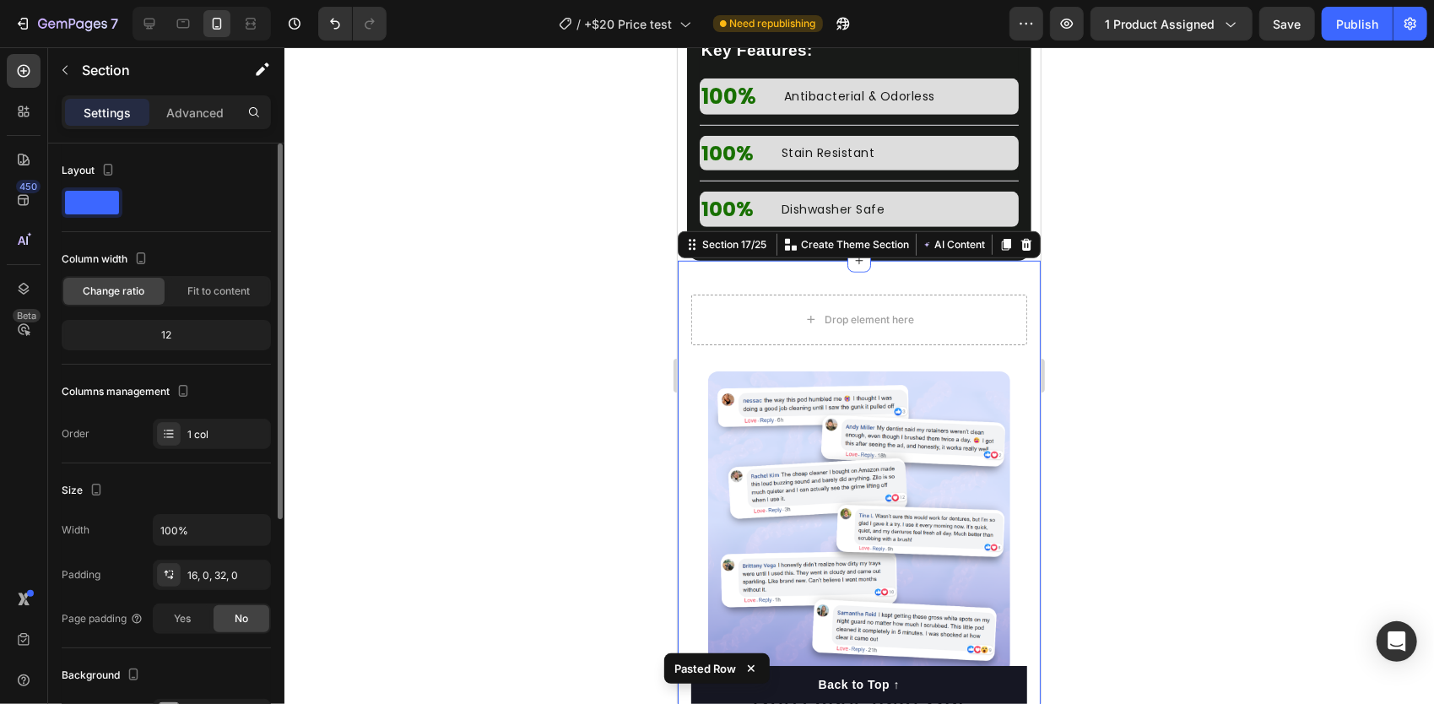
click at [1006, 278] on div "Don't Just Take Our Word For It Text Block Our customers are blown away by the …" at bounding box center [858, 579] width 363 height 638
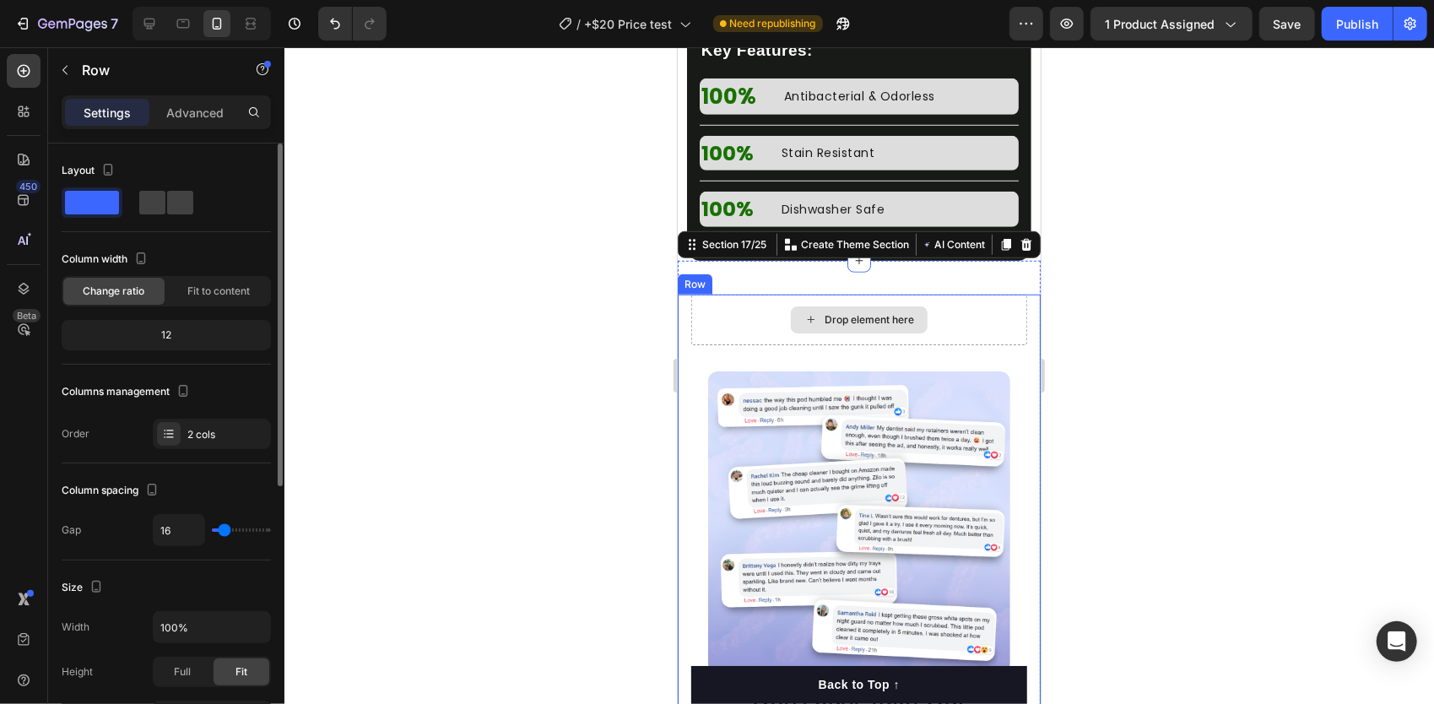
click at [1001, 333] on div "Drop element here" at bounding box center [859, 319] width 336 height 51
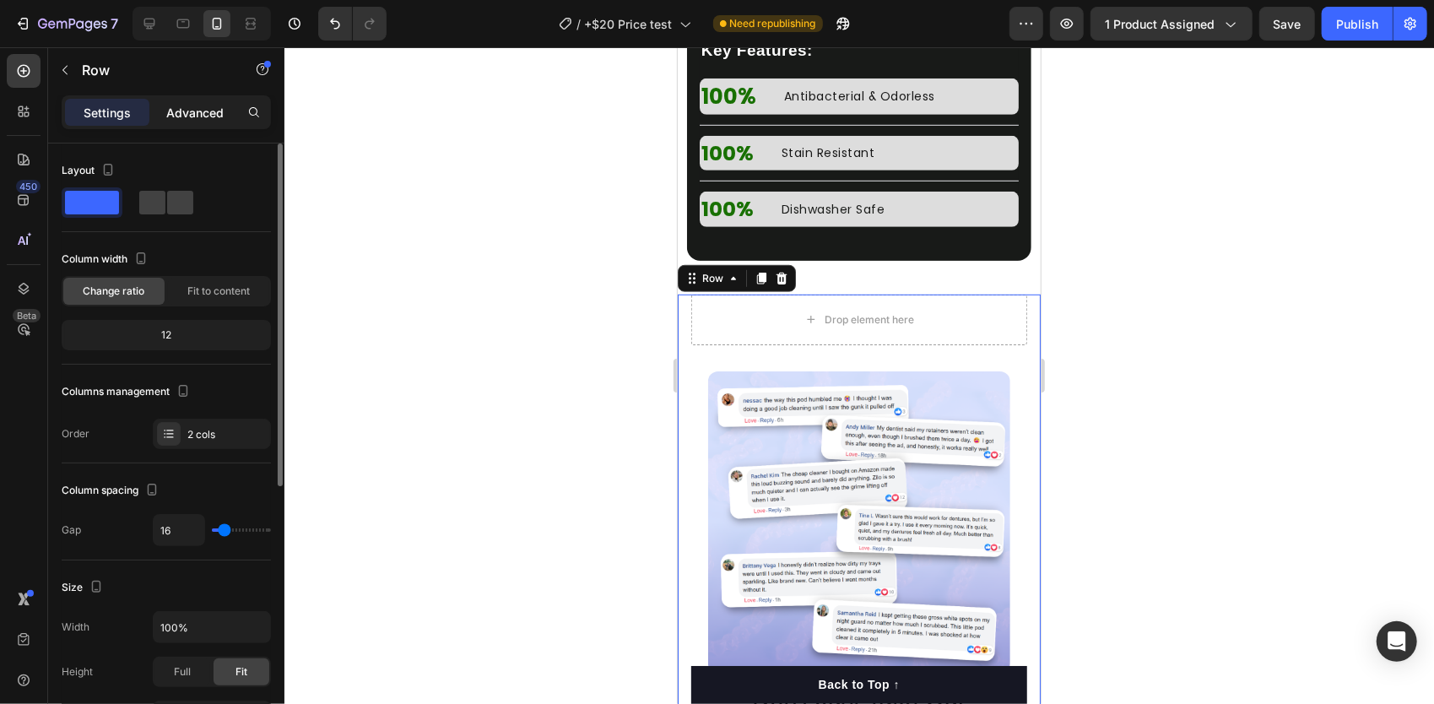
click at [203, 109] on p "Advanced" at bounding box center [194, 113] width 57 height 18
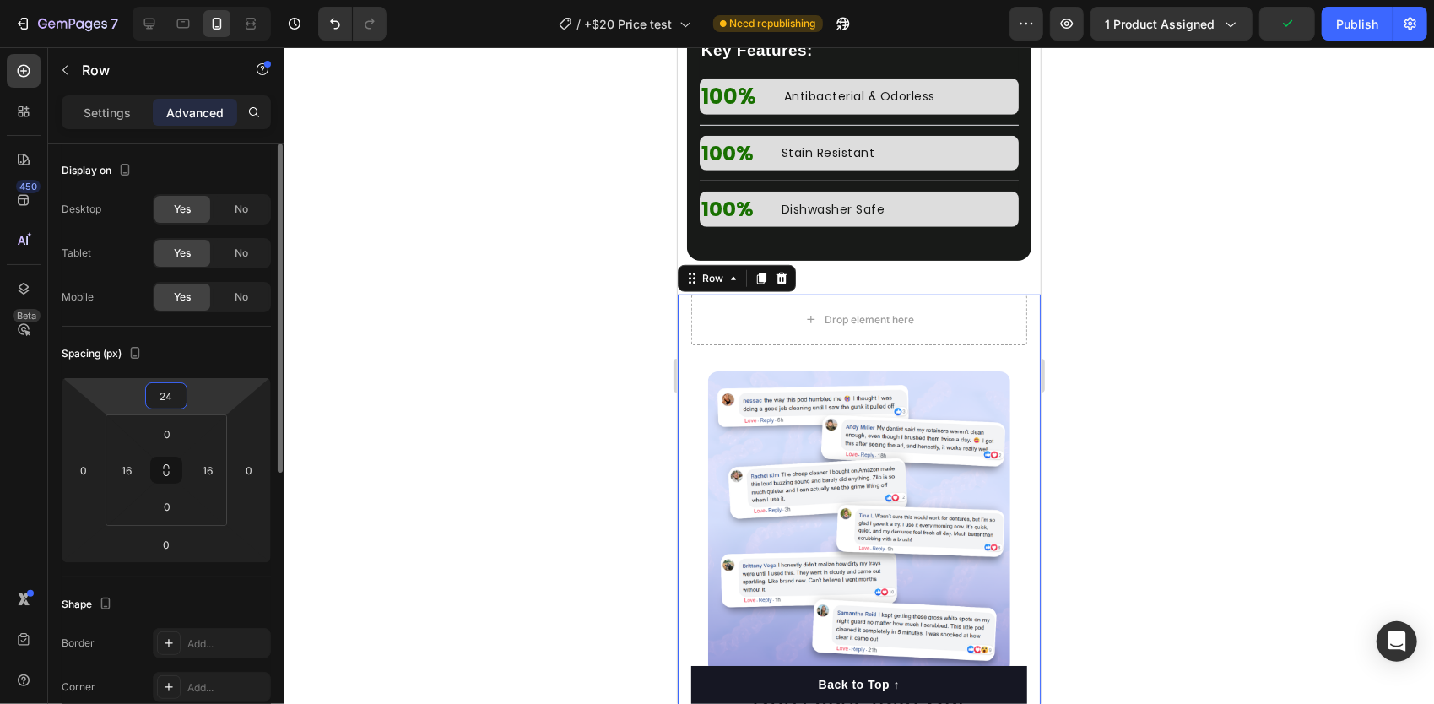
click at [171, 396] on input "24" at bounding box center [166, 395] width 34 height 25
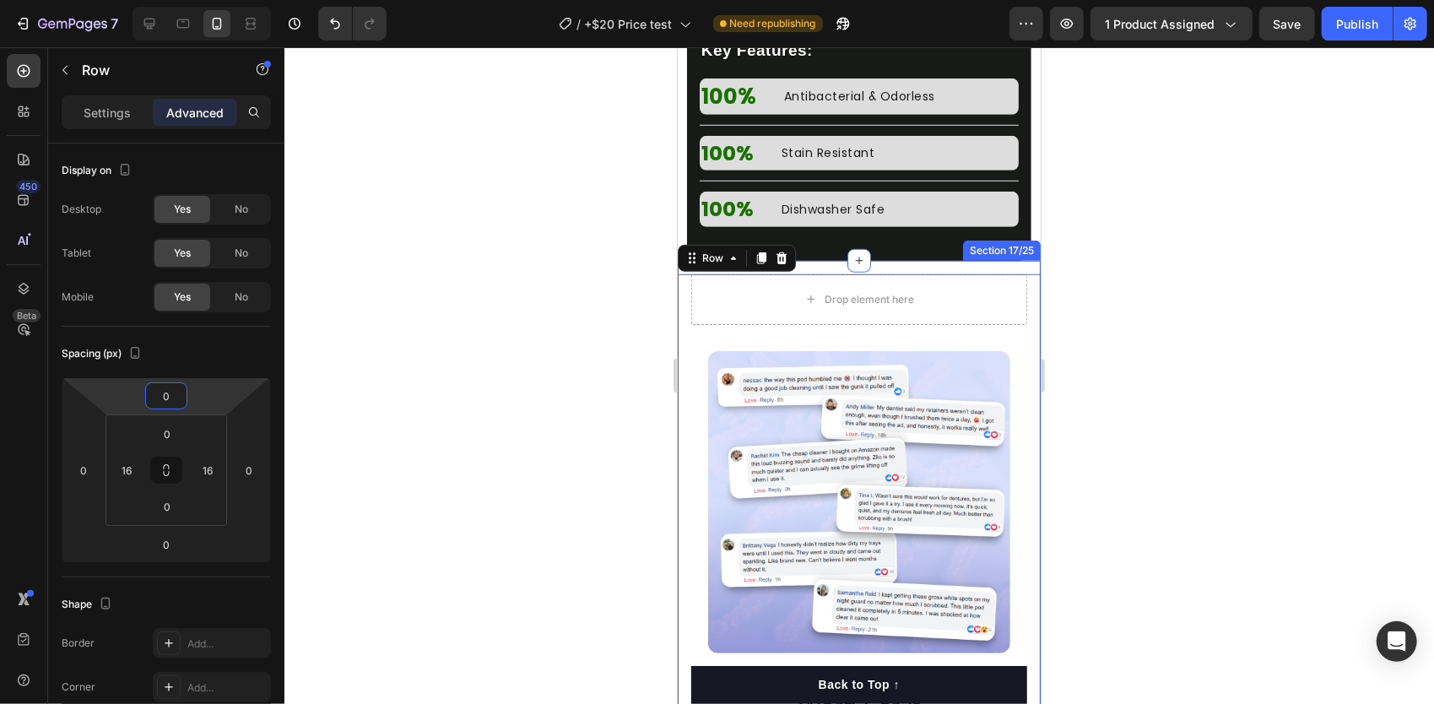
click at [951, 274] on div "Don't Just Take Our Word For It Text Block Our customers are blown away by the …" at bounding box center [858, 569] width 363 height 618
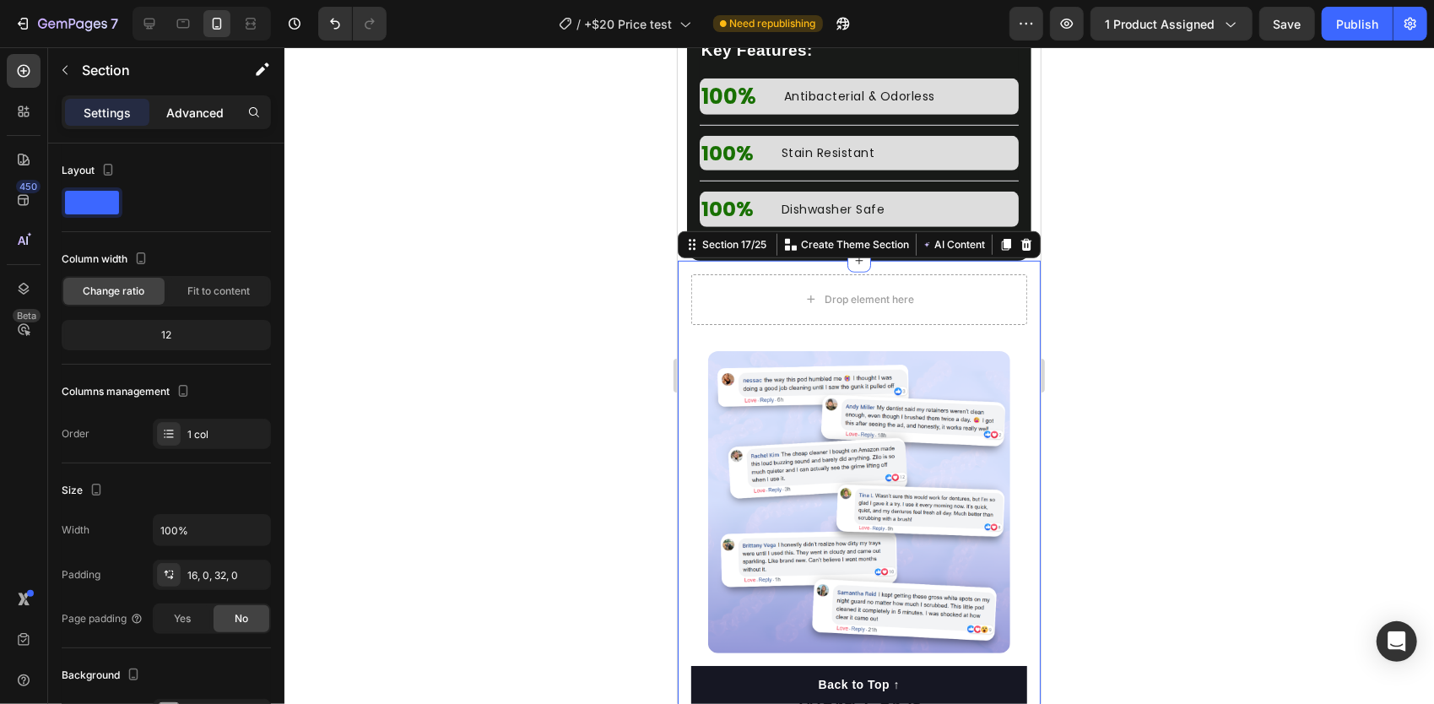
click at [204, 112] on p "Advanced" at bounding box center [194, 113] width 57 height 18
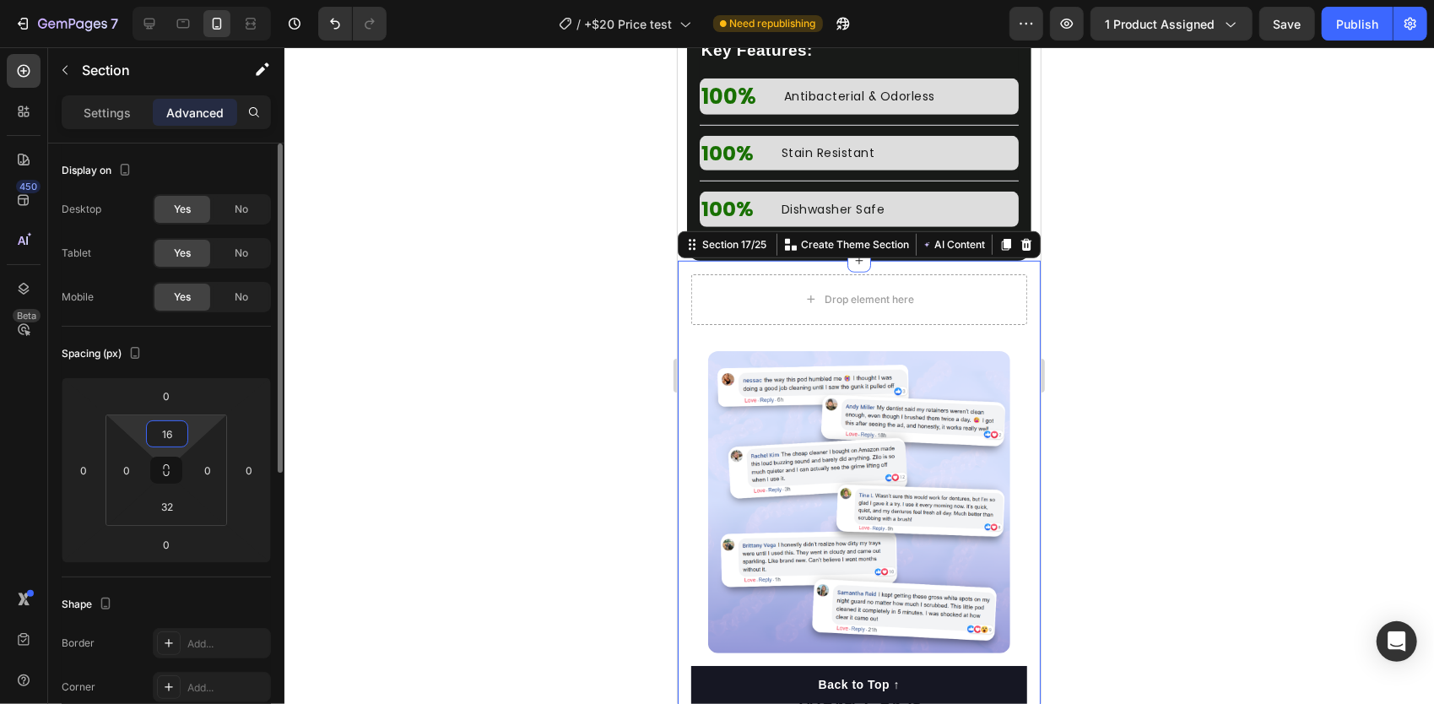
click at [175, 426] on input "16" at bounding box center [167, 433] width 34 height 25
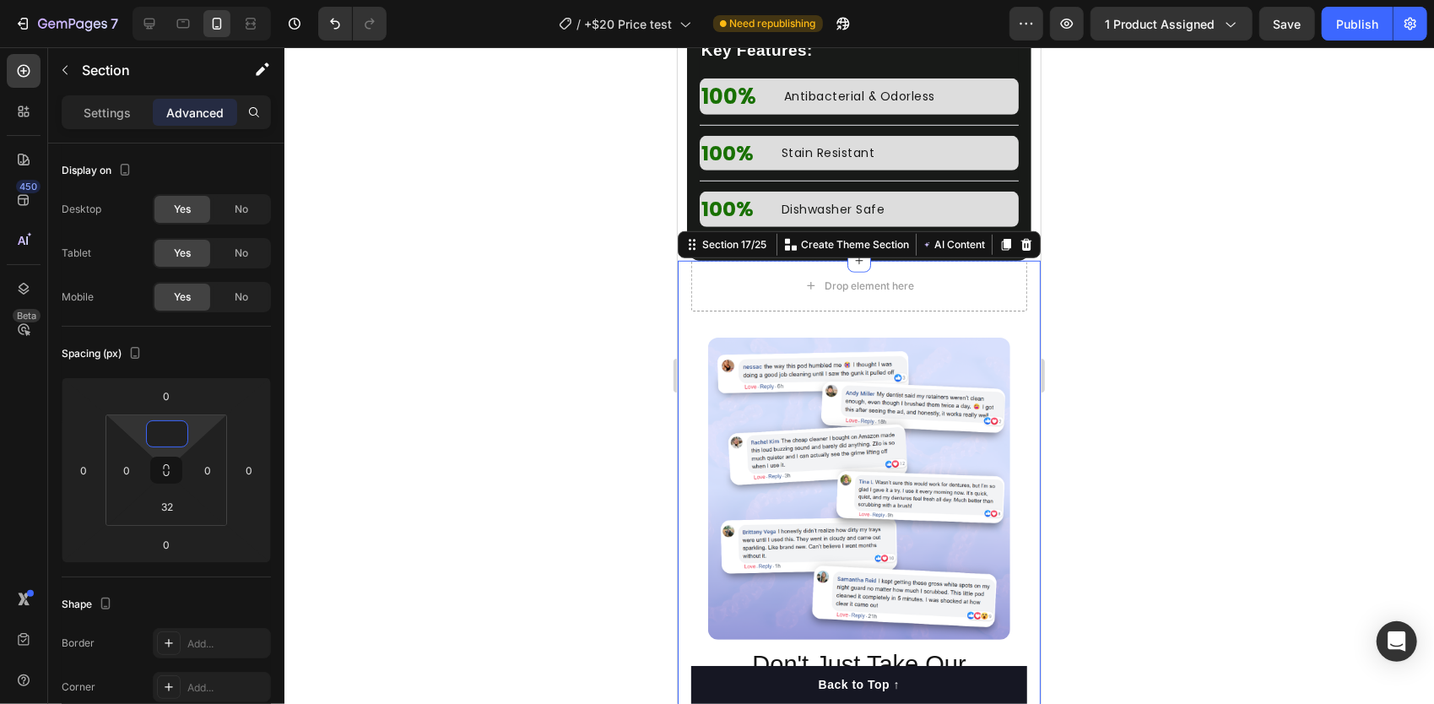
type input "0"
click at [1206, 350] on div at bounding box center [860, 375] width 1150 height 657
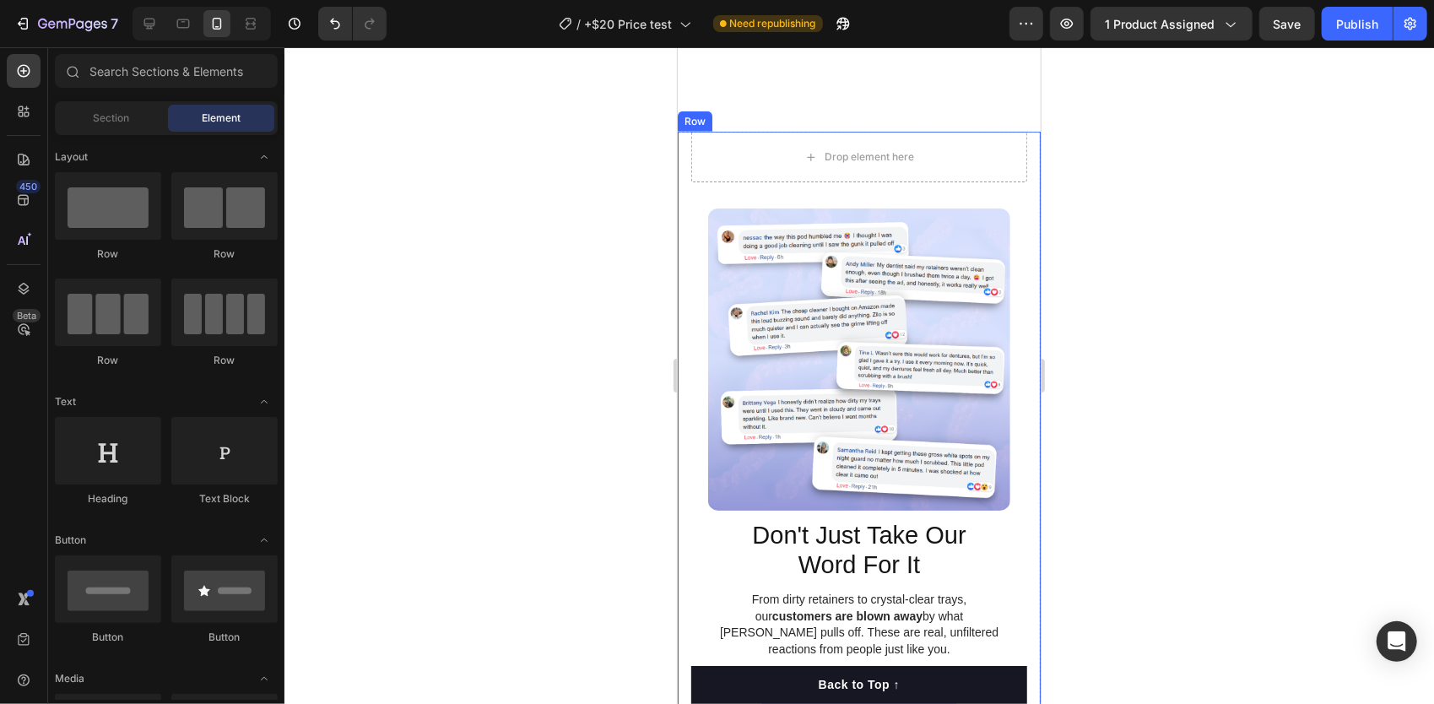
scroll to position [5307, 0]
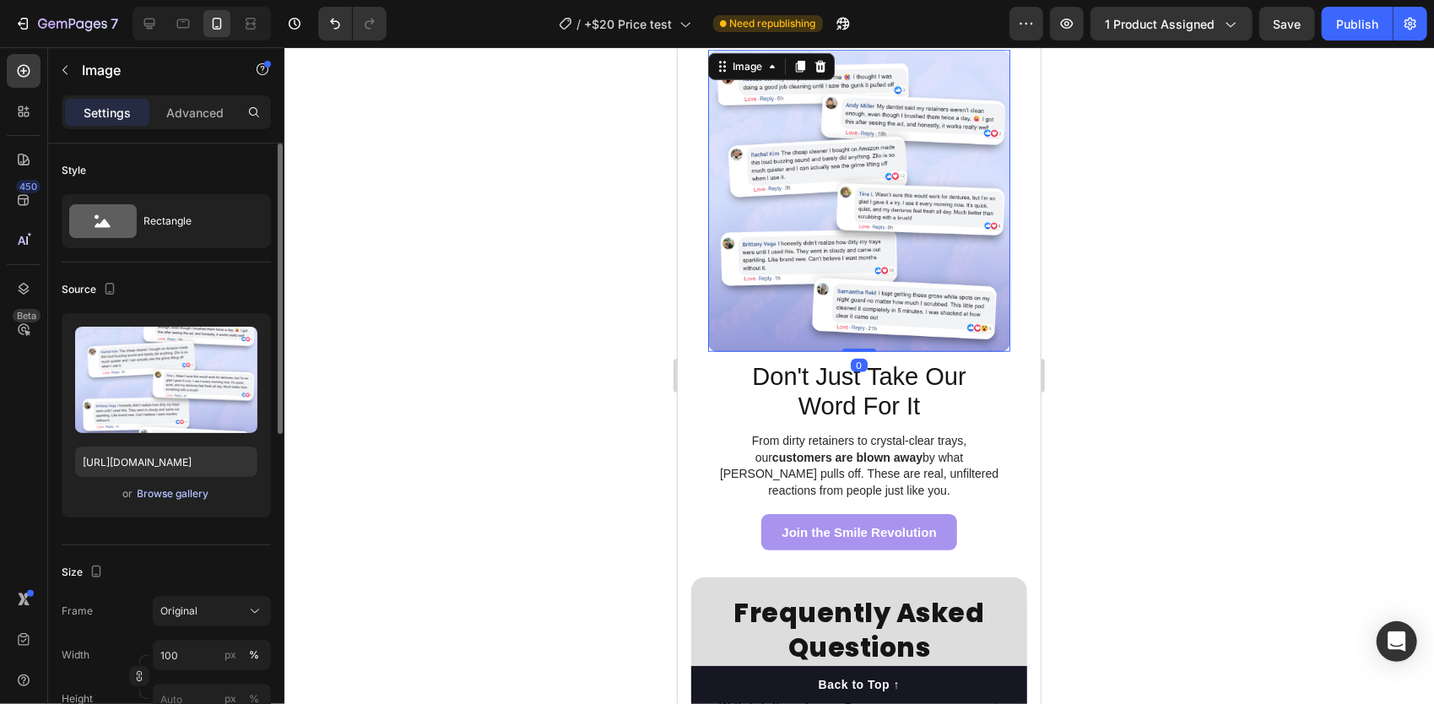
click at [183, 497] on div "Browse gallery" at bounding box center [174, 493] width 72 height 15
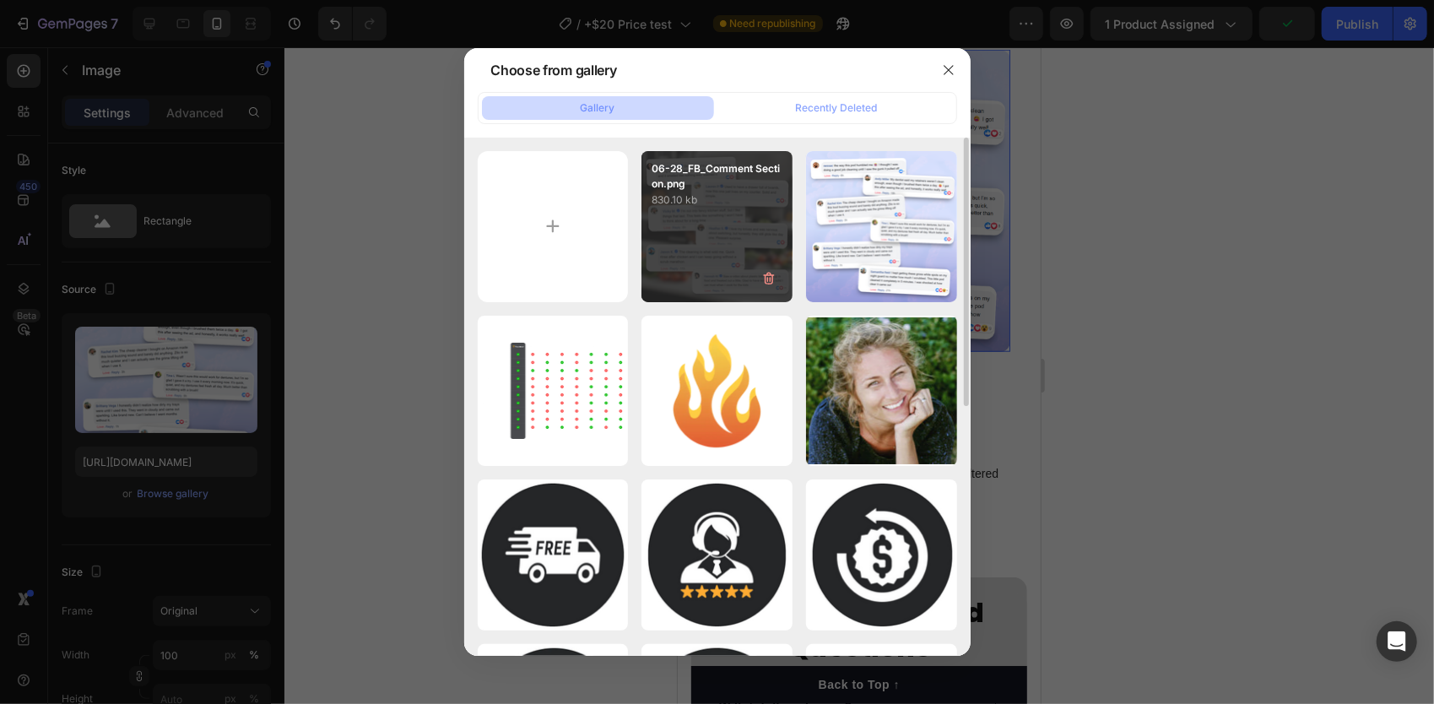
click at [715, 241] on div "06-28_FB_Comment Section.png 830.10 kb" at bounding box center [717, 226] width 151 height 151
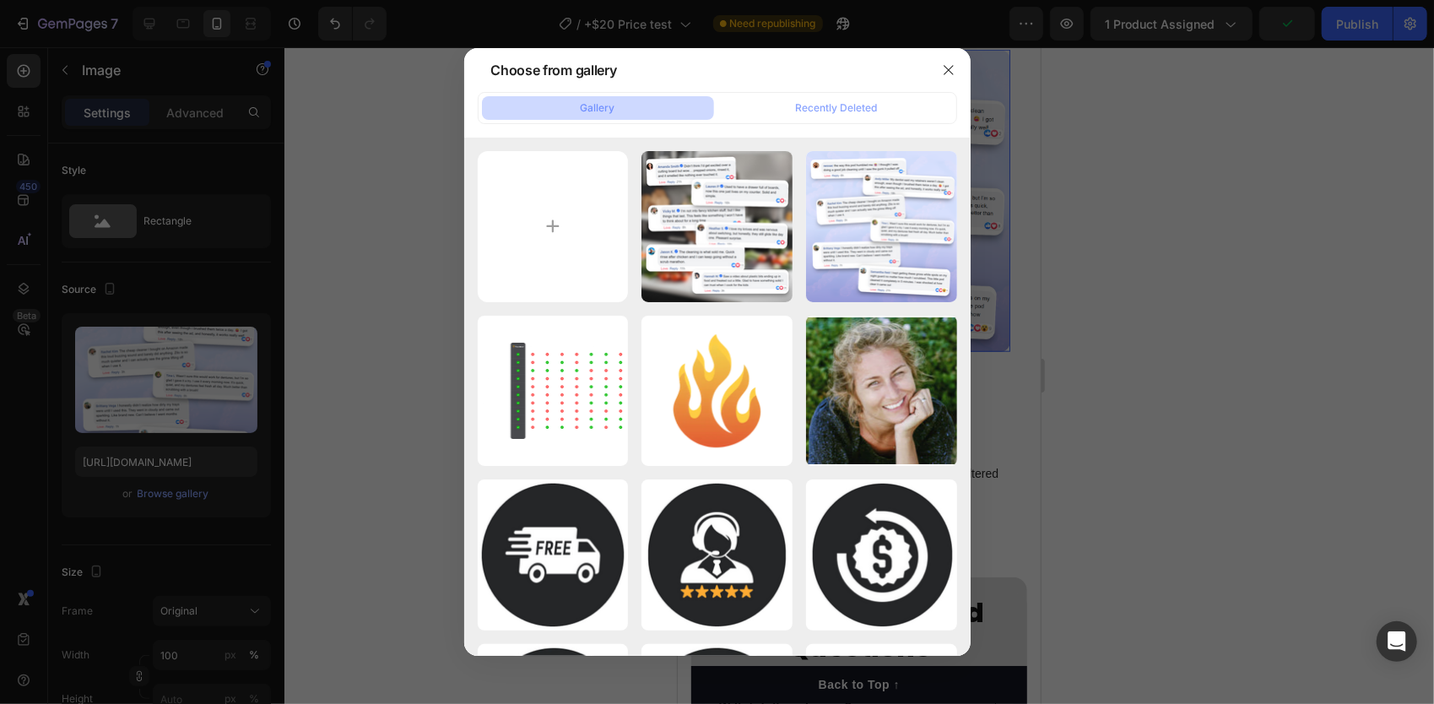
type input "[URL][DOMAIN_NAME]"
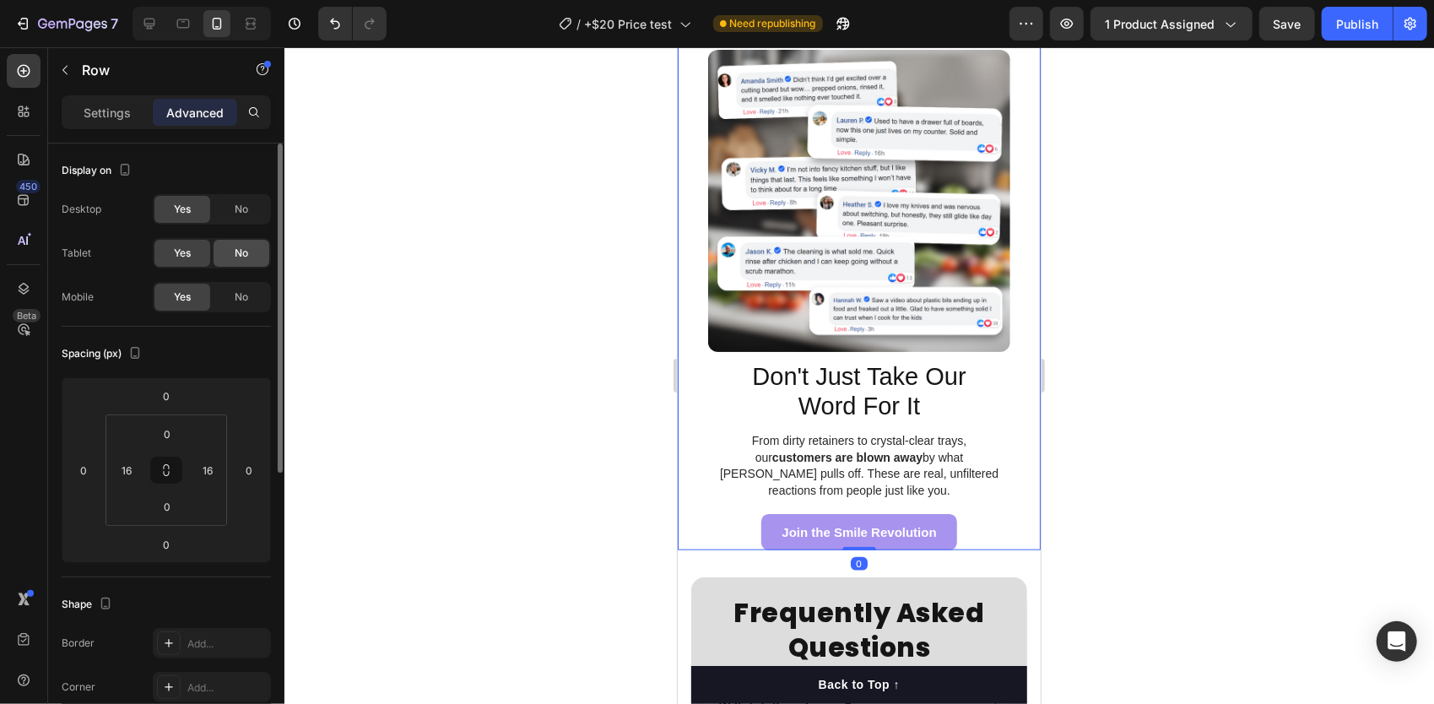
click at [235, 256] on span "No" at bounding box center [242, 253] width 14 height 15
click at [242, 198] on div "No" at bounding box center [242, 209] width 56 height 27
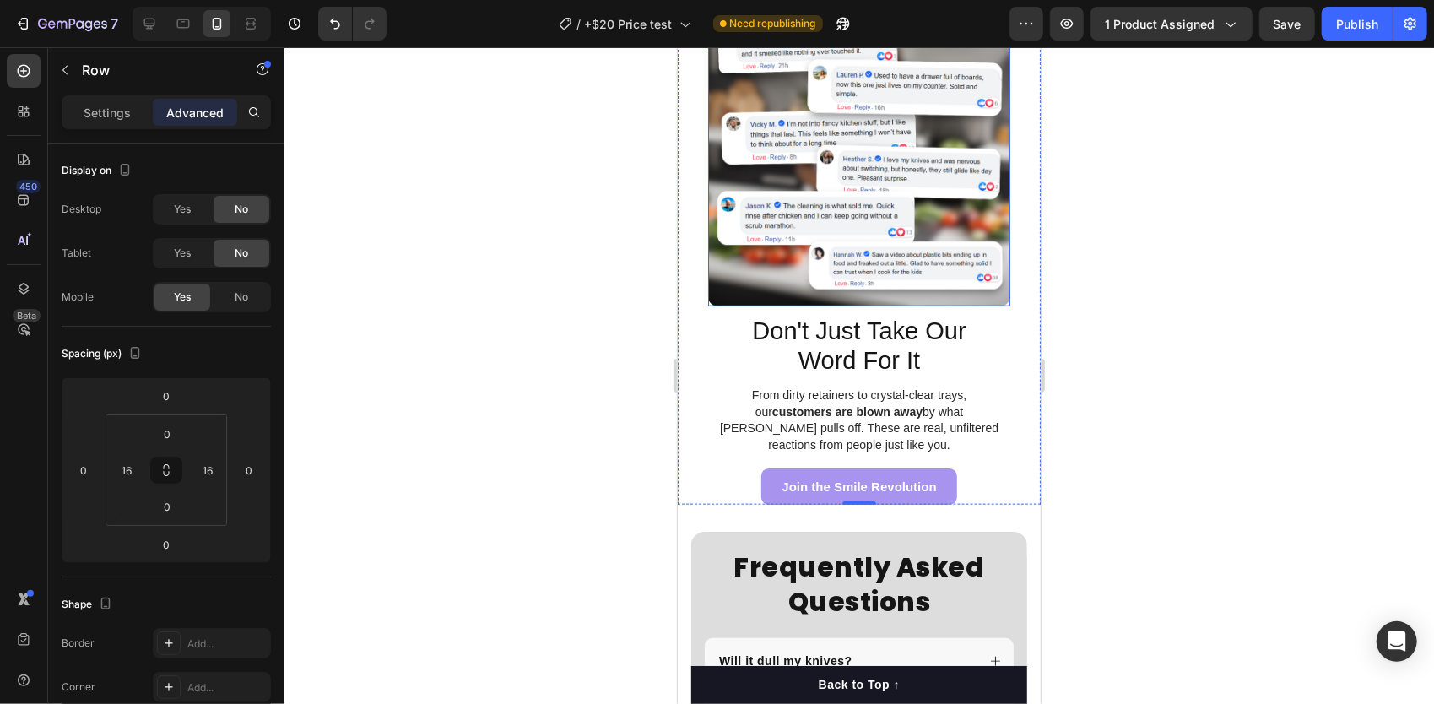
scroll to position [5354, 0]
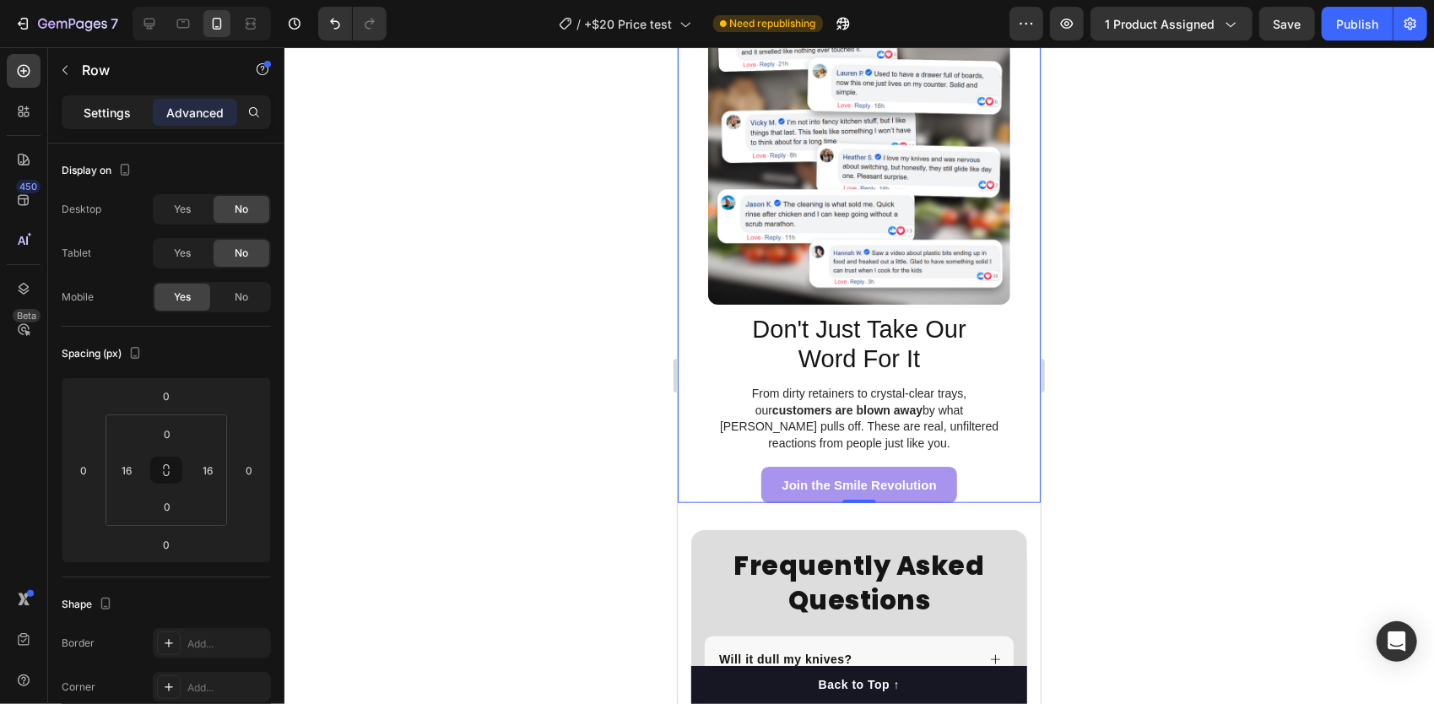
click at [102, 115] on p "Settings" at bounding box center [107, 113] width 47 height 18
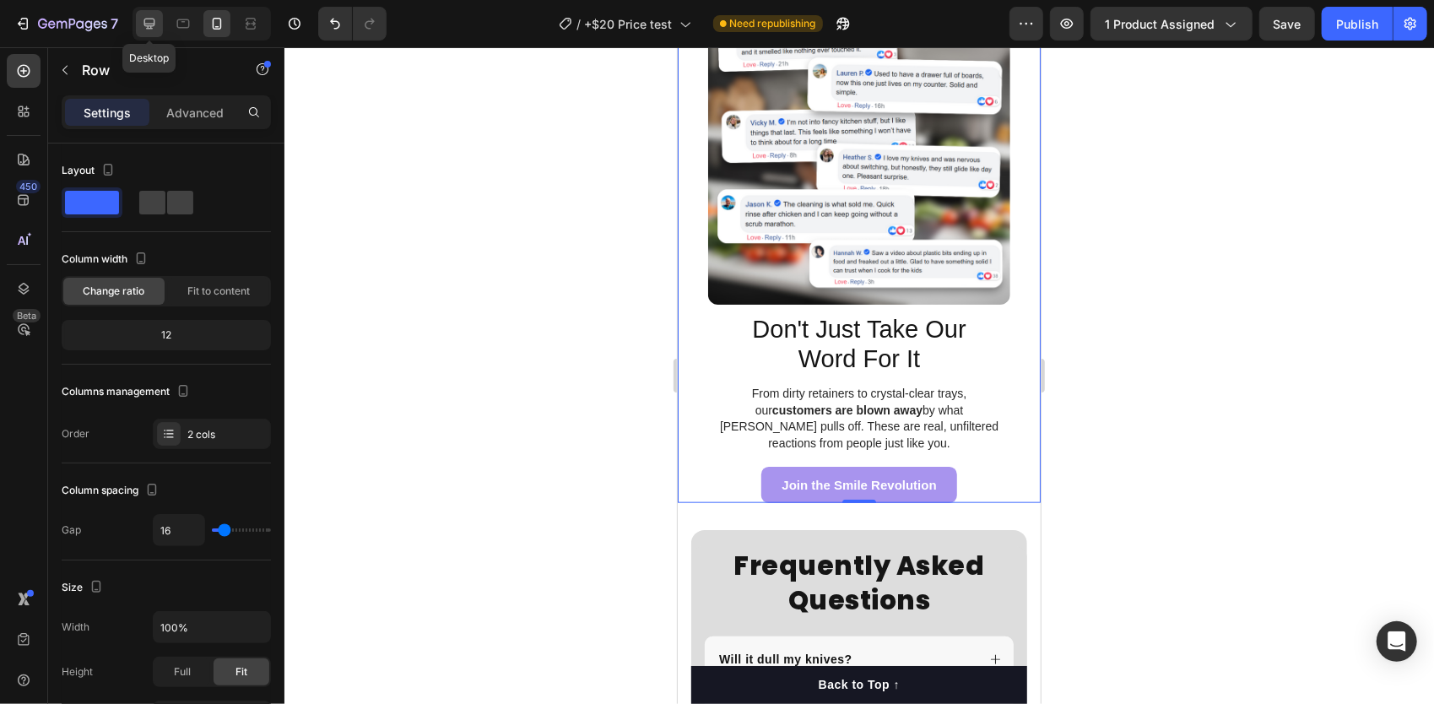
click at [148, 27] on icon at bounding box center [149, 24] width 11 height 11
type input "1200"
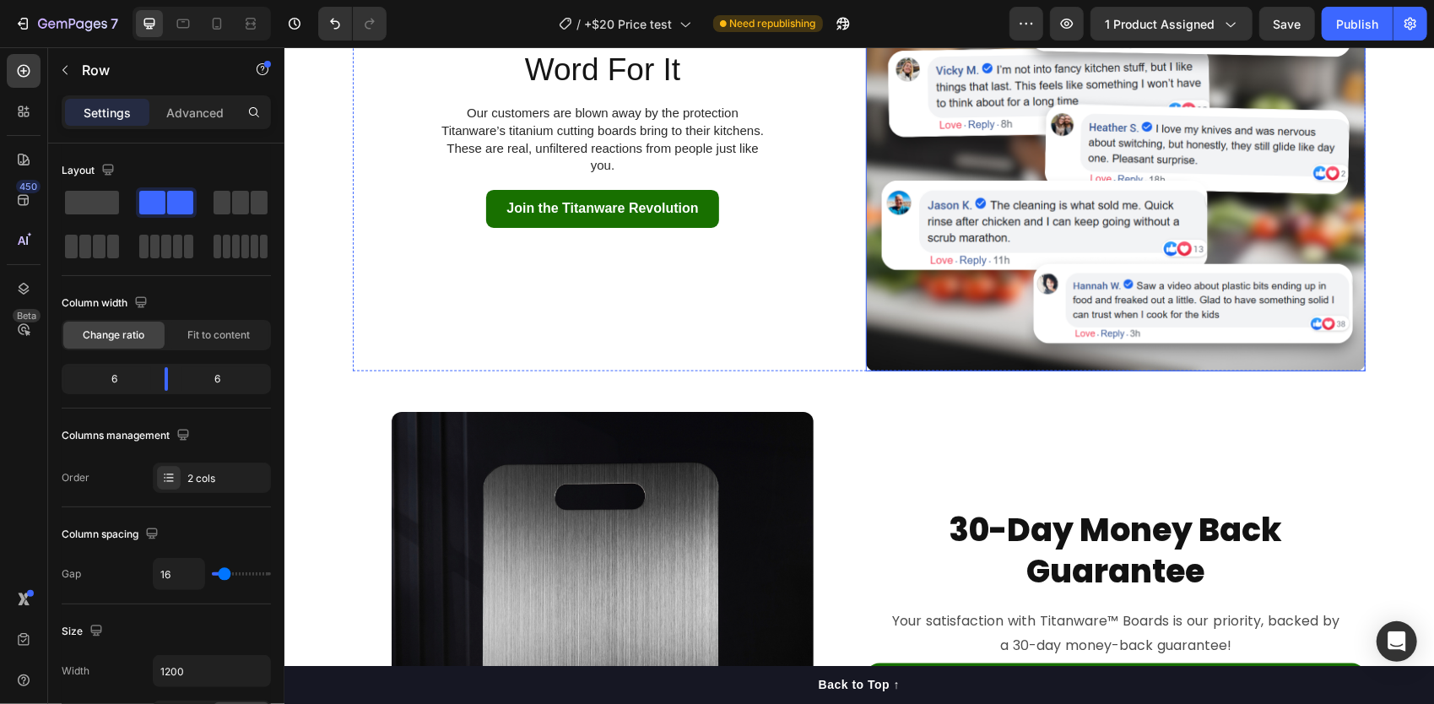
scroll to position [5576, 0]
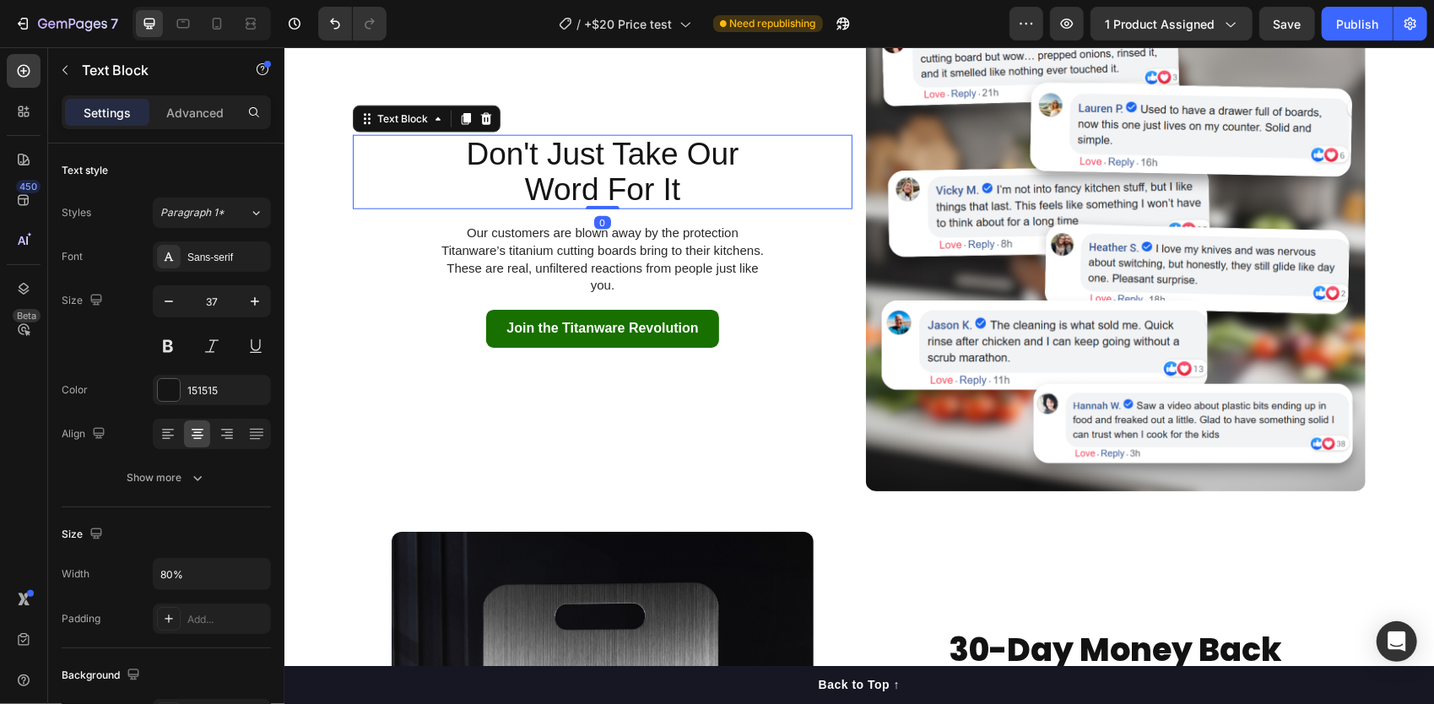
click at [649, 161] on div "Don't Just Take Our Word For It Text Block 0 Our customers are blown away by th…" at bounding box center [602, 241] width 500 height 500
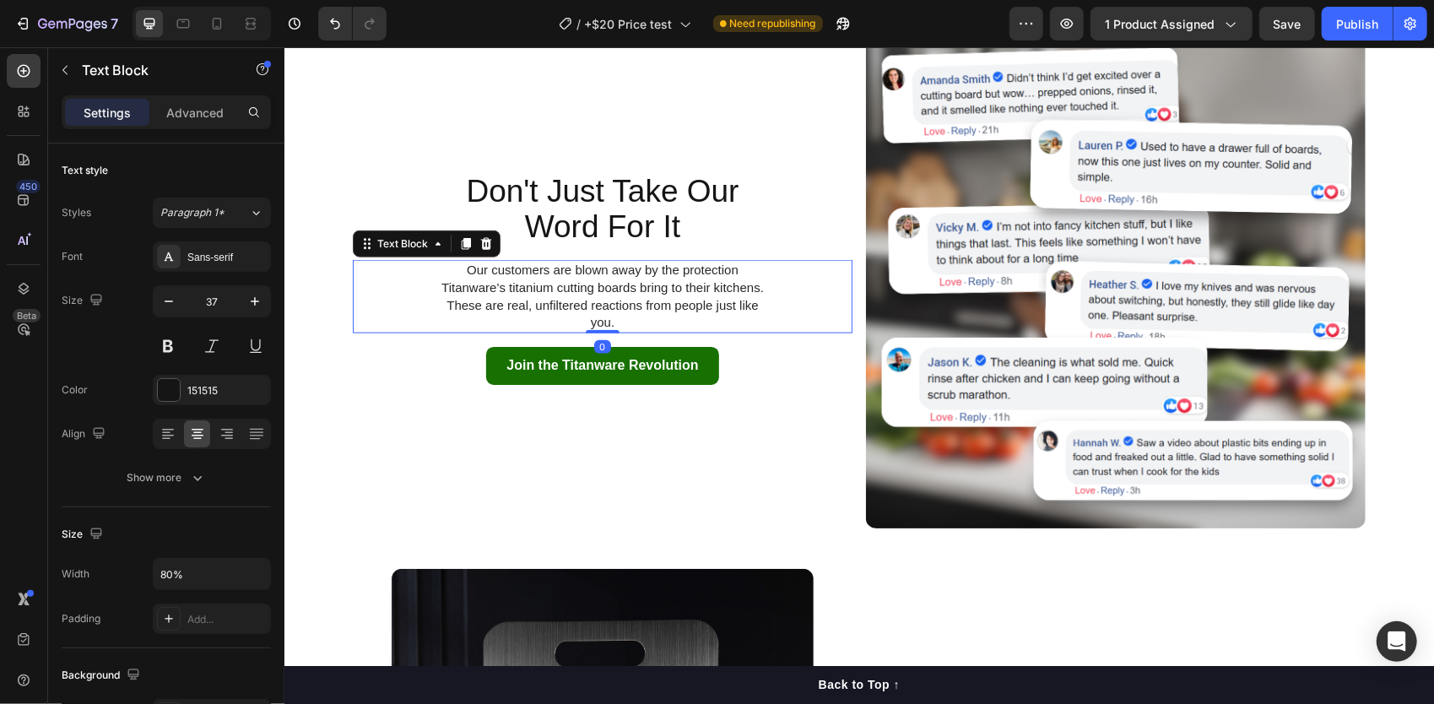
click at [621, 273] on div "Don't Just Take Our Word For It Text Block Our customers are blown away by the …" at bounding box center [602, 278] width 500 height 500
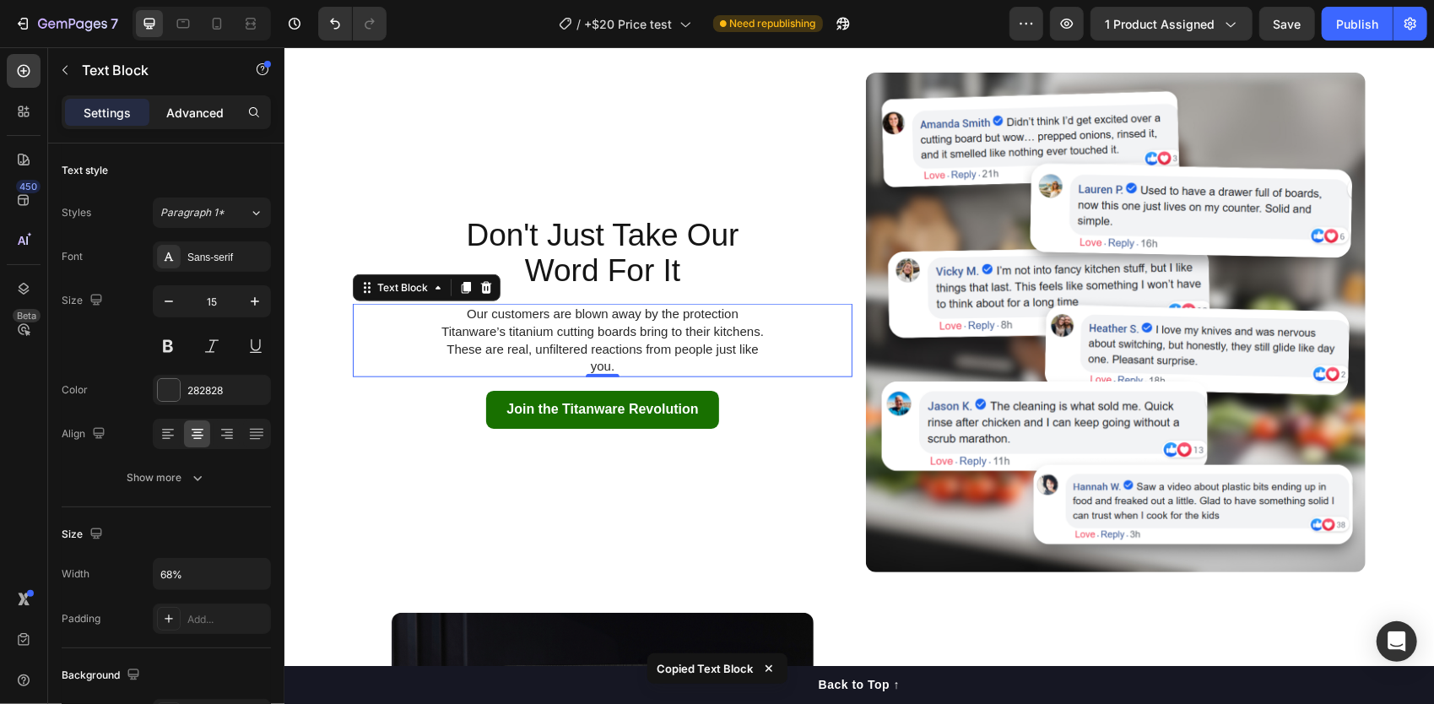
drag, startPoint x: 177, startPoint y: 122, endPoint x: 60, endPoint y: 73, distance: 127.5
click at [177, 122] on div "Advanced" at bounding box center [195, 112] width 84 height 27
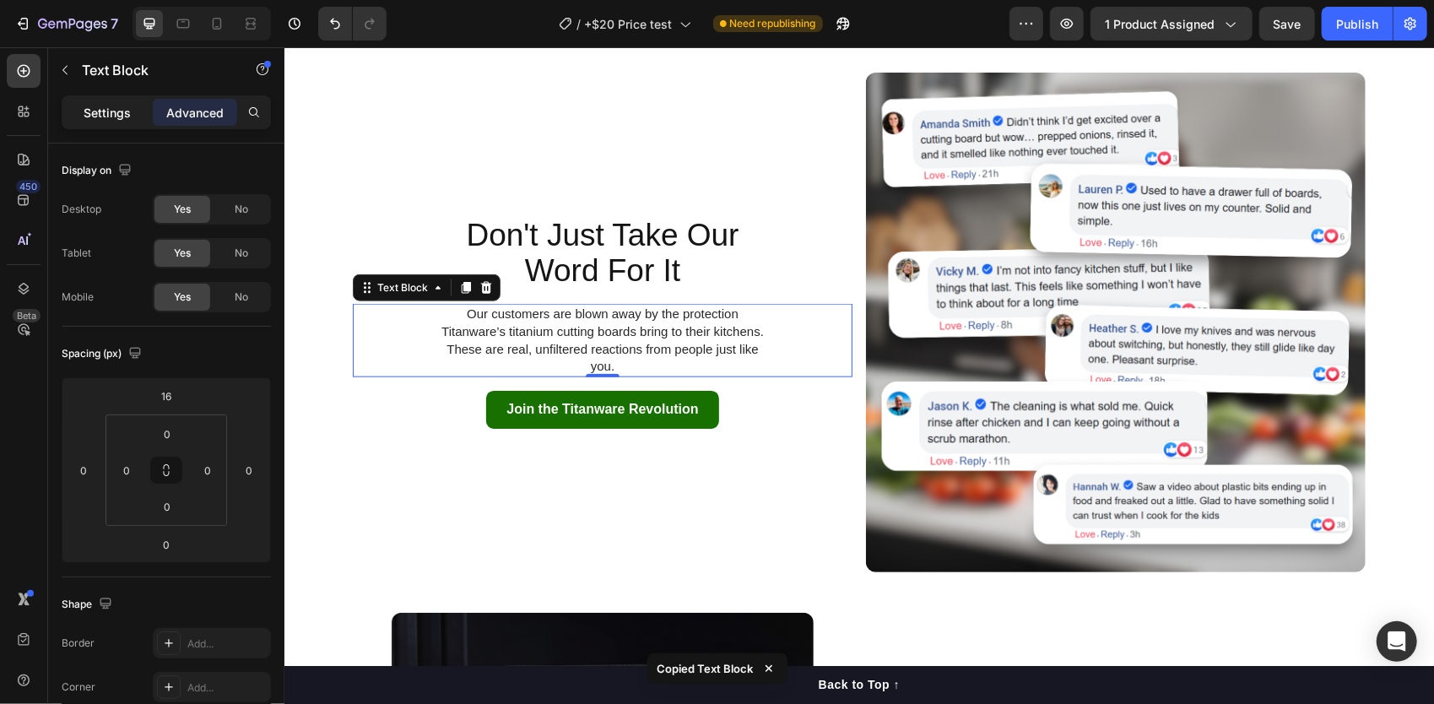
click at [122, 114] on p "Settings" at bounding box center [107, 113] width 47 height 18
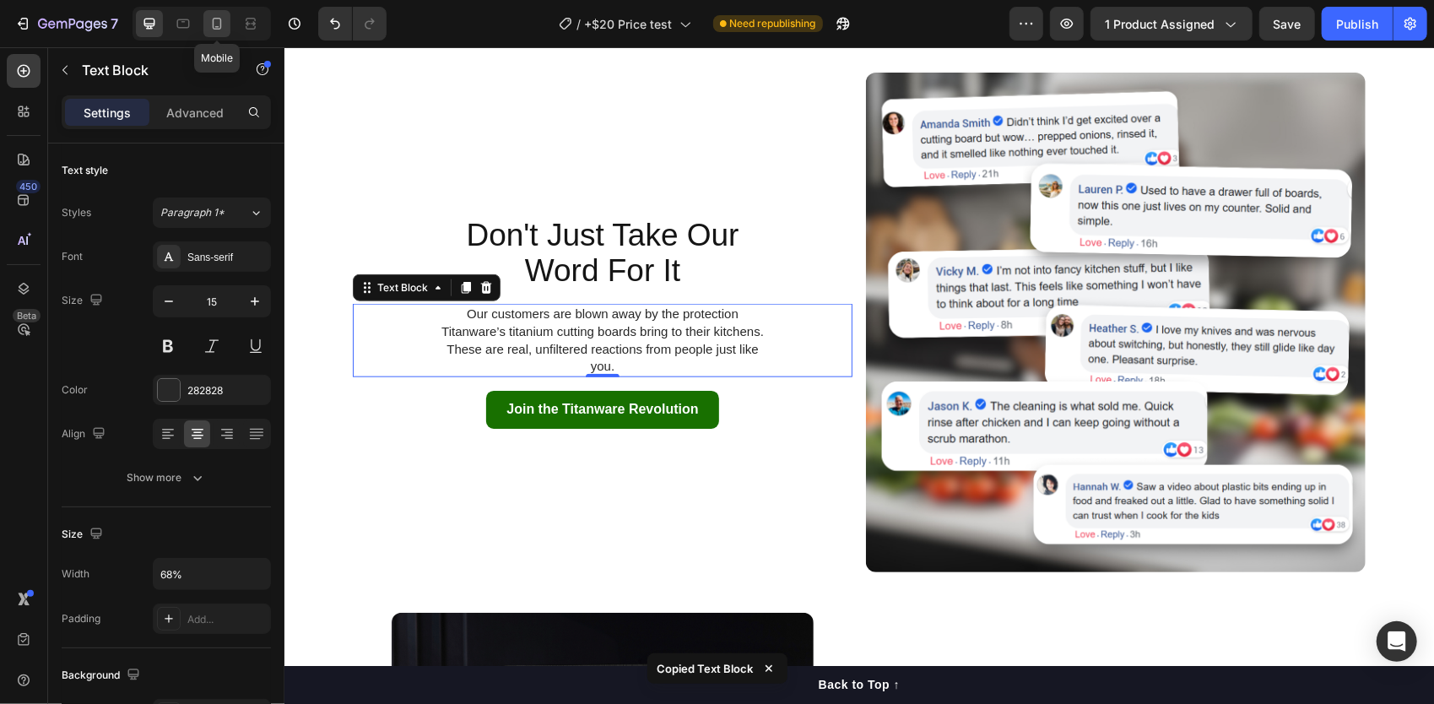
click at [217, 30] on icon at bounding box center [217, 23] width 17 height 17
type input "14"
type input "85%"
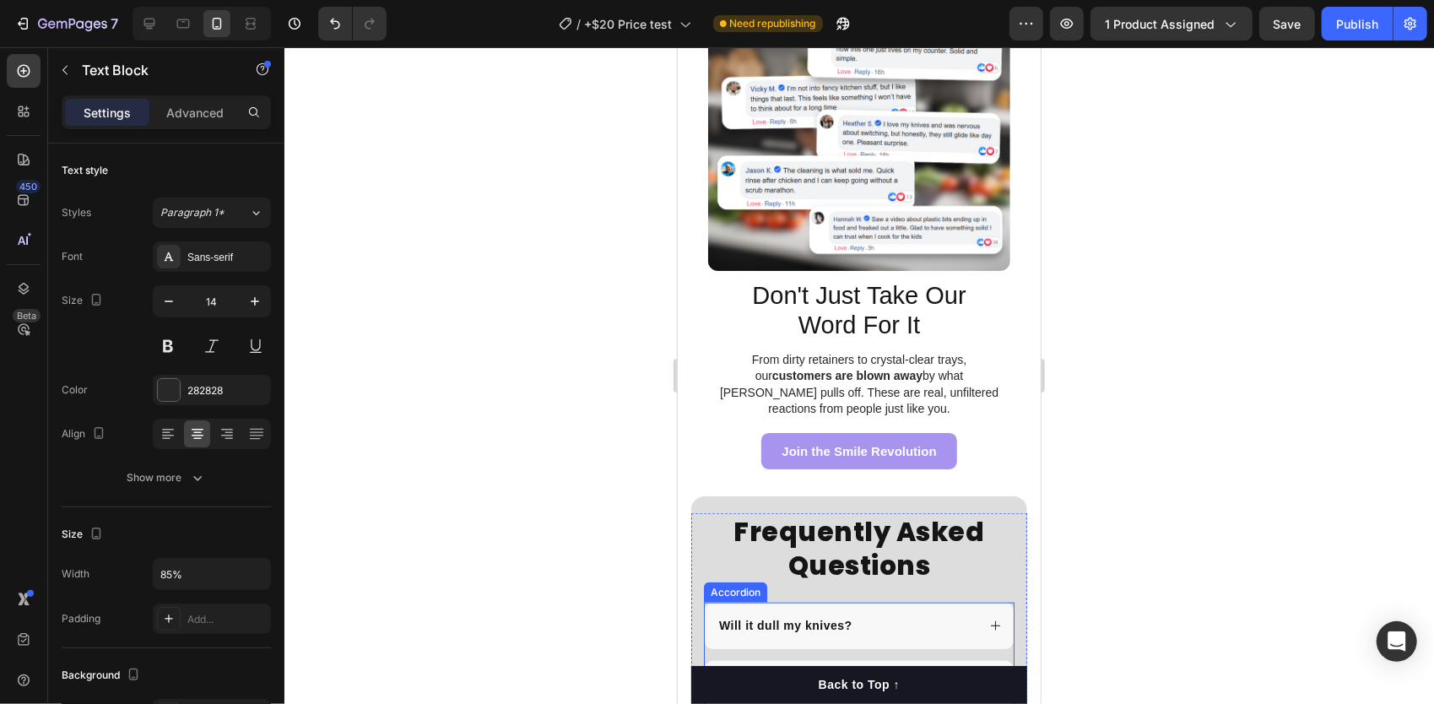
scroll to position [5116, 0]
